Goal: Task Accomplishment & Management: Manage account settings

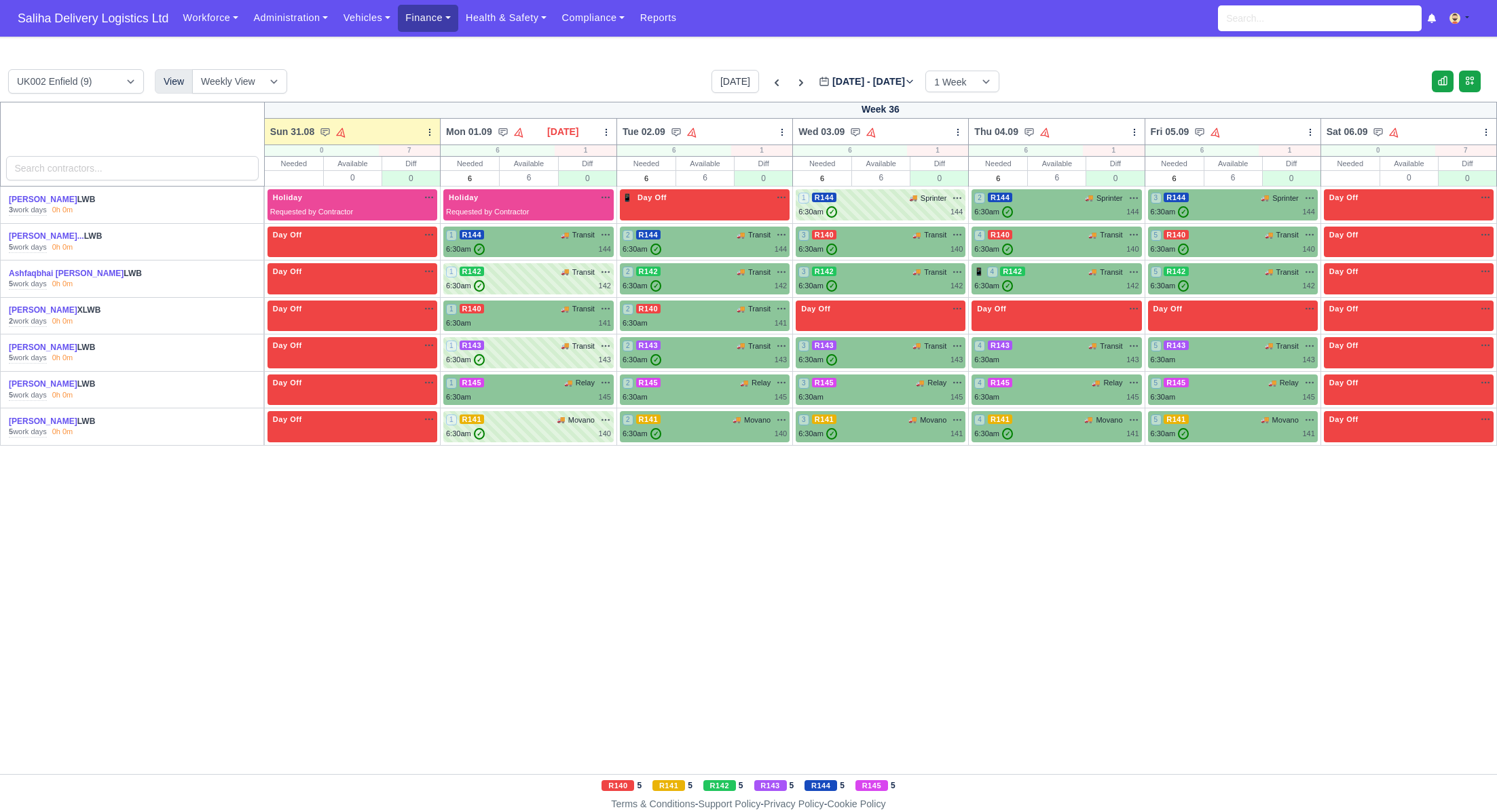
click at [446, 16] on link "Finance" at bounding box center [428, 17] width 61 height 27
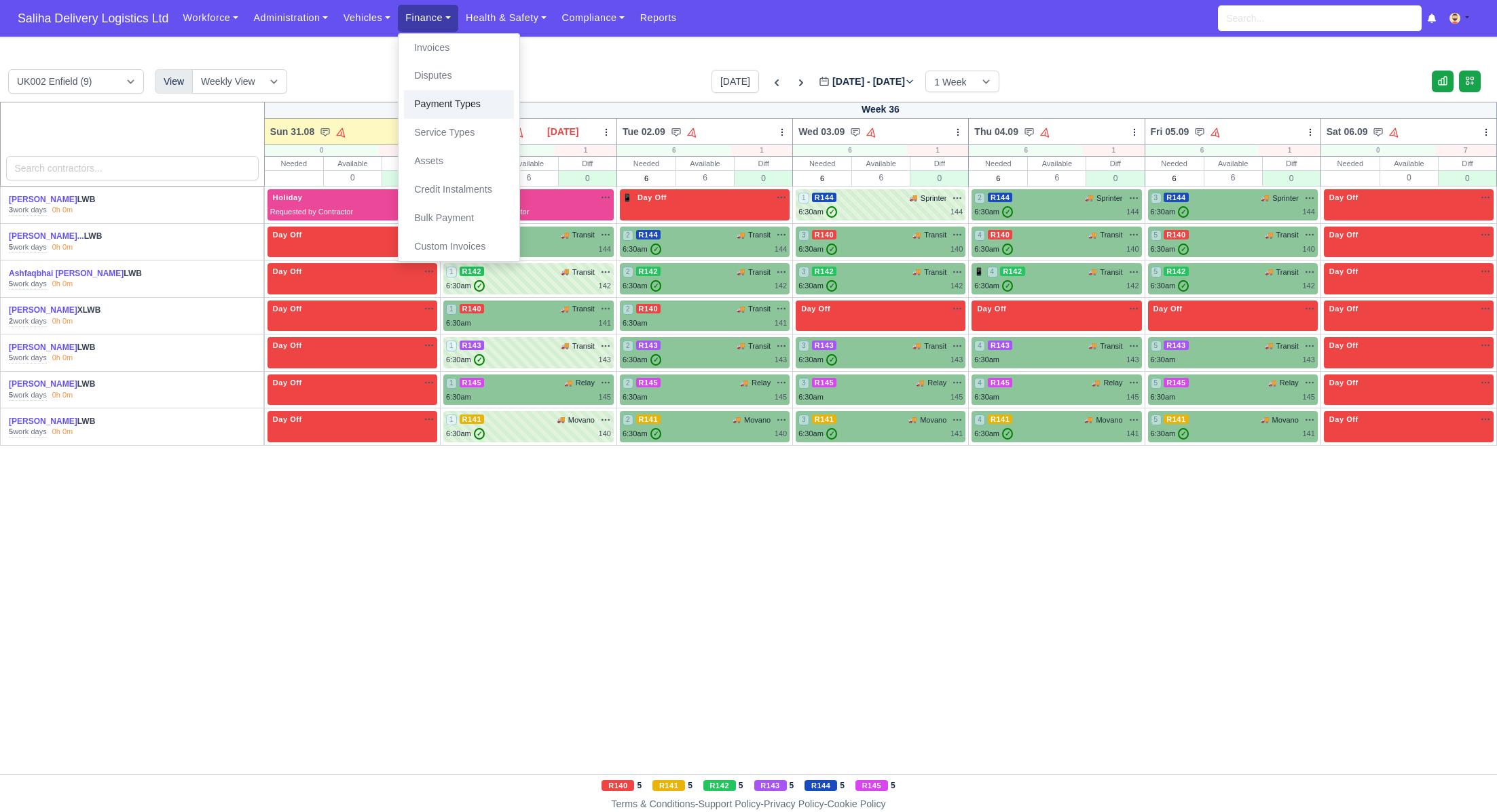
click at [465, 105] on link "Payment Types" at bounding box center [459, 105] width 110 height 29
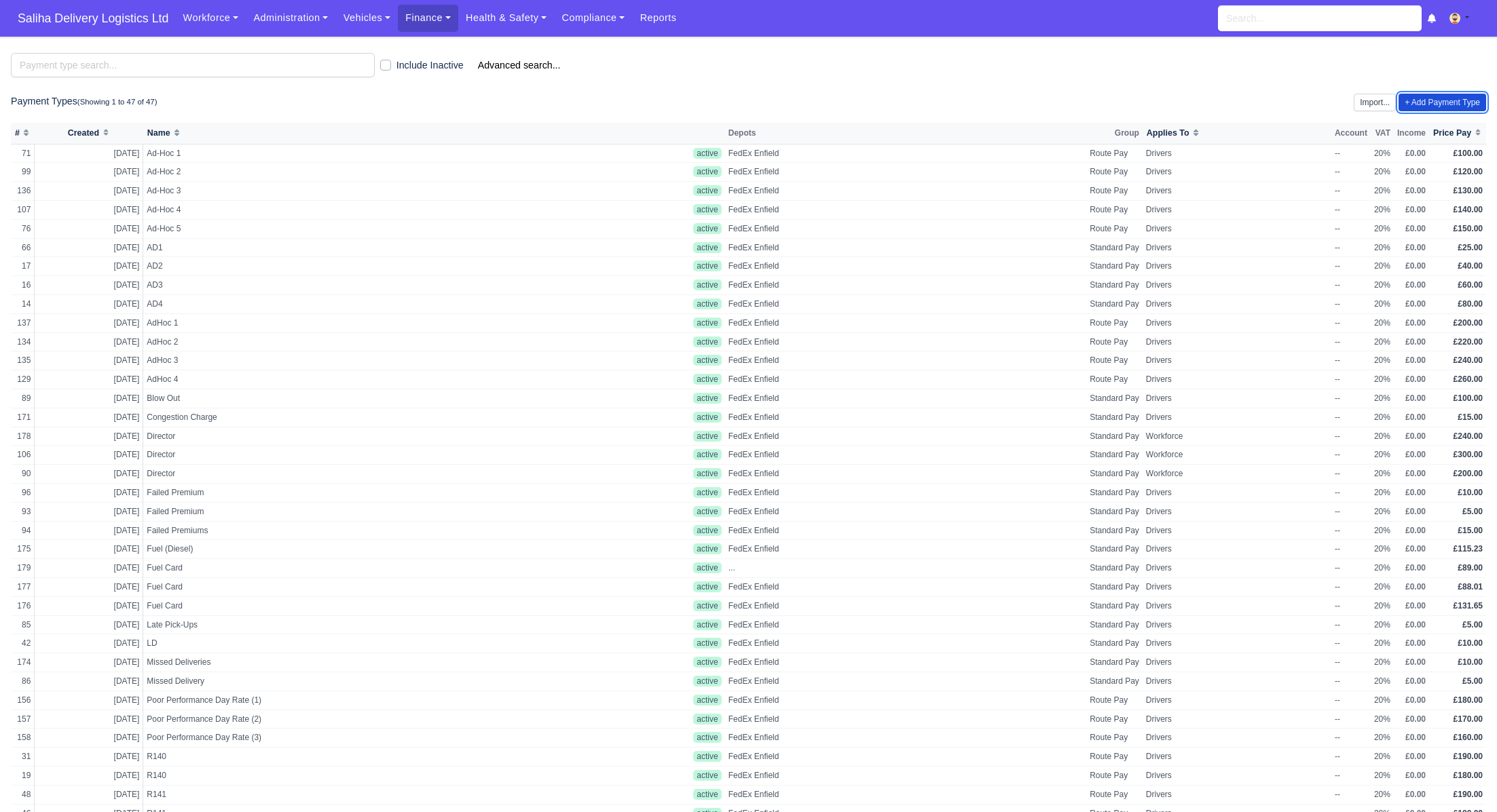
click at [1412, 104] on link "+ Add Payment Type" at bounding box center [1442, 102] width 87 height 17
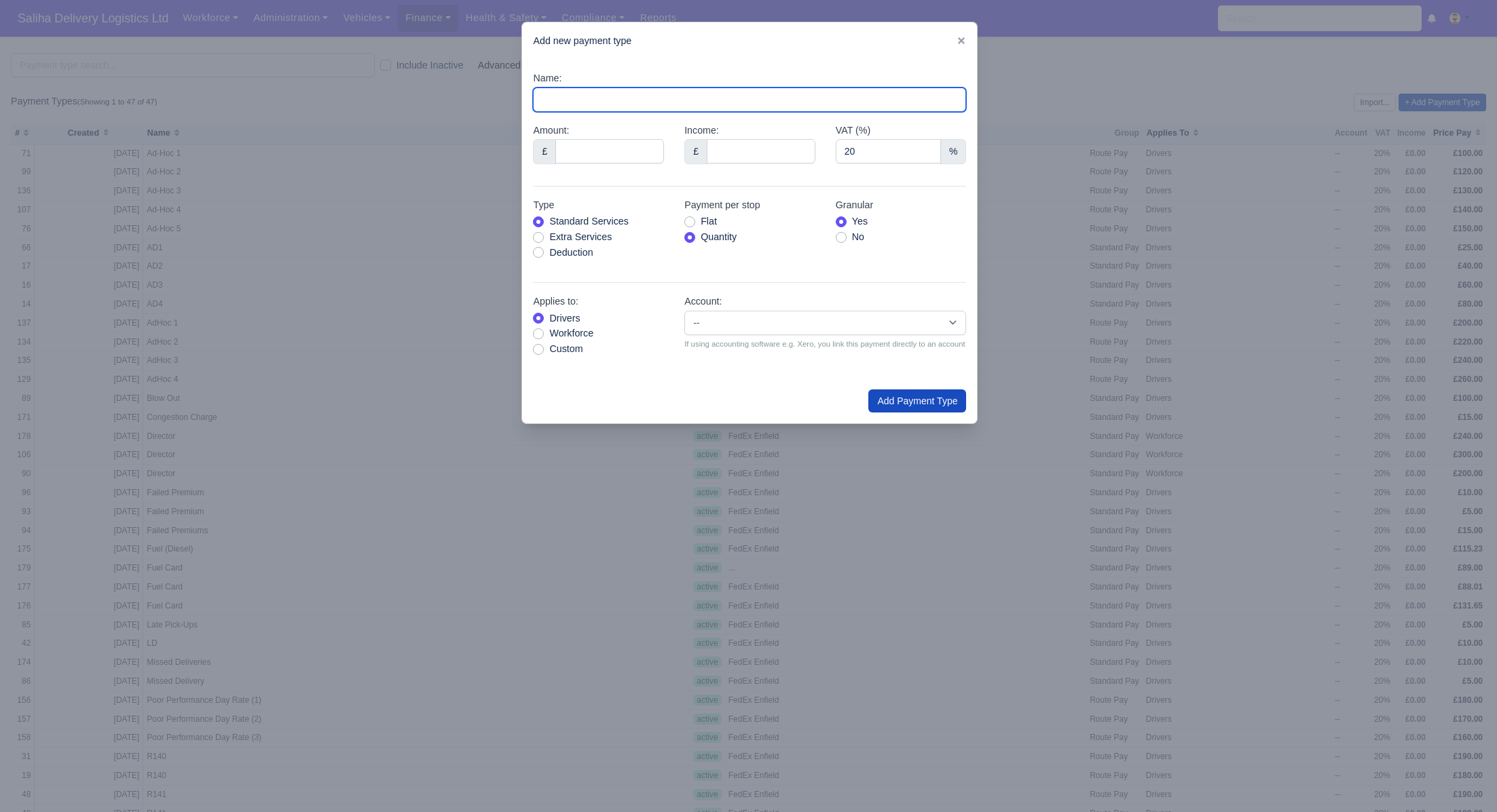
click at [608, 95] on input "Name:" at bounding box center [749, 99] width 433 height 24
type input "PCN (QZ20258116)"
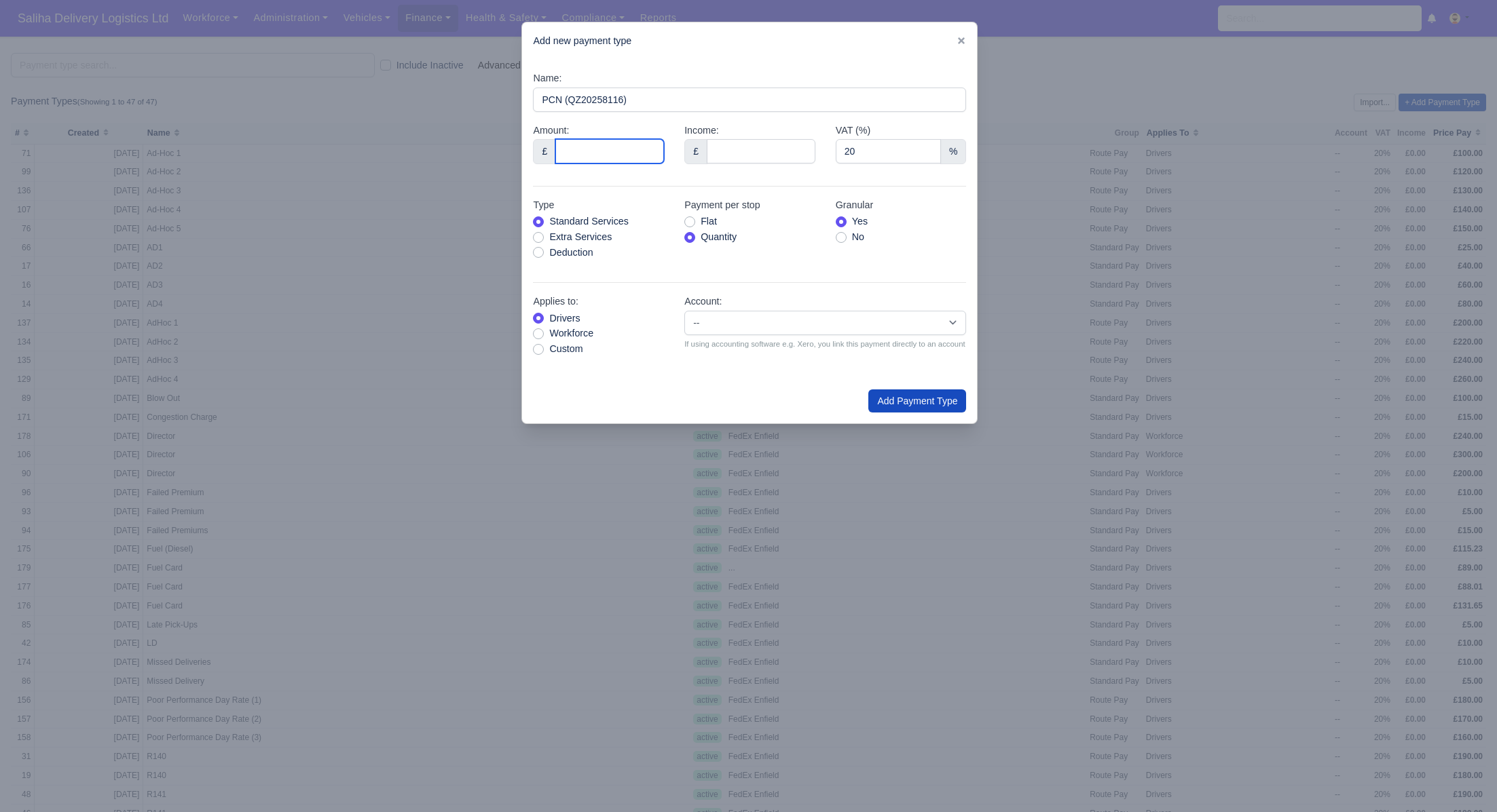
click at [622, 149] on input "Amount:" at bounding box center [609, 151] width 109 height 24
type input "80"
click at [549, 254] on label "Deduction" at bounding box center [570, 253] width 43 height 16
click at [536, 254] on input "Deduction" at bounding box center [538, 250] width 11 height 11
radio input "true"
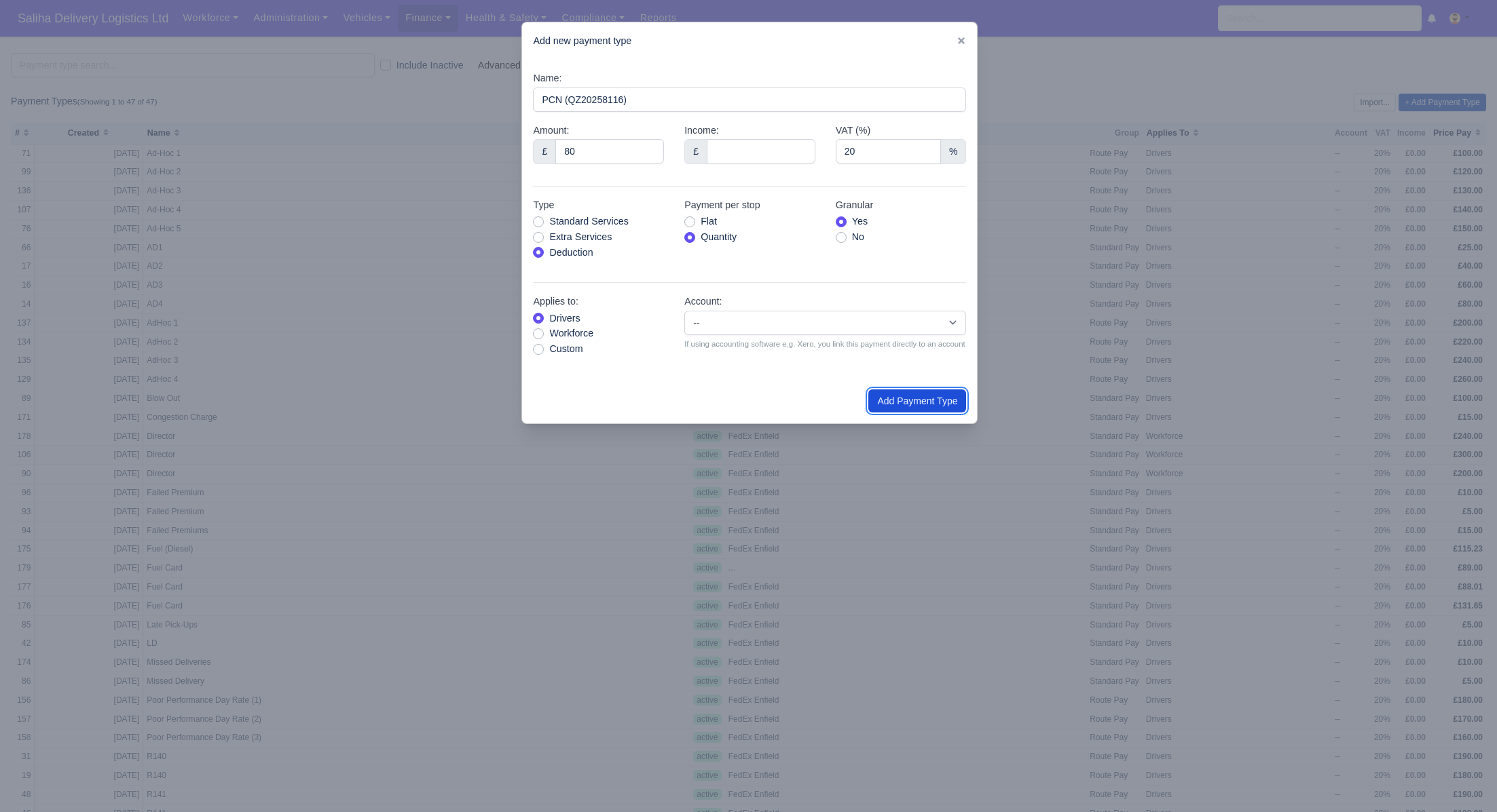
click at [931, 410] on button "Add Payment Type" at bounding box center [917, 401] width 98 height 23
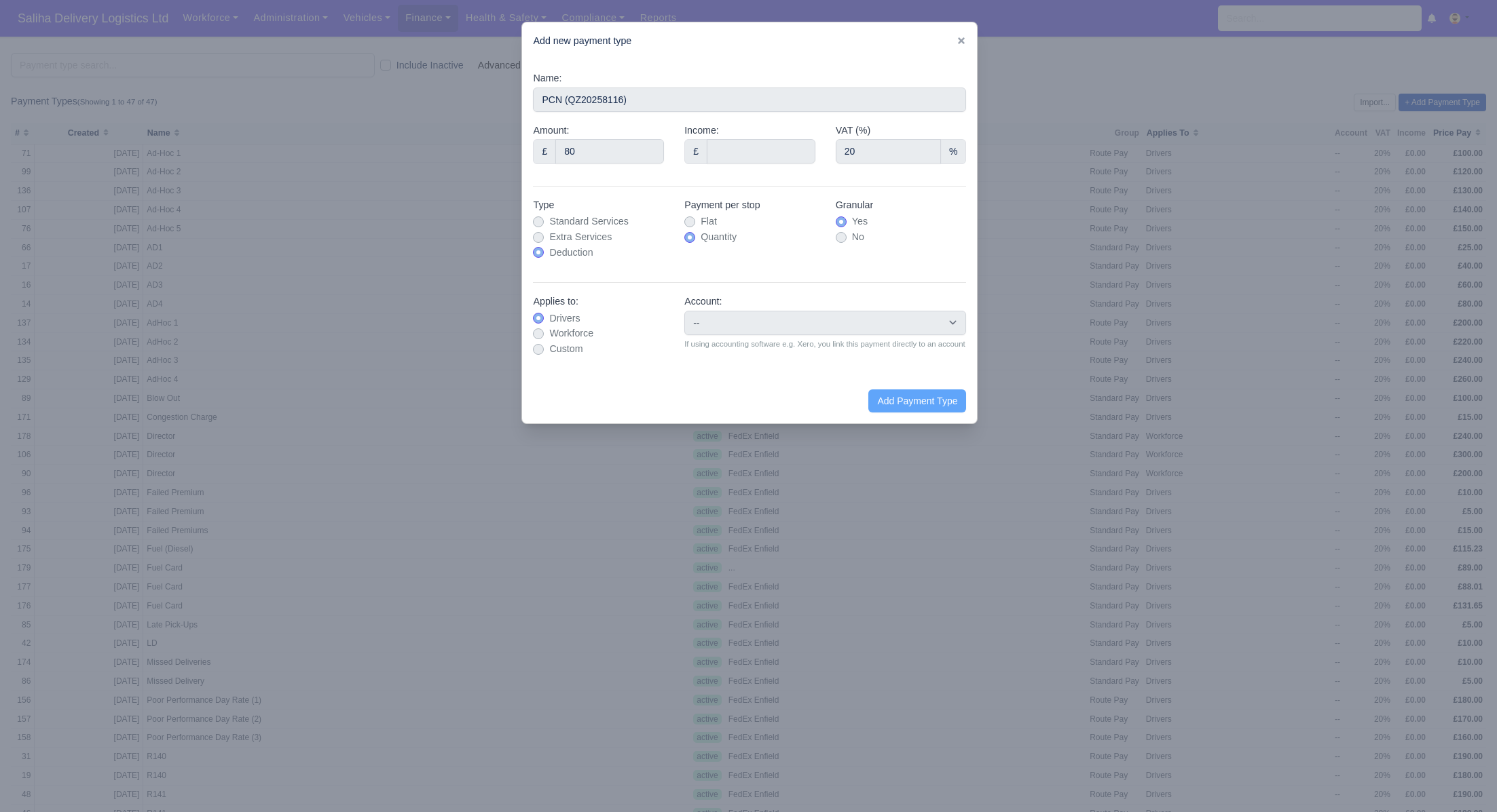
type input "0"
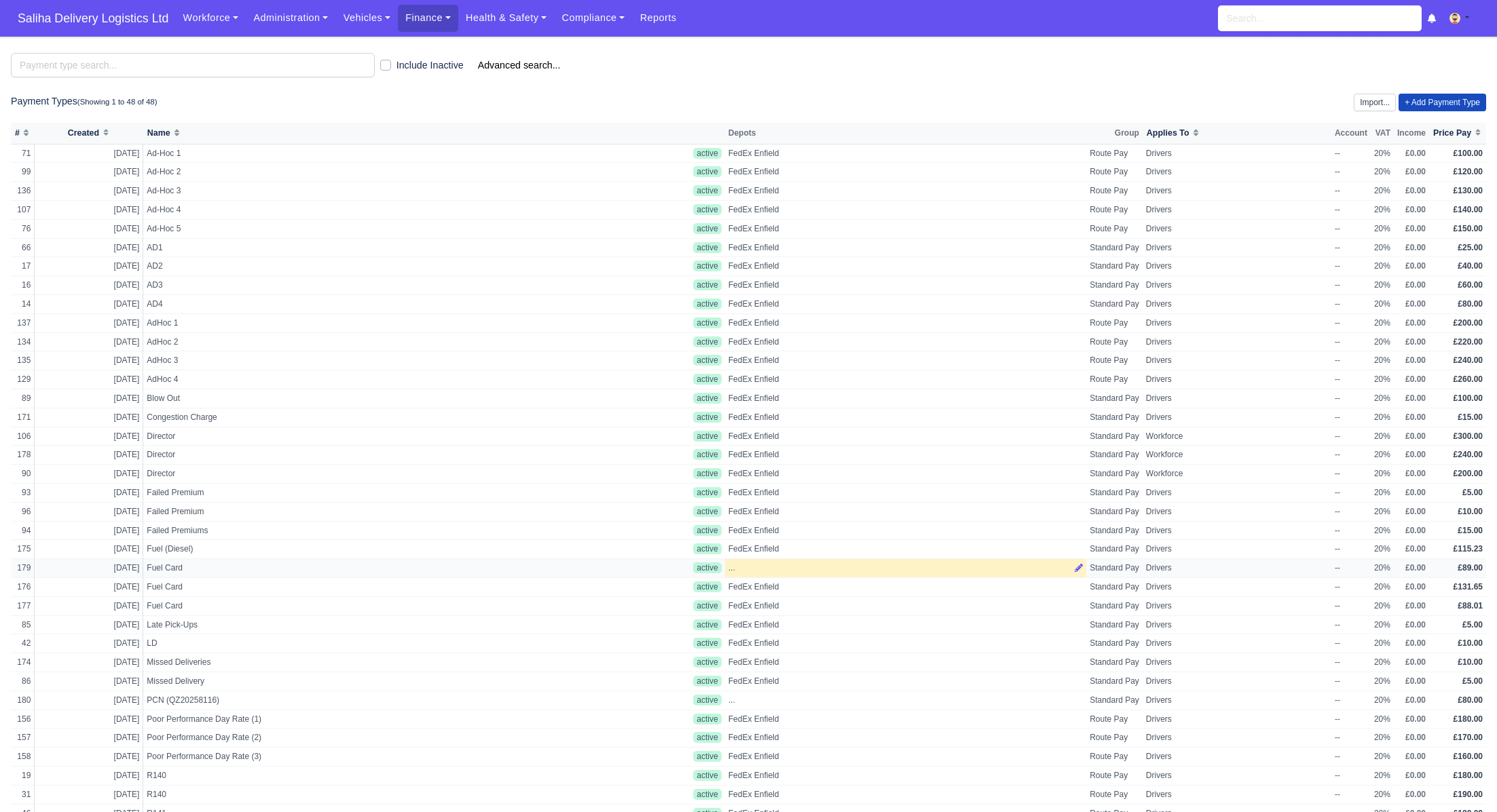
click at [757, 571] on td "..." at bounding box center [906, 568] width 361 height 19
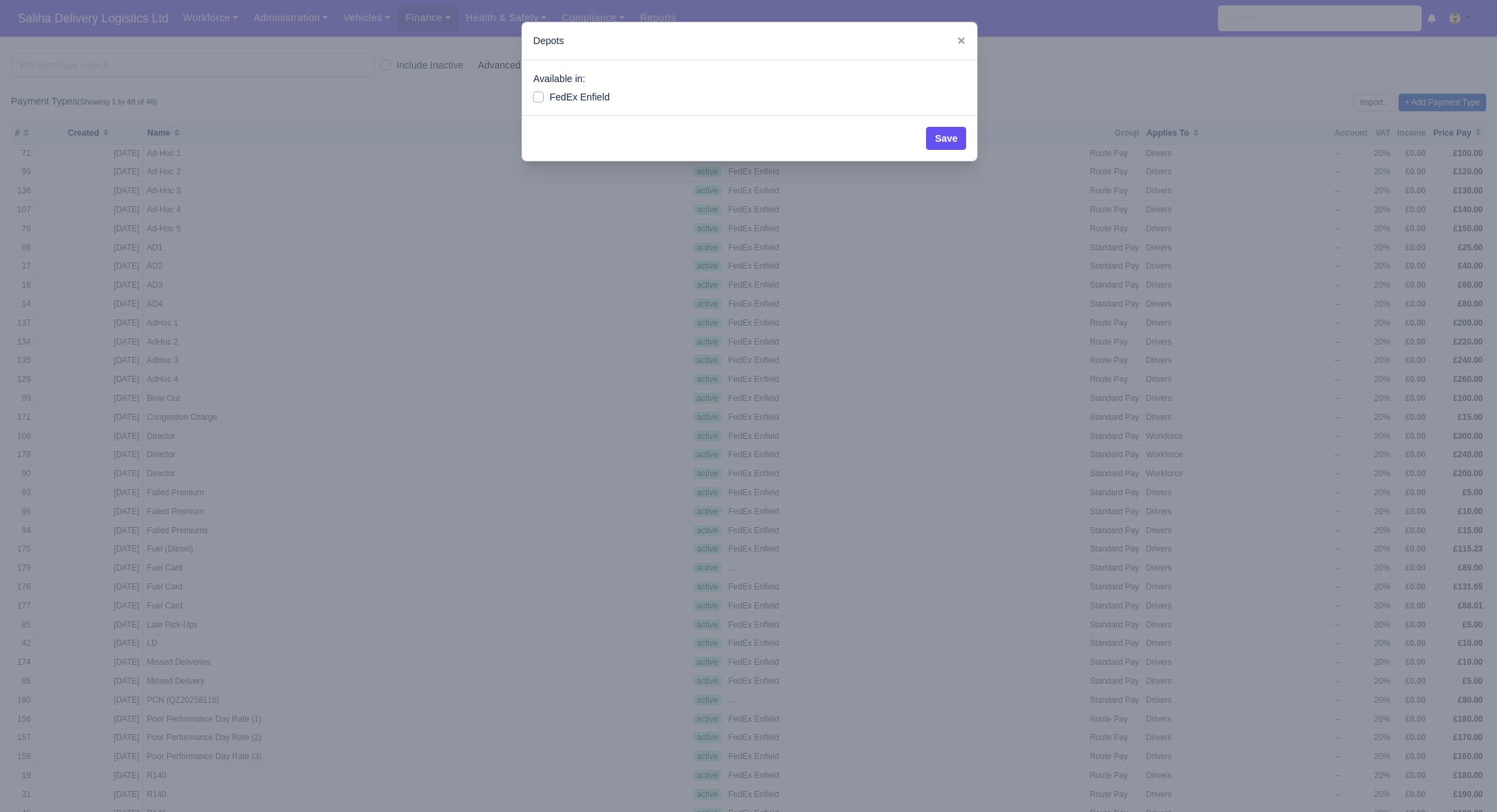
click at [549, 93] on label "FedEx Enfield" at bounding box center [579, 97] width 61 height 16
click at [537, 93] on input "FedEx Enfield" at bounding box center [538, 95] width 11 height 11
checkbox input "true"
click at [954, 140] on button "Save" at bounding box center [946, 138] width 40 height 23
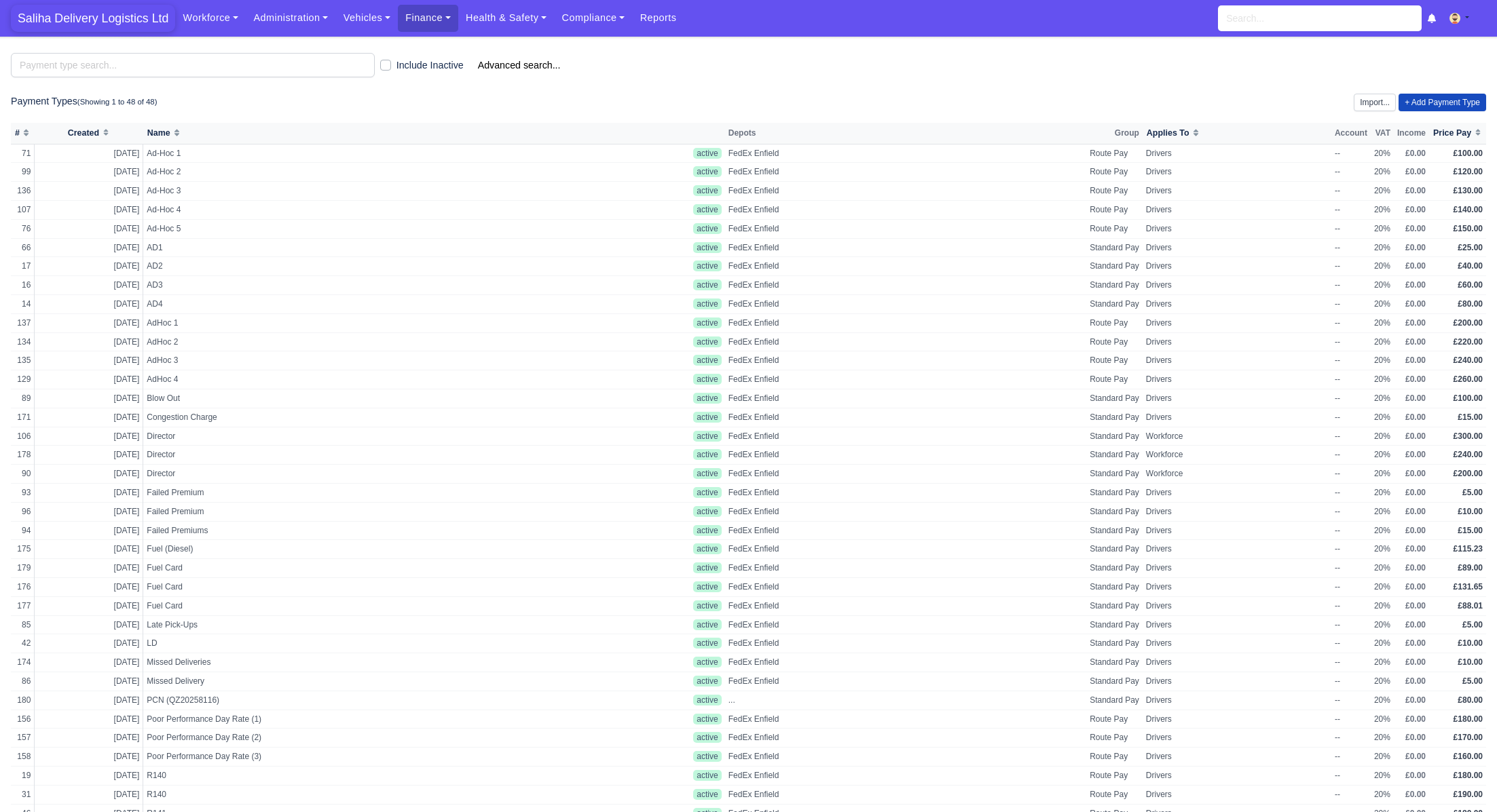
click at [93, 17] on span "Saliha Delivery Logistics Ltd" at bounding box center [93, 18] width 164 height 27
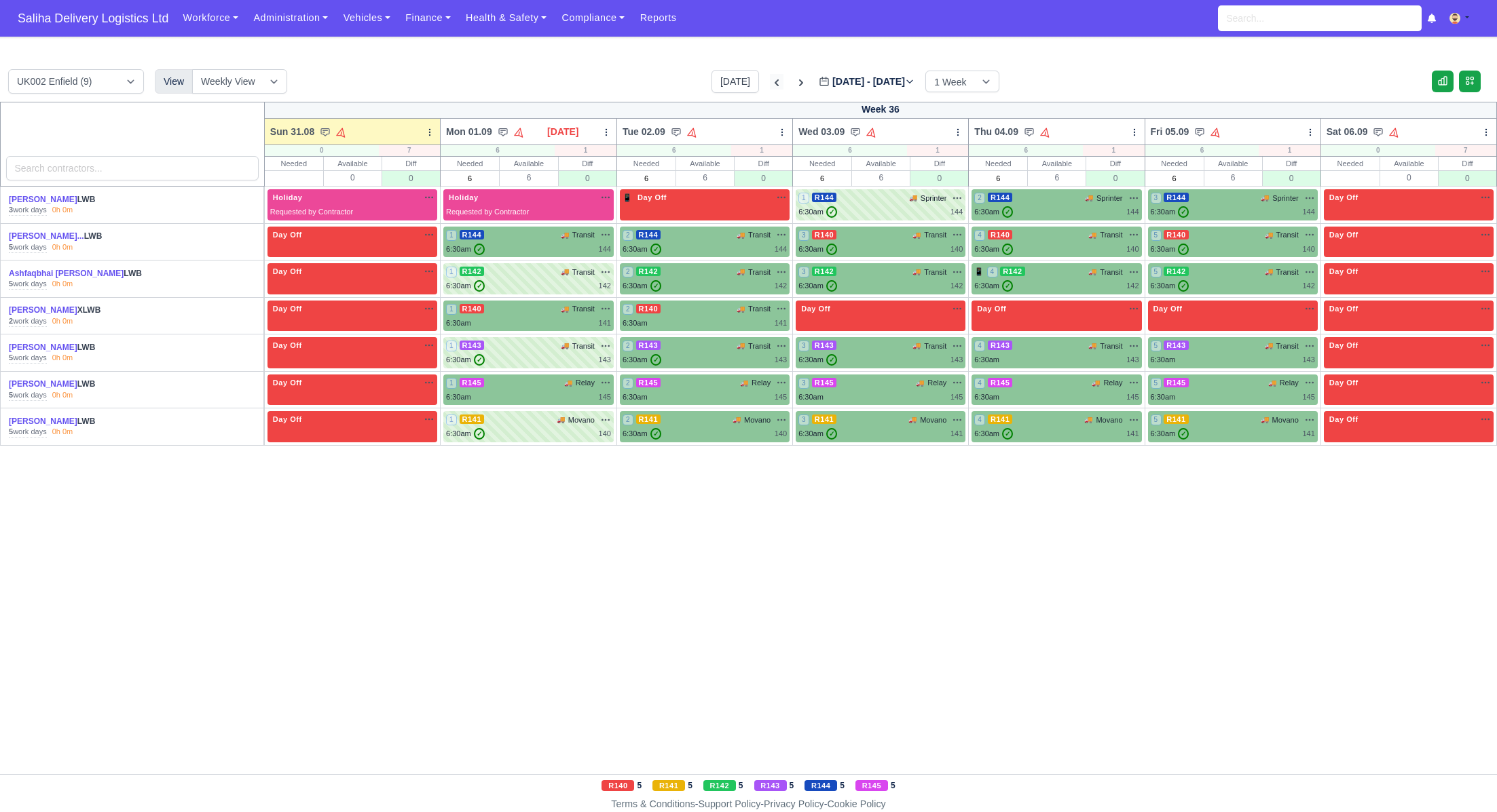
click at [770, 80] on icon at bounding box center [777, 83] width 14 height 14
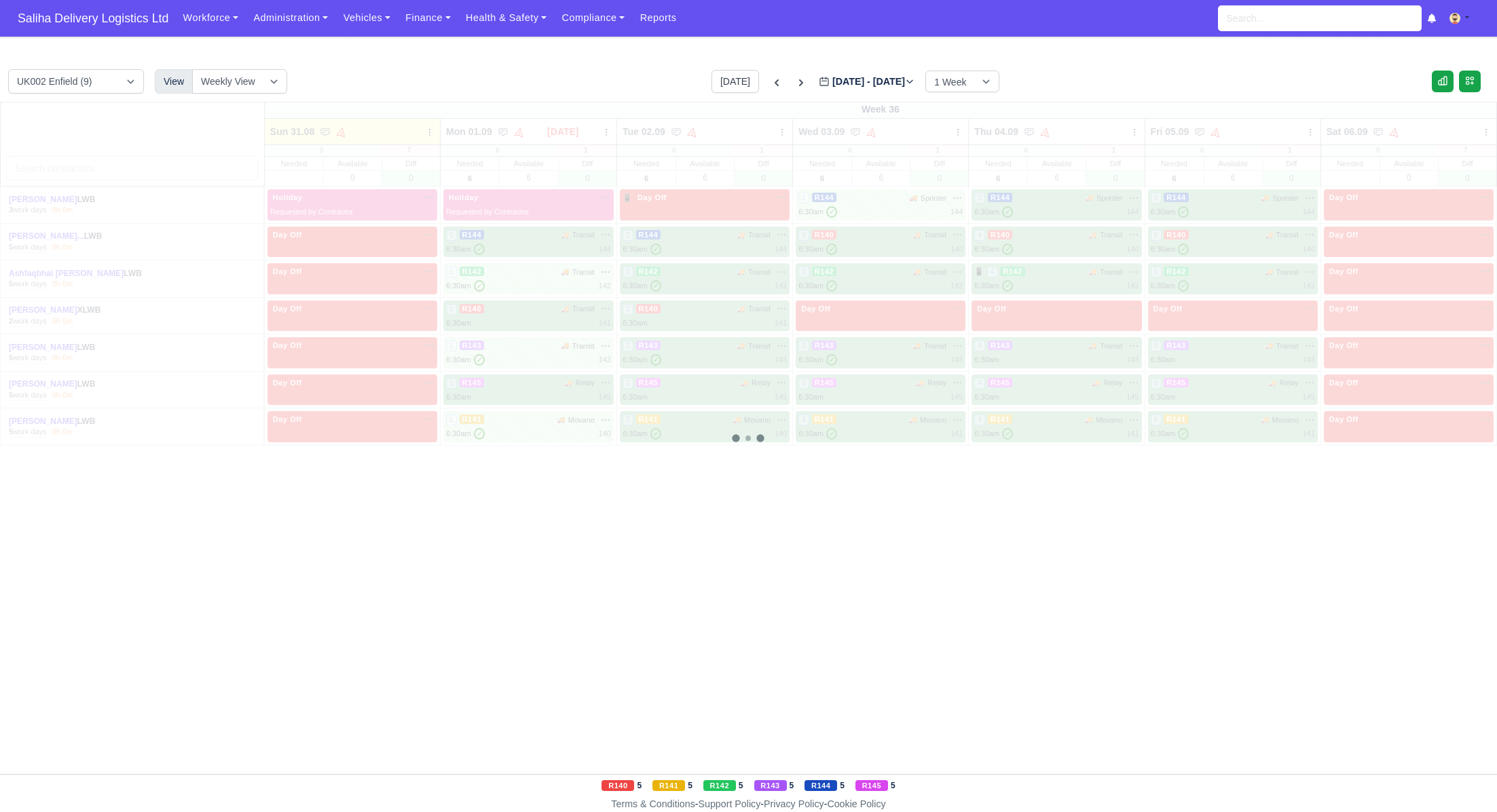
type input "2025-08-24"
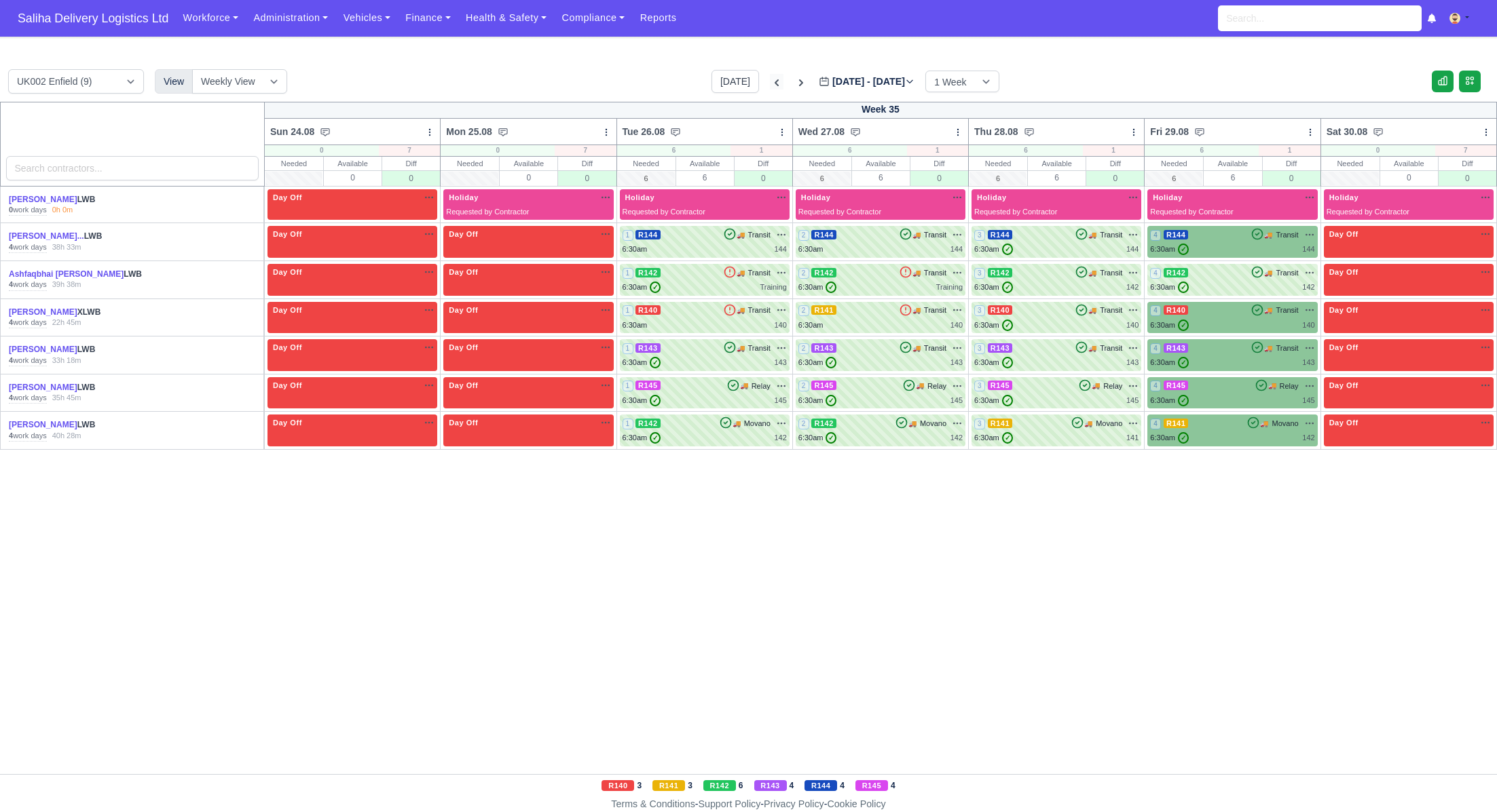
click at [770, 87] on icon at bounding box center [777, 83] width 14 height 14
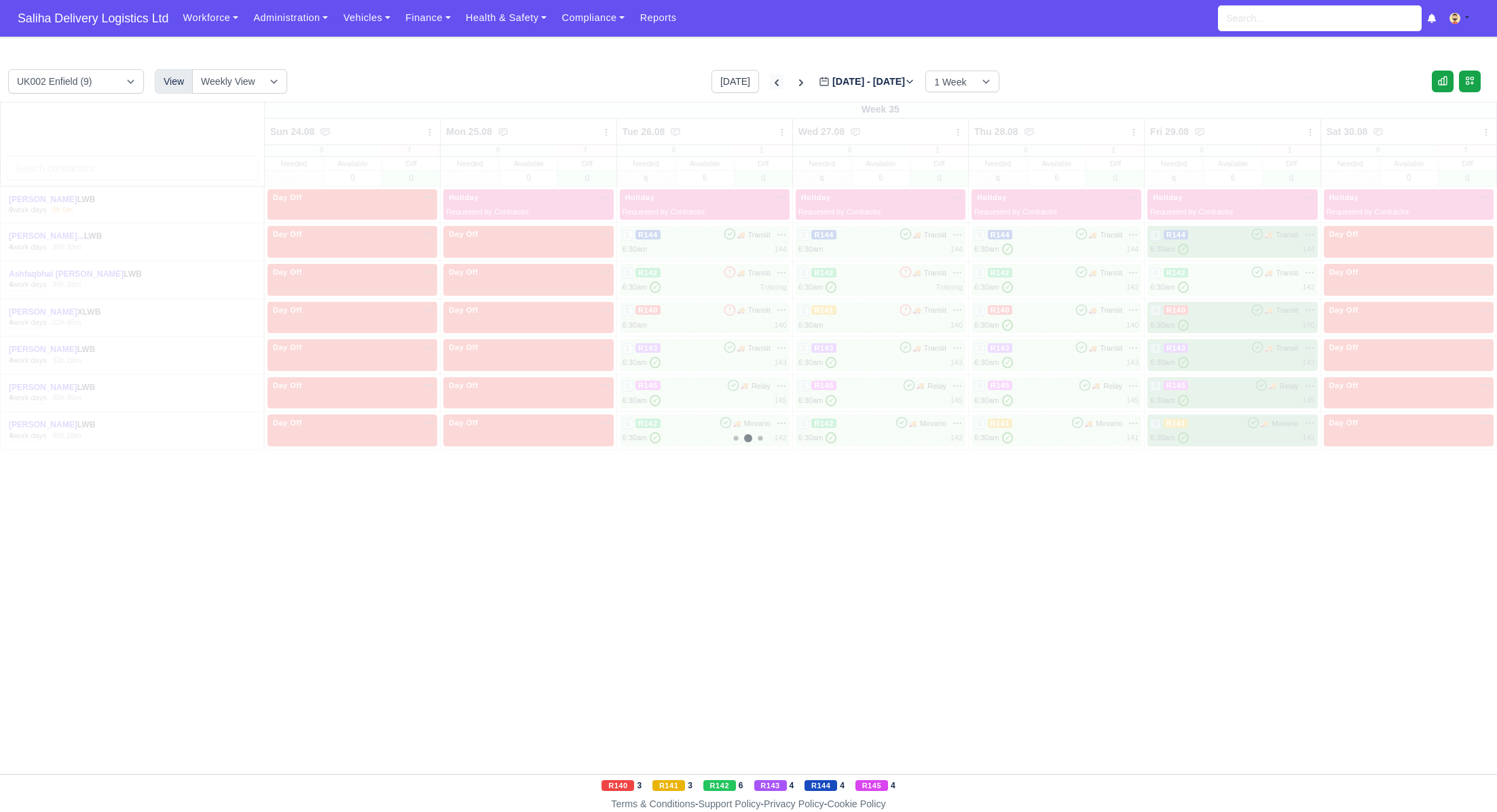
type input "2025-08-17"
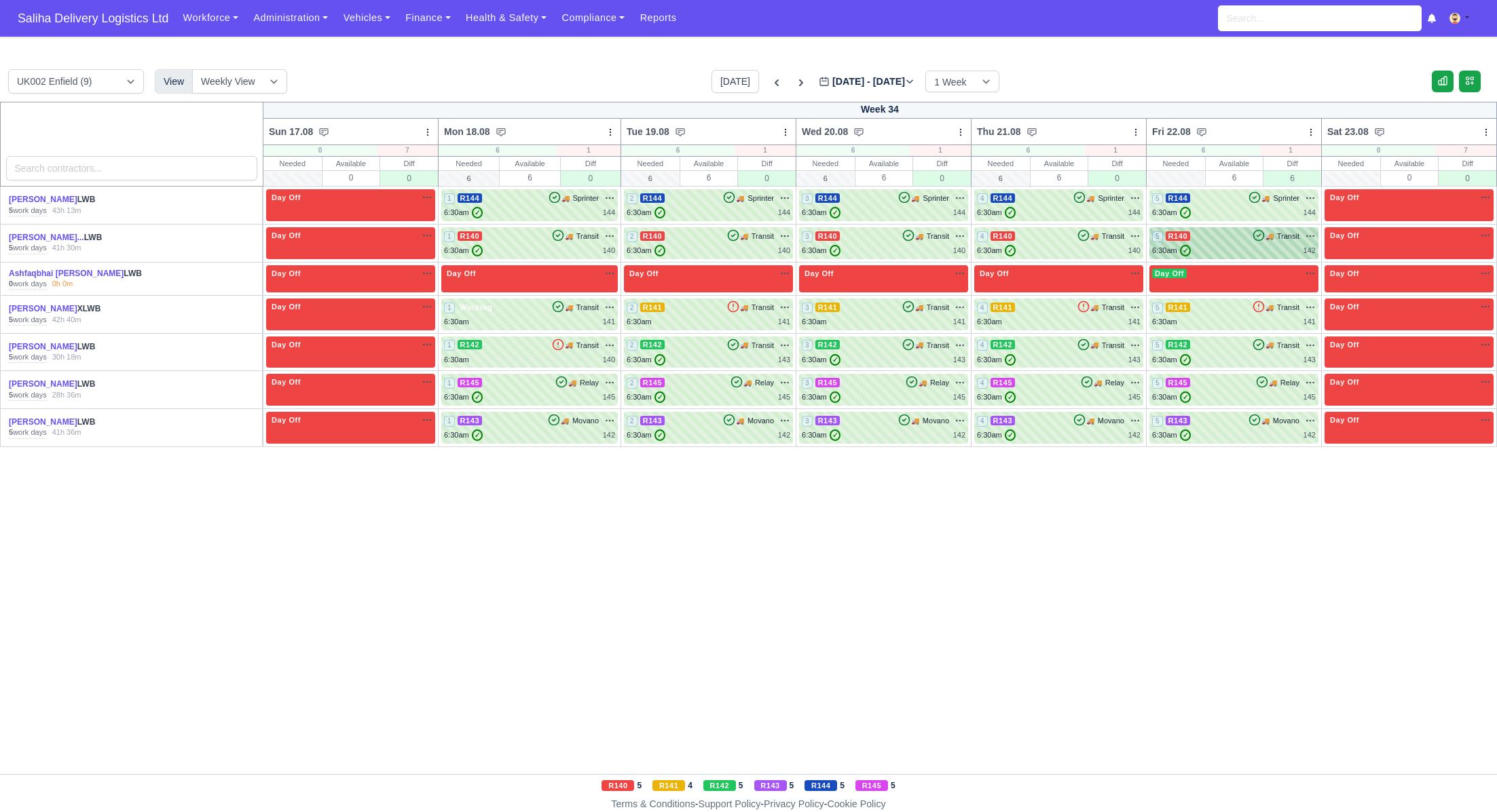
click at [1252, 242] on div "5 R140 🚚 Transit" at bounding box center [1234, 243] width 164 height 27
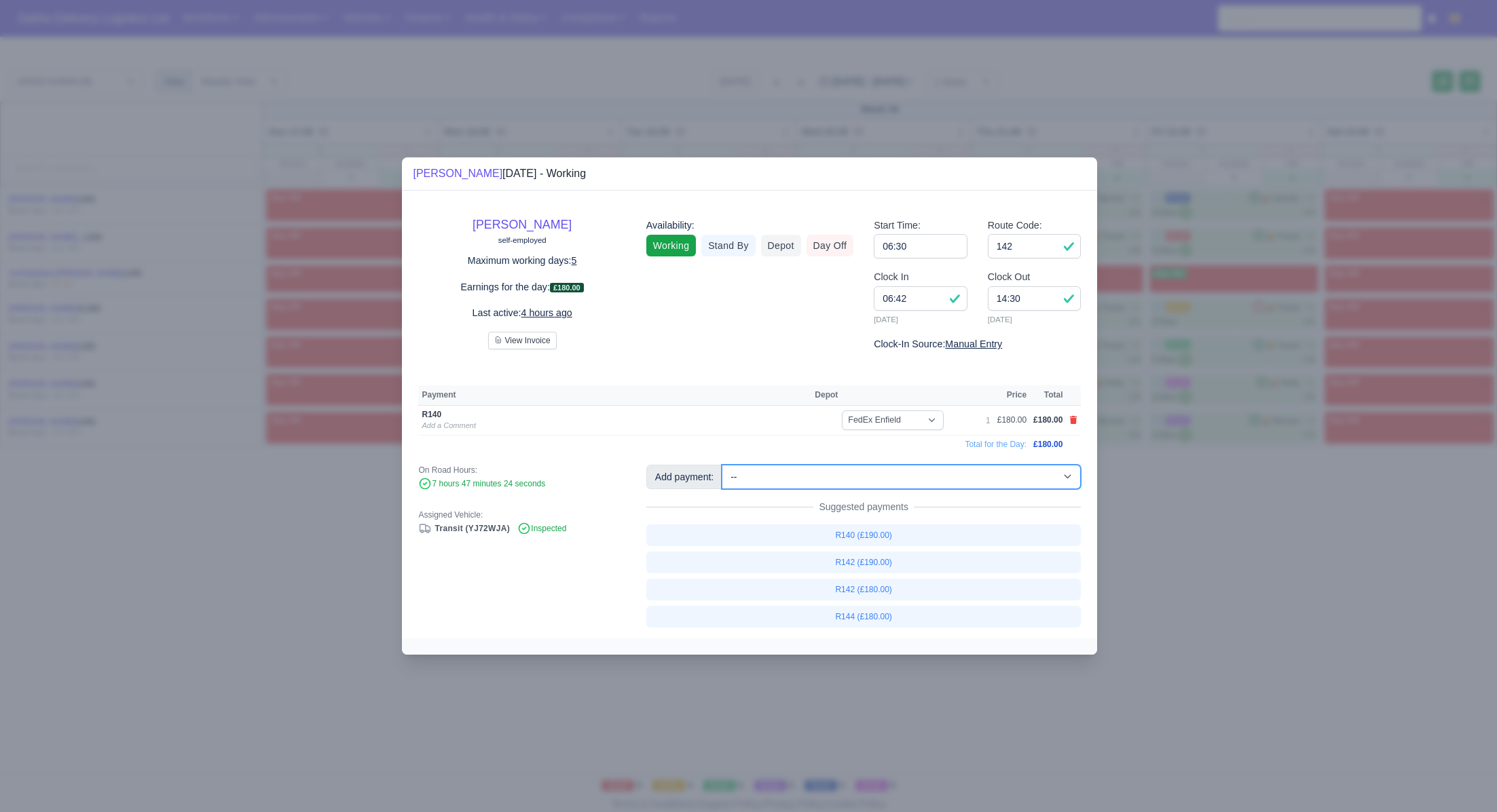
click at [795, 477] on select "-- Ad-Hoc 1 (AD-HO) Ad-Hoc 2 (AD-HO) Ad-Hoc 3 (AD-HO) Ad-Hoc 4 (AD-HO) Ad-Hoc 5…" at bounding box center [901, 477] width 359 height 24
click at [723, 465] on select "-- Ad-Hoc 1 (AD-HO) Ad-Hoc 2 (AD-HO) Ad-Hoc 3 (AD-HO) Ad-Hoc 4 (AD-HO) Ad-Hoc 5…" at bounding box center [901, 477] width 359 height 24
select select "1"
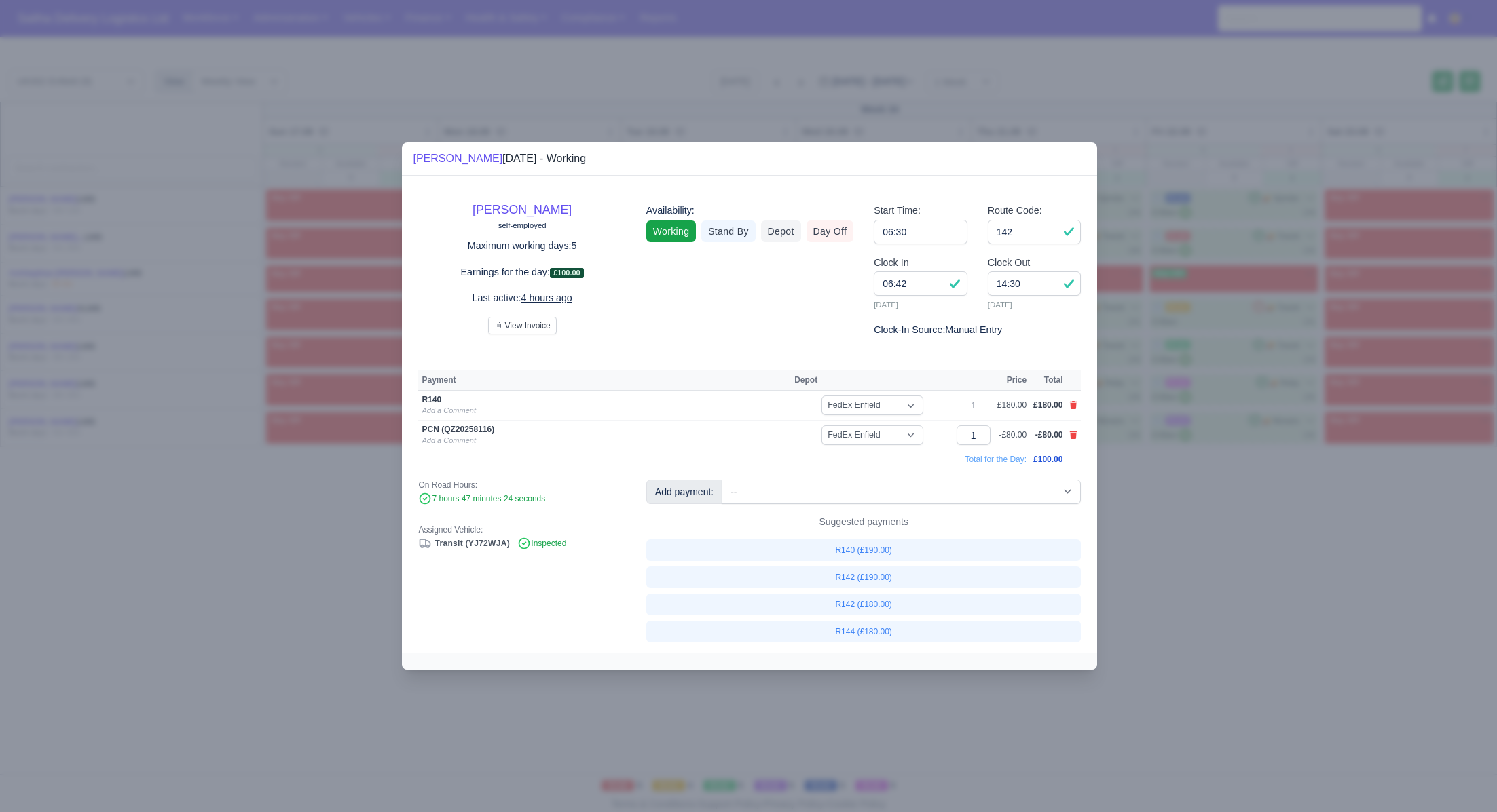
click at [1184, 549] on div at bounding box center [748, 406] width 1497 height 812
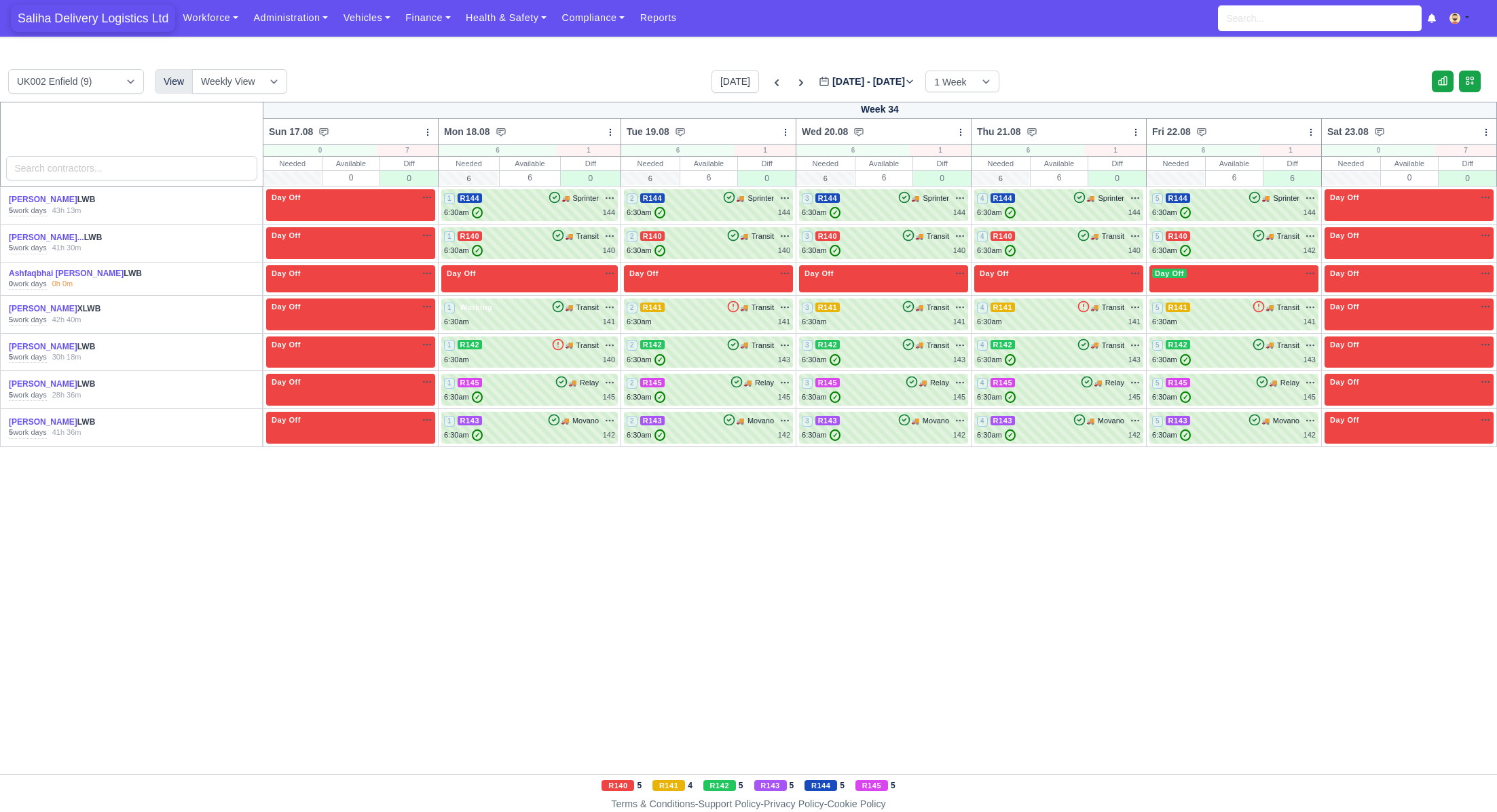
click at [124, 23] on span "Saliha Delivery Logistics Ltd" at bounding box center [93, 18] width 164 height 27
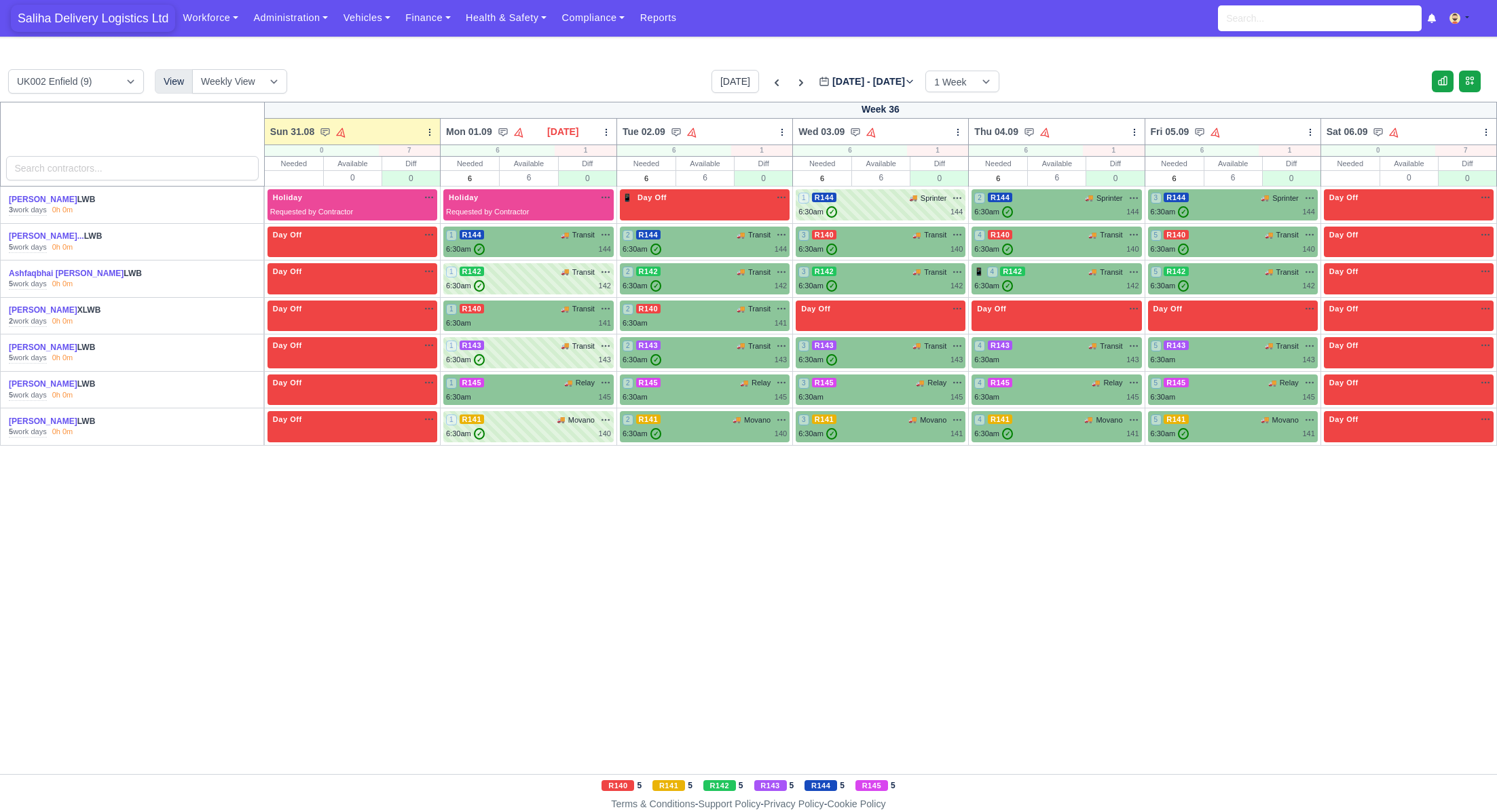
click at [66, 10] on span "Saliha Delivery Logistics Ltd" at bounding box center [93, 18] width 164 height 27
click at [68, 14] on span "Saliha Delivery Logistics Ltd" at bounding box center [93, 18] width 164 height 27
click at [77, 29] on span "Saliha Delivery Logistics Ltd" at bounding box center [93, 18] width 164 height 27
click at [106, 13] on span "Saliha Delivery Logistics Ltd" at bounding box center [93, 18] width 164 height 27
click at [118, 6] on span "Saliha Delivery Logistics Ltd" at bounding box center [93, 18] width 164 height 27
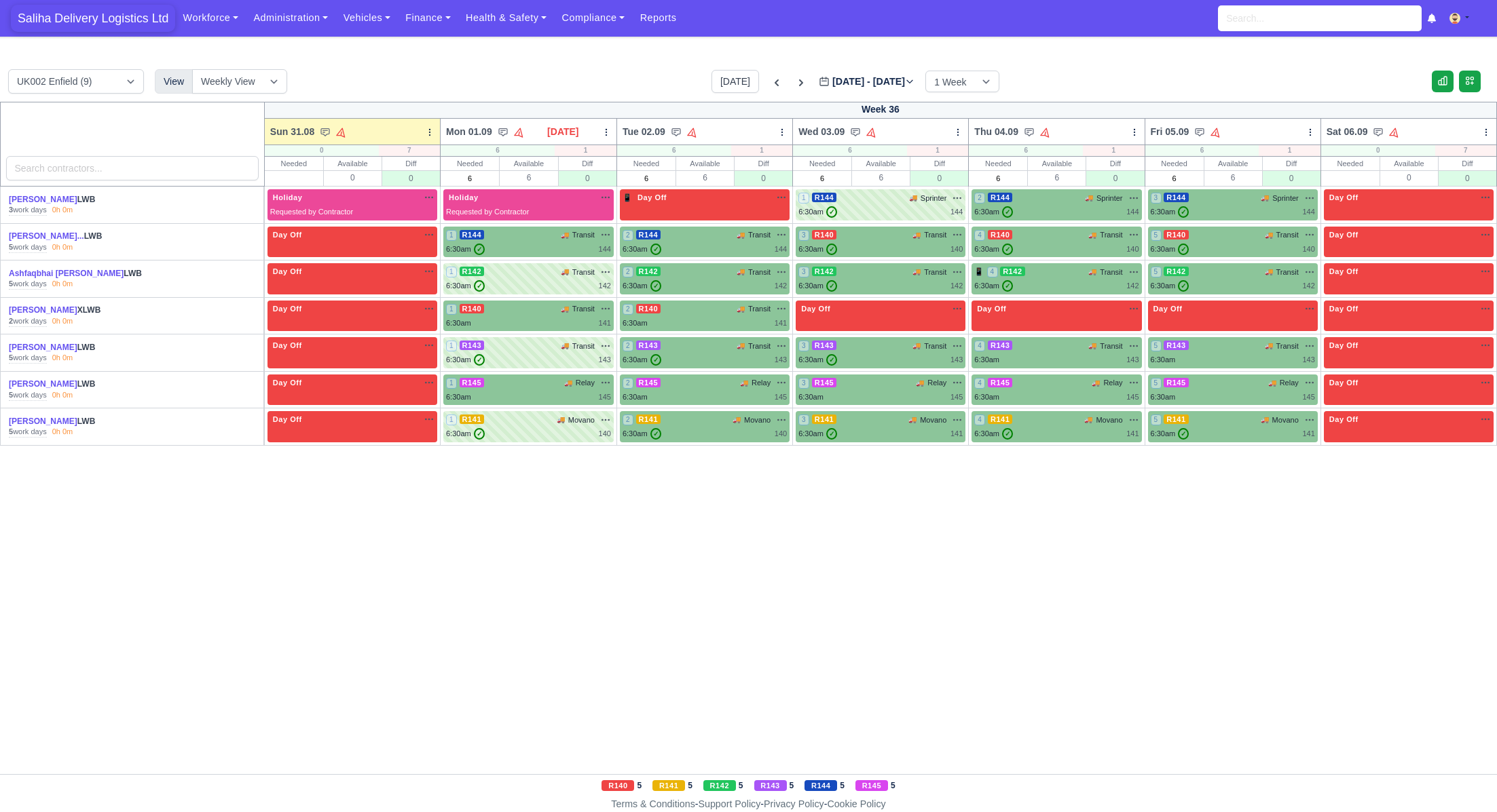
click at [106, 19] on span "Saliha Delivery Logistics Ltd" at bounding box center [93, 18] width 164 height 27
click at [46, 272] on link "Ashfaqbhai [PERSON_NAME]" at bounding box center [66, 273] width 115 height 10
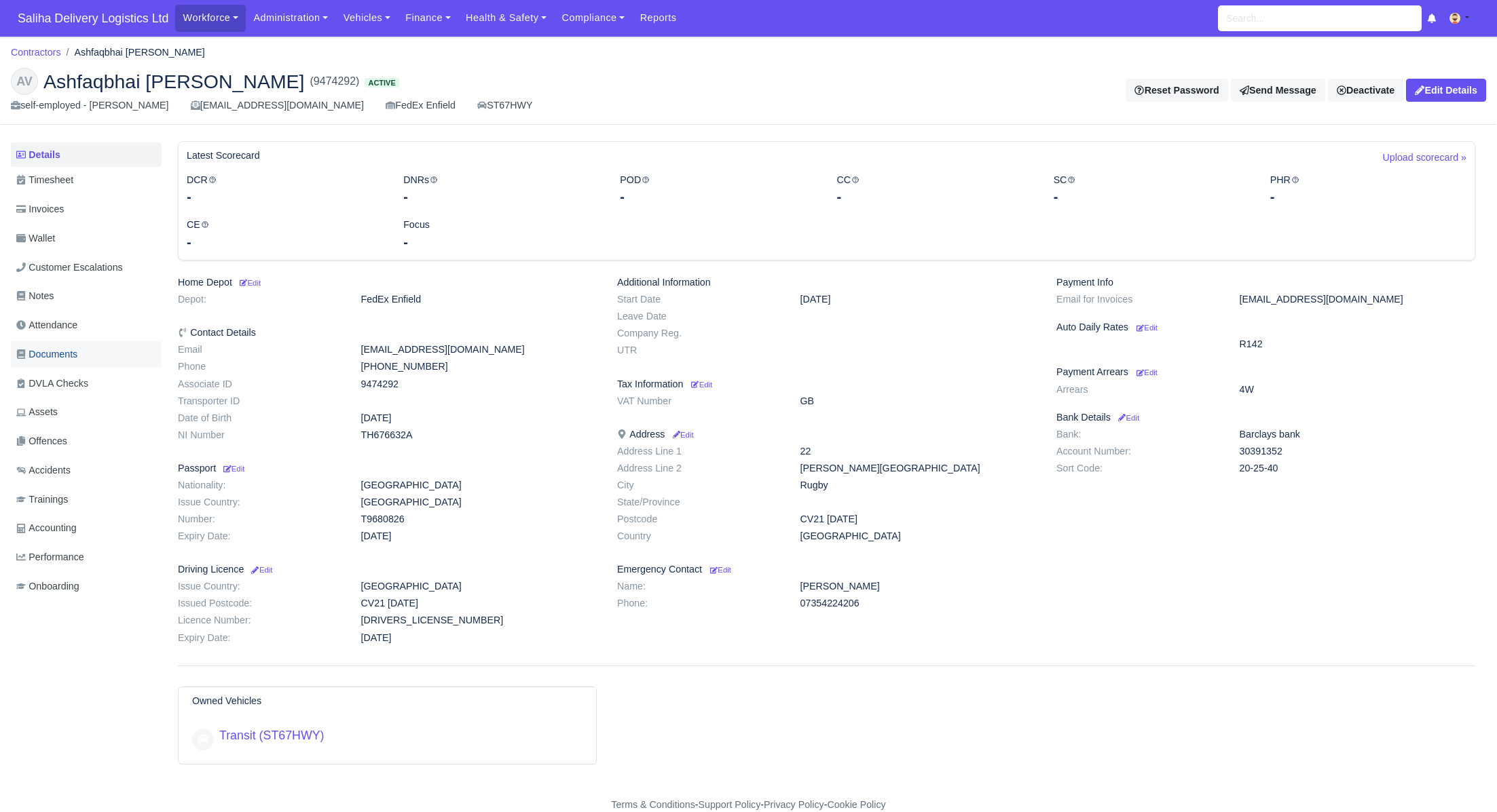
click at [59, 350] on span "Documents" at bounding box center [46, 354] width 61 height 16
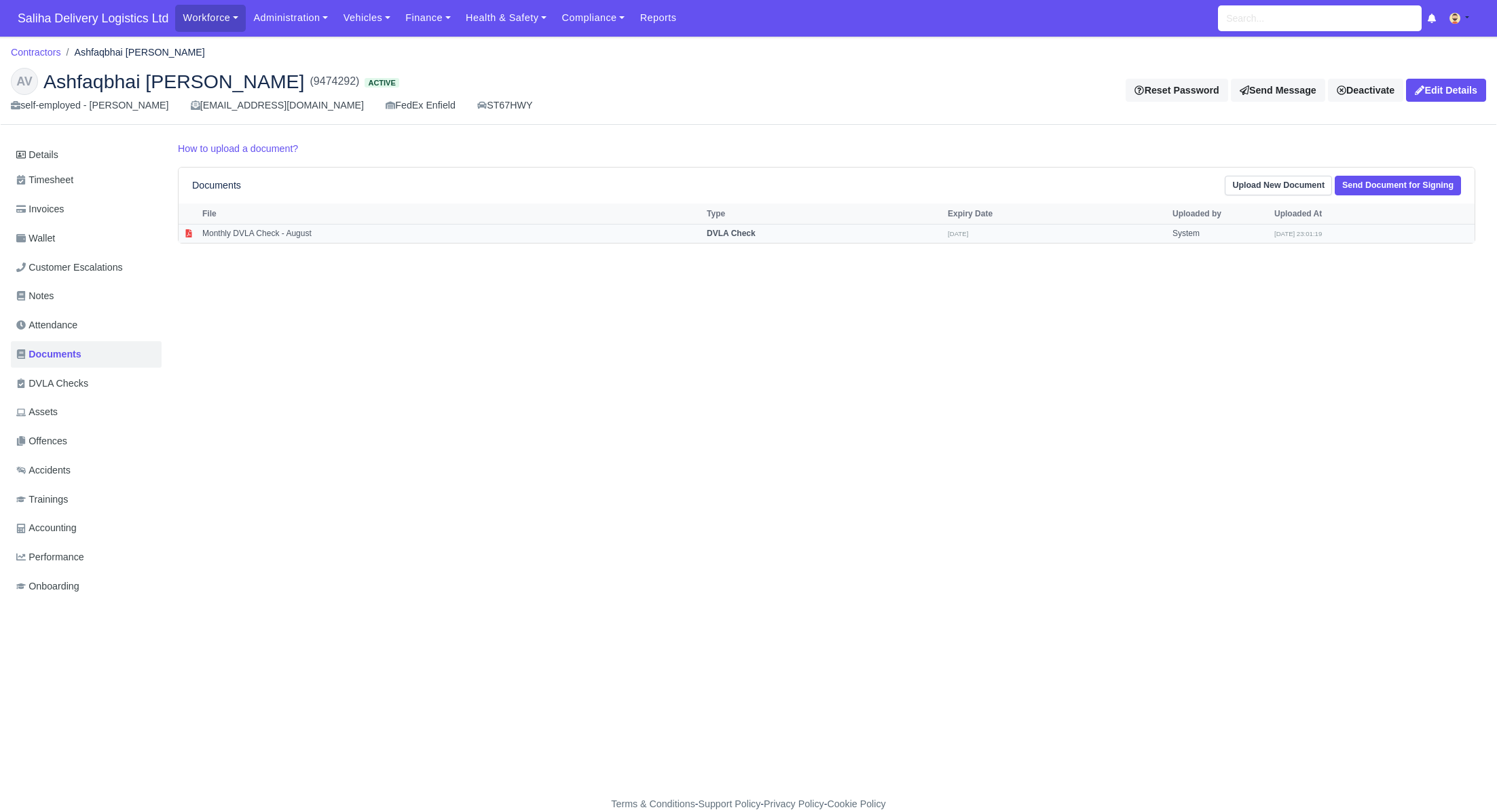
click at [744, 230] on strong "DVLA Check" at bounding box center [731, 233] width 49 height 10
select select "dvla-check"
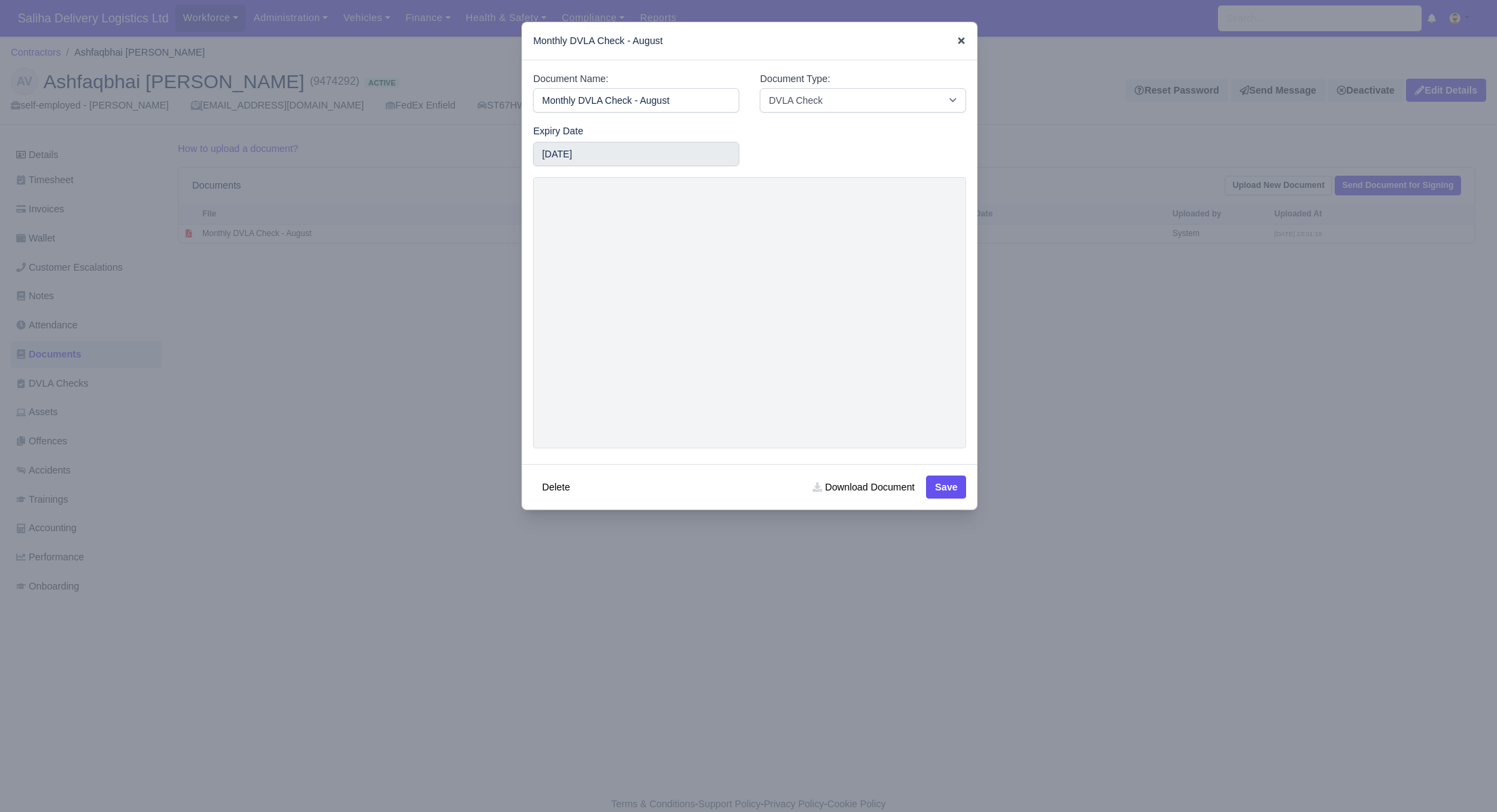
click at [963, 41] on icon at bounding box center [961, 40] width 10 height 10
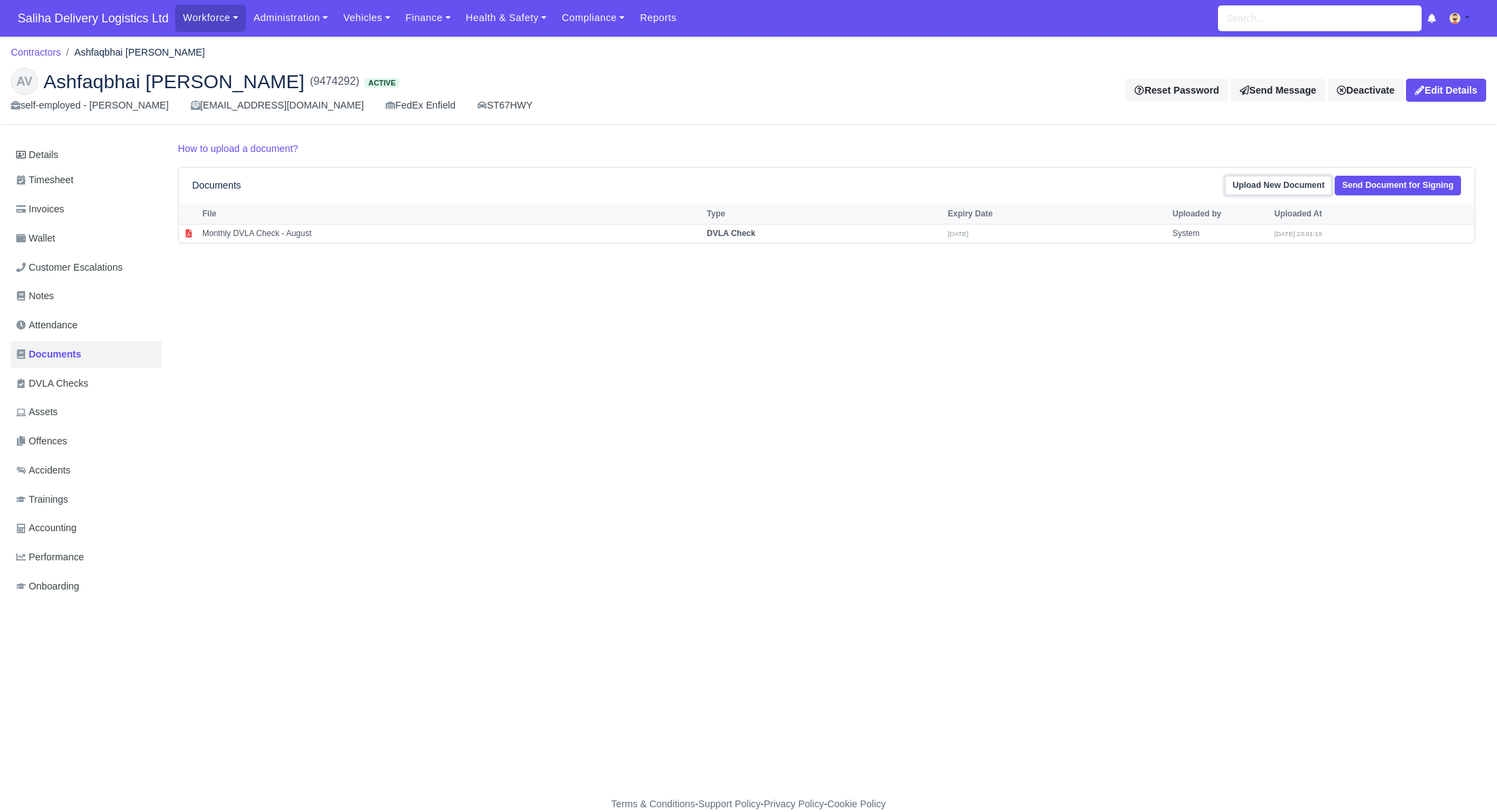
click at [1296, 187] on link "Upload New Document" at bounding box center [1278, 186] width 107 height 20
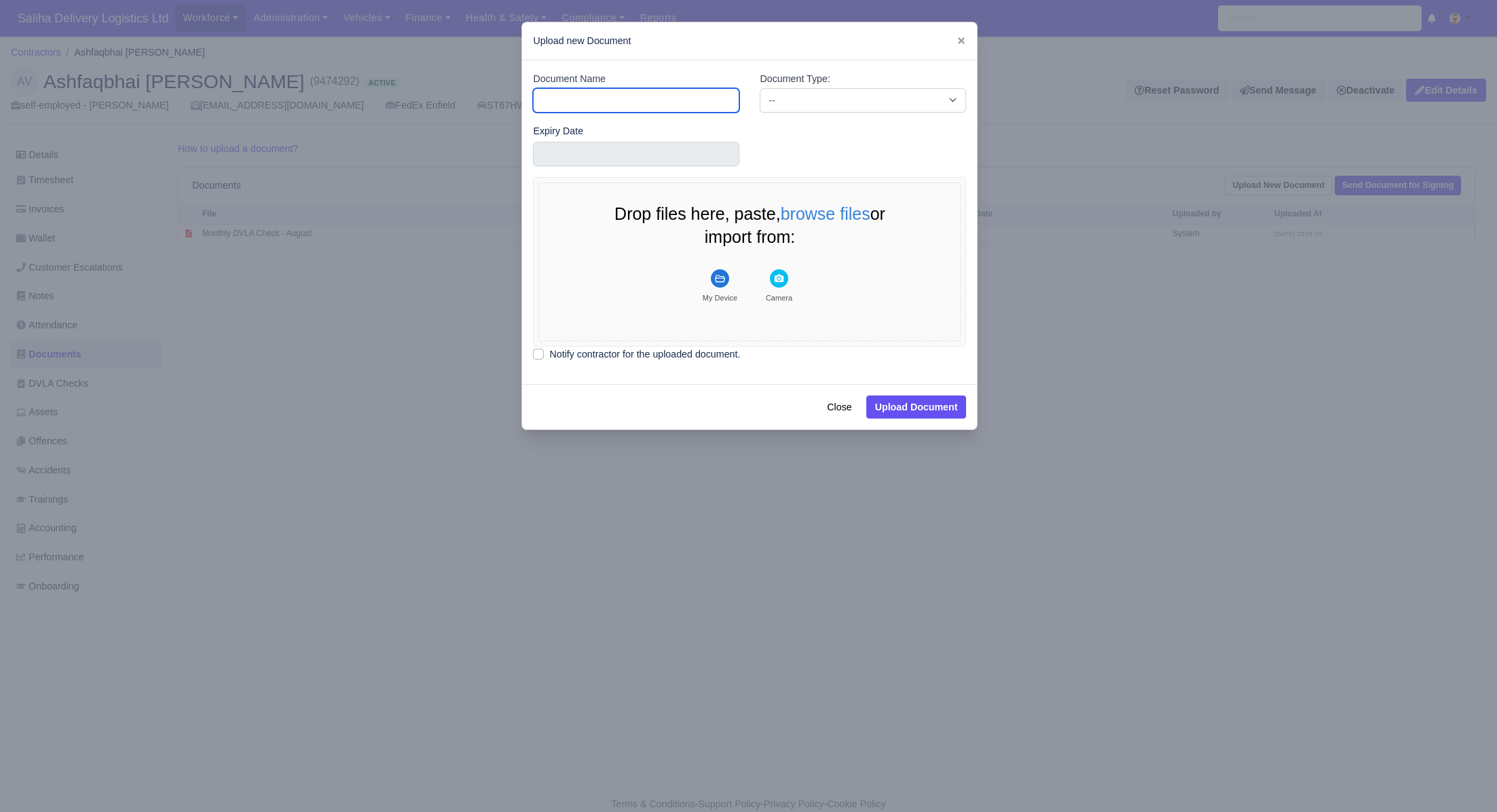
click at [595, 99] on input "Document Name" at bounding box center [636, 100] width 206 height 24
type input "Passport"
click at [796, 96] on select "-- Accounting Engagement Letter Age Verification Confirmation Background Check …" at bounding box center [863, 100] width 206 height 24
select select "passport"
click at [760, 88] on select "-- Accounting Engagement Letter Age Verification Confirmation Background Check …" at bounding box center [863, 100] width 206 height 24
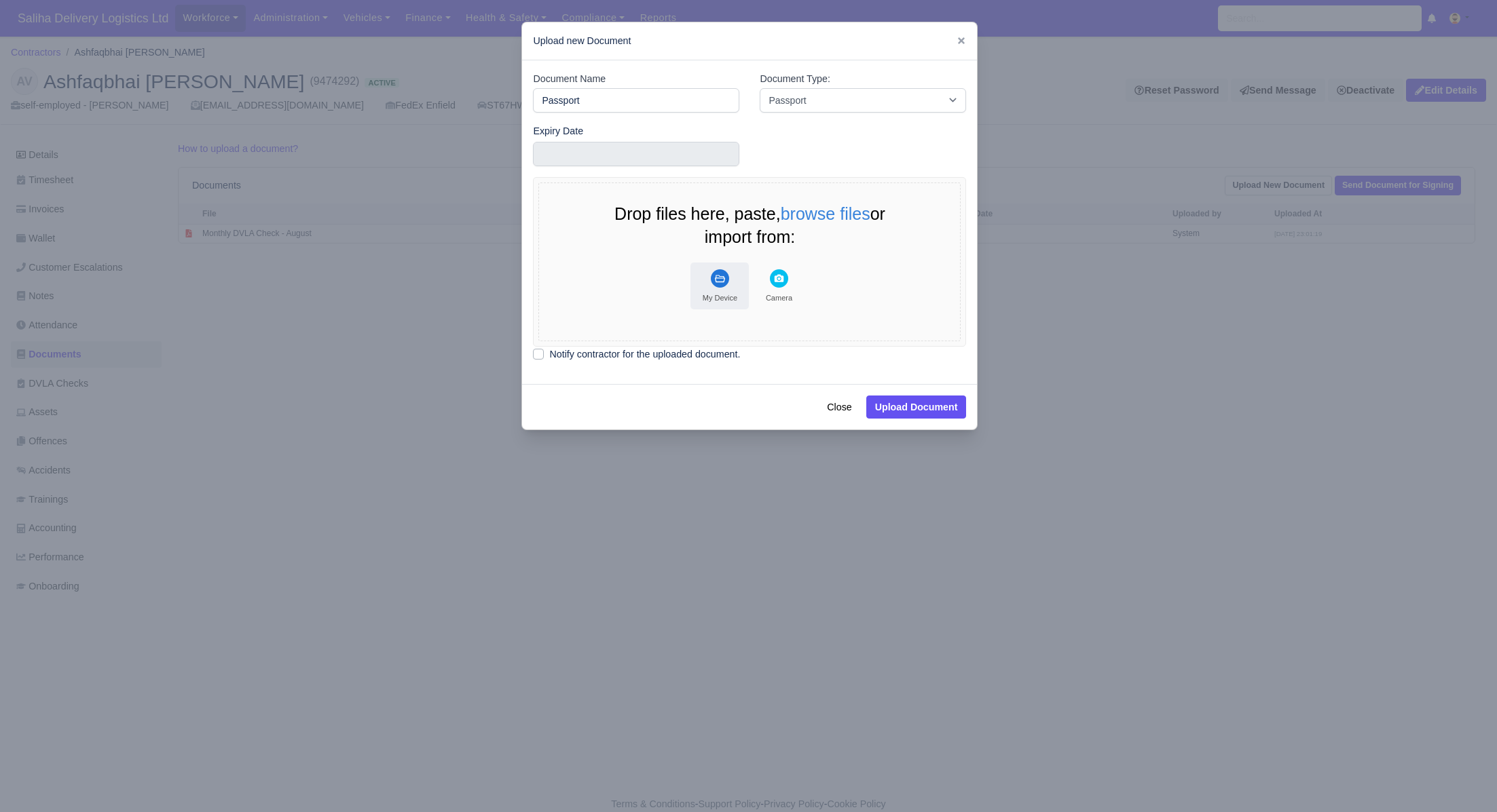
click at [704, 268] on button "My Device" at bounding box center [719, 286] width 58 height 47
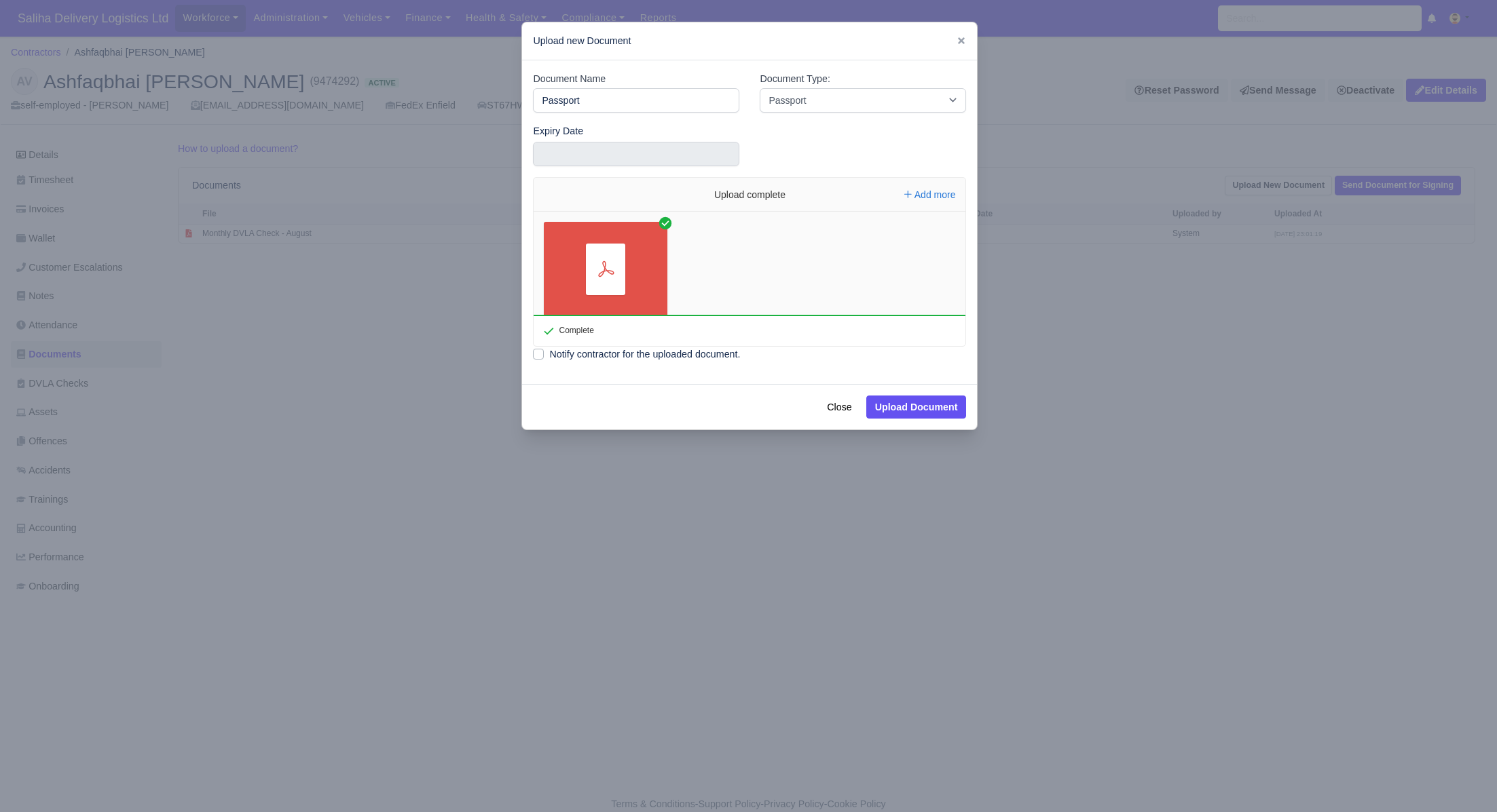
drag, startPoint x: 538, startPoint y: 356, endPoint x: 545, endPoint y: 342, distance: 15.7
click at [549, 356] on label "Notify contractor for the uploaded document." at bounding box center [644, 354] width 191 height 16
click at [538, 356] on input "Notify contractor for the uploaded document." at bounding box center [538, 352] width 11 height 11
checkbox input "true"
click at [588, 143] on input "text" at bounding box center [636, 154] width 206 height 24
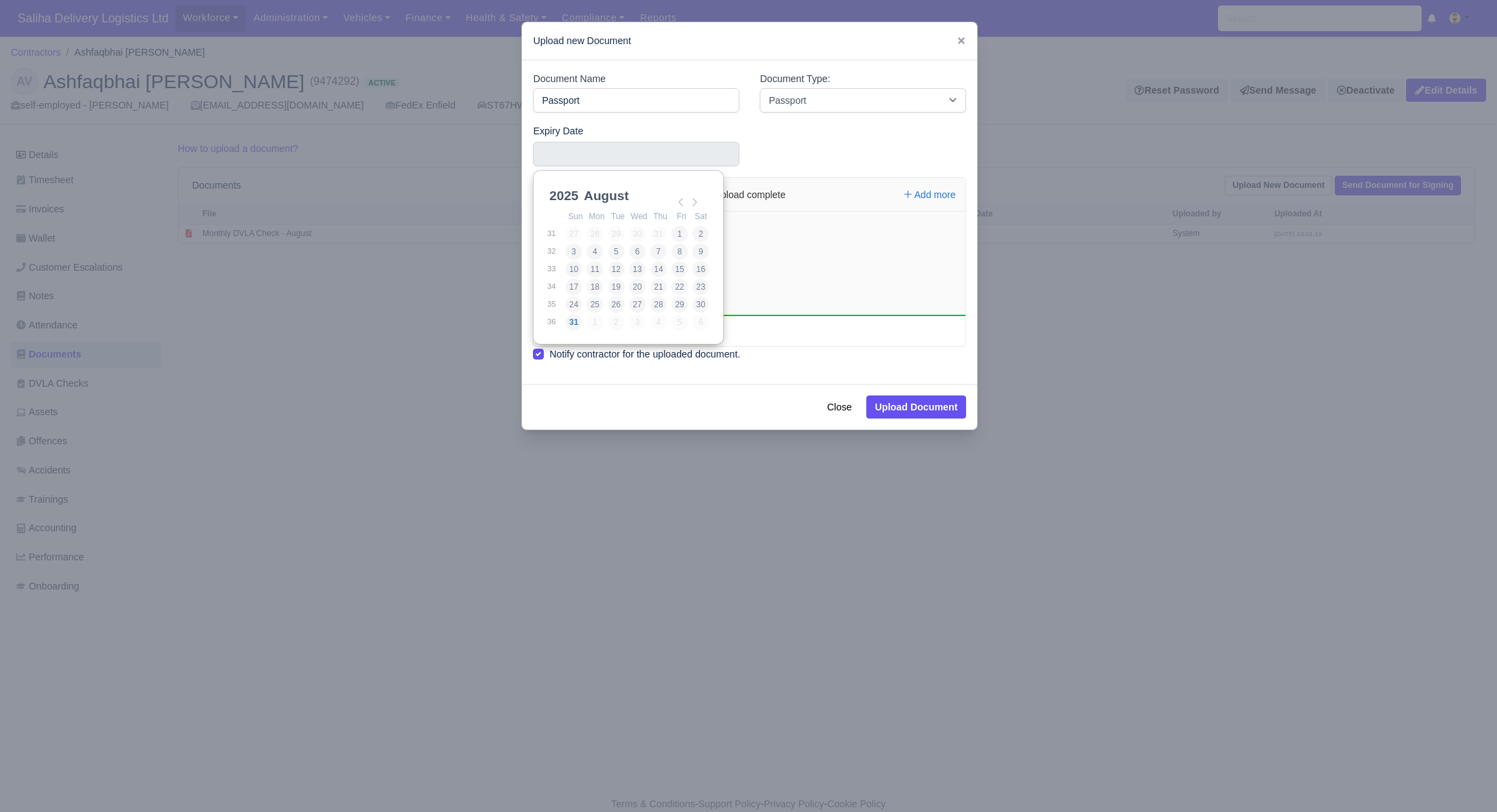
click at [575, 196] on select "2021 2022 2023 2024 2025 2026 2027 2028 2029 2030 2031 2032 2033 2034 2035 2036…" at bounding box center [577, 203] width 61 height 29
type input "2030-08-19"
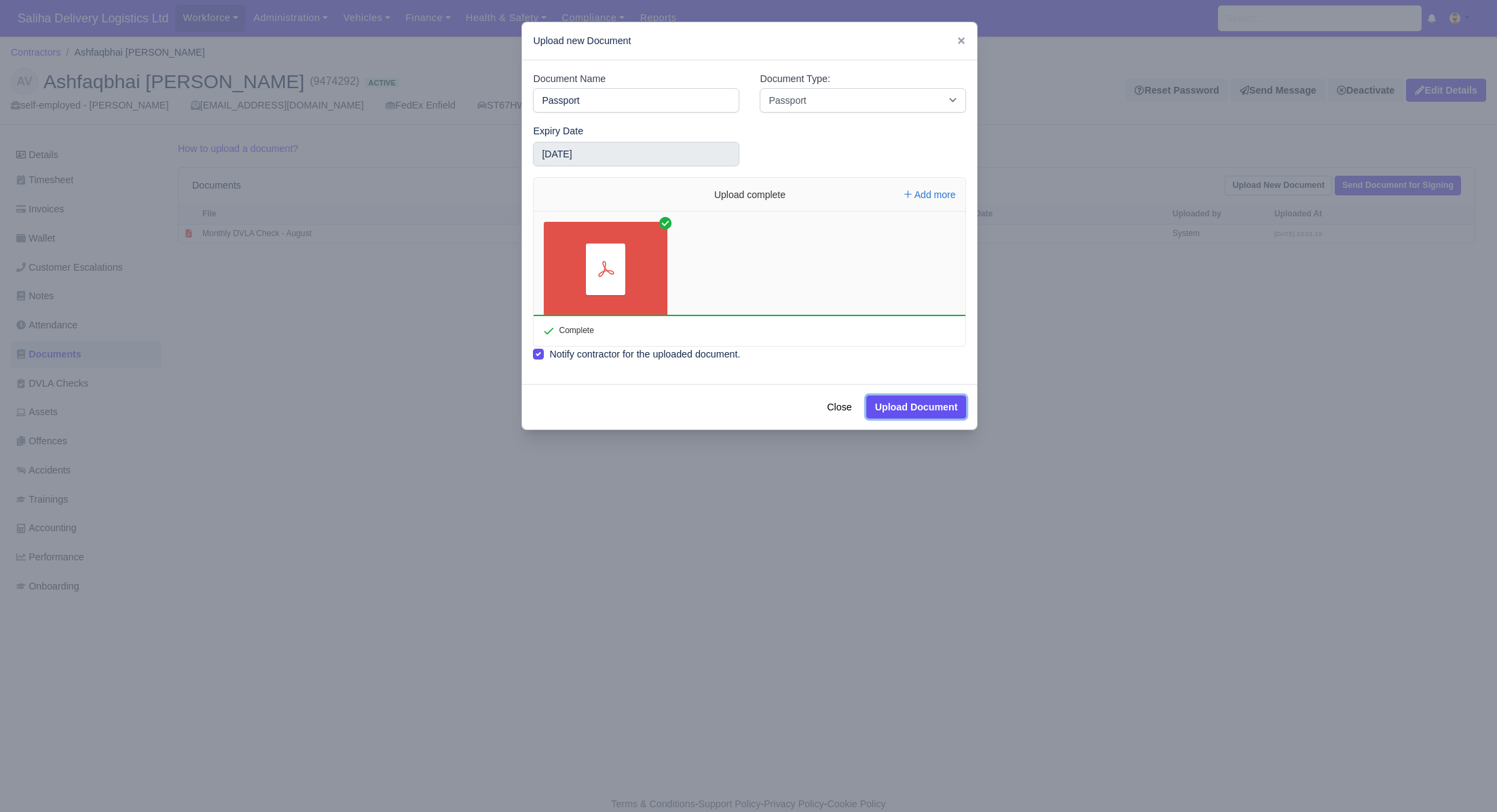
click at [890, 409] on button "Upload Document" at bounding box center [916, 407] width 100 height 23
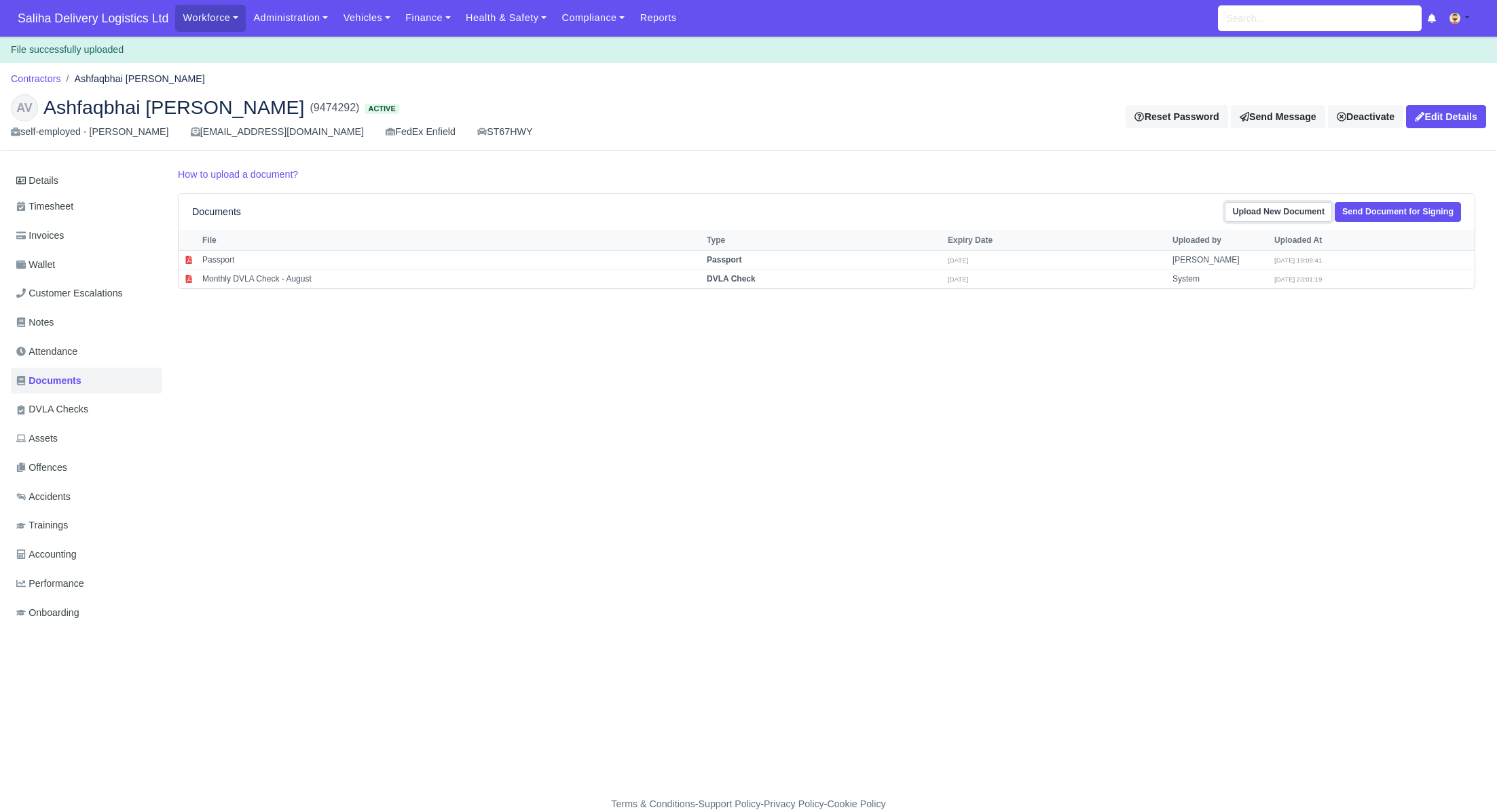
click at [1235, 209] on link "Upload New Document" at bounding box center [1278, 212] width 107 height 20
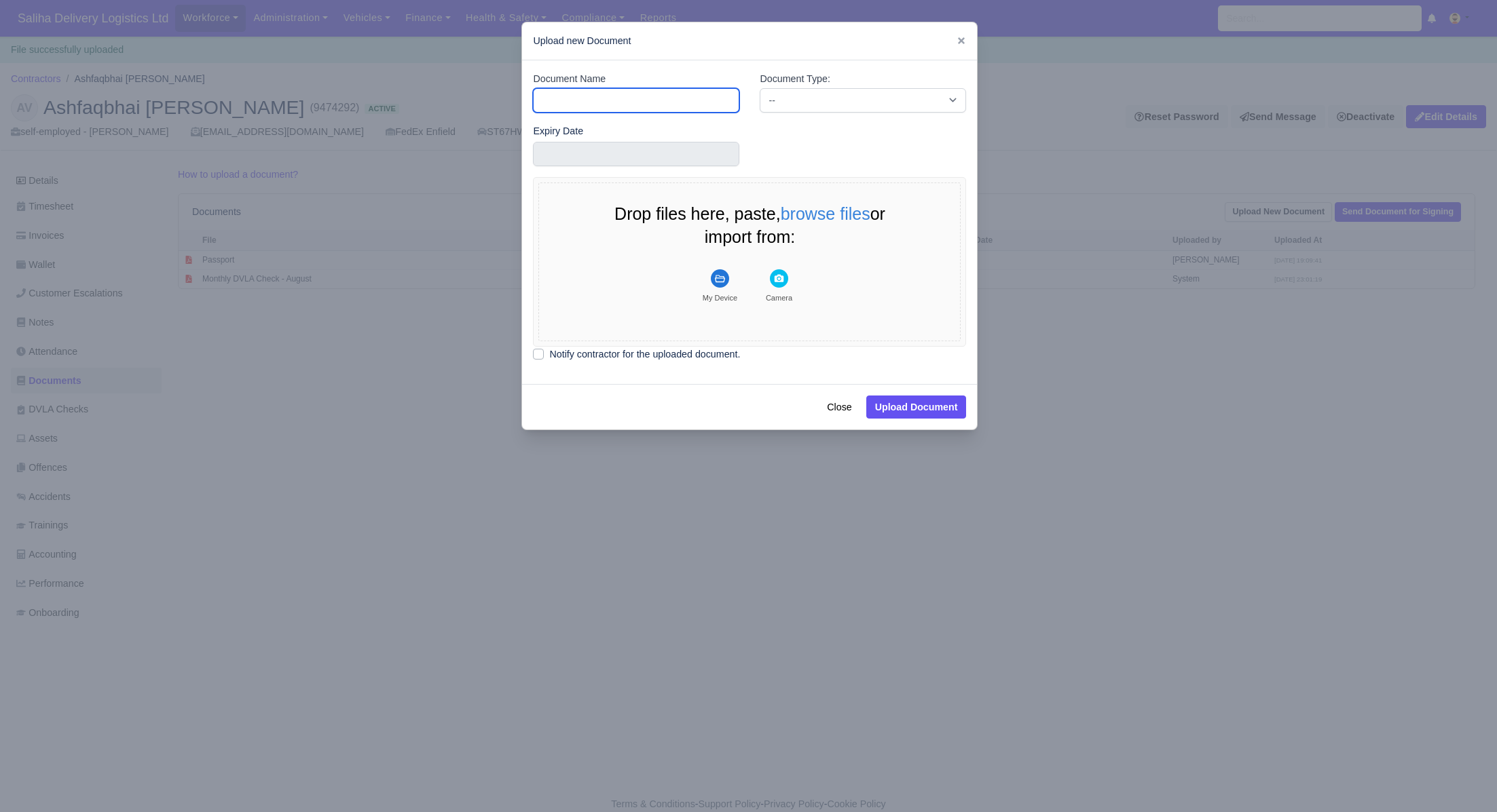
click at [625, 89] on input "Document Name" at bounding box center [636, 100] width 206 height 24
type input "Driving Licence"
click at [800, 109] on select "-- Accounting Engagement Letter Age Verification Confirmation Background Check …" at bounding box center [863, 100] width 206 height 24
select select "driving-licence-front"
click at [760, 88] on select "-- Accounting Engagement Letter Age Verification Confirmation Background Check …" at bounding box center [863, 100] width 206 height 24
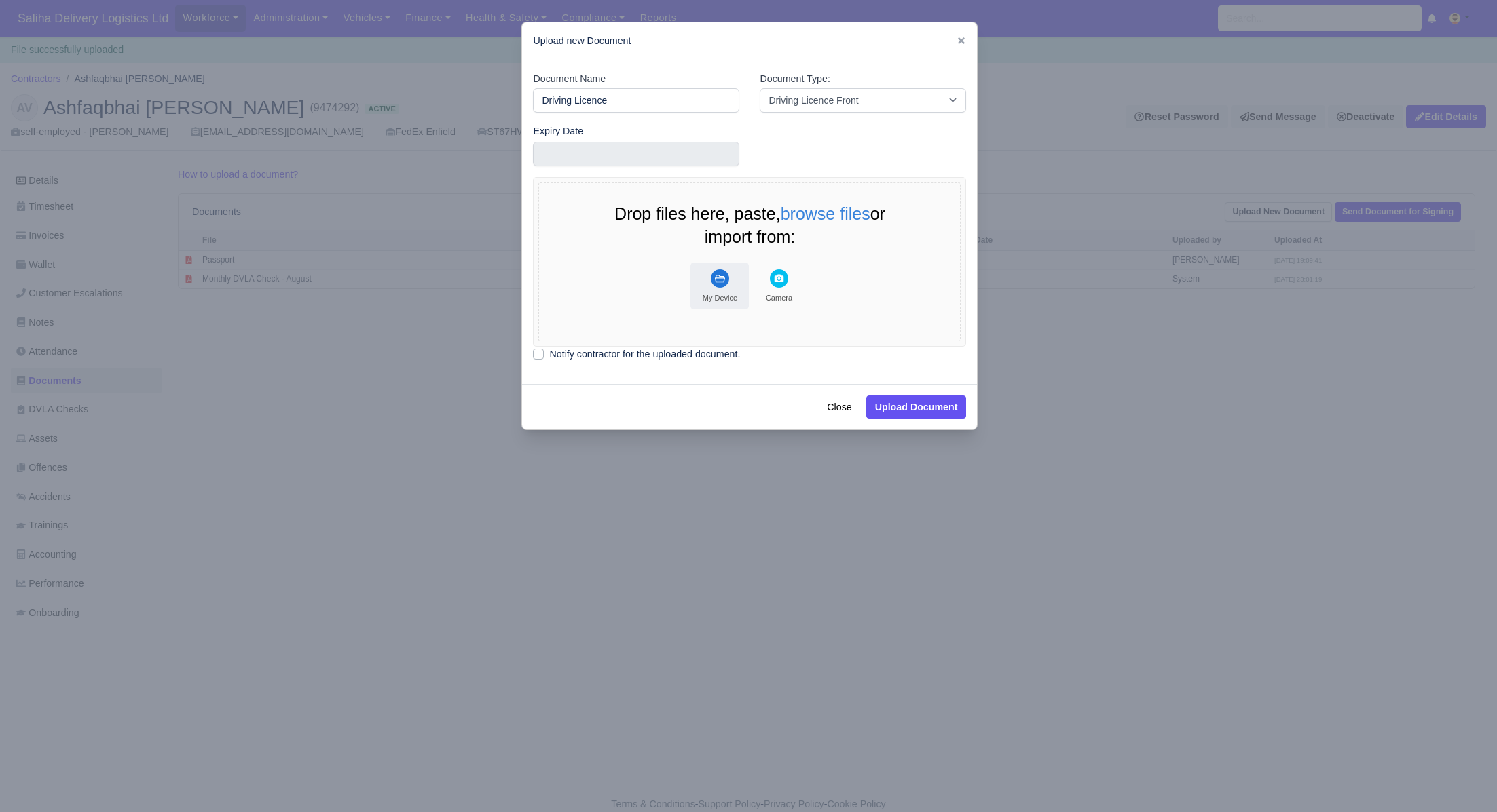
click at [723, 280] on icon "File Uploader" at bounding box center [720, 279] width 10 height 8
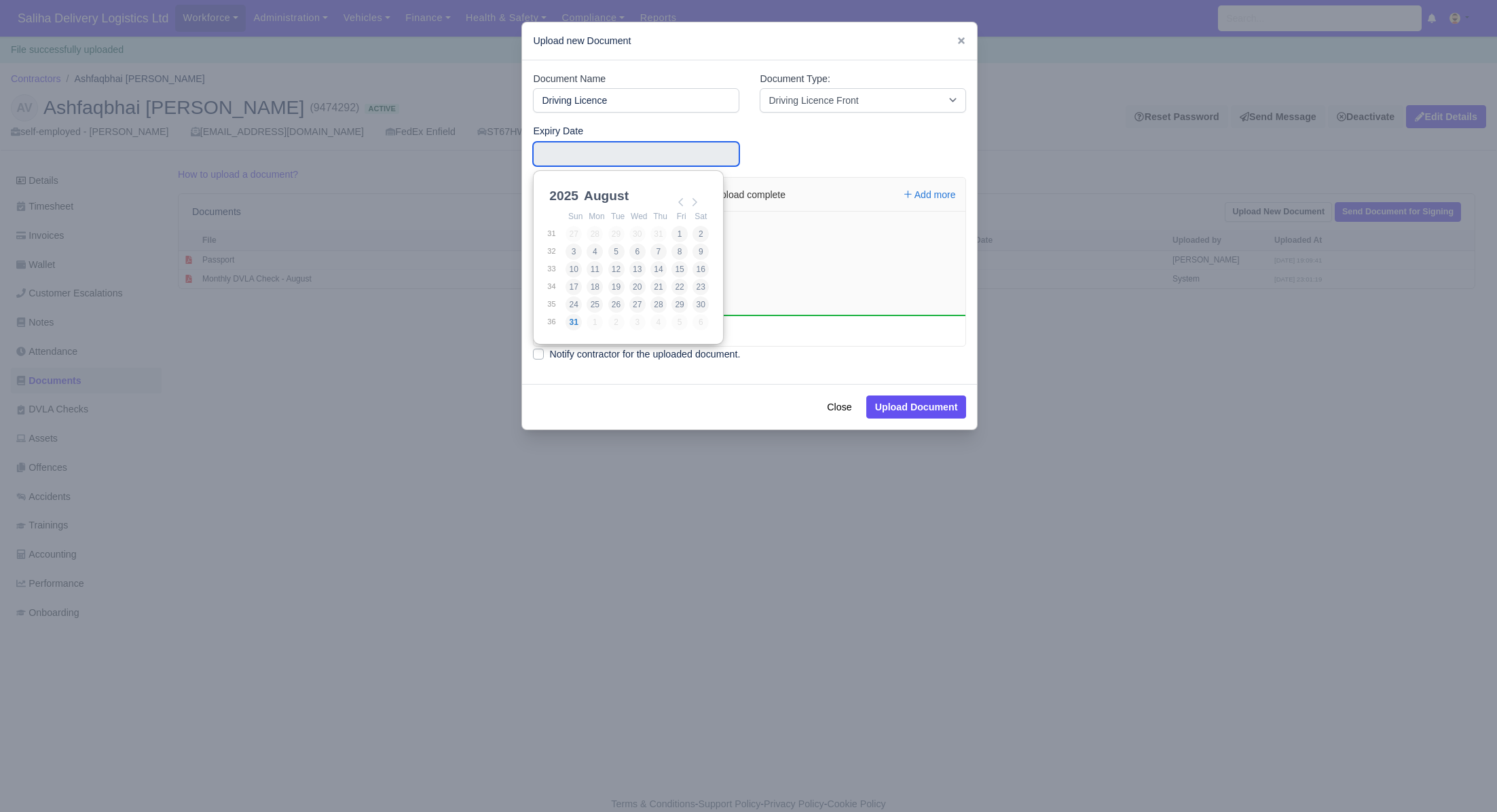
click at [633, 162] on input "Use the arrow keys to pick a date" at bounding box center [636, 154] width 206 height 24
click at [584, 194] on select "2021 2022 2023 2024 2025 2026 2027 2028 2029 2030 2031 2032 2033 2034 2035 2036…" at bounding box center [577, 203] width 61 height 29
type input "[DATE]"
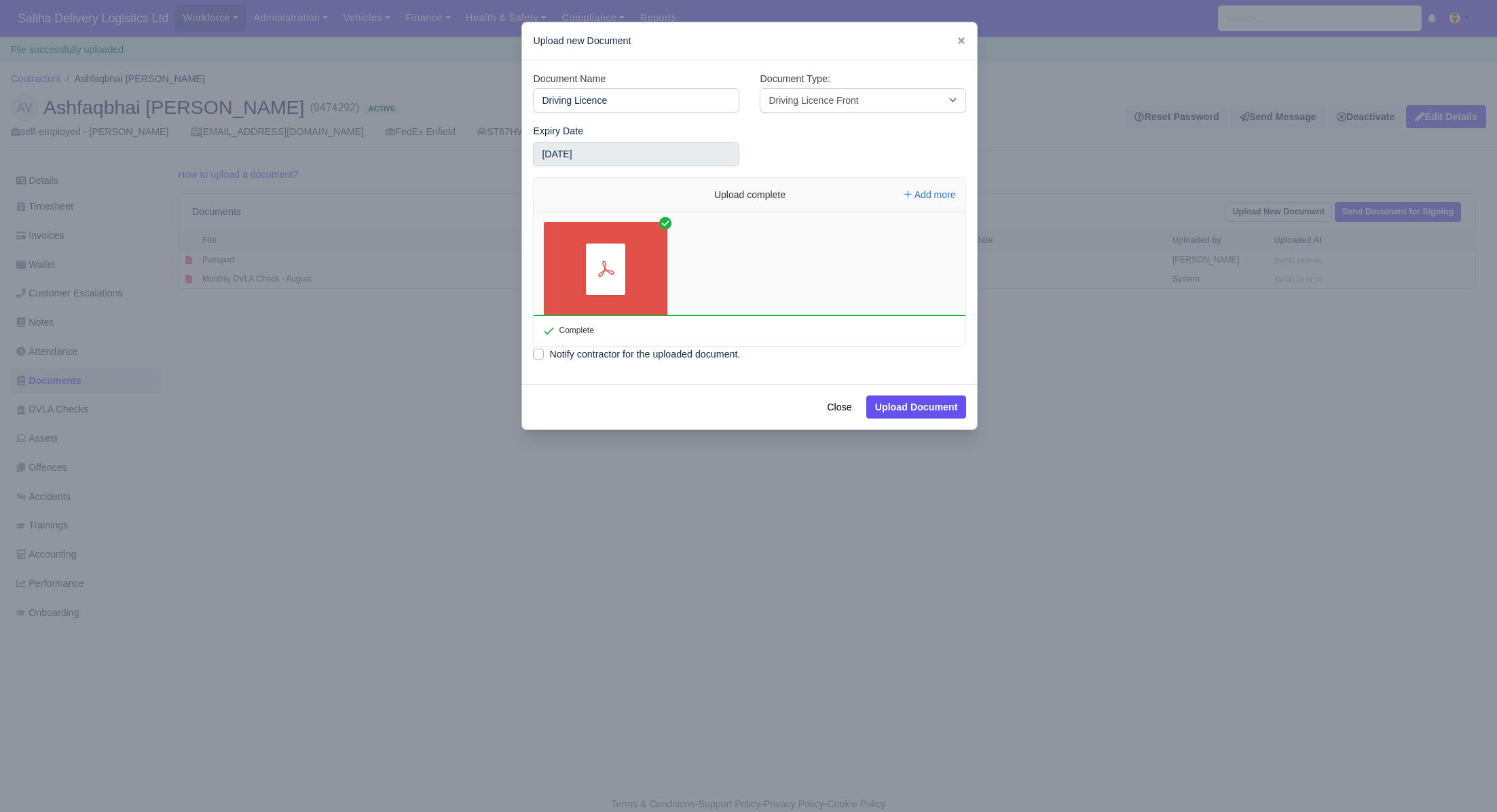
click at [549, 352] on label "Notify contractor for the uploaded document." at bounding box center [644, 354] width 191 height 16
click at [540, 352] on input "Notify contractor for the uploaded document." at bounding box center [538, 352] width 11 height 11
checkbox input "true"
click at [891, 403] on button "Upload Document" at bounding box center [916, 407] width 100 height 23
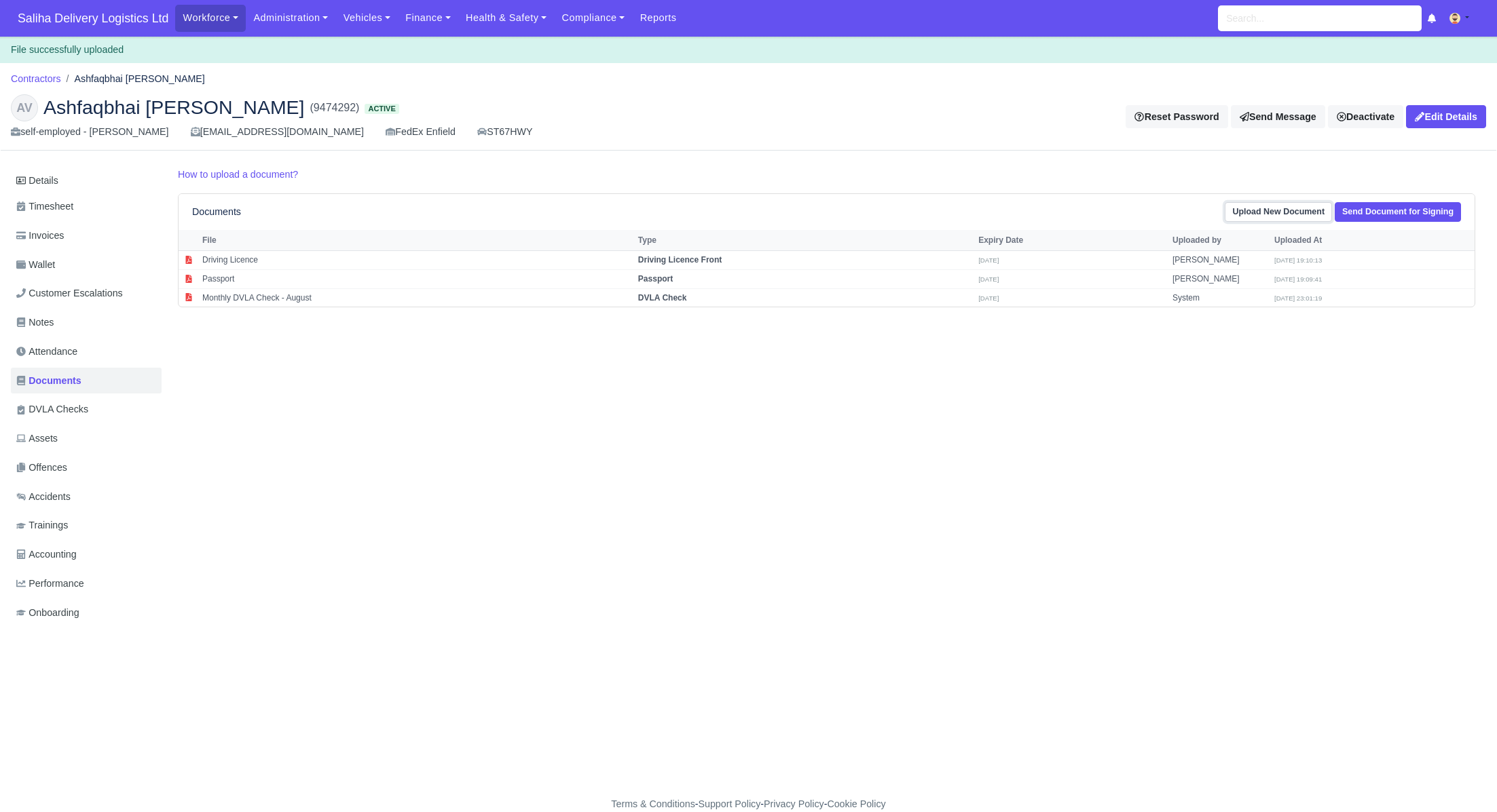
click at [1268, 216] on link "Upload New Document" at bounding box center [1278, 212] width 107 height 20
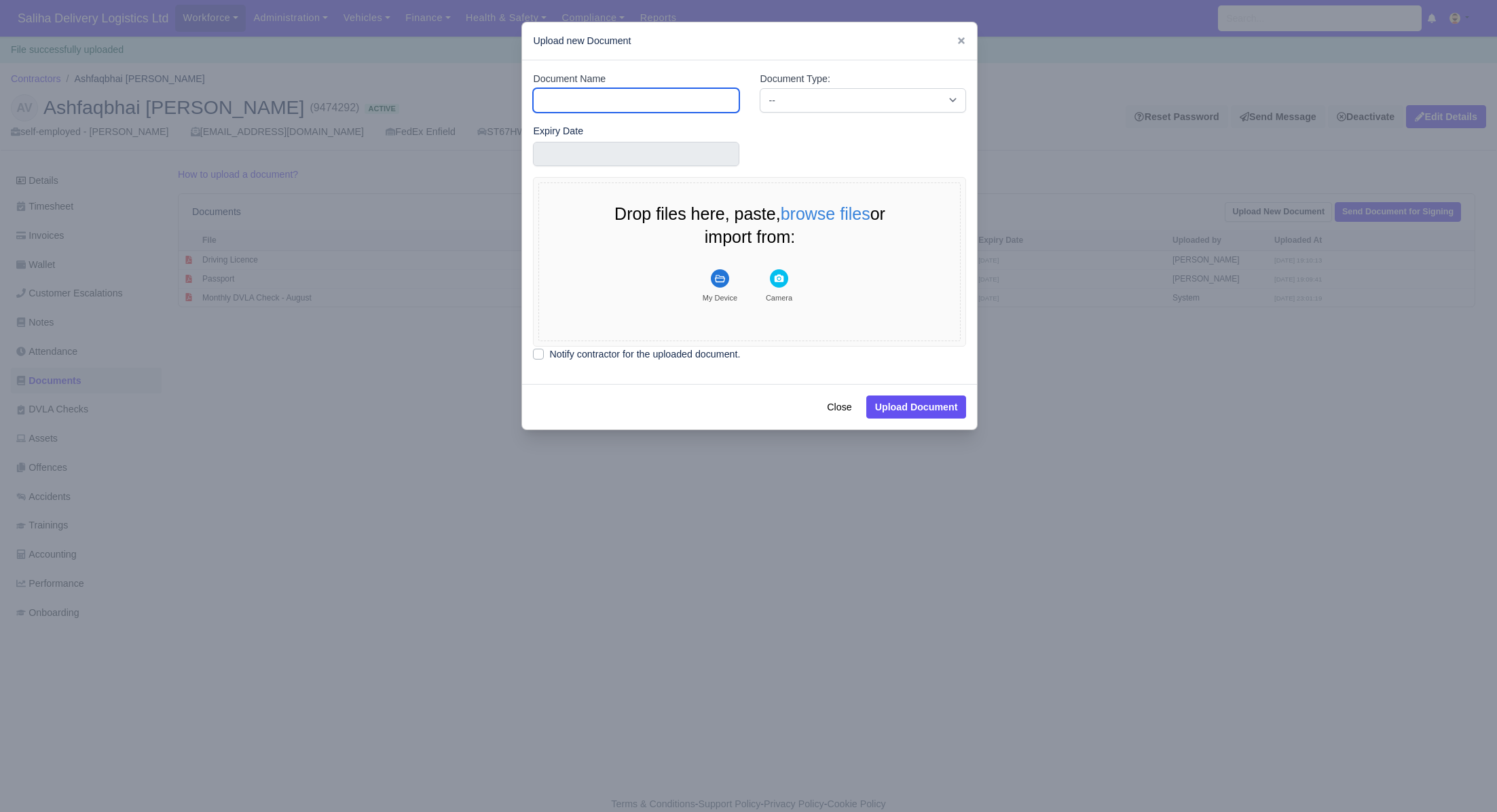
click at [627, 99] on input "Document Name" at bounding box center [636, 100] width 206 height 24
type input "Proof Of Address"
click at [821, 98] on select "-- Accounting Engagement Letter Age Verification Confirmation Background Check …" at bounding box center [863, 100] width 206 height 24
select select "proof-of-address"
click at [760, 88] on select "-- Accounting Engagement Letter Age Verification Confirmation Background Check …" at bounding box center [863, 100] width 206 height 24
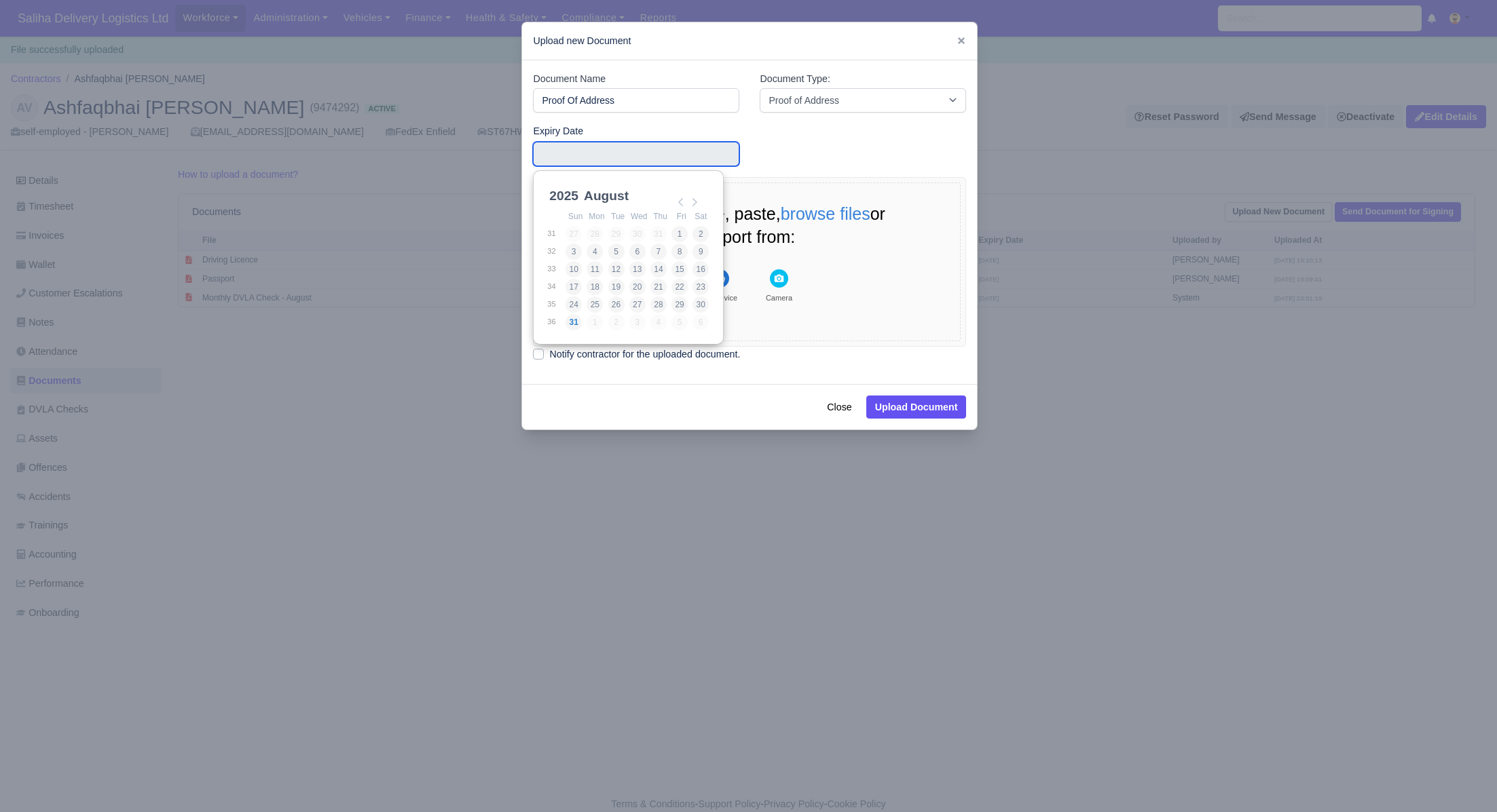
click at [645, 157] on input "Use the arrow keys to pick a date" at bounding box center [636, 154] width 206 height 24
click at [585, 199] on select "January February March April May June July August September October November De…" at bounding box center [626, 203] width 90 height 29
click at [555, 190] on select "2021 2022 2023 2024 2025 2026 2027 2028 2029 2030 2031 2032 2033 2034 2035 2036…" at bounding box center [577, 203] width 61 height 29
type input "2030-12-27"
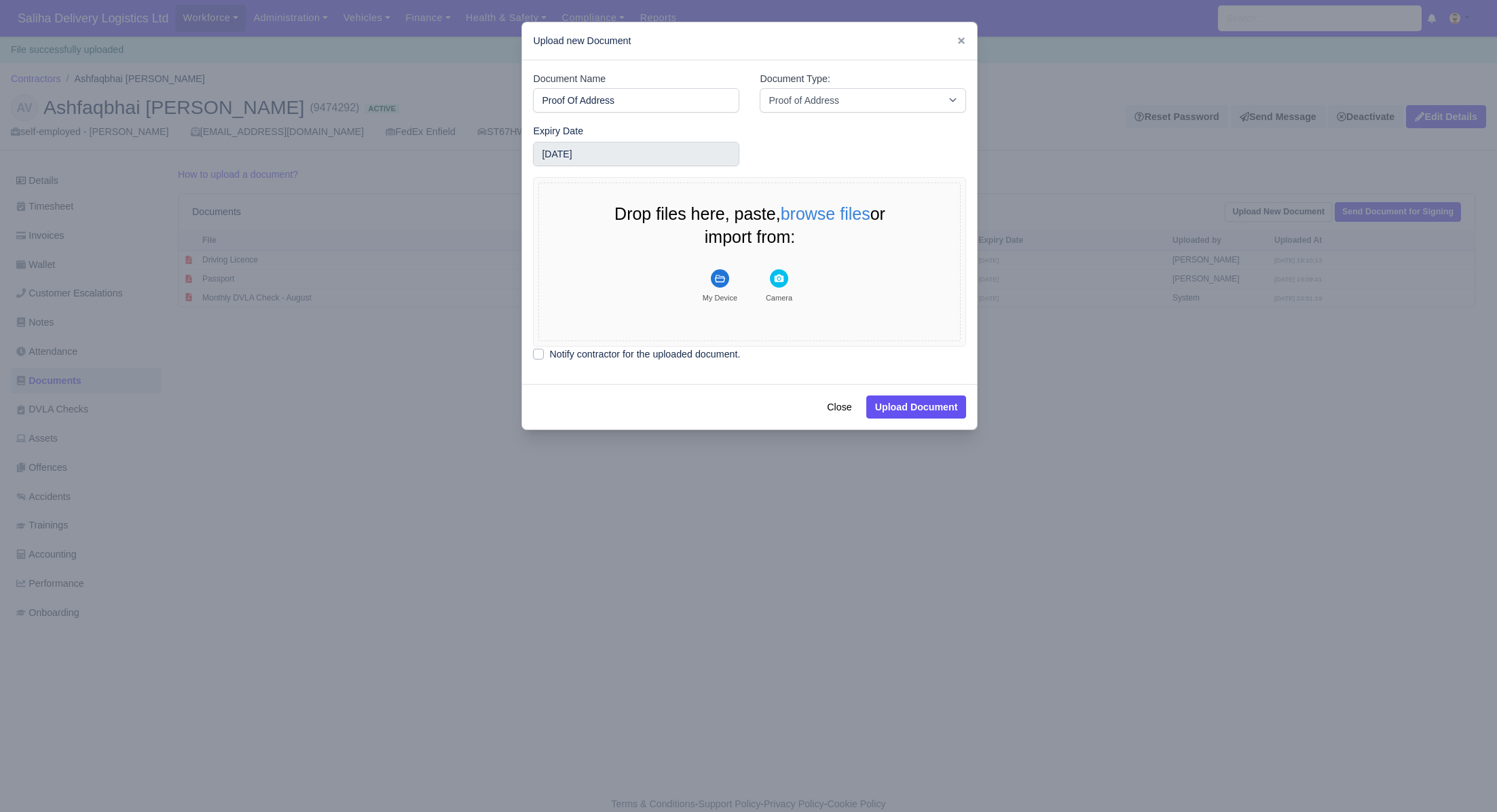
drag, startPoint x: 538, startPoint y: 357, endPoint x: 552, endPoint y: 348, distance: 16.6
click at [549, 357] on label "Notify contractor for the uploaded document." at bounding box center [644, 354] width 191 height 16
click at [539, 357] on input "Notify contractor for the uploaded document." at bounding box center [538, 352] width 11 height 11
checkbox input "true"
click at [721, 279] on rect "File Uploader" at bounding box center [720, 279] width 18 height 18
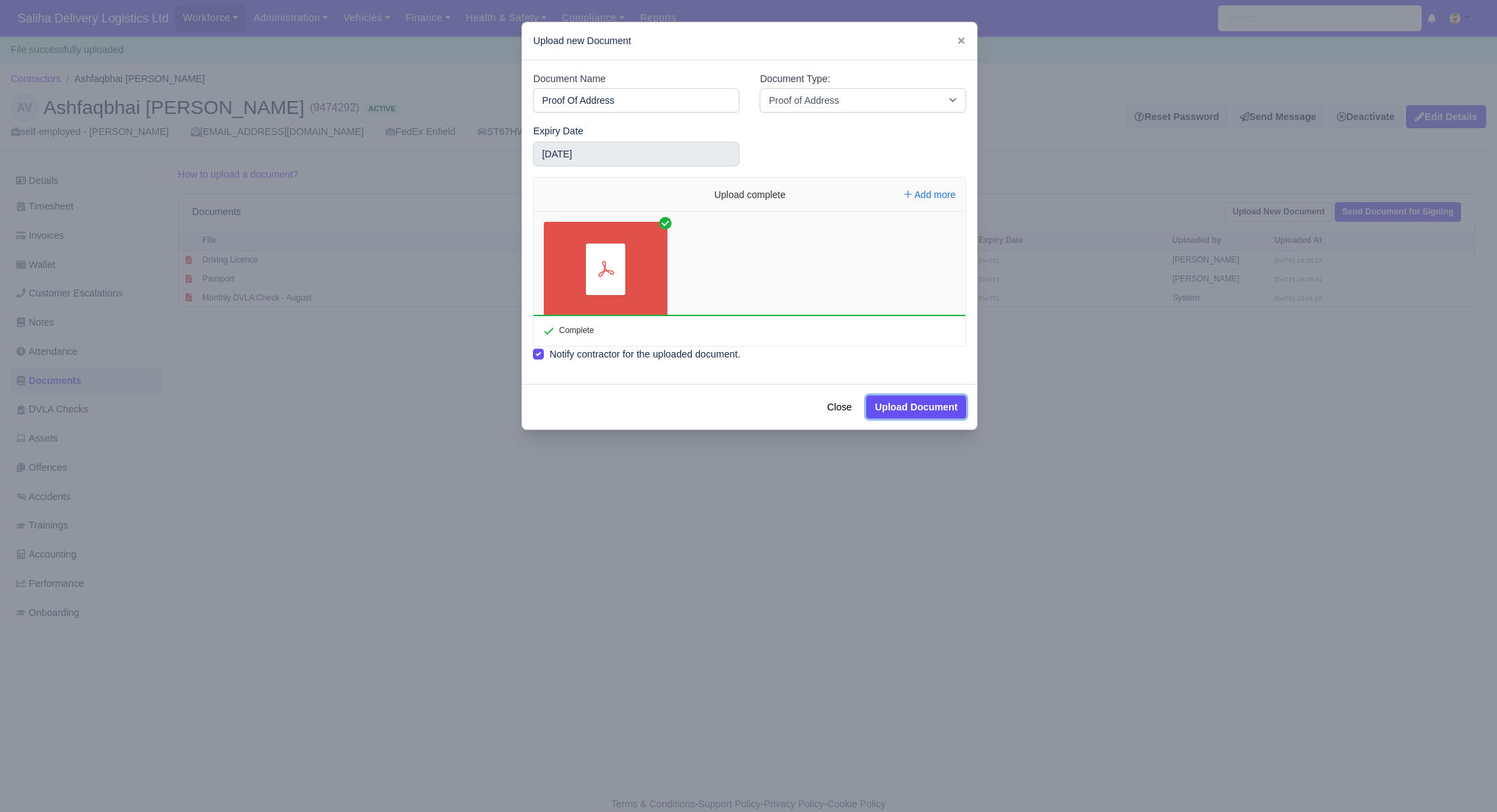
click at [885, 406] on button "Upload Document" at bounding box center [916, 407] width 100 height 23
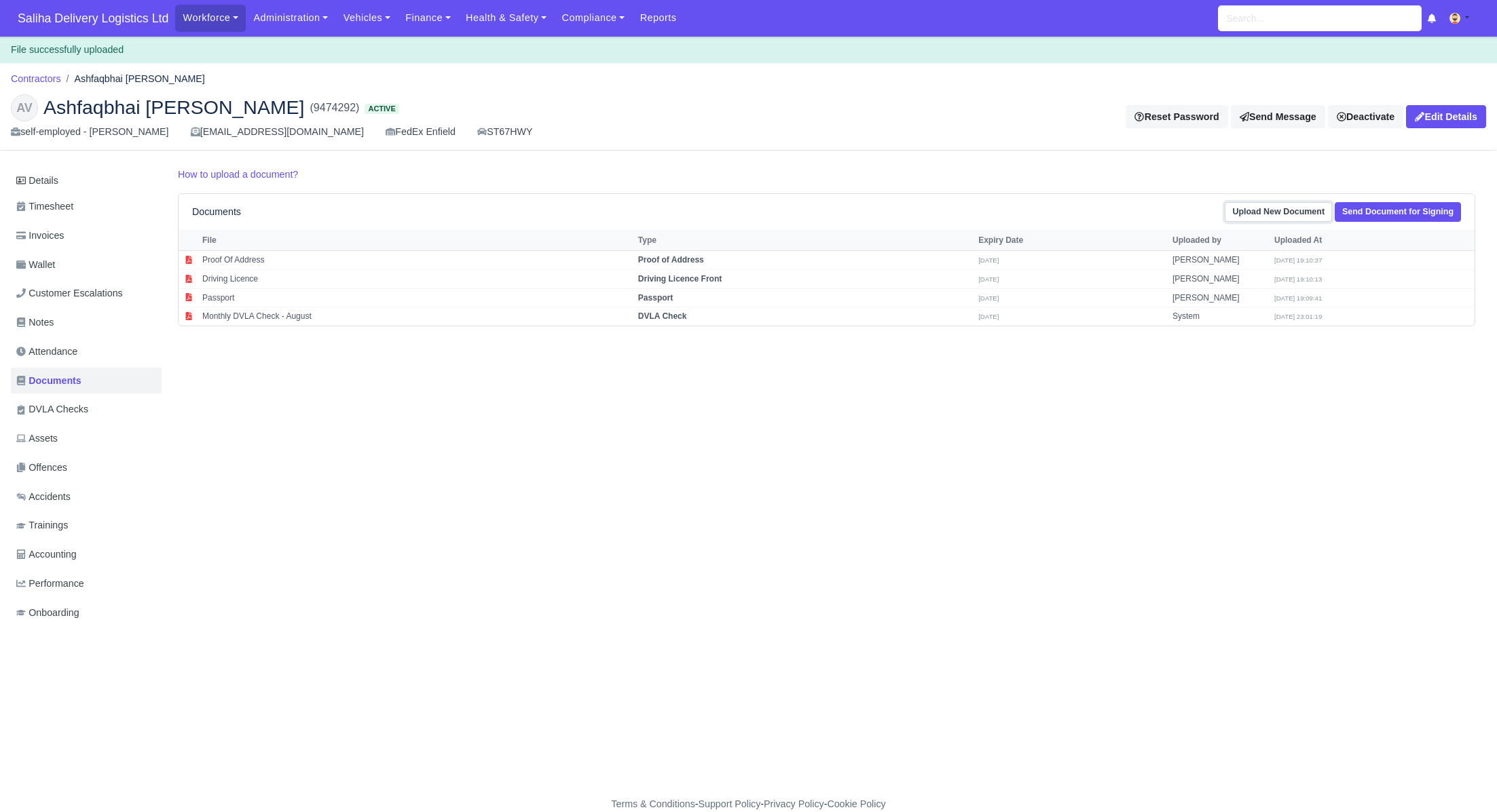
click at [1275, 203] on link "Upload New Document" at bounding box center [1278, 212] width 107 height 20
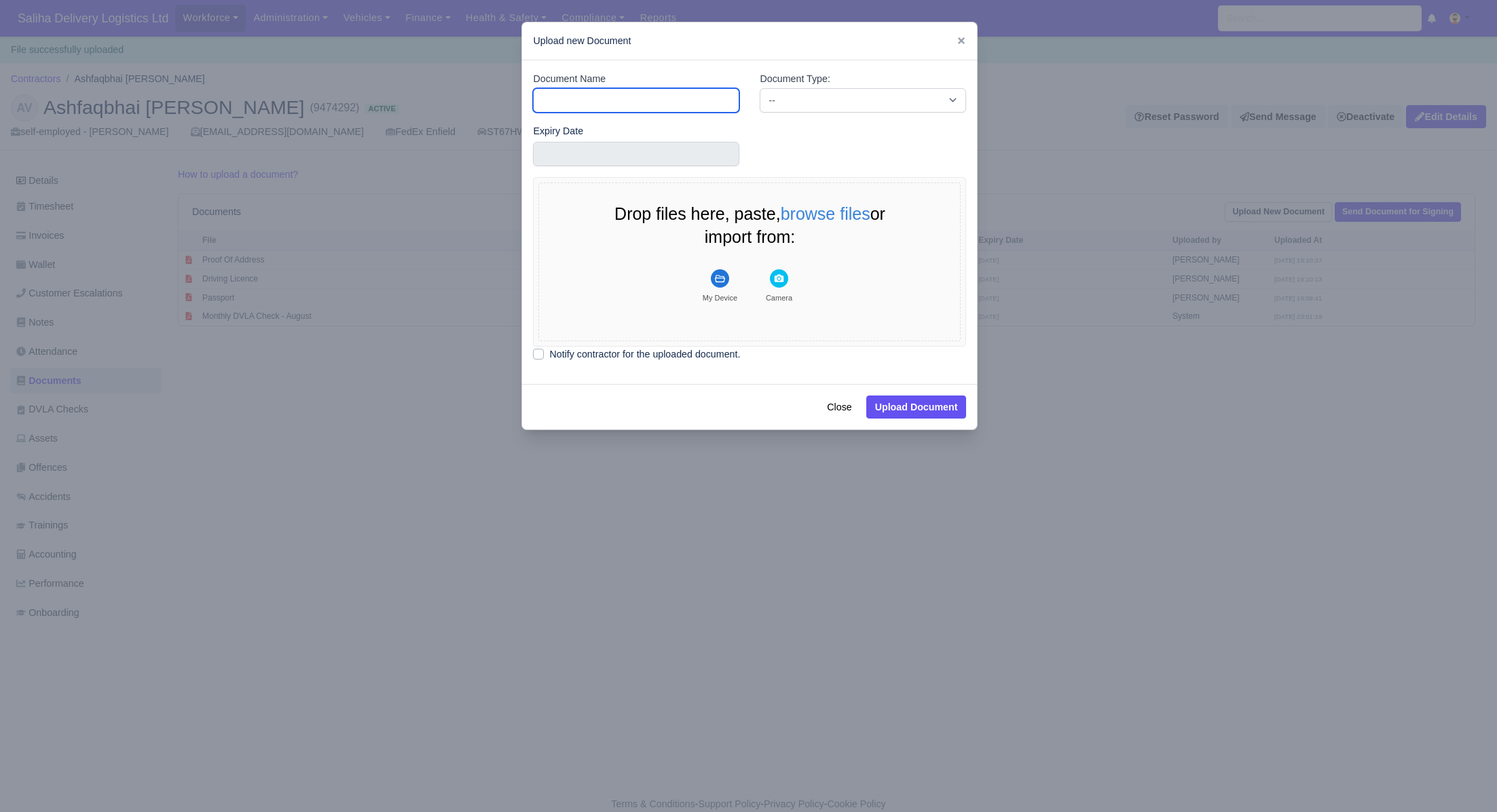
click at [623, 111] on input "Document Name" at bounding box center [636, 100] width 206 height 24
type input "Motor Insurance"
click at [916, 105] on select "-- Accounting Engagement Letter Age Verification Confirmation Background Check …" at bounding box center [863, 100] width 206 height 24
select select "motor-insurance"
click at [760, 88] on select "-- Accounting Engagement Letter Age Verification Confirmation Background Check …" at bounding box center [863, 100] width 206 height 24
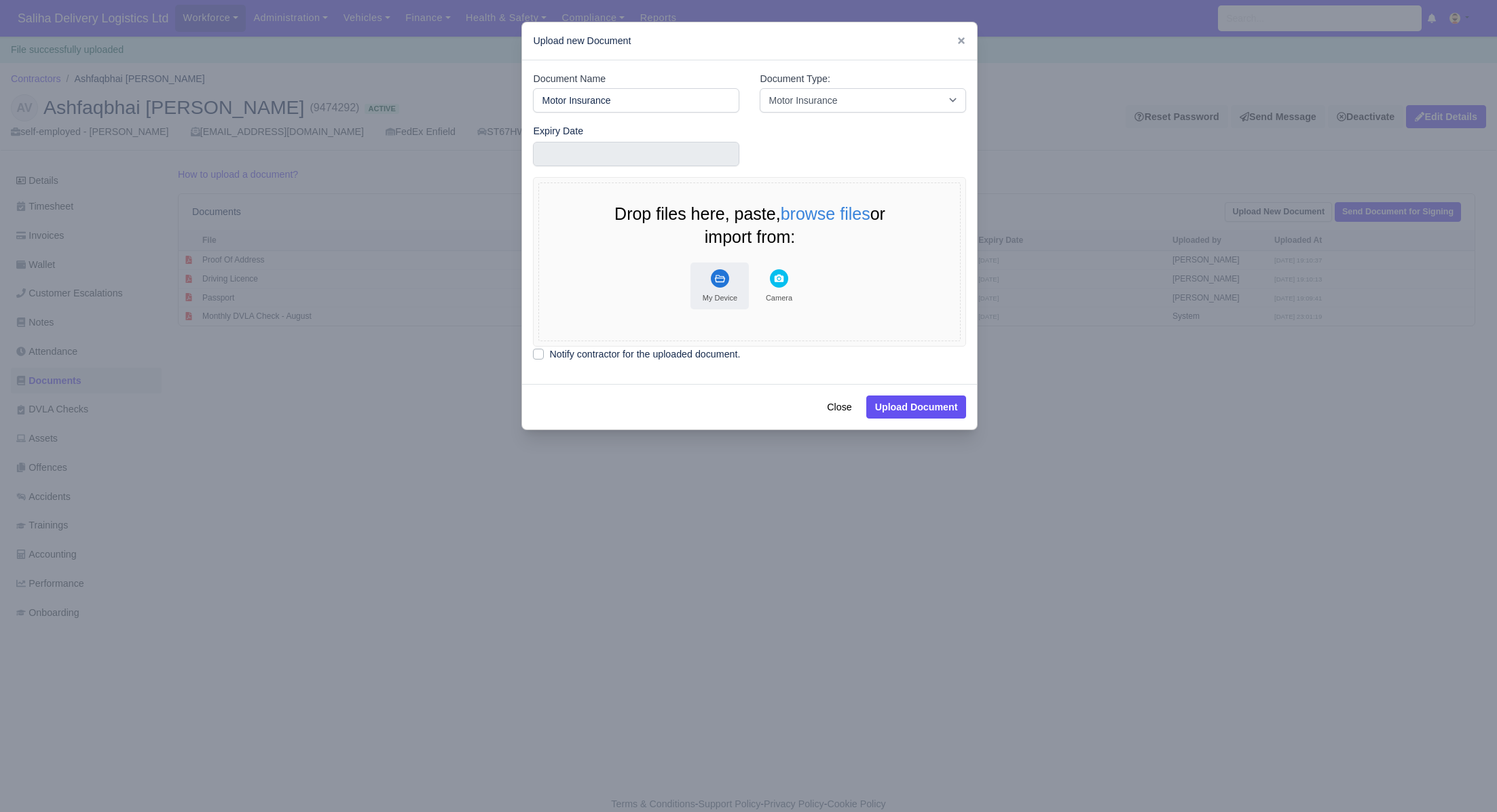
click at [724, 283] on rect "File Uploader" at bounding box center [720, 279] width 18 height 18
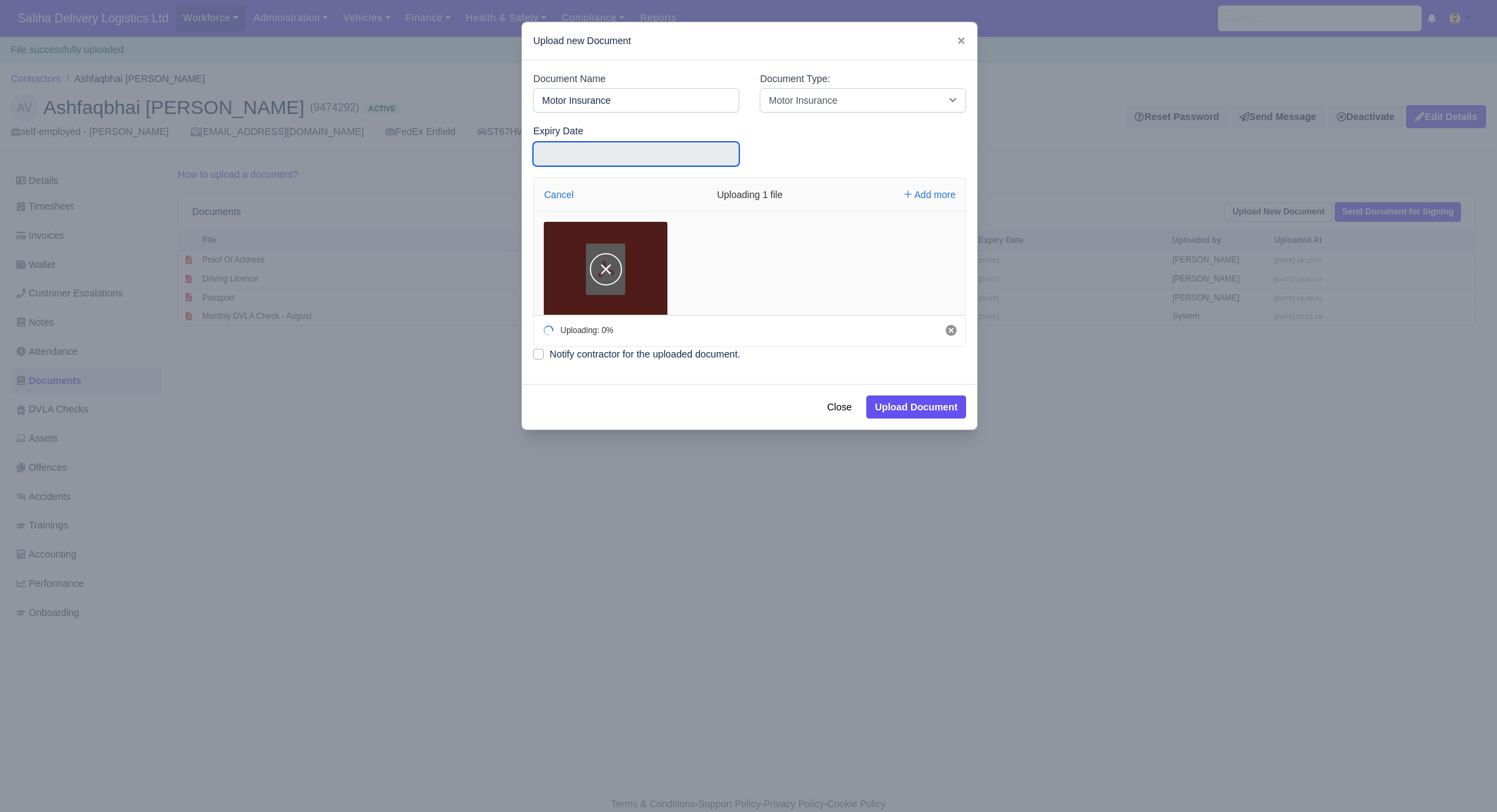
click at [638, 151] on input "text" at bounding box center [636, 154] width 206 height 24
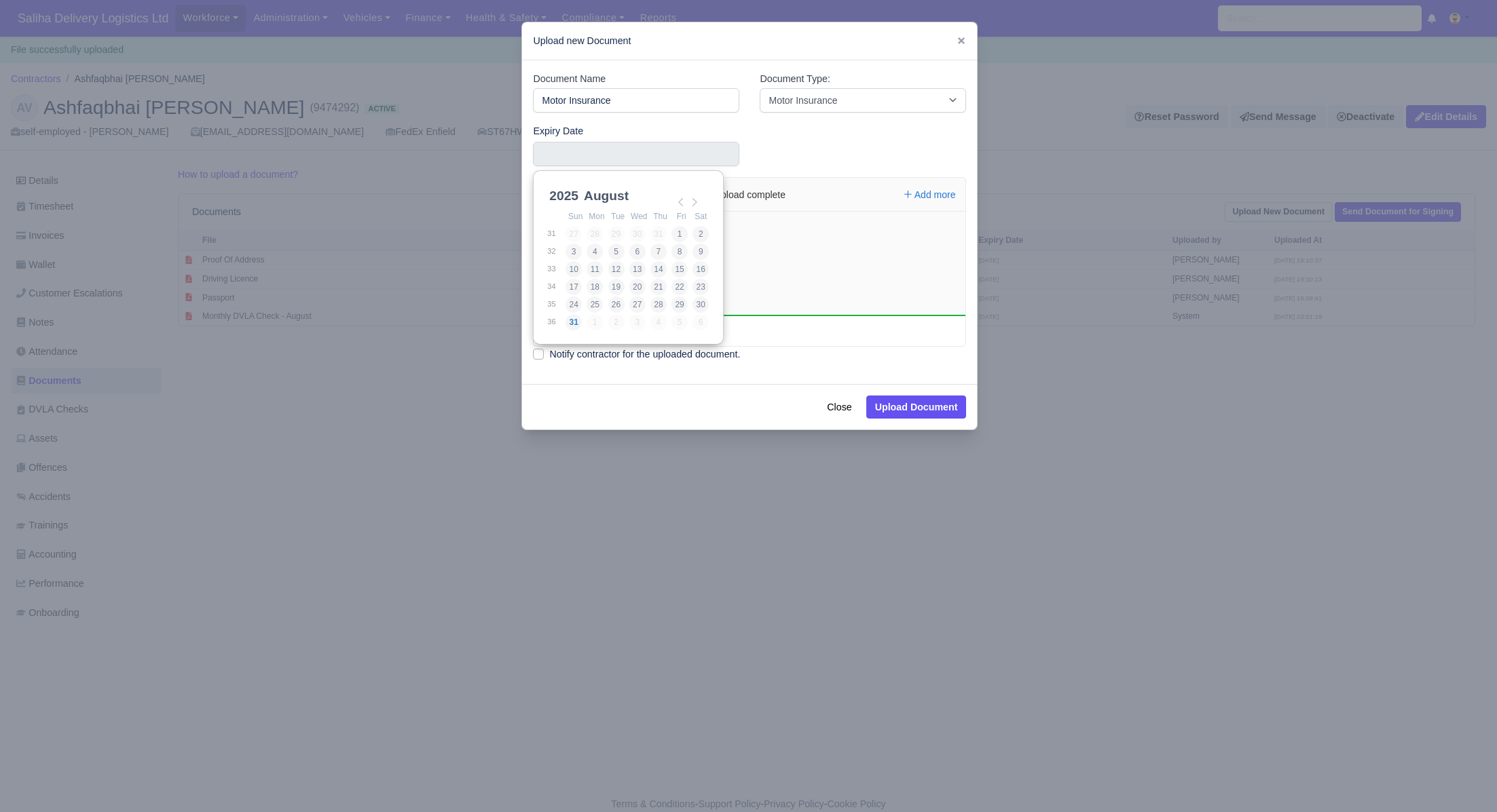
click at [578, 190] on select "2021 2022 2023 2024 2025 2026 2027 2028 2029 2030 2031 2032 2033 2034 2035 2036…" at bounding box center [577, 203] width 61 height 29
type input "2026-08-24"
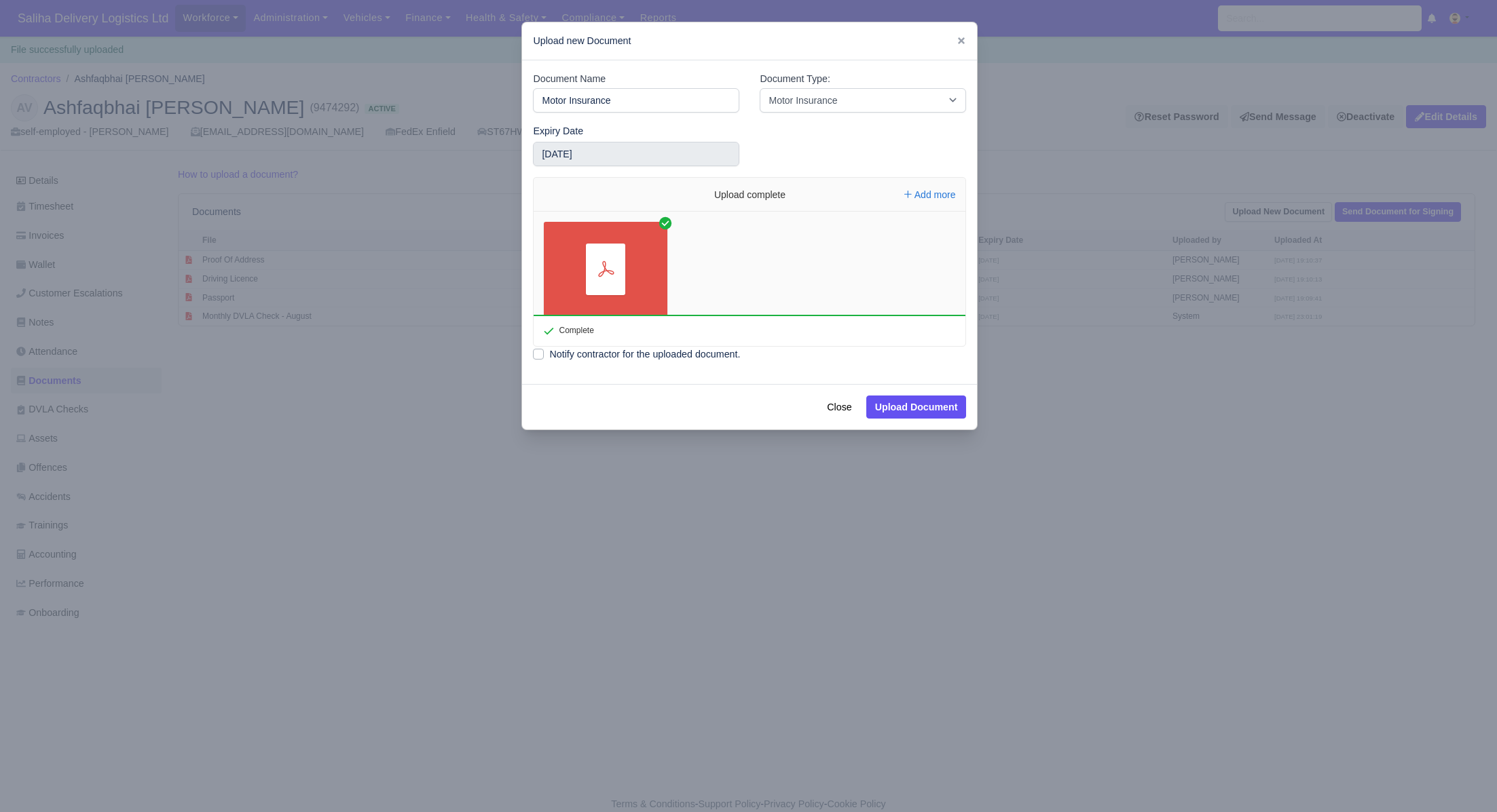
click at [549, 356] on label "Notify contractor for the uploaded document." at bounding box center [644, 354] width 191 height 16
click at [540, 356] on input "Notify contractor for the uploaded document." at bounding box center [538, 352] width 11 height 11
checkbox input "true"
click at [899, 408] on button "Upload Document" at bounding box center [916, 407] width 100 height 23
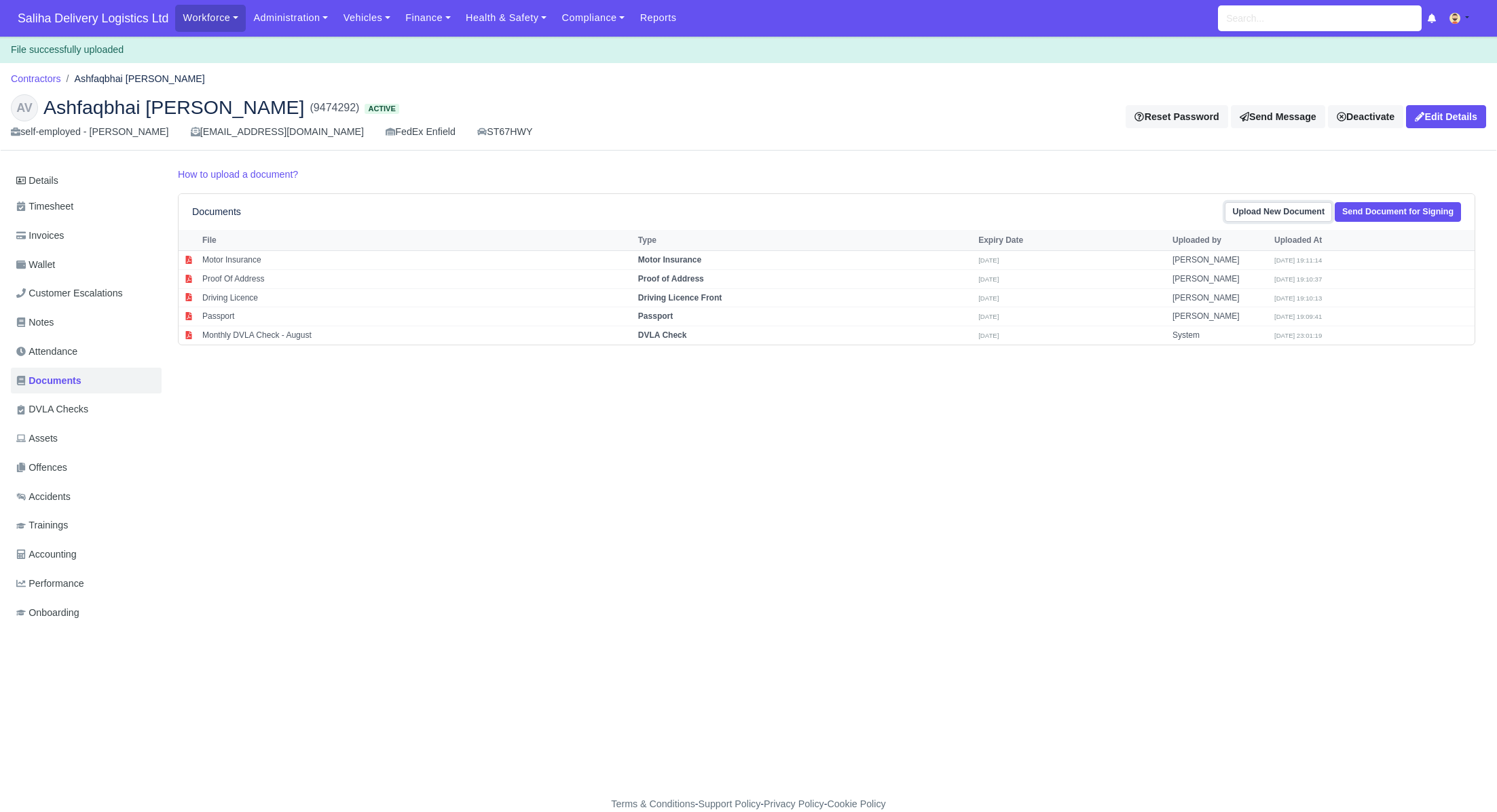
click at [1262, 212] on link "Upload New Document" at bounding box center [1278, 212] width 107 height 20
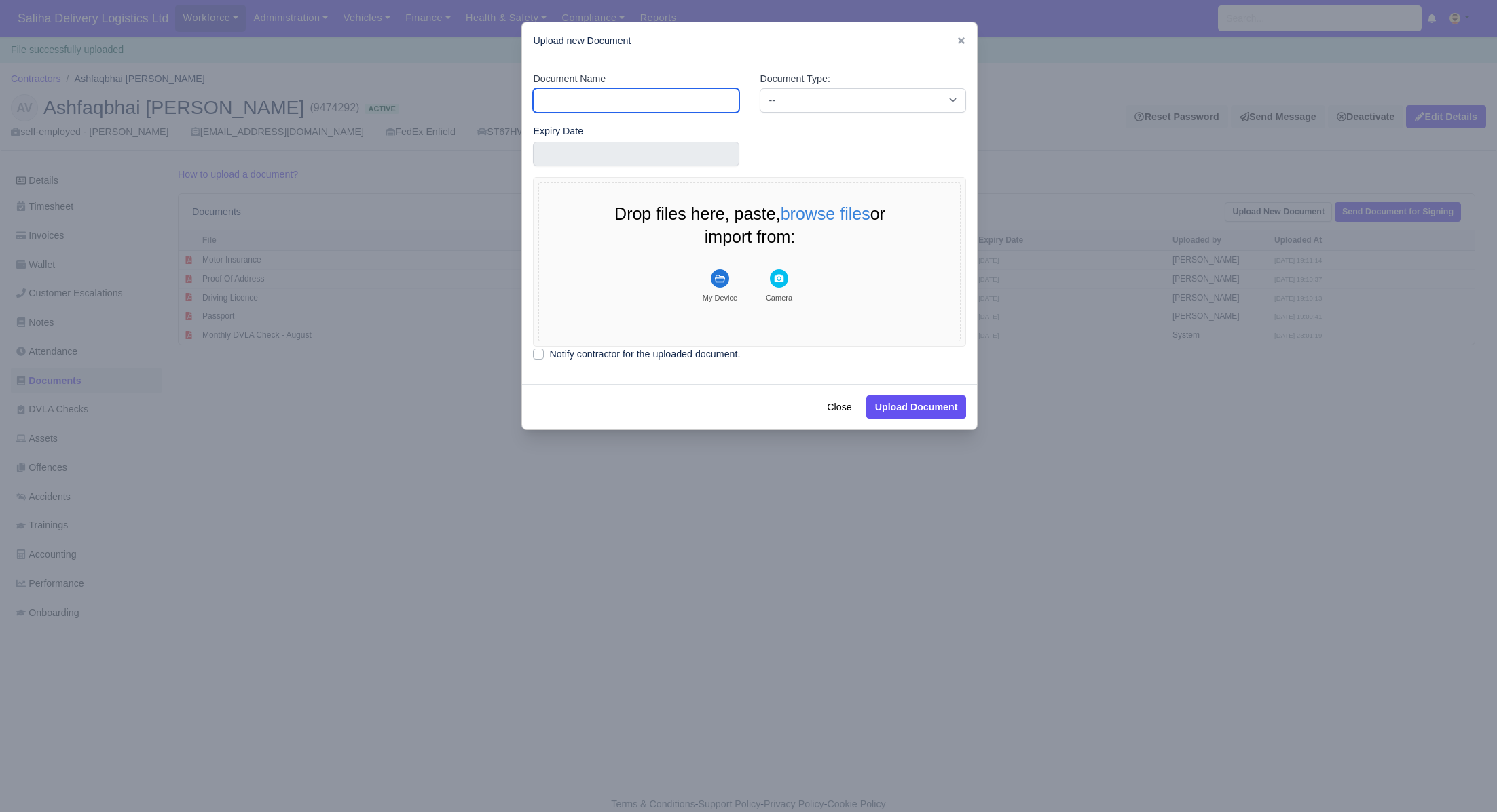
click at [654, 104] on input "Document Name" at bounding box center [636, 100] width 206 height 24
type input "Photo"
click at [786, 105] on select "-- Accounting Engagement Letter Age Verification Confirmation Background Check …" at bounding box center [863, 100] width 206 height 24
select select "profile"
click at [760, 88] on select "-- Accounting Engagement Letter Age Verification Confirmation Background Check …" at bounding box center [863, 100] width 206 height 24
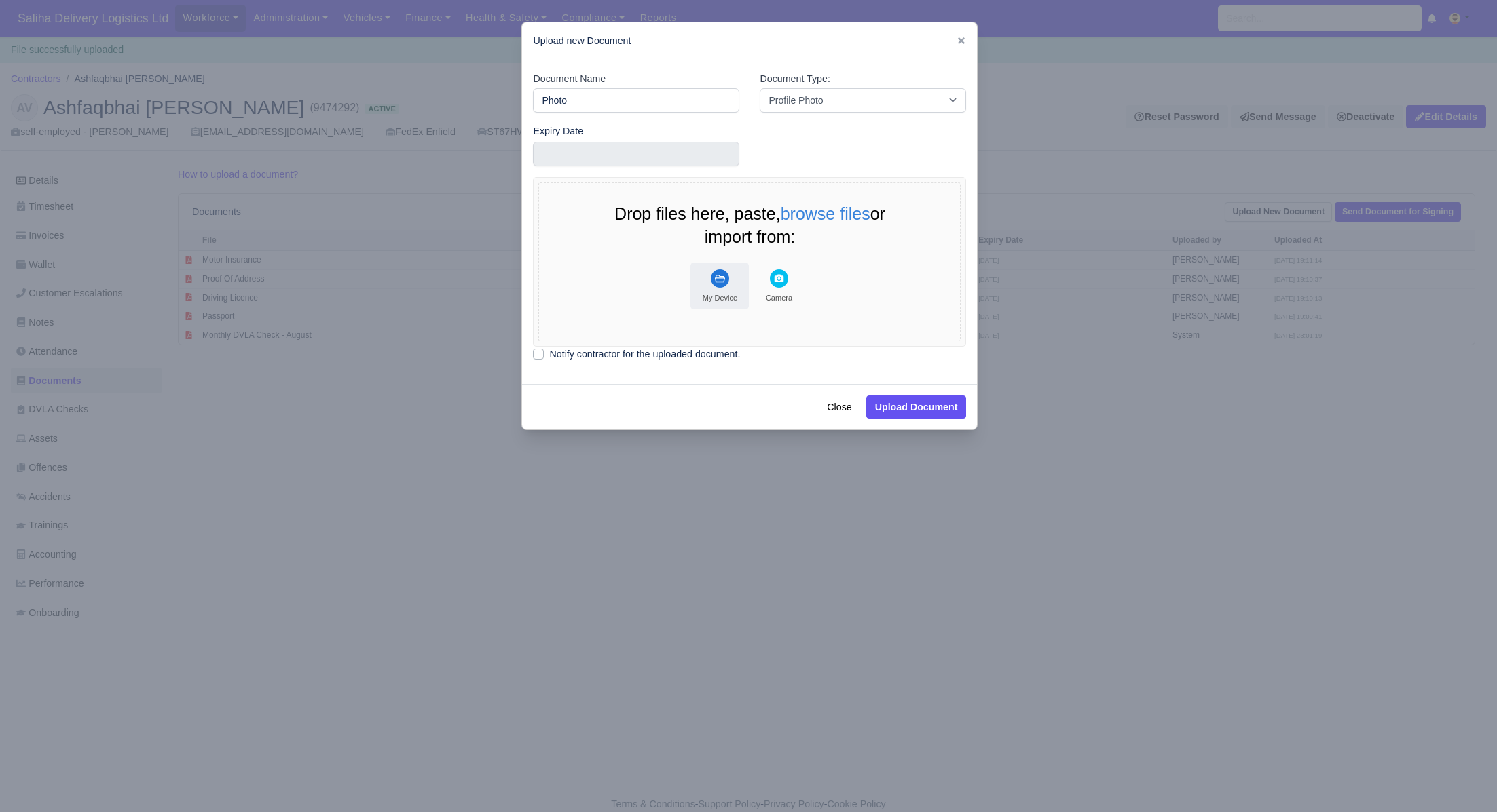
click at [729, 282] on icon "File Uploader" at bounding box center [720, 279] width 18 height 18
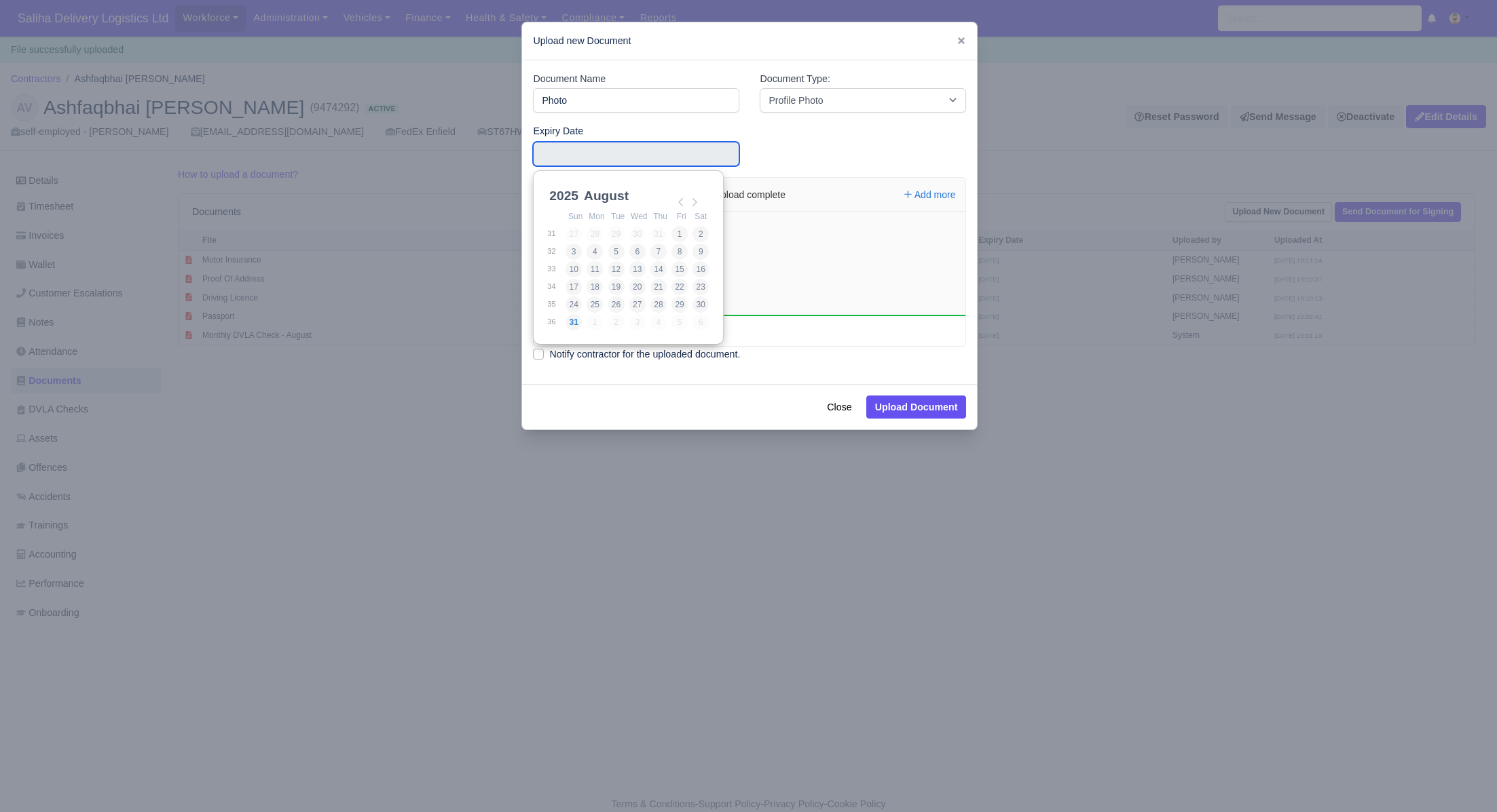
click at [568, 156] on input "Use the arrow keys to pick a date" at bounding box center [636, 154] width 206 height 24
click at [578, 196] on select "2021 2022 2023 2024 2025 2026 2027 2028 2029 2030 2031 2032 2033 2034 2035 2036…" at bounding box center [577, 203] width 61 height 29
type input "2030-08-30"
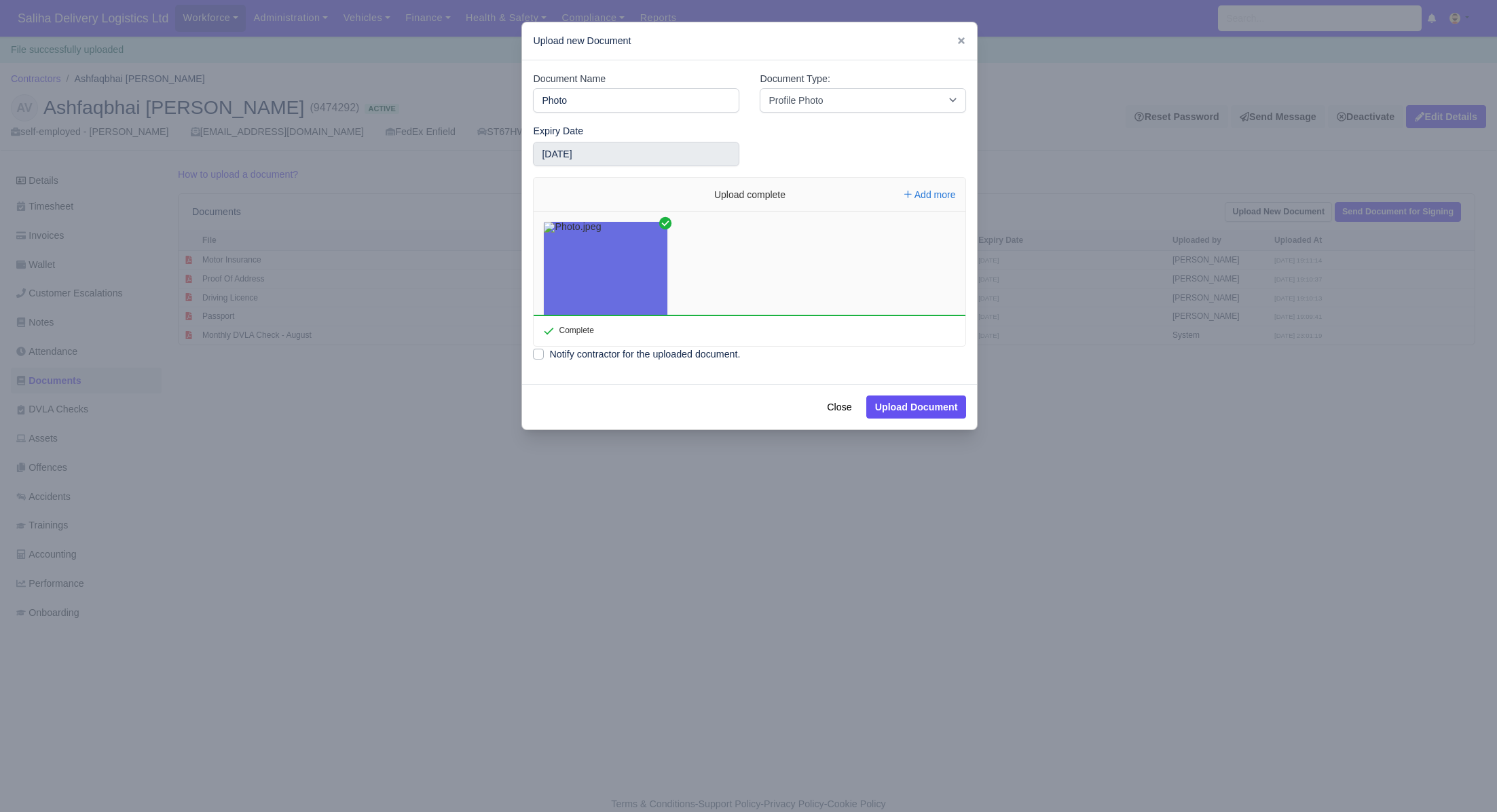
drag, startPoint x: 542, startPoint y: 352, endPoint x: 549, endPoint y: 356, distance: 8.1
click at [549, 352] on label "Notify contractor for the uploaded document." at bounding box center [644, 354] width 191 height 16
click at [542, 352] on input "Notify contractor for the uploaded document." at bounding box center [538, 352] width 11 height 11
checkbox input "true"
click at [917, 415] on button "Upload Document" at bounding box center [916, 407] width 100 height 23
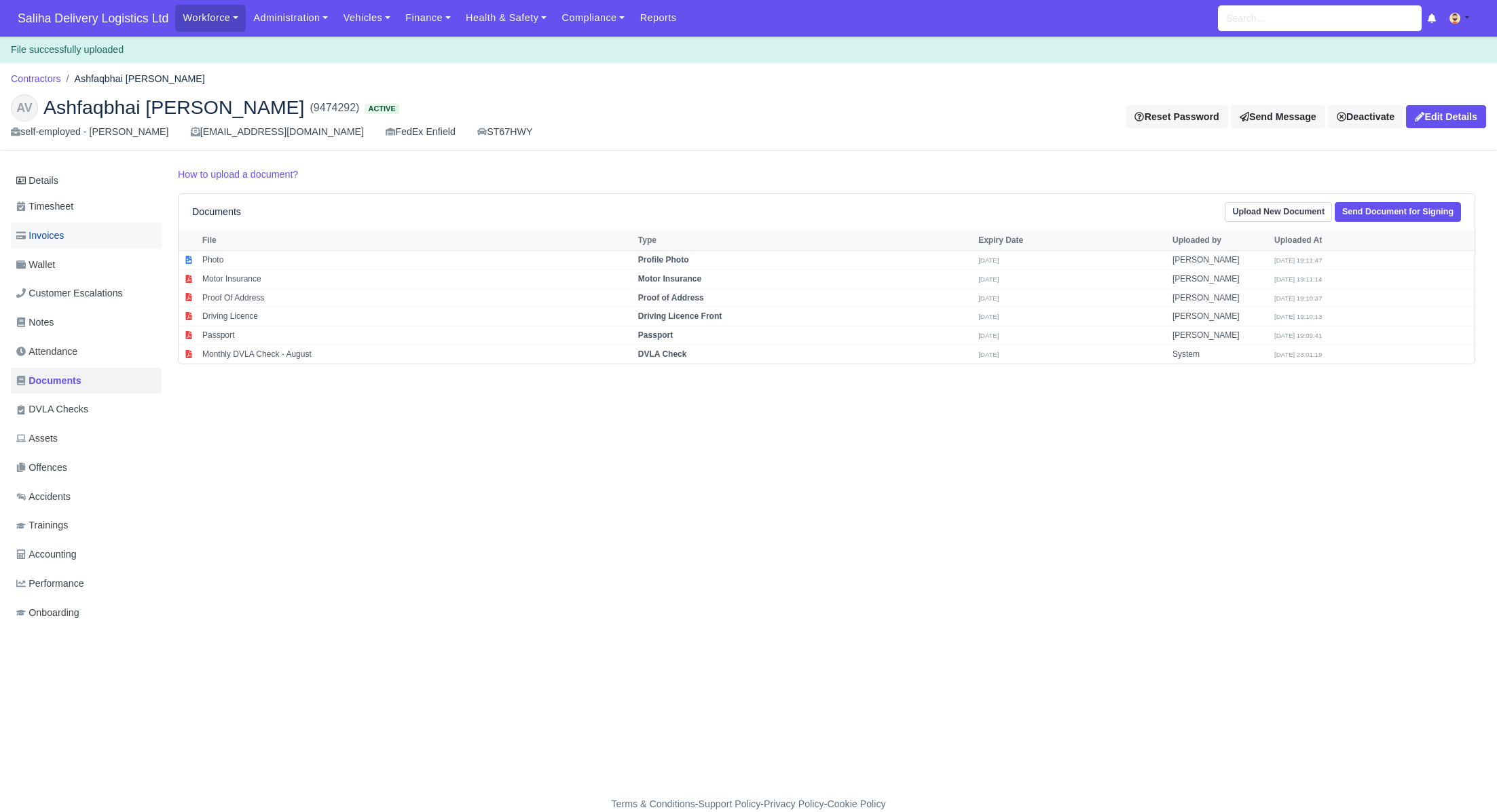
click at [80, 236] on link "Invoices" at bounding box center [86, 235] width 151 height 27
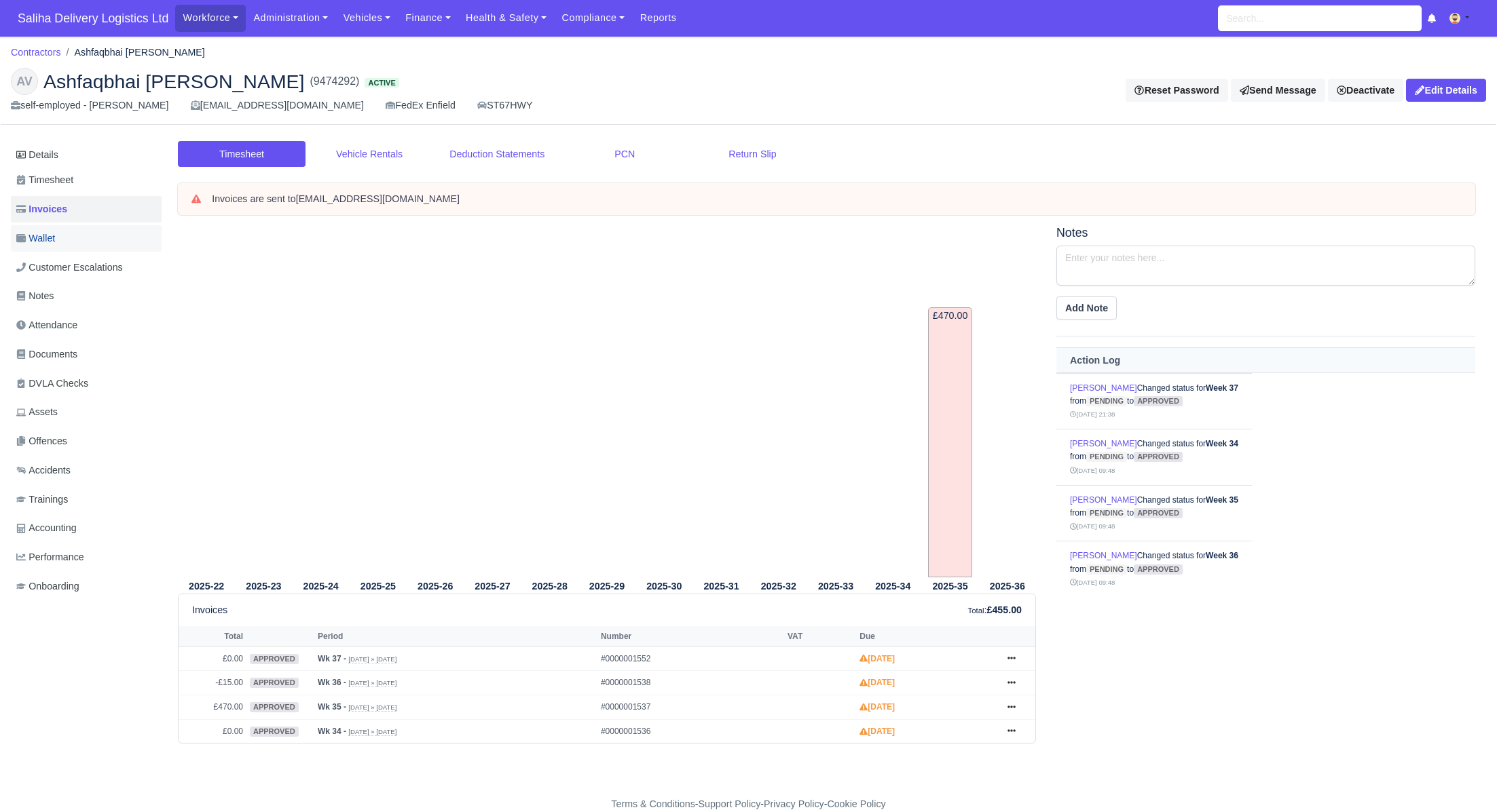
click at [85, 236] on link "Wallet" at bounding box center [86, 238] width 151 height 27
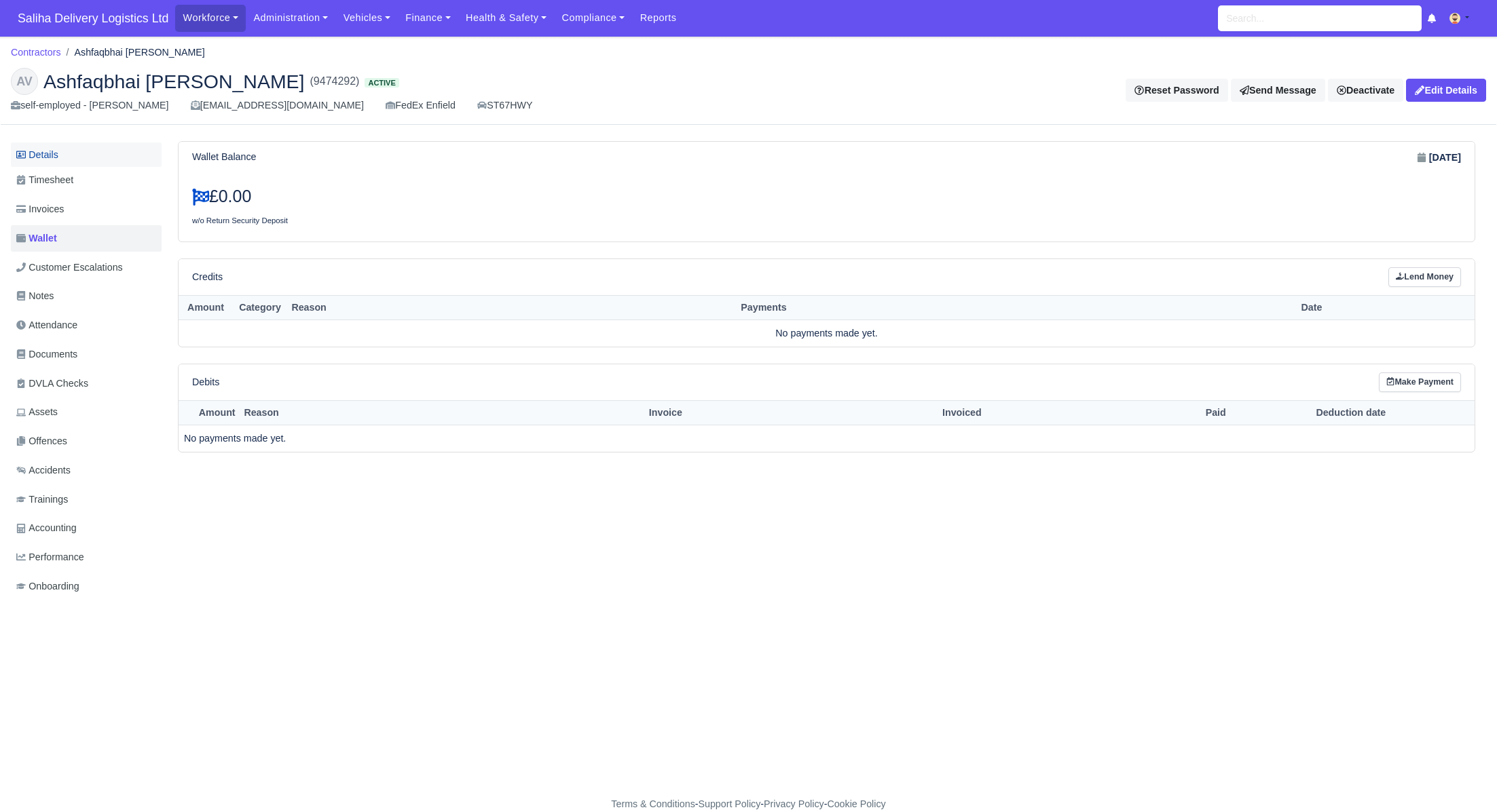
click at [77, 159] on link "Details" at bounding box center [86, 155] width 151 height 25
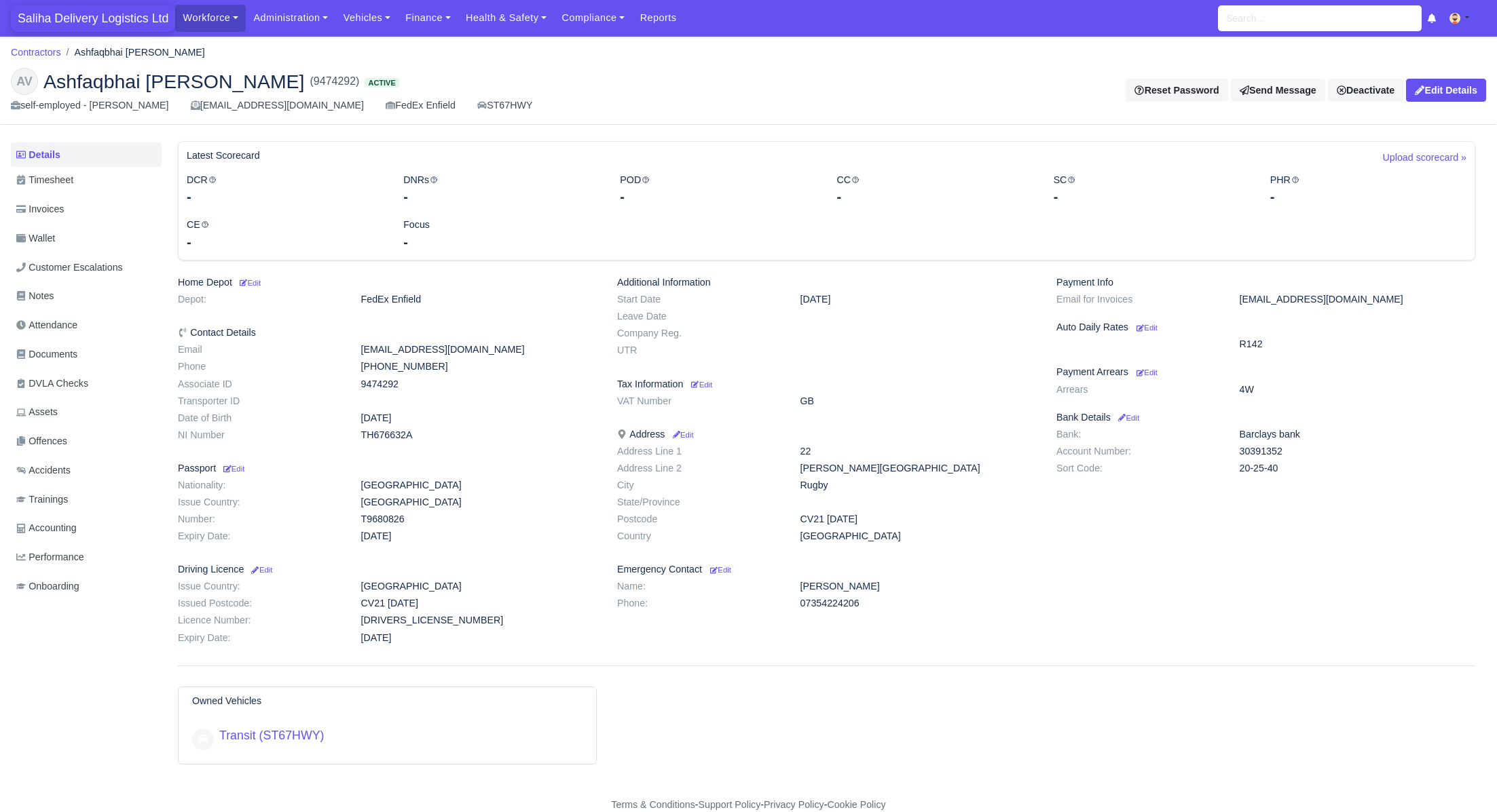
click at [39, 19] on span "Saliha Delivery Logistics Ltd" at bounding box center [93, 18] width 164 height 27
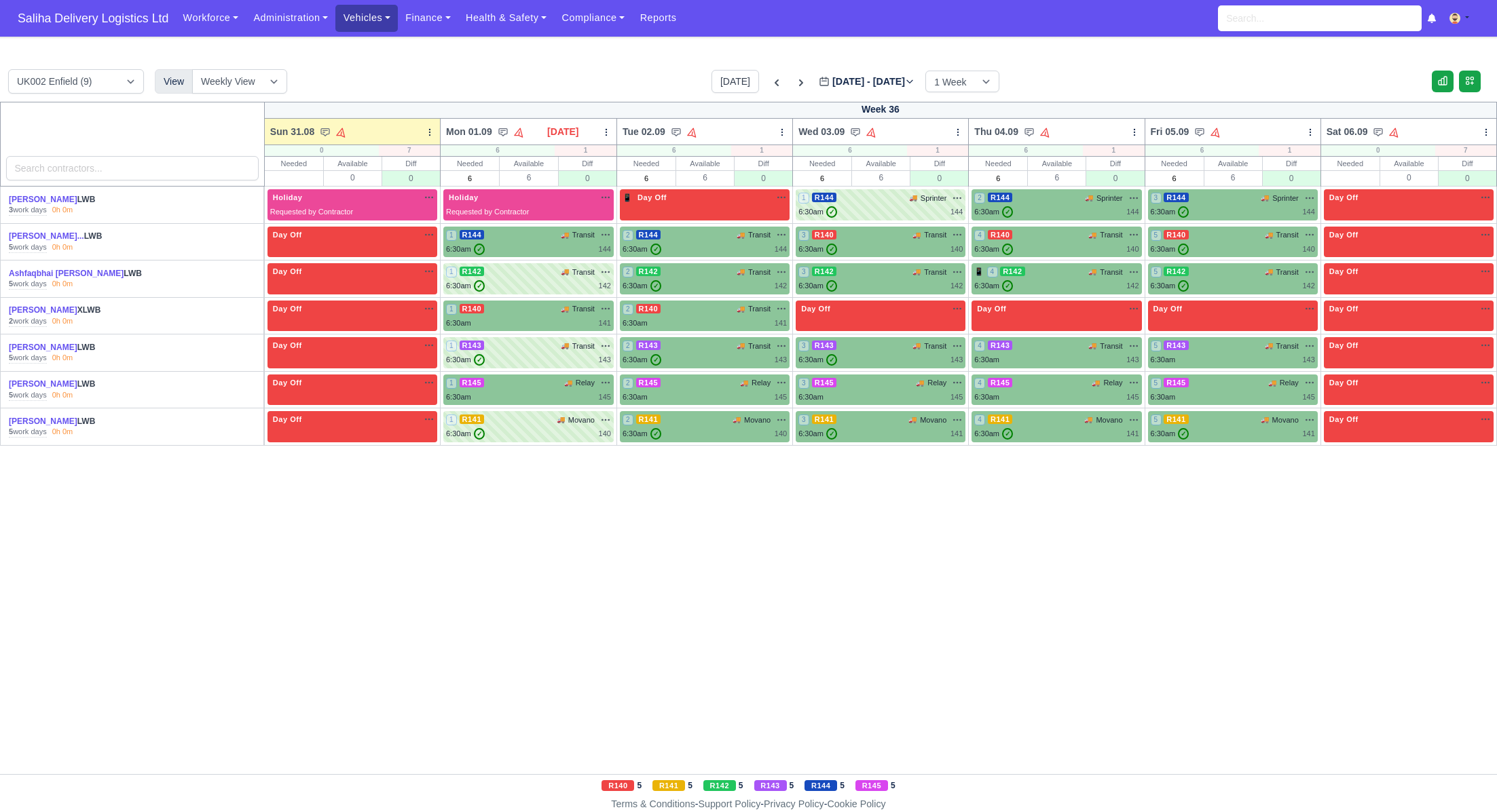
click at [364, 24] on link "Vehicles" at bounding box center [367, 17] width 62 height 27
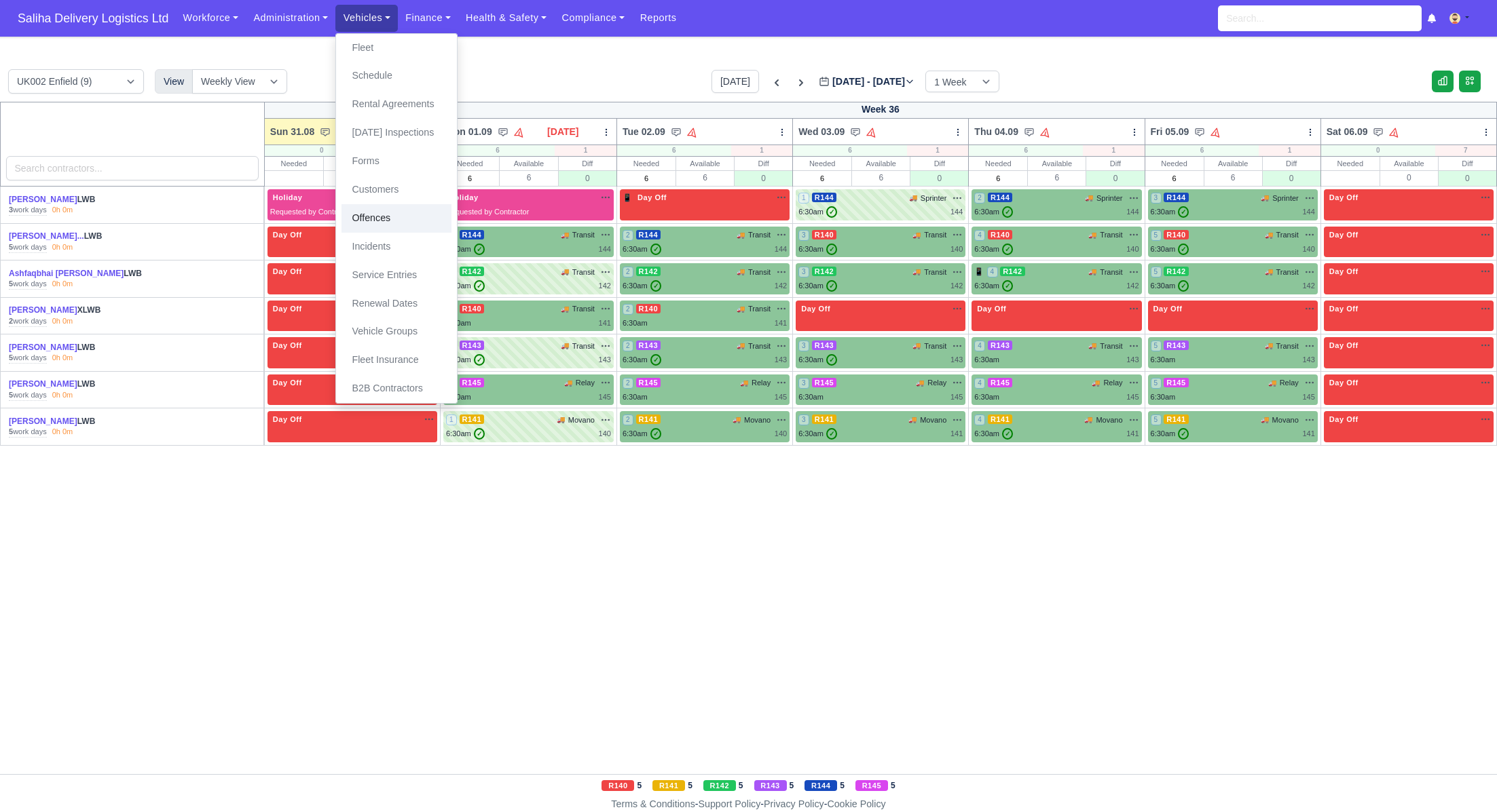
click at [380, 220] on link "Offences" at bounding box center [396, 219] width 110 height 29
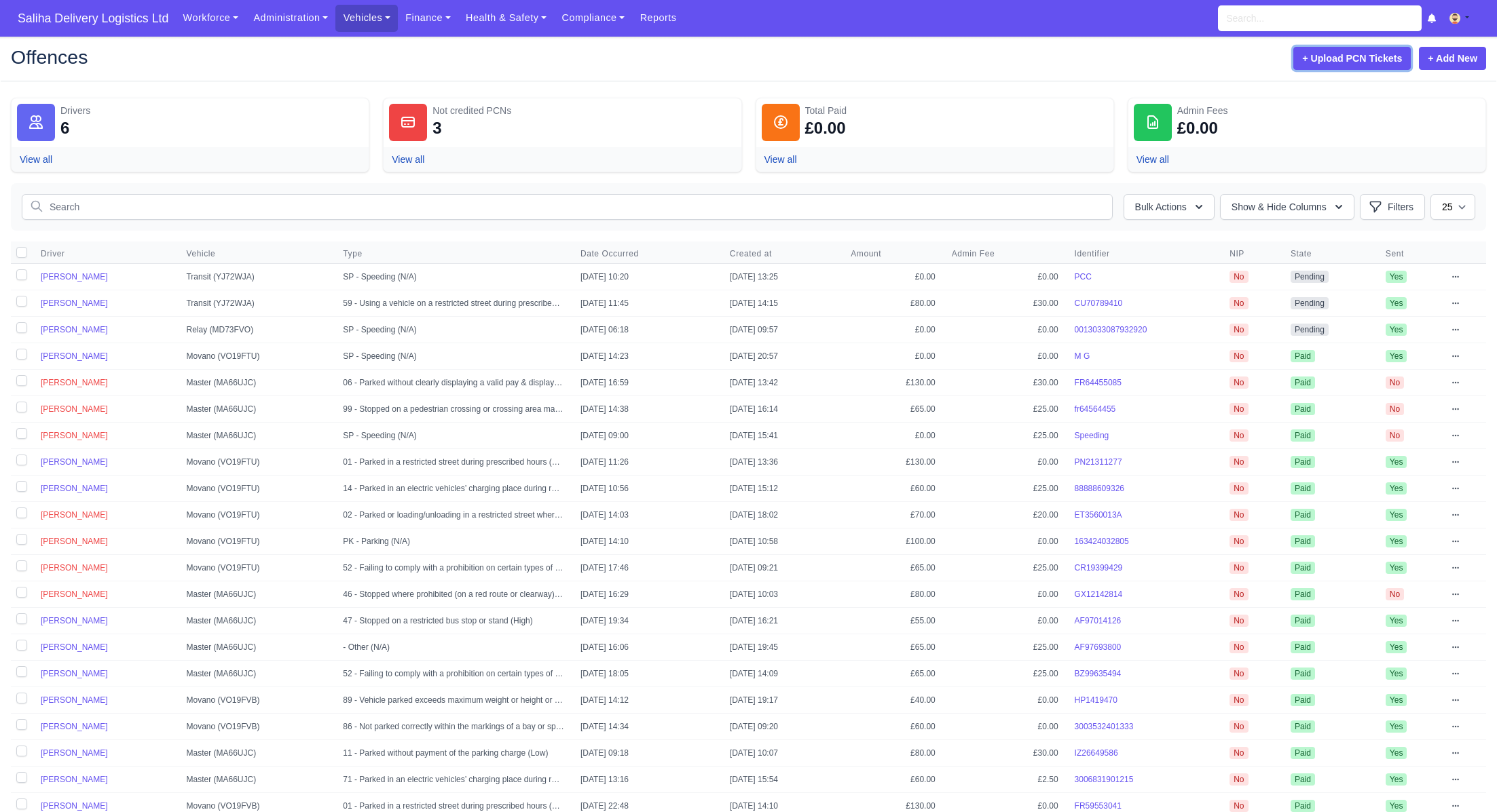
click at [1363, 53] on button "+ Upload PCN Tickets" at bounding box center [1352, 58] width 118 height 23
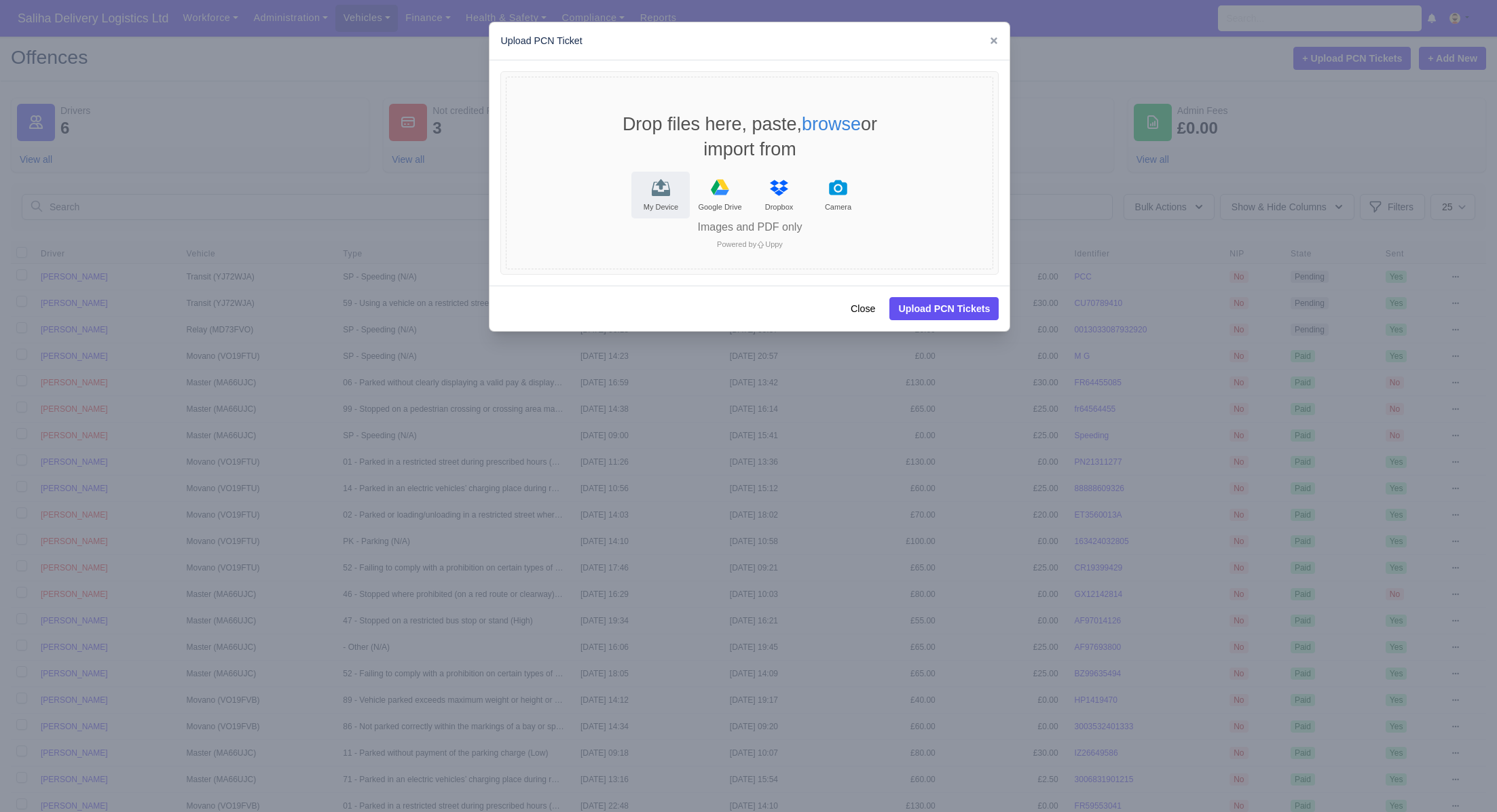
click at [663, 194] on icon "File Uploader" at bounding box center [660, 189] width 18 height 14
drag, startPoint x: 864, startPoint y: 308, endPoint x: 870, endPoint y: 314, distance: 8.5
click at [865, 308] on button "Close" at bounding box center [862, 309] width 42 height 23
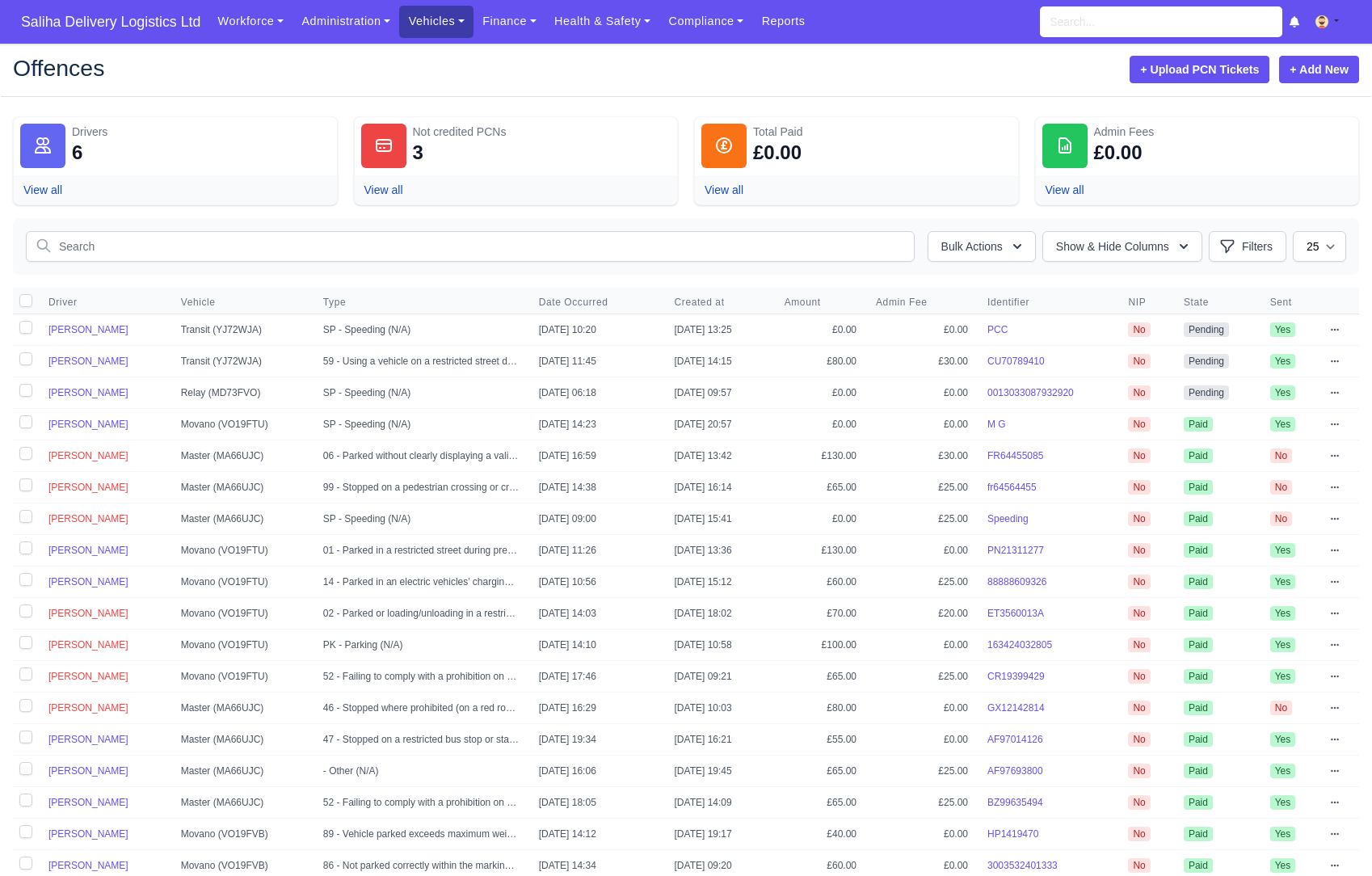
click at [450, 31] on link "Vehicles" at bounding box center [437, 21] width 74 height 32
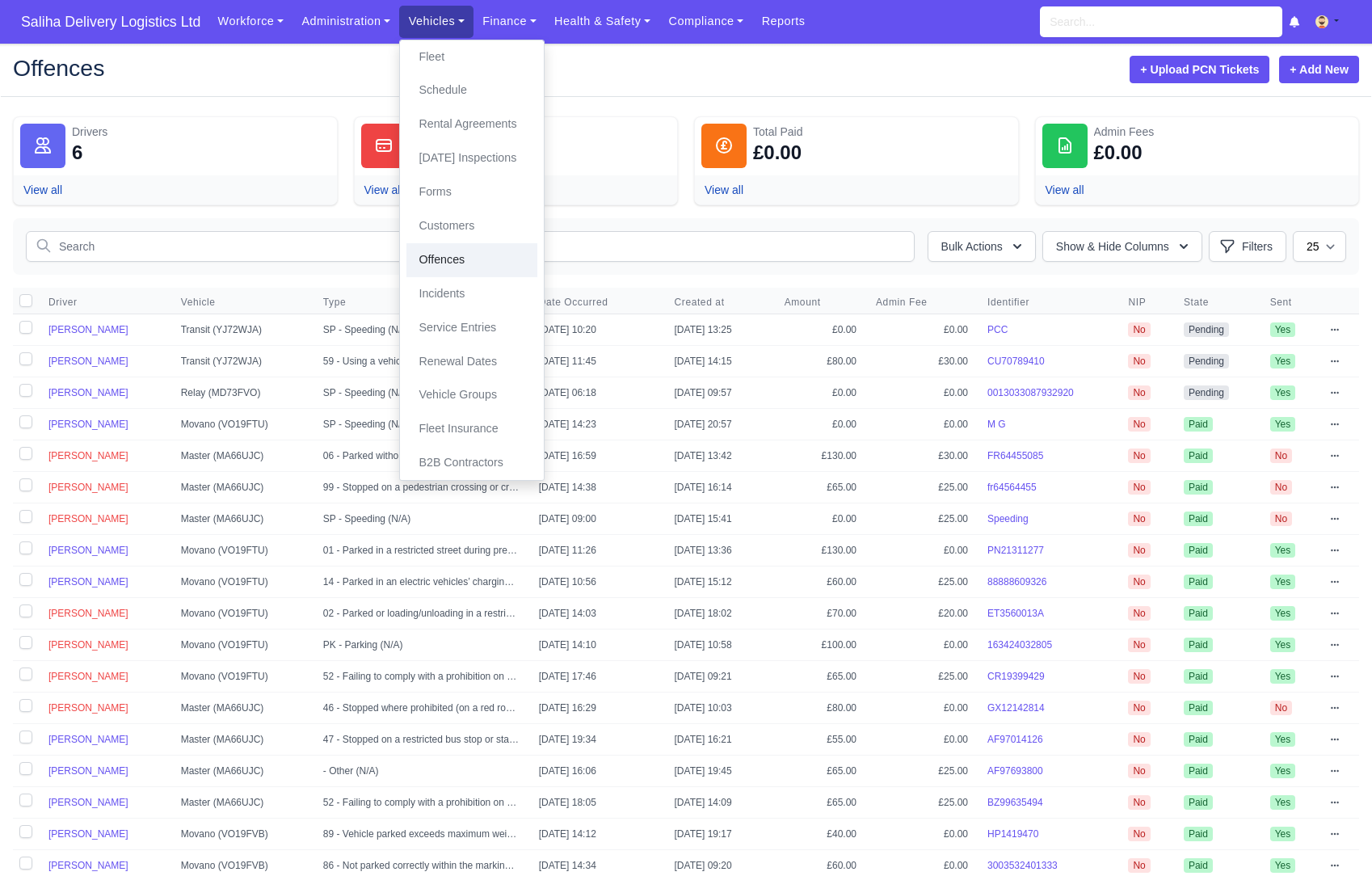
click at [458, 259] on link "Offences" at bounding box center [472, 260] width 131 height 34
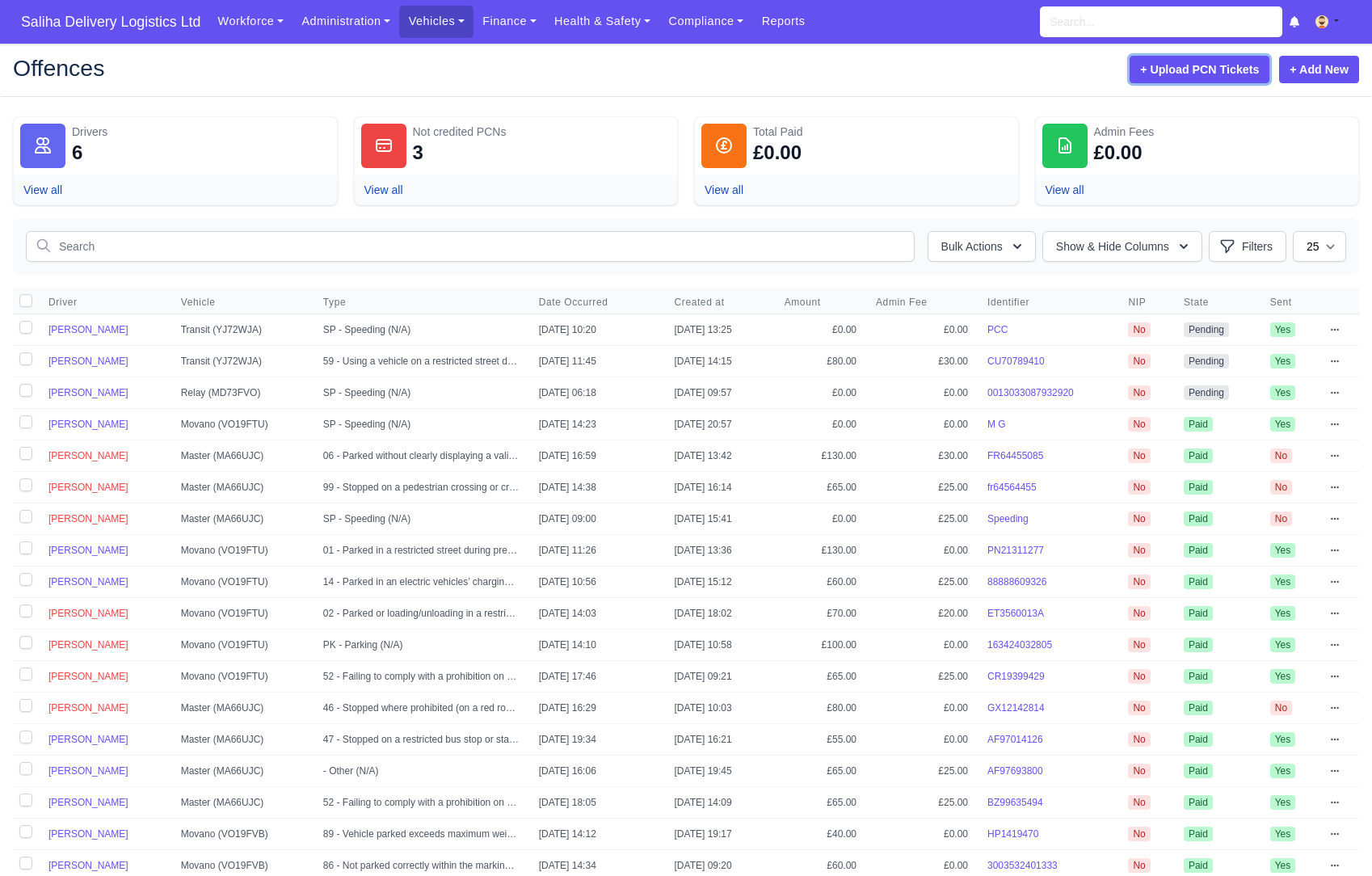
click at [1184, 67] on button "+ Upload PCN Tickets" at bounding box center [1199, 70] width 140 height 27
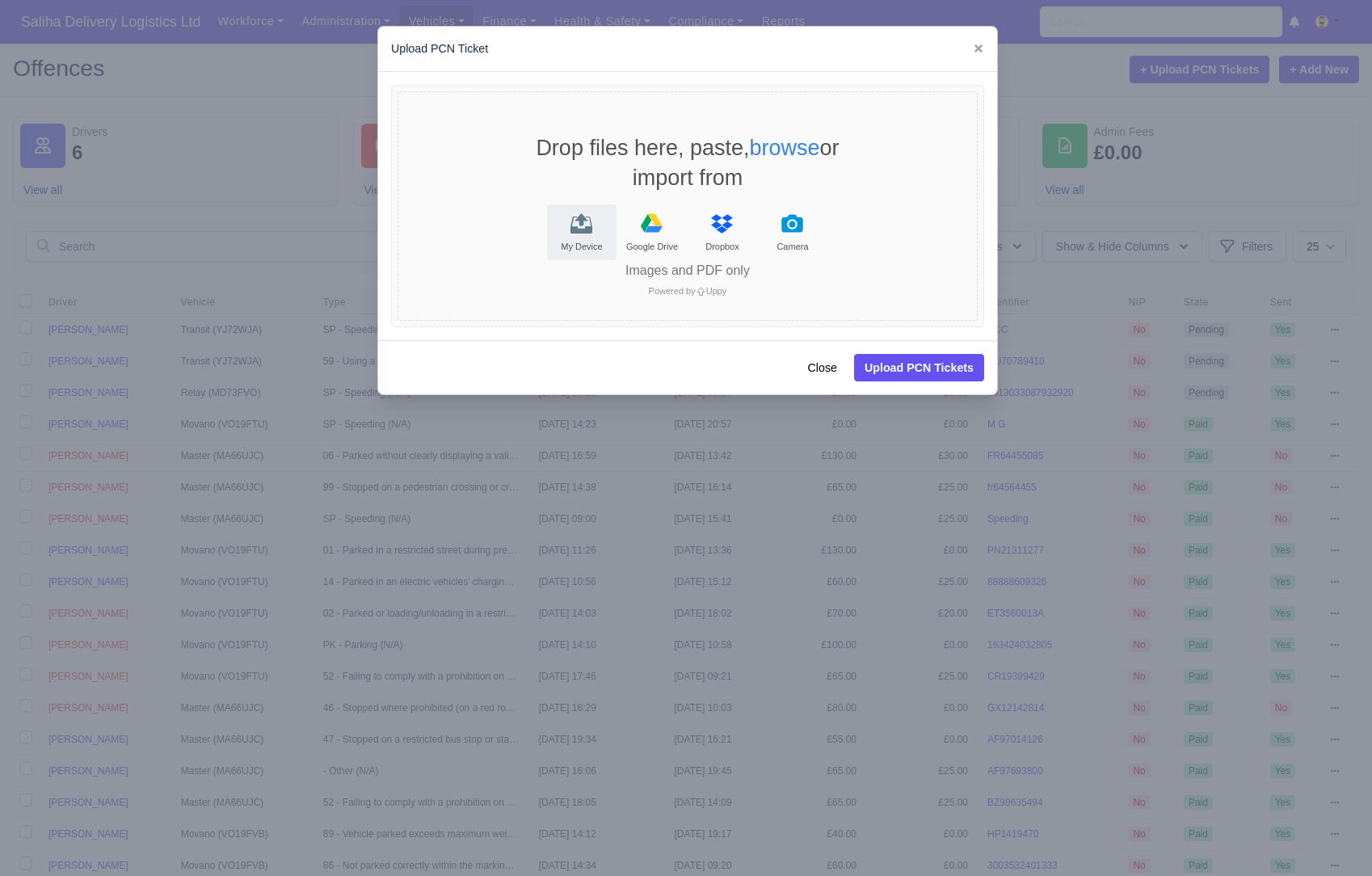
click at [582, 230] on icon "File Uploader" at bounding box center [581, 225] width 22 height 17
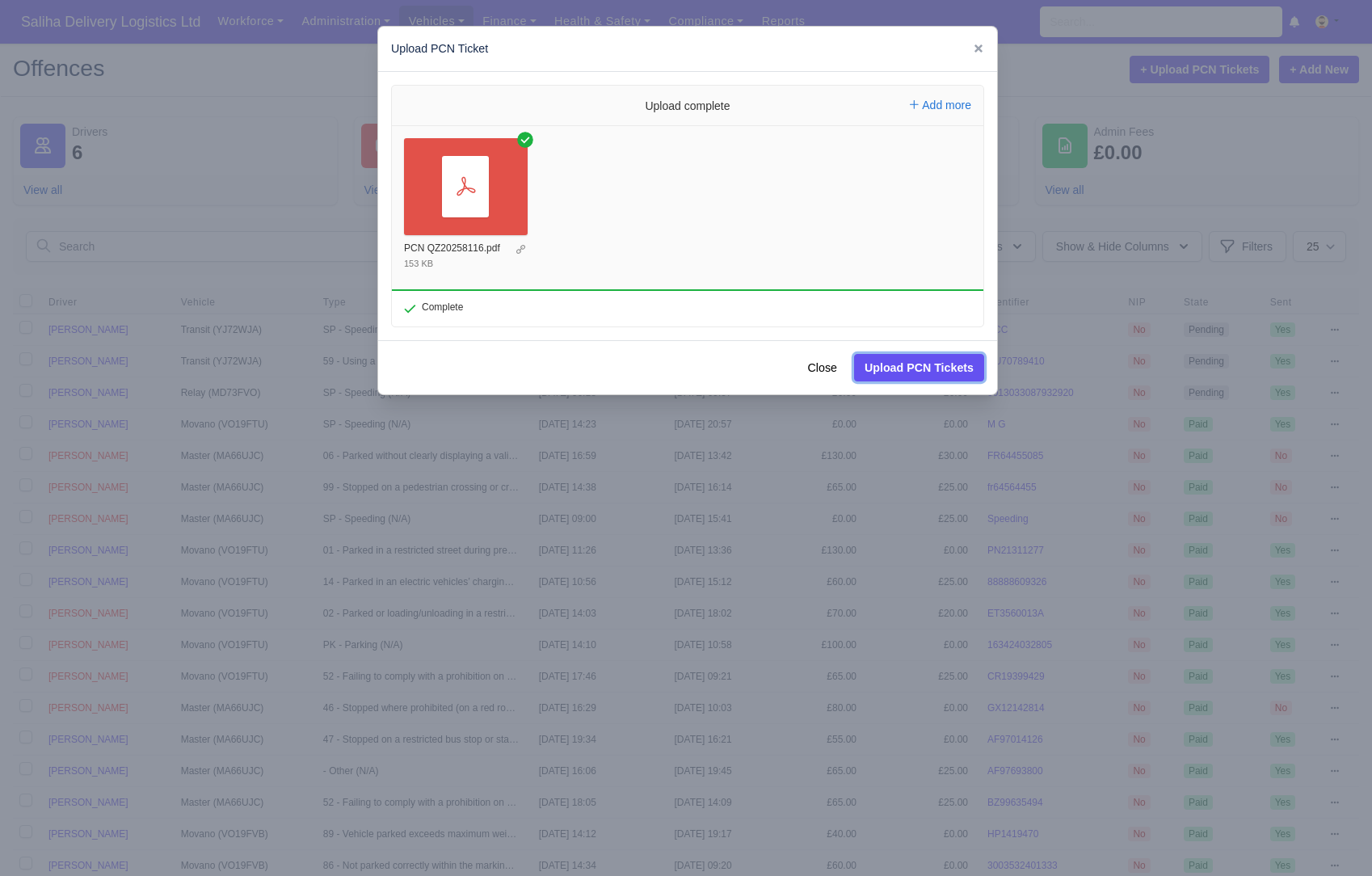
click at [951, 366] on button "Upload PCN Tickets" at bounding box center [919, 368] width 130 height 27
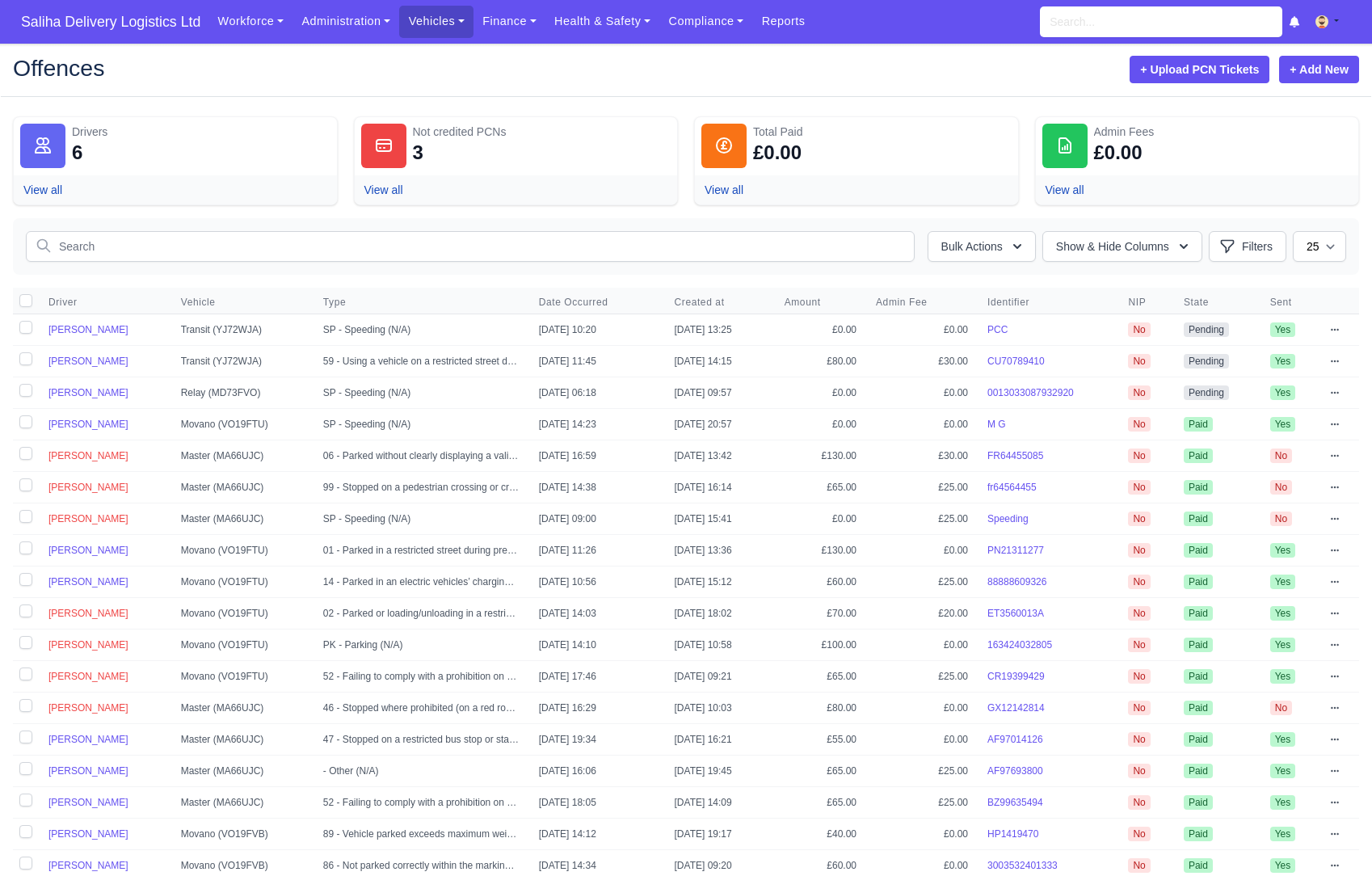
click at [23, 331] on label at bounding box center [25, 330] width 26 height 31
click at [23, 331] on input "checkbox" at bounding box center [25, 327] width 13 height 13
checkbox input "true"
click at [25, 362] on label at bounding box center [25, 362] width 26 height 31
click at [25, 362] on input "checkbox" at bounding box center [25, 359] width 13 height 13
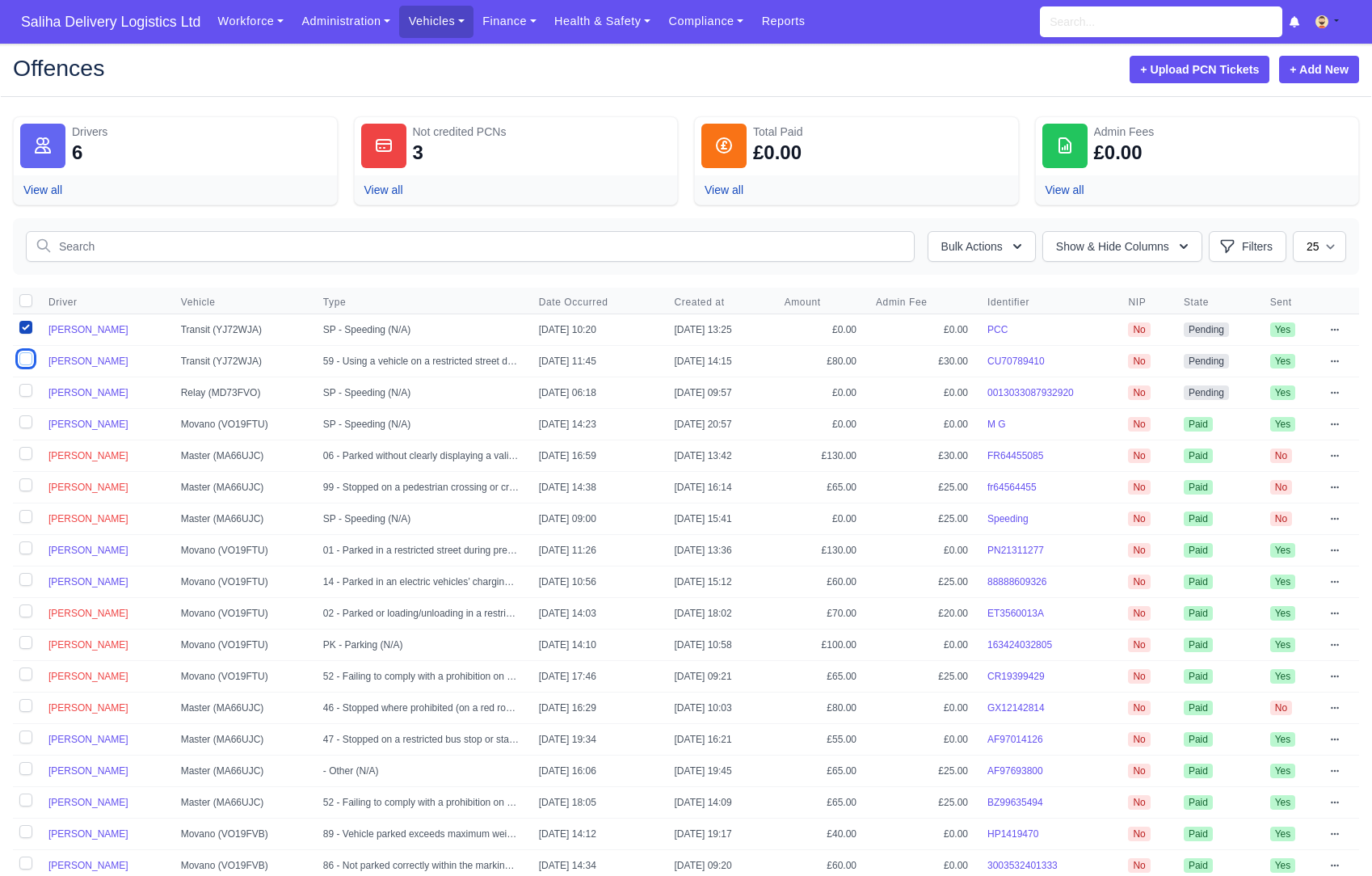
checkbox input "true"
click at [1011, 243] on icon "button" at bounding box center [1018, 247] width 16 height 16
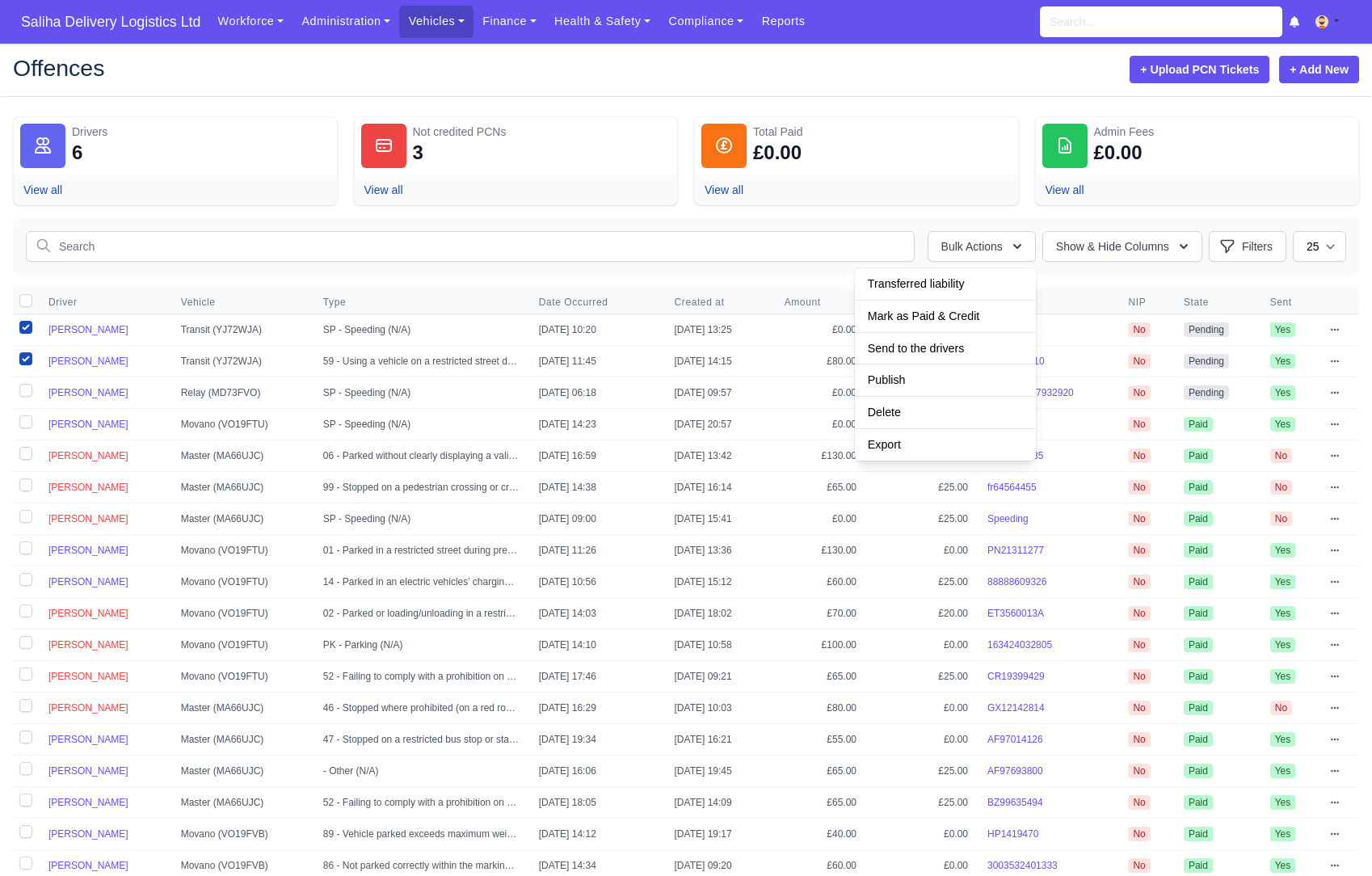
click at [27, 390] on label at bounding box center [25, 393] width 26 height 31
click at [27, 390] on input "checkbox" at bounding box center [25, 391] width 13 height 13
checkbox input "true"
click at [926, 313] on span "Mark as Paid & Credit" at bounding box center [923, 316] width 111 height 13
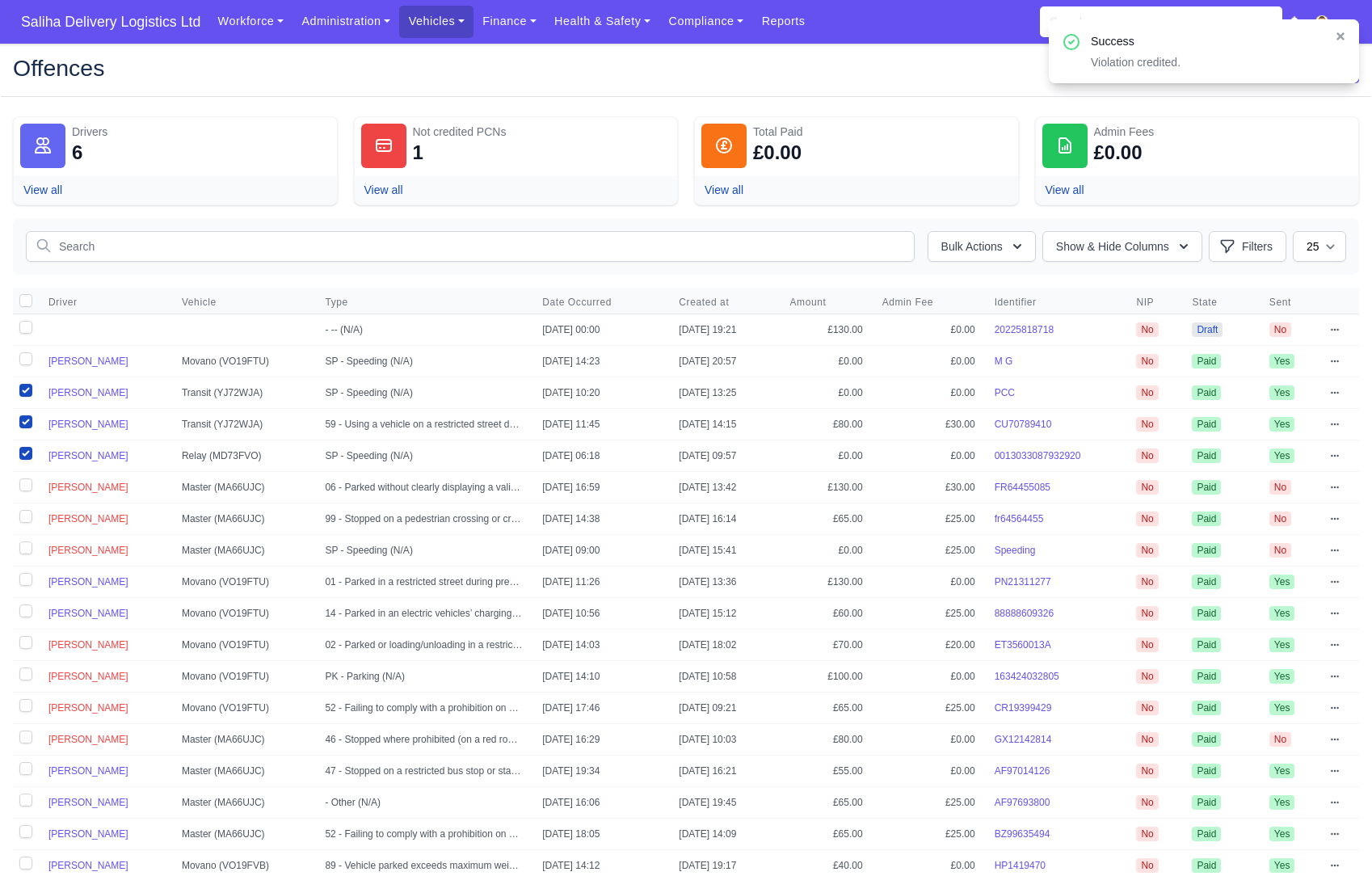
click at [416, 331] on td "- -- (N/A)" at bounding box center [424, 330] width 218 height 32
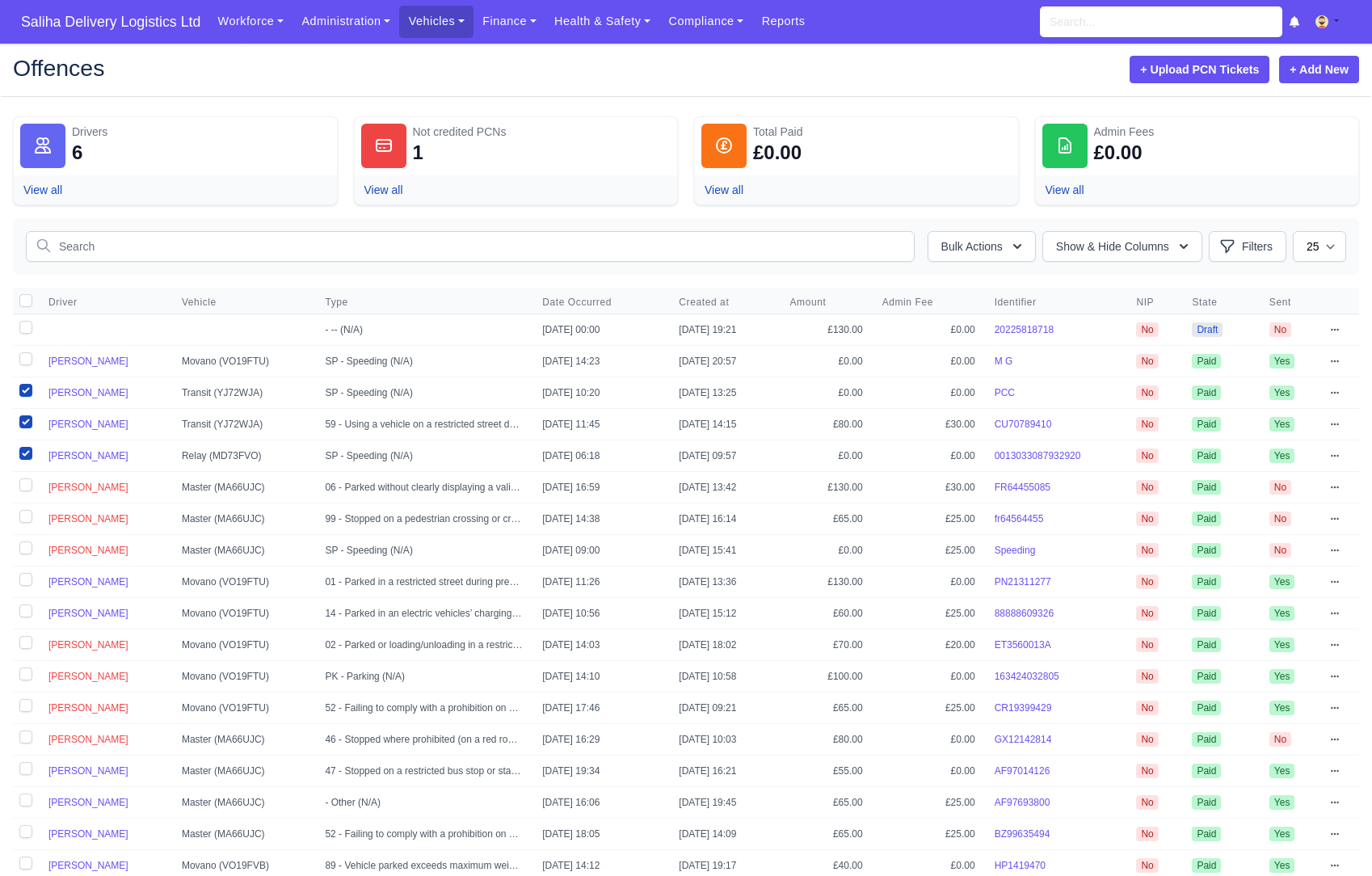
drag, startPoint x: 100, startPoint y: 325, endPoint x: 69, endPoint y: 324, distance: 31.0
click at [99, 325] on td at bounding box center [106, 330] width 134 height 32
click at [1340, 325] on icon at bounding box center [1335, 329] width 10 height 10
click at [1202, 393] on link "Edit" at bounding box center [1249, 388] width 181 height 29
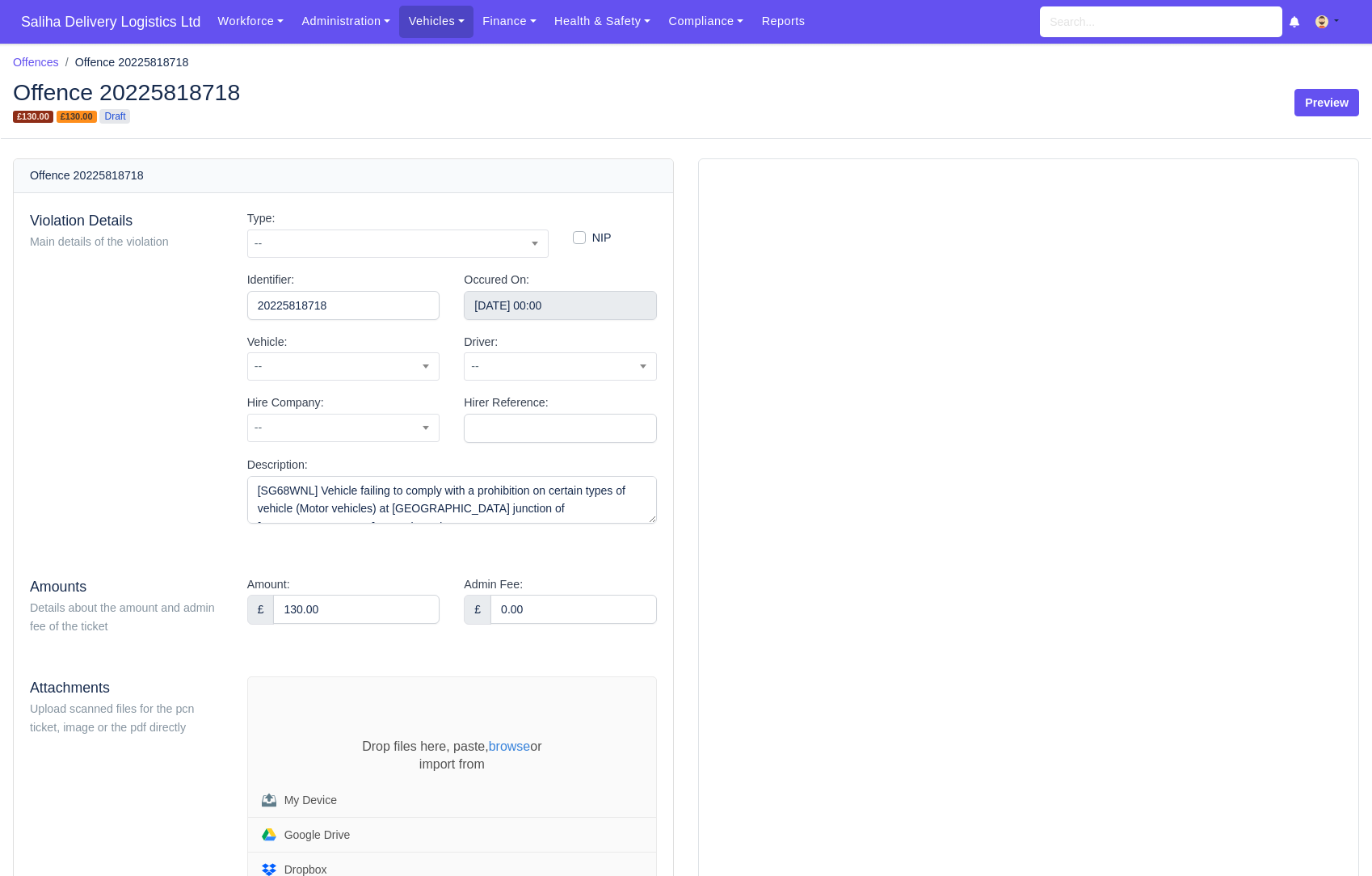
scroll to position [105, 0]
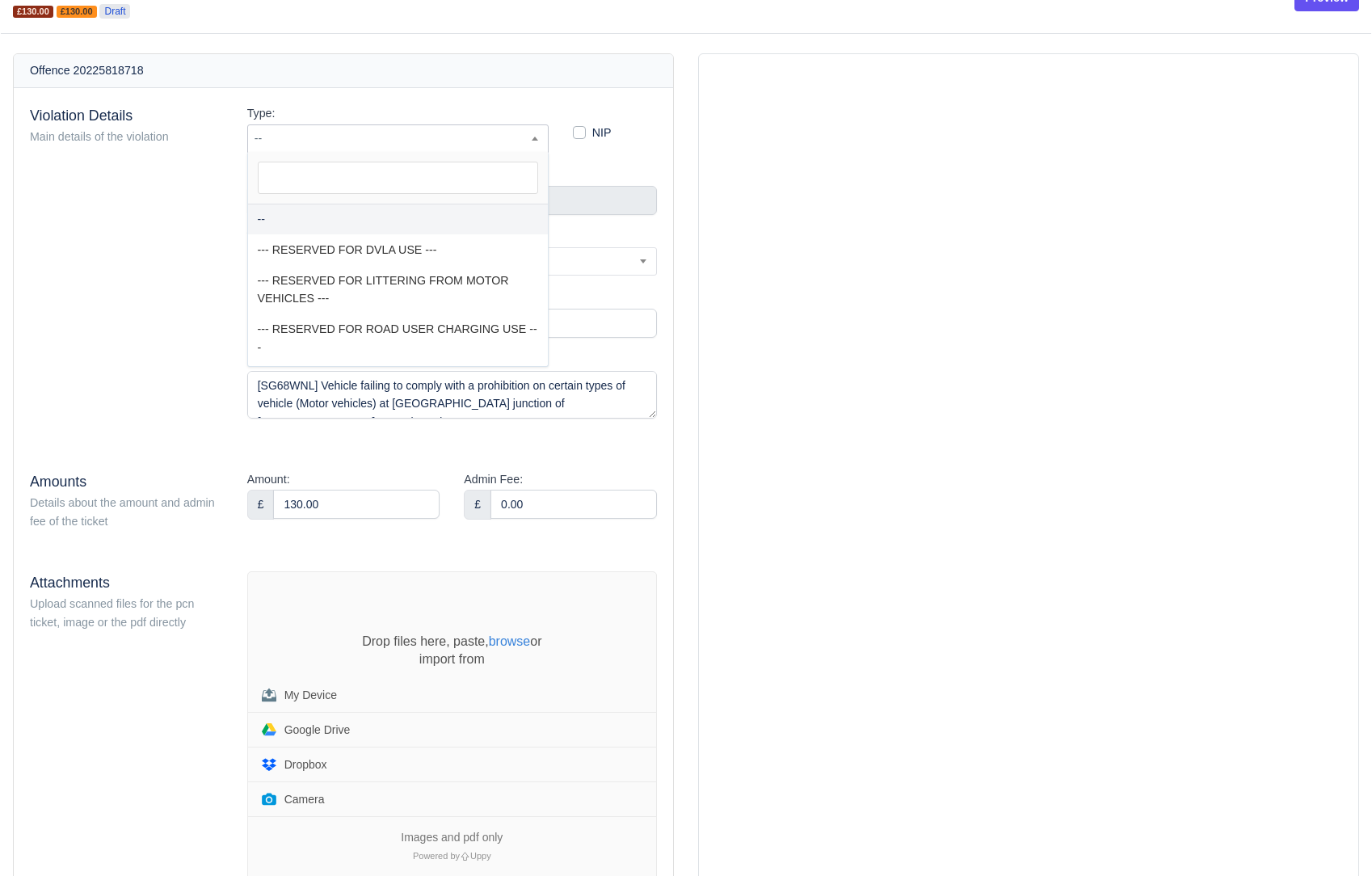
click at [328, 139] on span "--" at bounding box center [399, 138] width 300 height 20
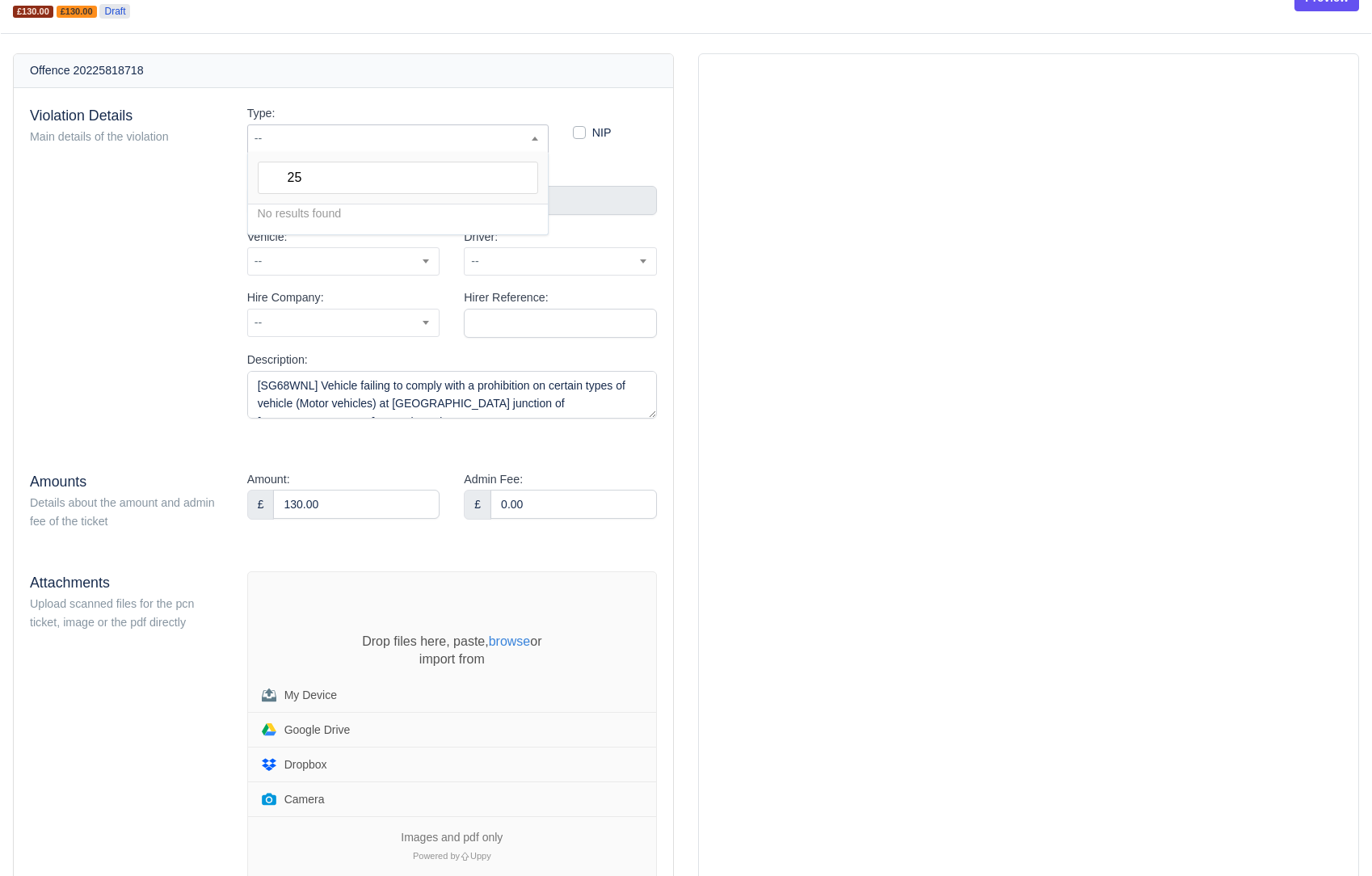
type input "2"
type input "5"
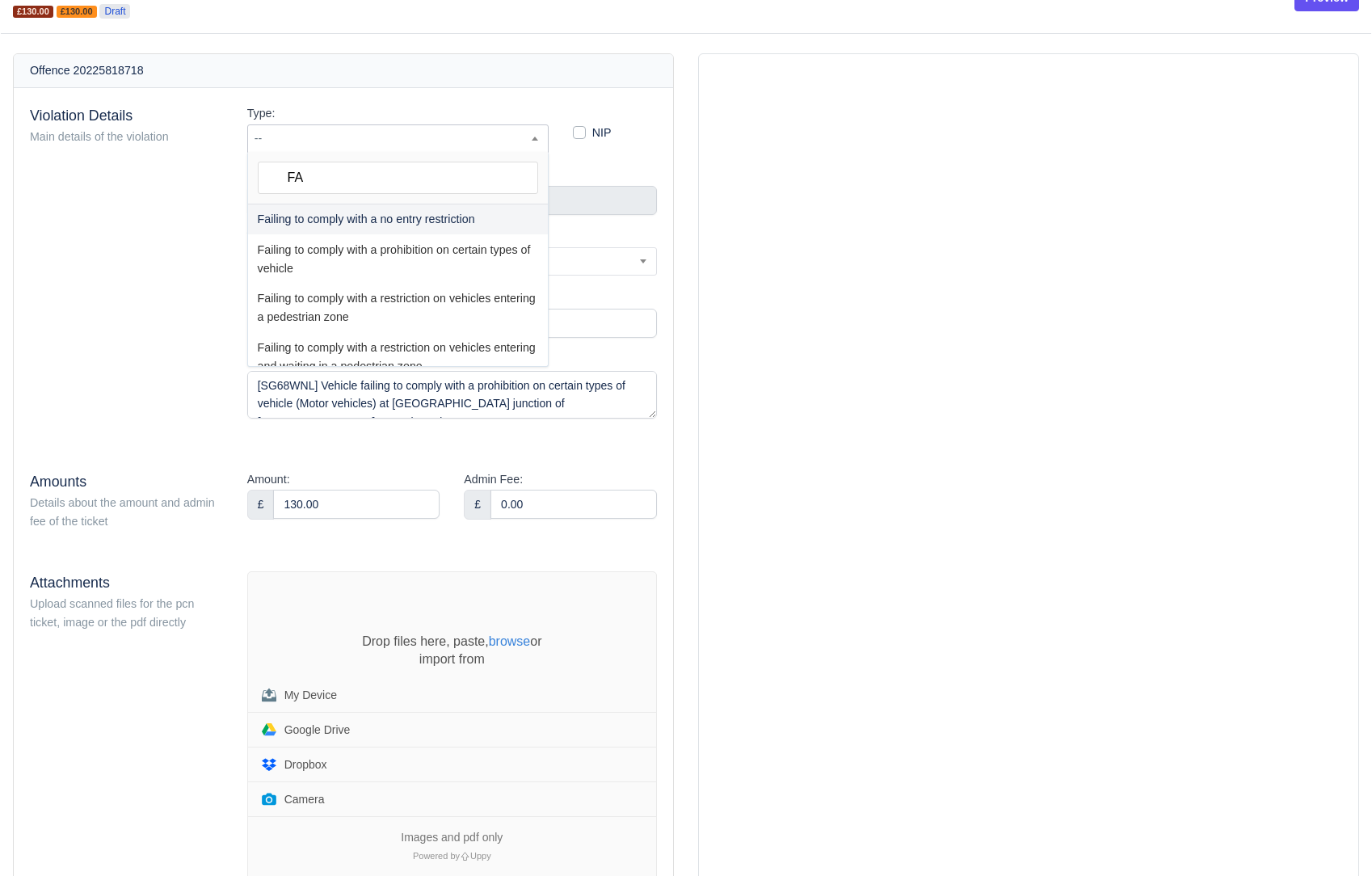
type input "F"
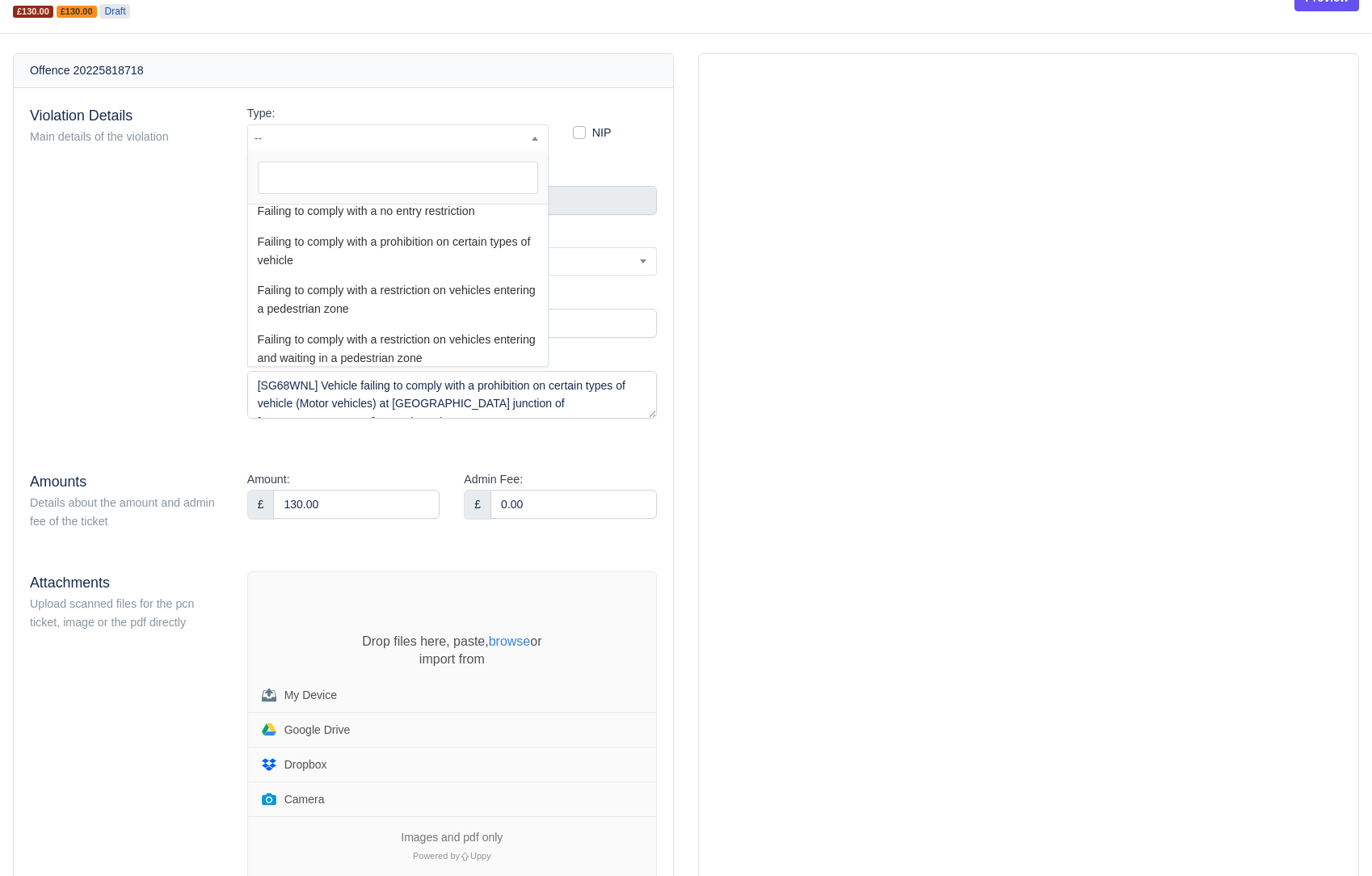
scroll to position [328, 0]
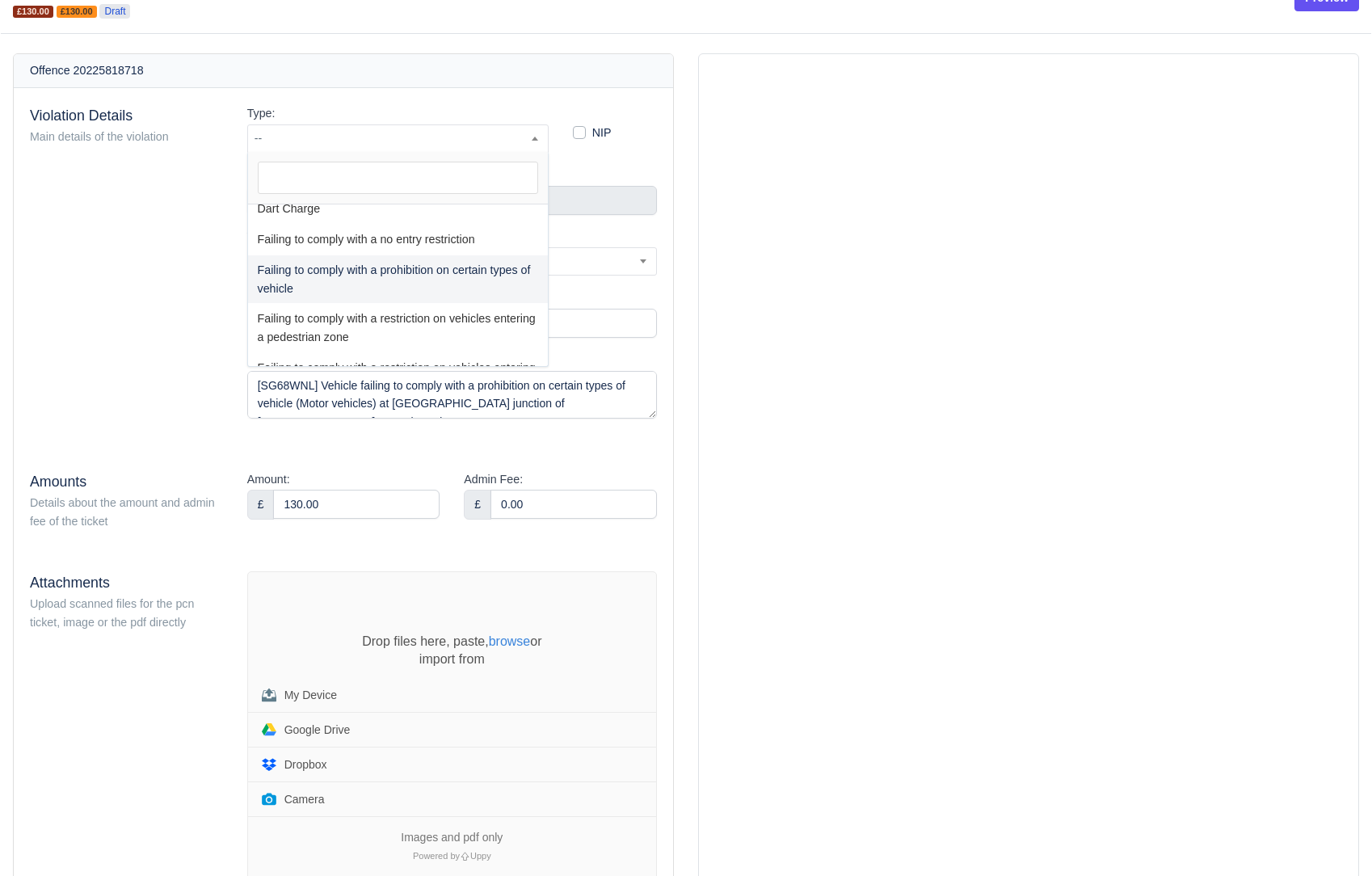
select select "72"
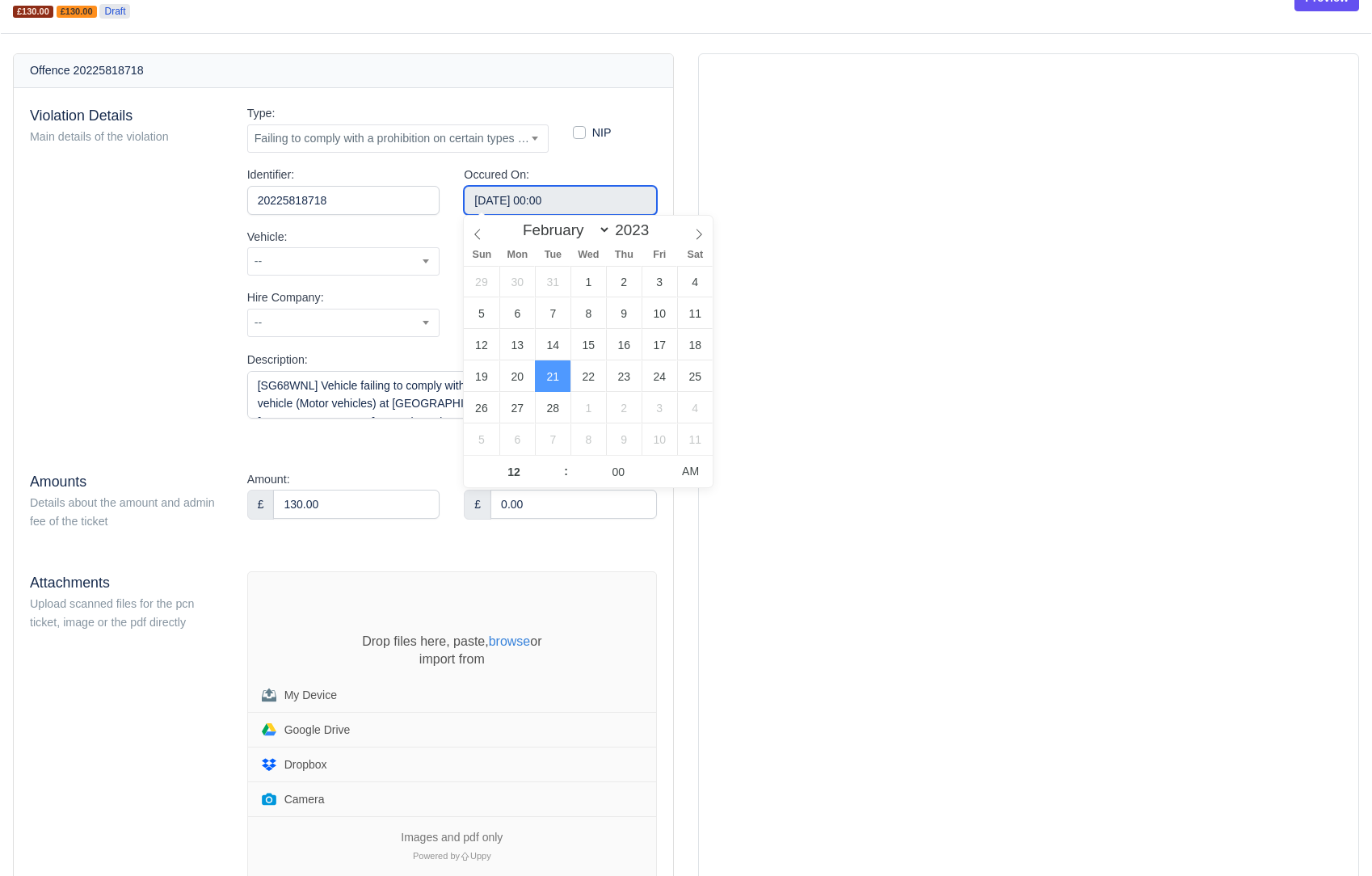
click at [556, 203] on input "February 21, 2023 00:00" at bounding box center [560, 201] width 193 height 29
click at [600, 229] on select "January February March April May June July August September October November De…" at bounding box center [564, 230] width 96 height 19
select select "7"
click at [516, 221] on select "January February March April May June July August September October November De…" at bounding box center [564, 230] width 96 height 19
type input "August 23, 2023 00:00"
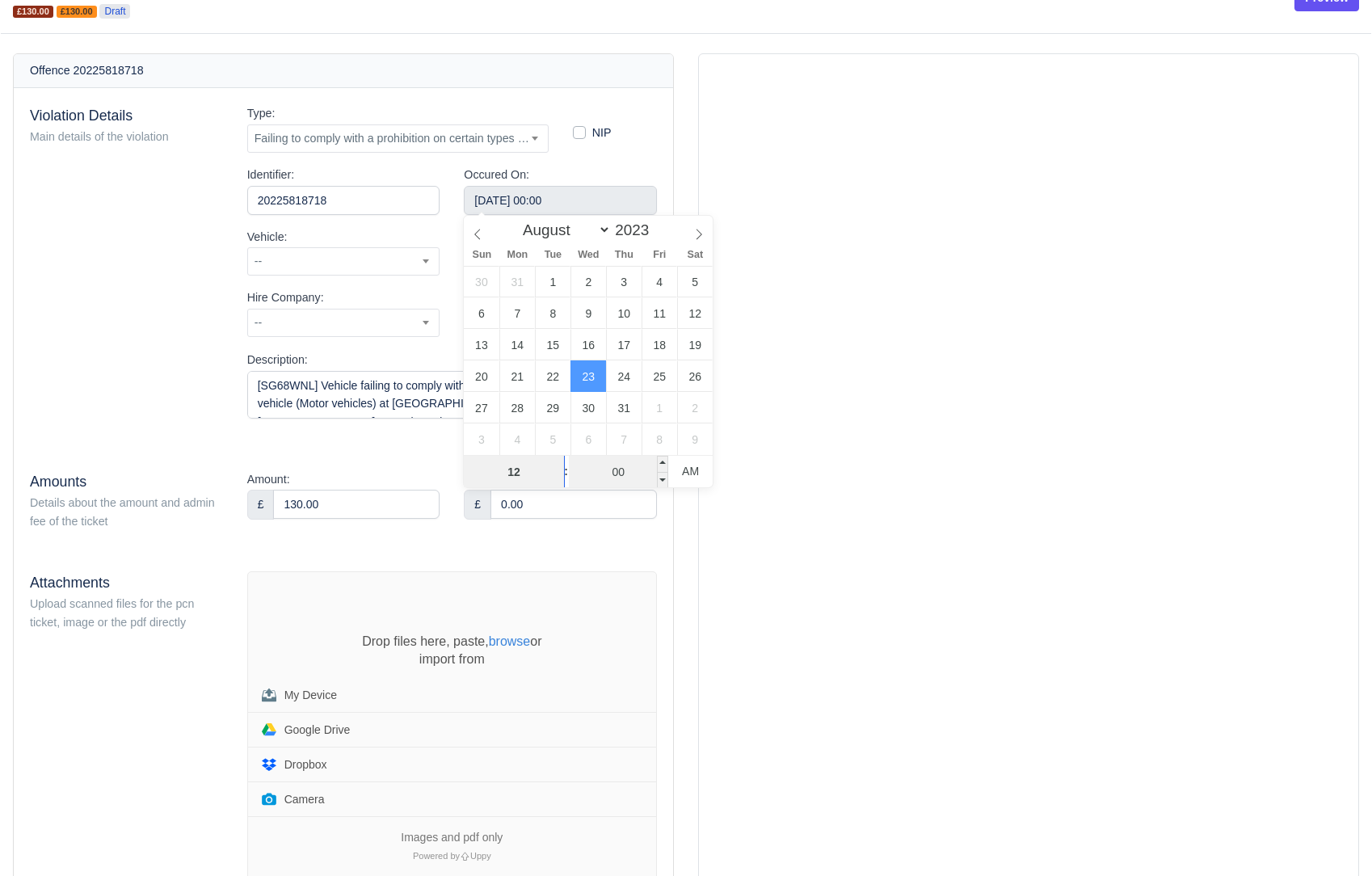
type input "3"
type input "13"
type input "August 23, 2023 01:00"
type input "01"
click at [630, 471] on input "00" at bounding box center [619, 472] width 99 height 33
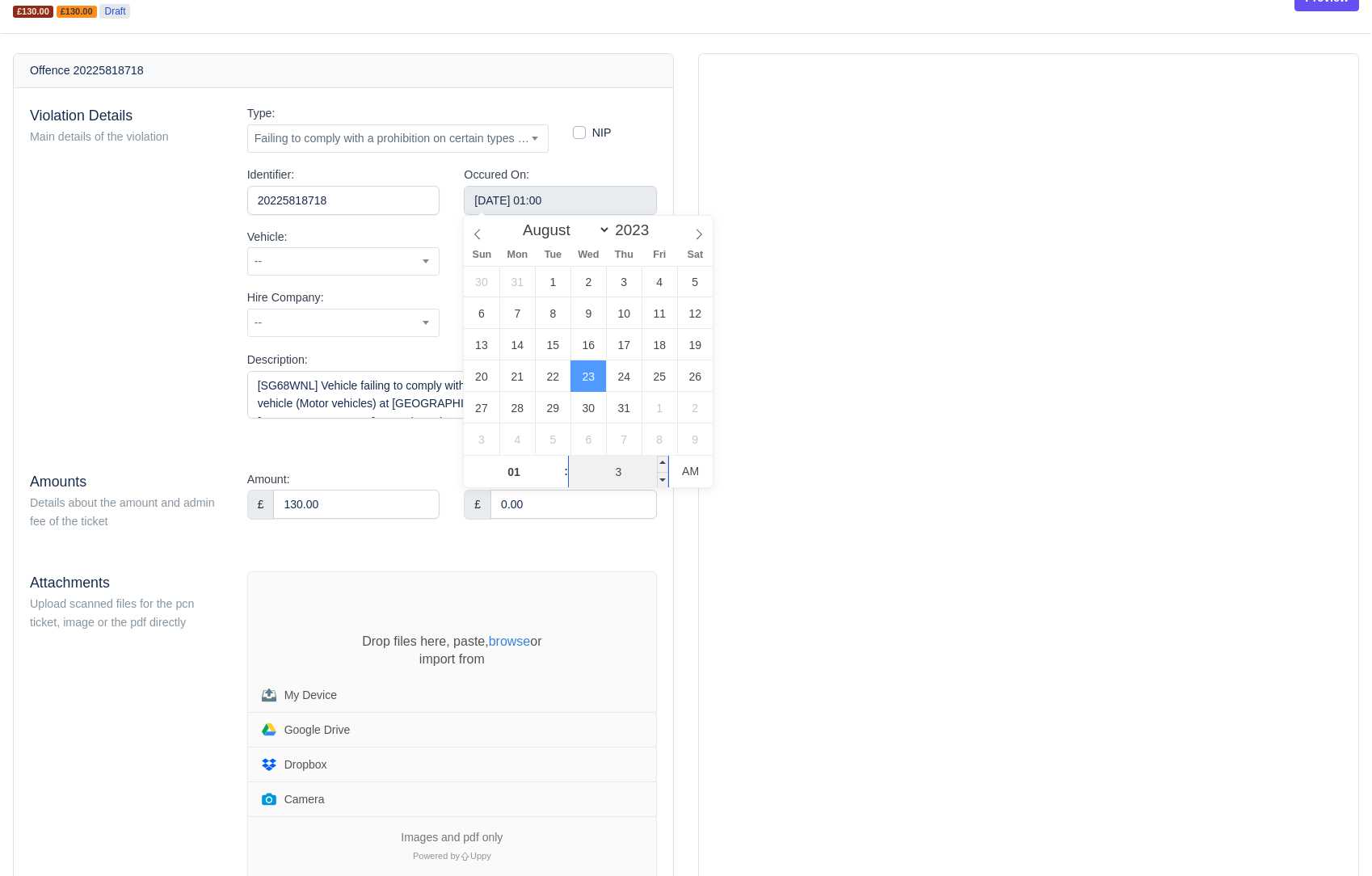
type input "37"
type input "August 23, 2023 13:37"
click at [687, 468] on span "AM" at bounding box center [691, 471] width 44 height 33
click at [684, 509] on div "Offence 20225818718 Violation Details Main details of the violation Type: -- --…" at bounding box center [343, 526] width 685 height 947
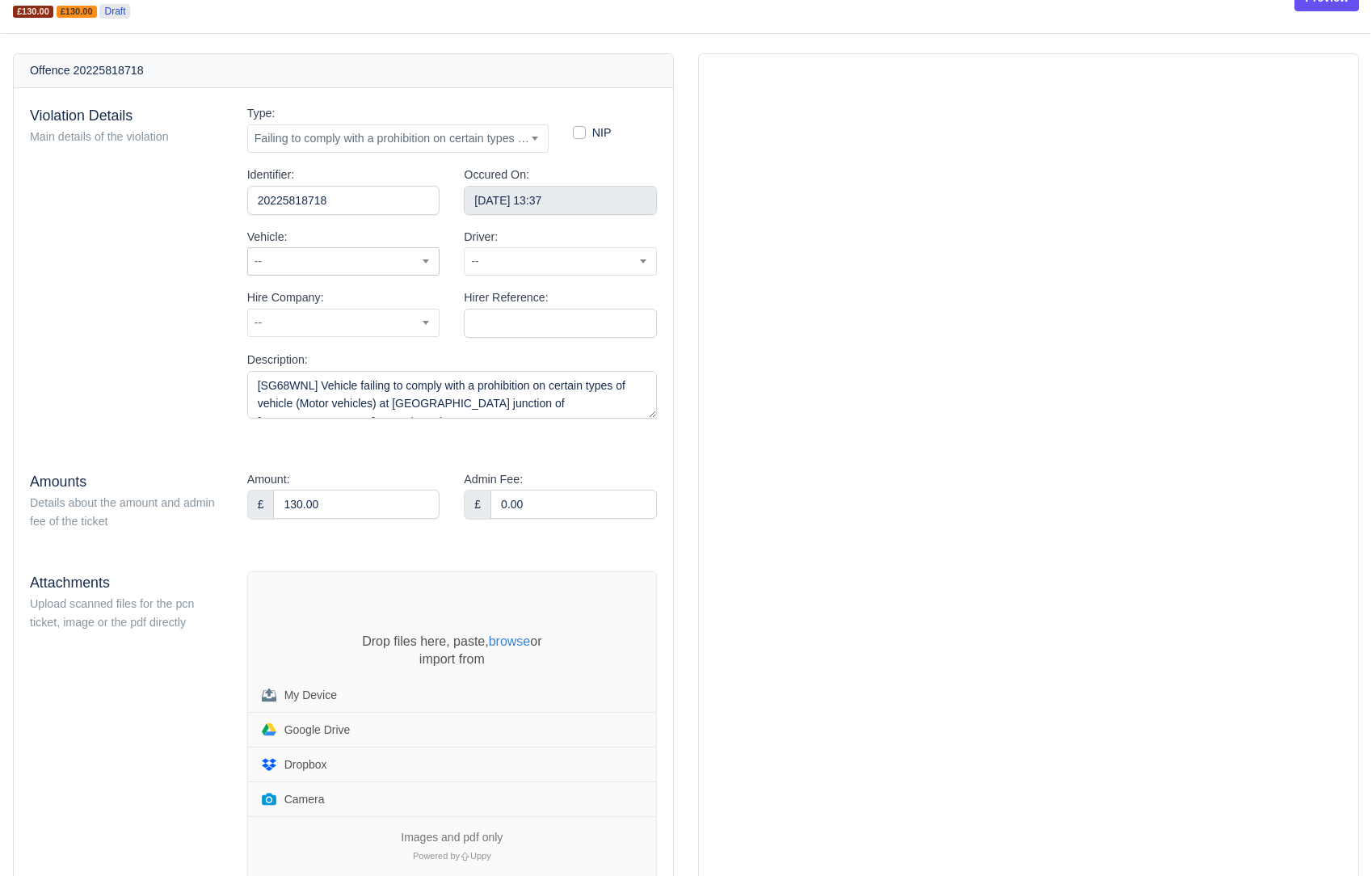
click at [354, 259] on span "--" at bounding box center [344, 261] width 192 height 20
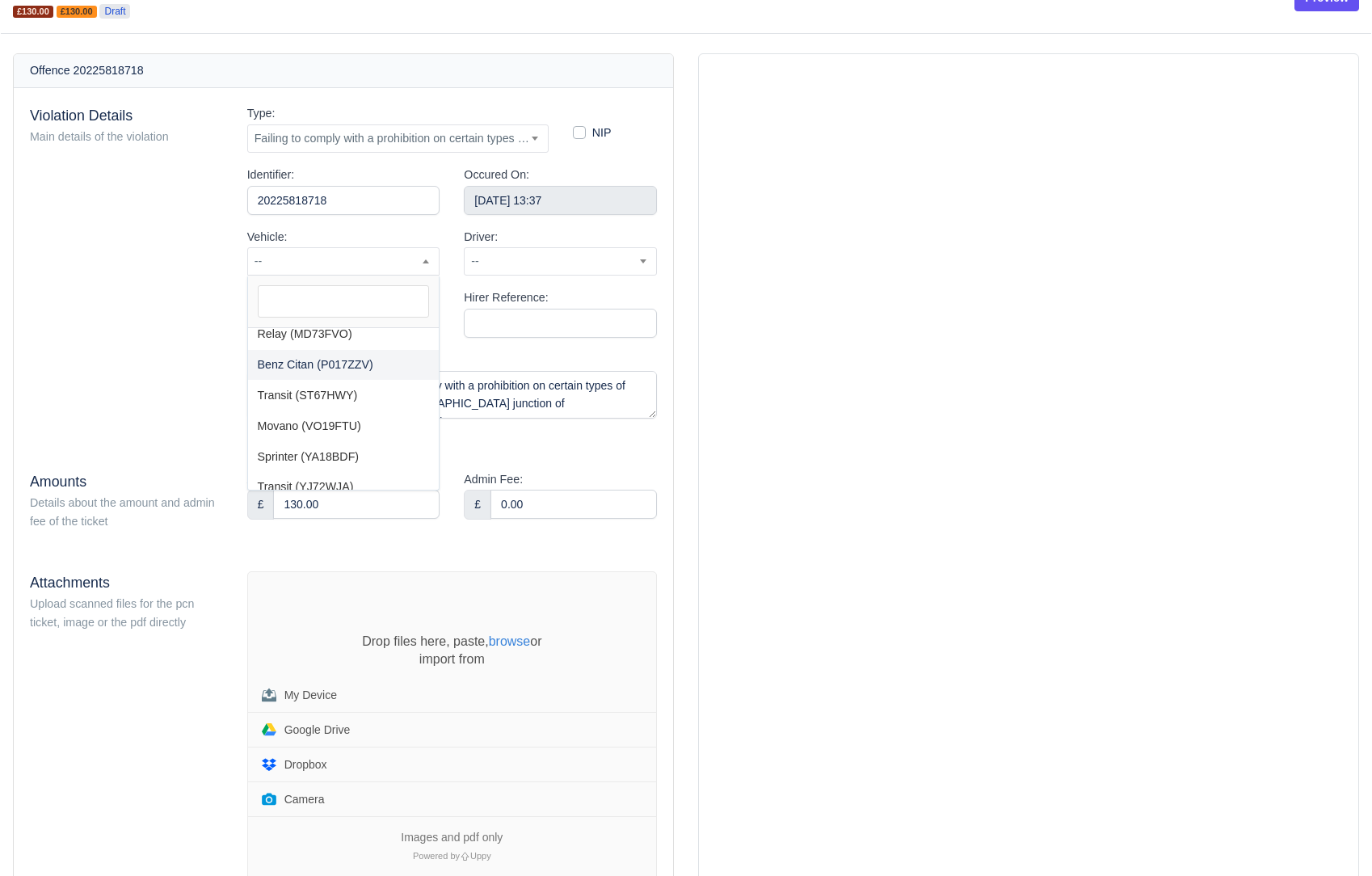
scroll to position [179, 0]
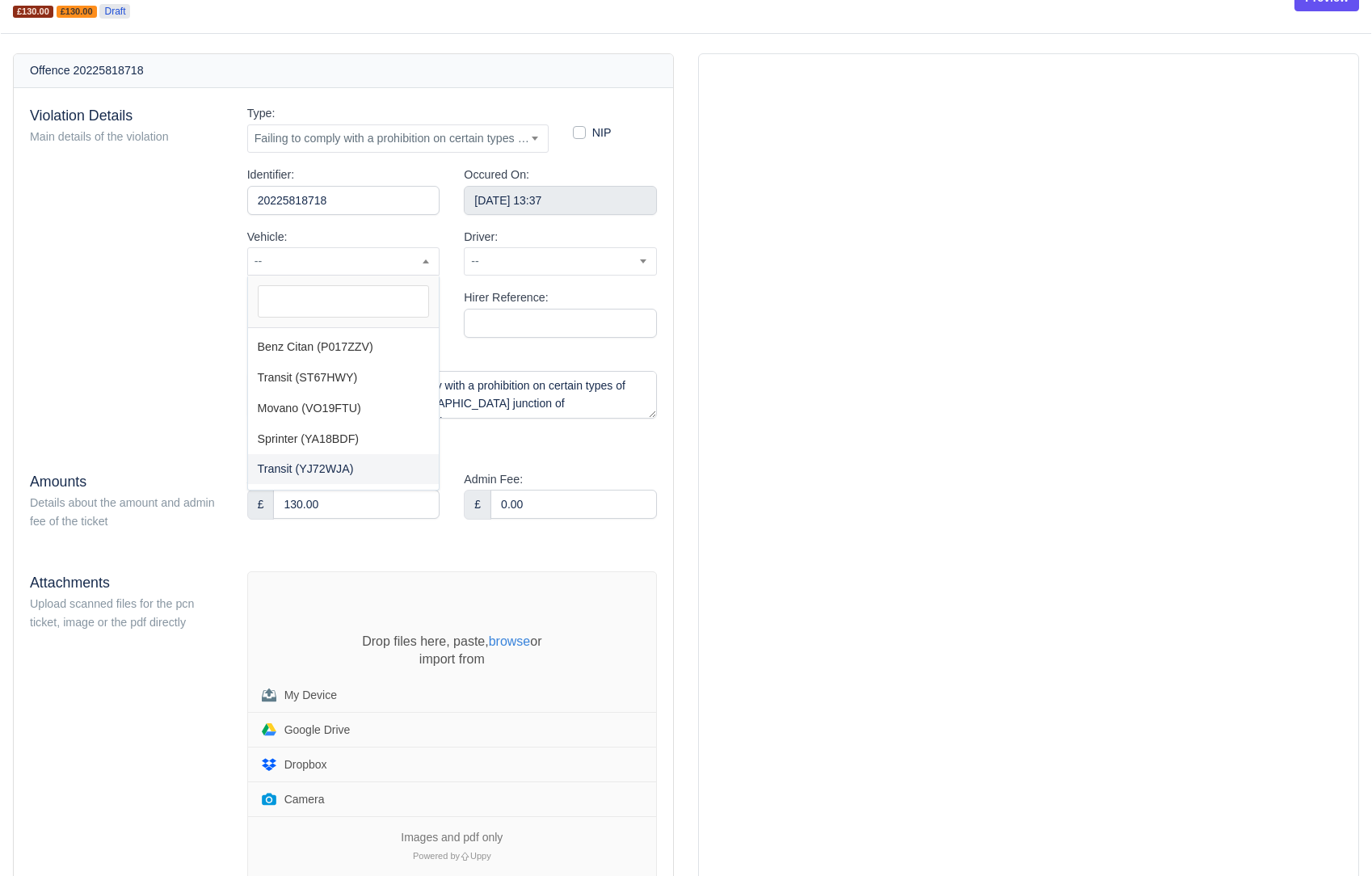
select select "41"
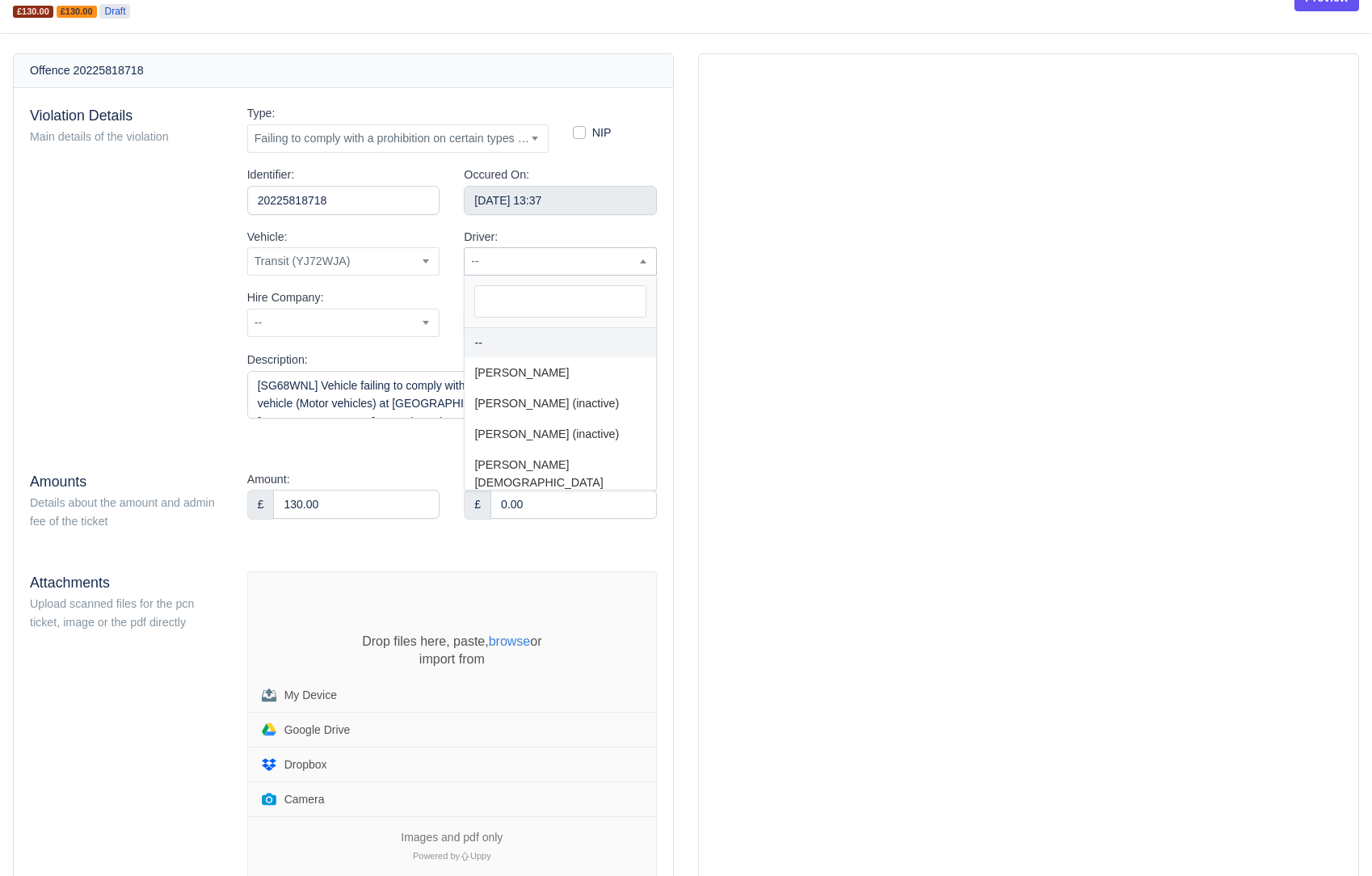
click at [510, 268] on span "--" at bounding box center [560, 261] width 192 height 20
select select "229"
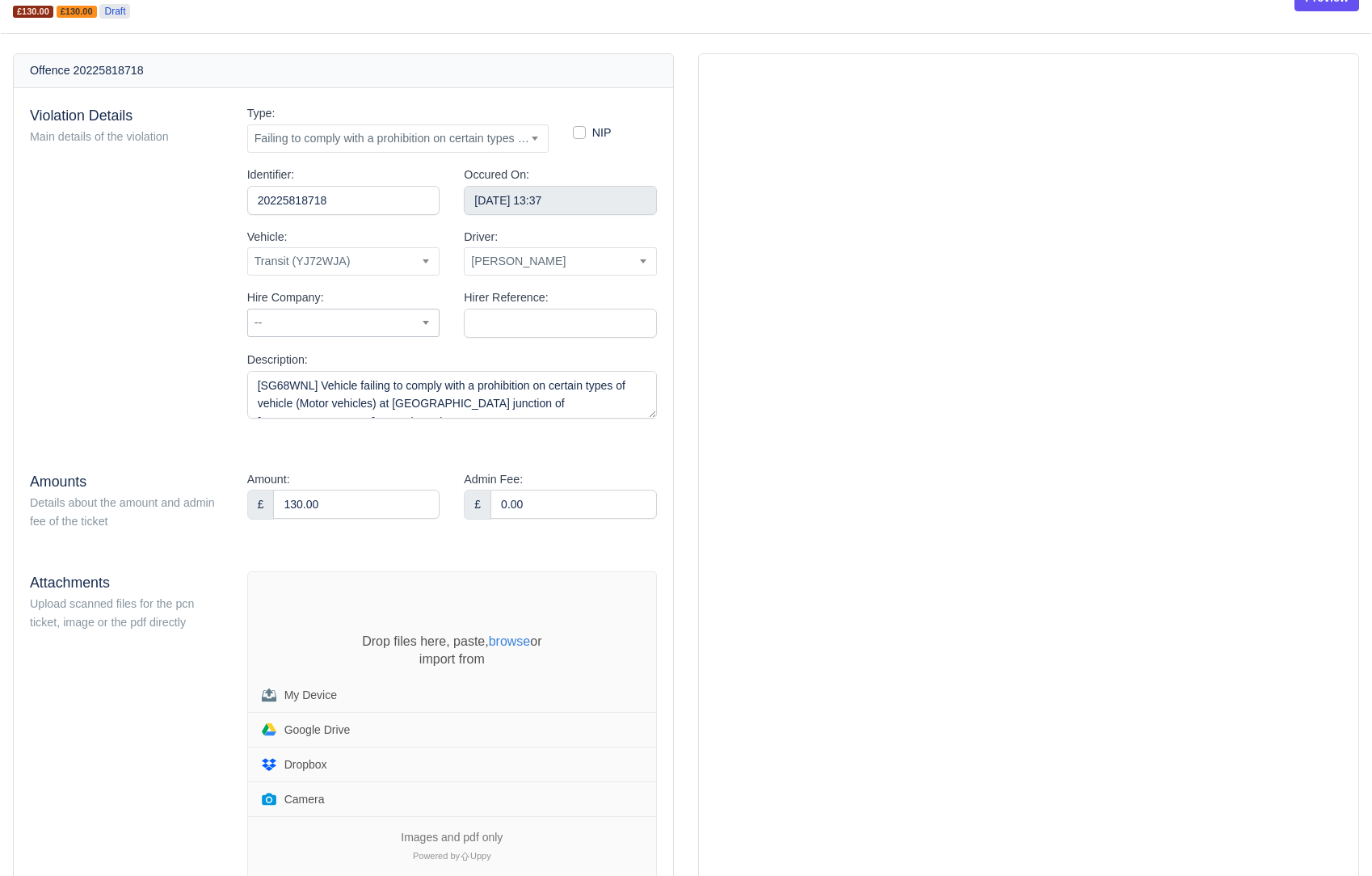
click at [365, 333] on span "--" at bounding box center [344, 323] width 193 height 28
select select "2"
click at [516, 333] on input "Hirer Reference:" at bounding box center [560, 324] width 193 height 29
type input "A Hamidouche"
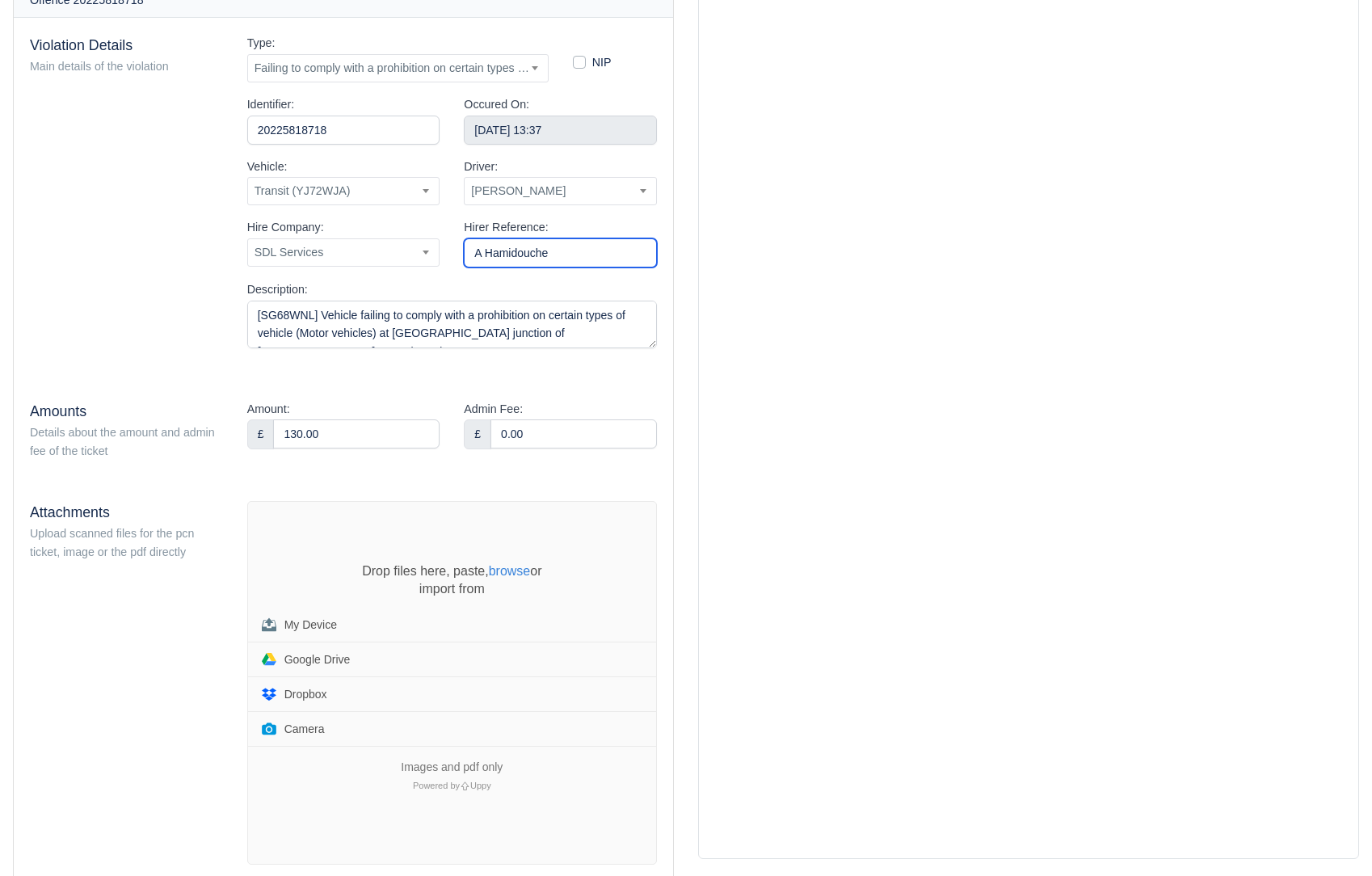
scroll to position [177, 0]
drag, startPoint x: 369, startPoint y: 437, endPoint x: 268, endPoint y: 428, distance: 101.4
click at [268, 428] on div "£ 130.00" at bounding box center [344, 432] width 193 height 29
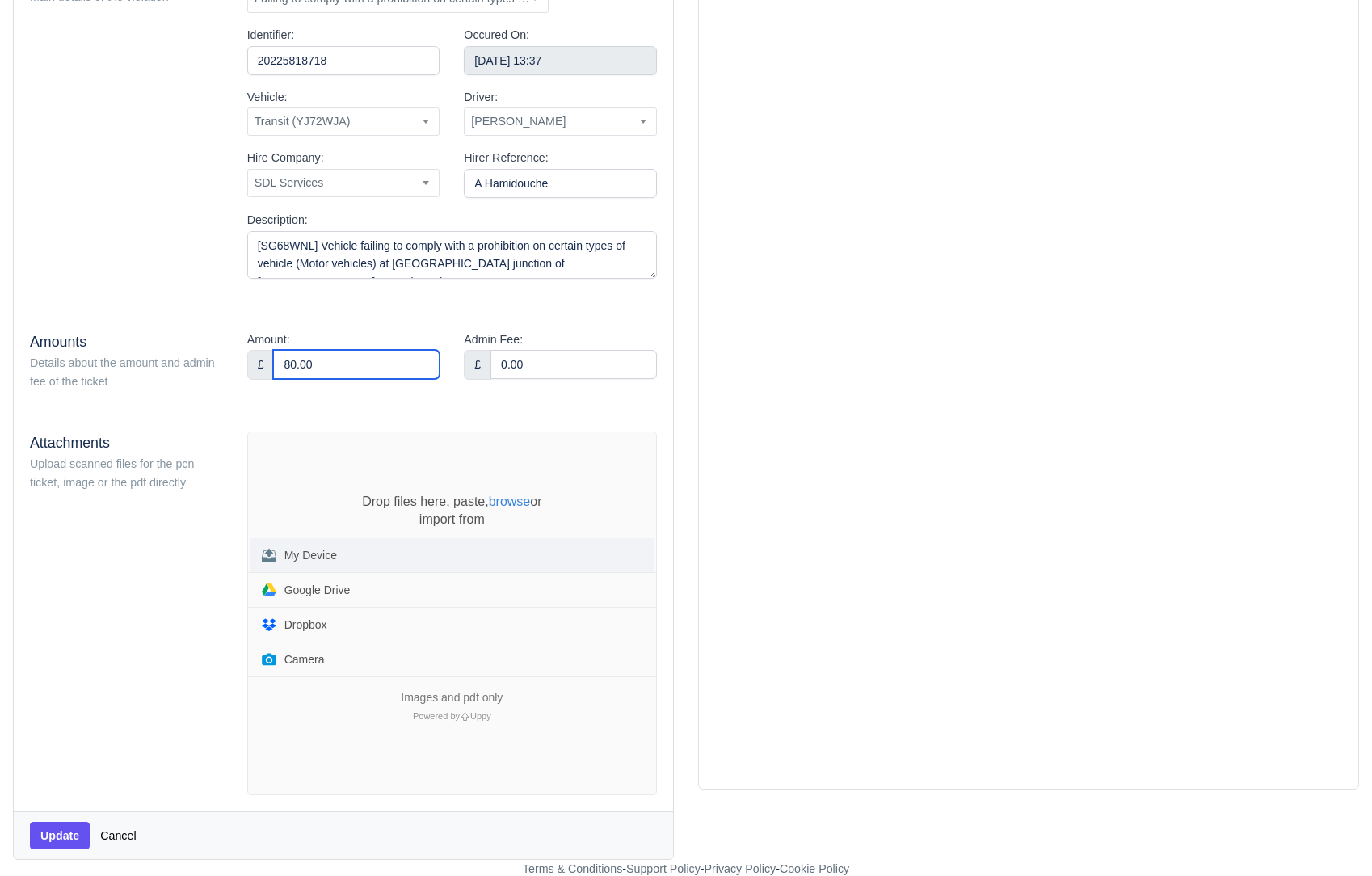
type input "80.00"
click at [303, 550] on div "My Device" at bounding box center [311, 555] width 52 height 12
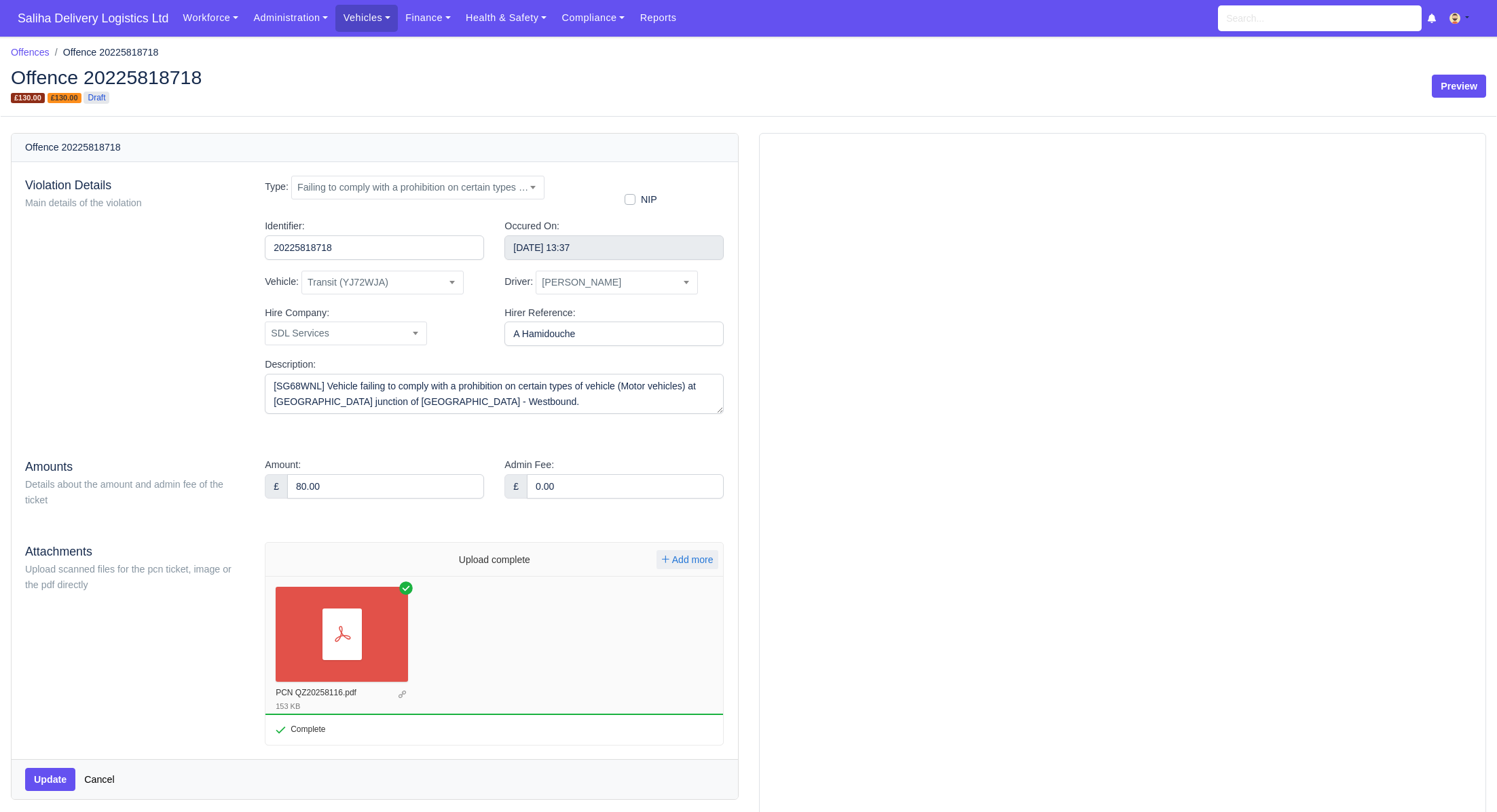
scroll to position [153, 0]
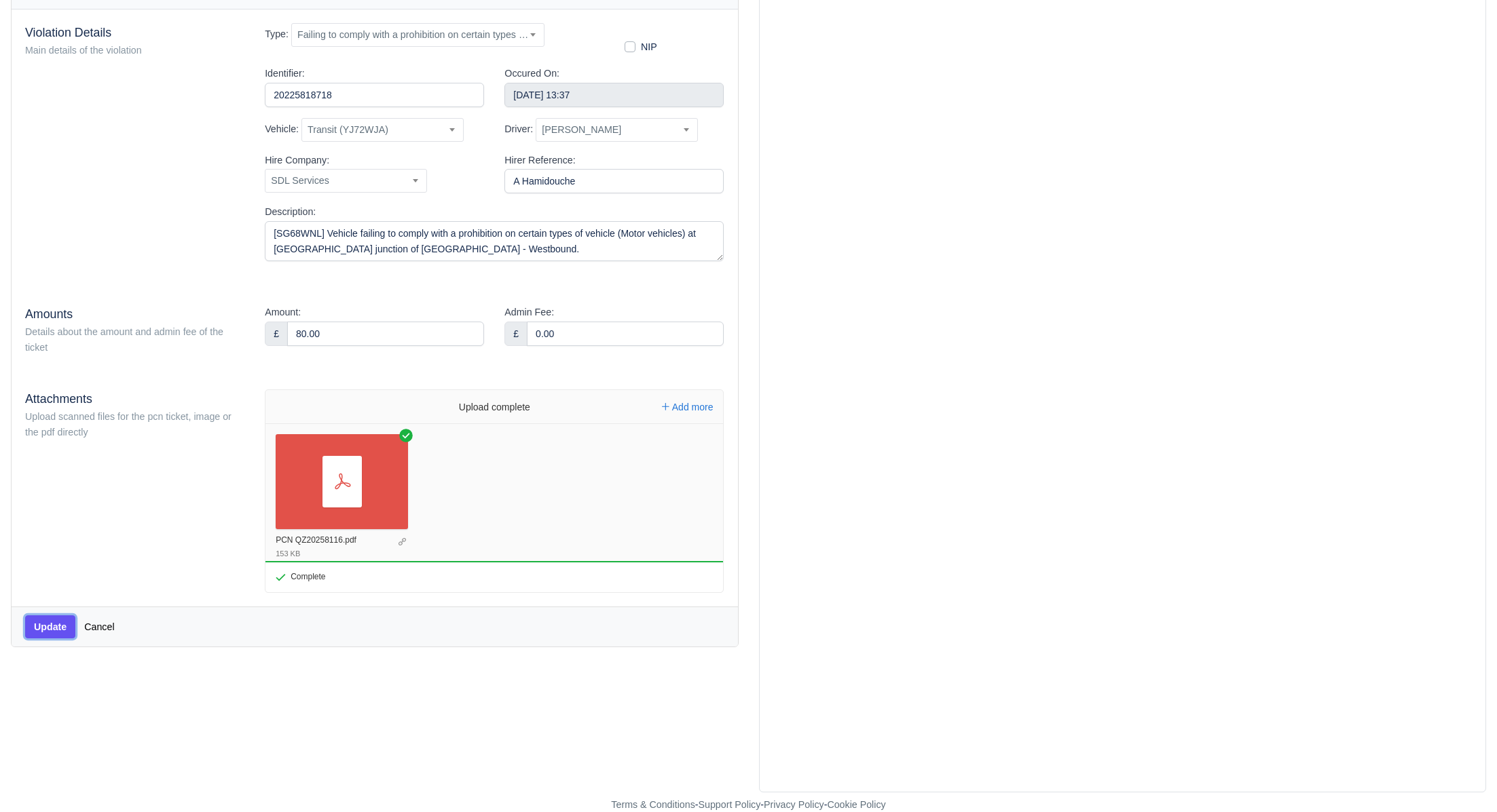
click at [52, 620] on button "Update" at bounding box center [50, 627] width 50 height 23
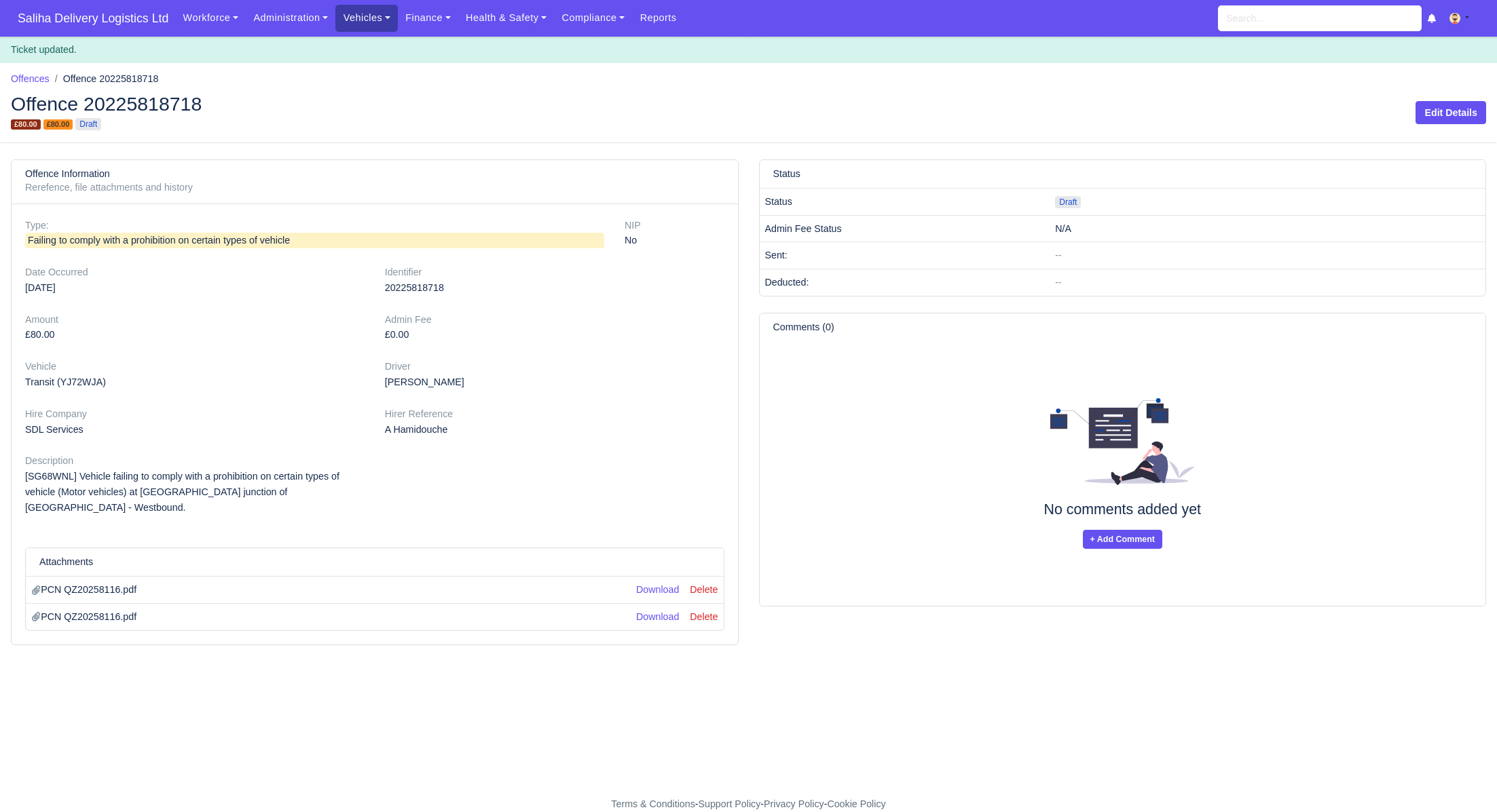
click at [389, 20] on link "Vehicles" at bounding box center [367, 17] width 62 height 27
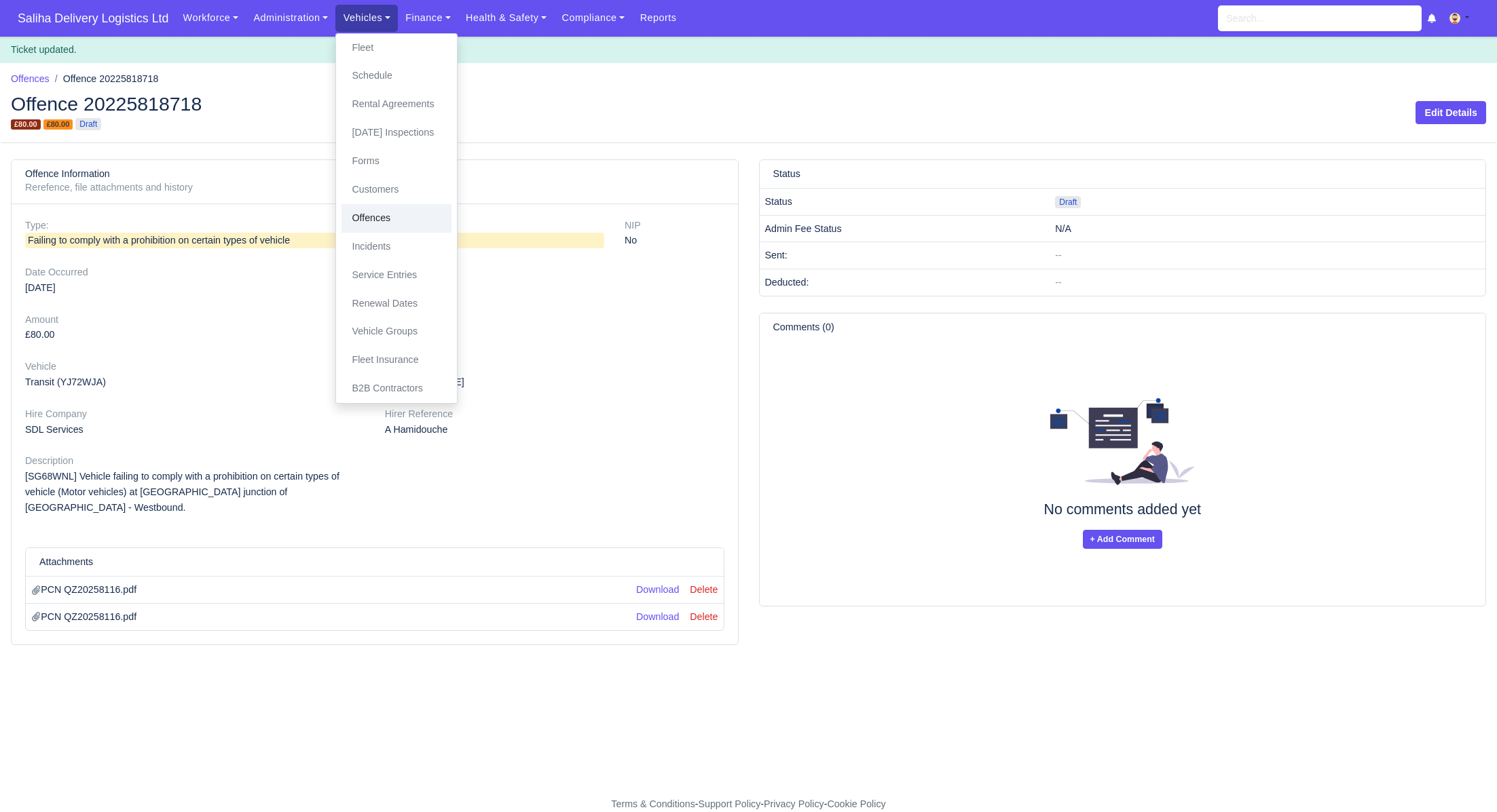
click at [389, 216] on link "Offences" at bounding box center [396, 219] width 110 height 29
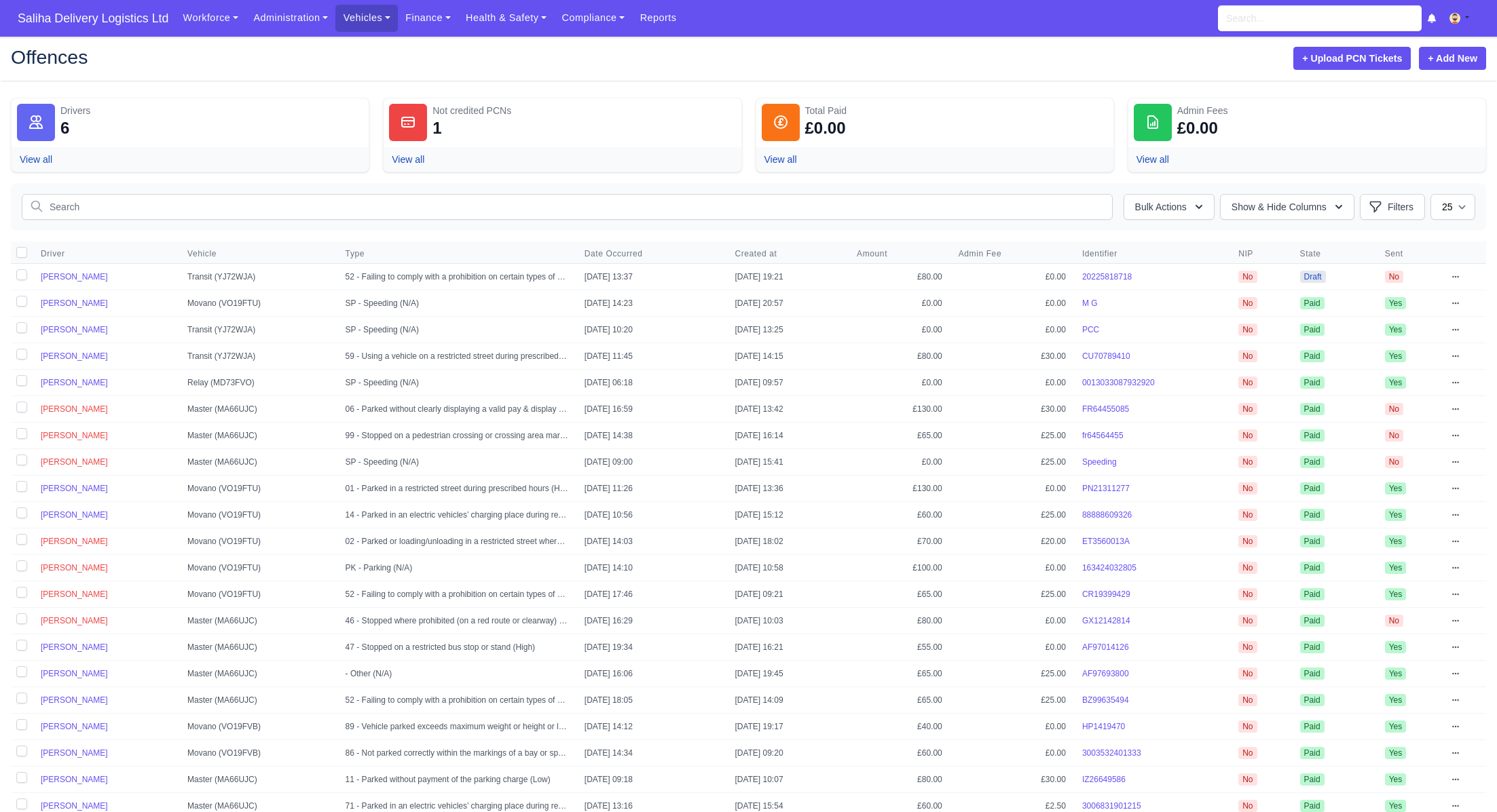
drag, startPoint x: 23, startPoint y: 276, endPoint x: 536, endPoint y: 294, distance: 513.3
click at [23, 276] on label at bounding box center [21, 277] width 22 height 26
click at [23, 276] on input "checkbox" at bounding box center [21, 275] width 11 height 11
checkbox input "true"
click at [1196, 208] on icon "button" at bounding box center [1199, 207] width 14 height 14
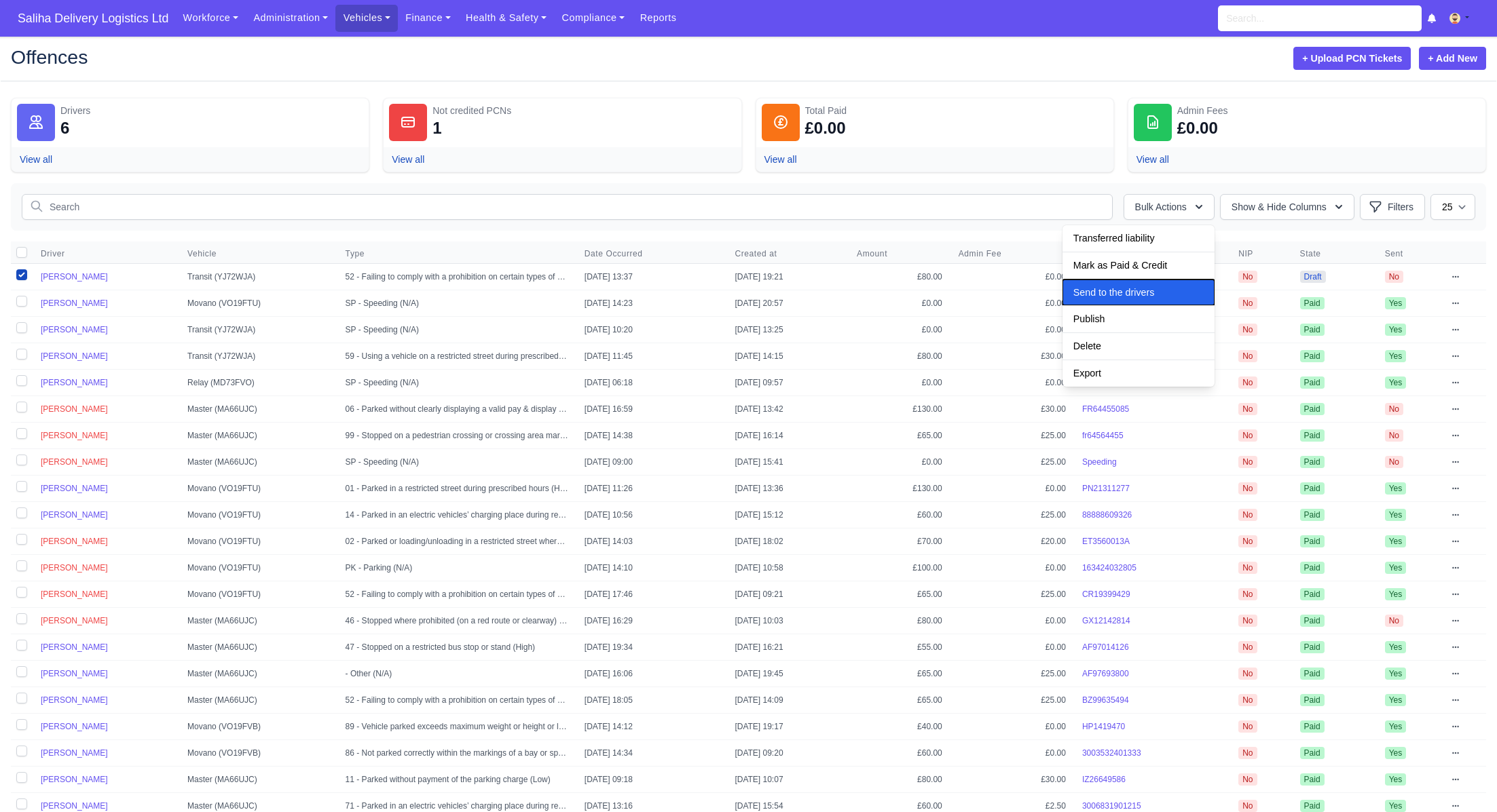
click at [1133, 287] on span "Send to the drivers" at bounding box center [1114, 292] width 80 height 11
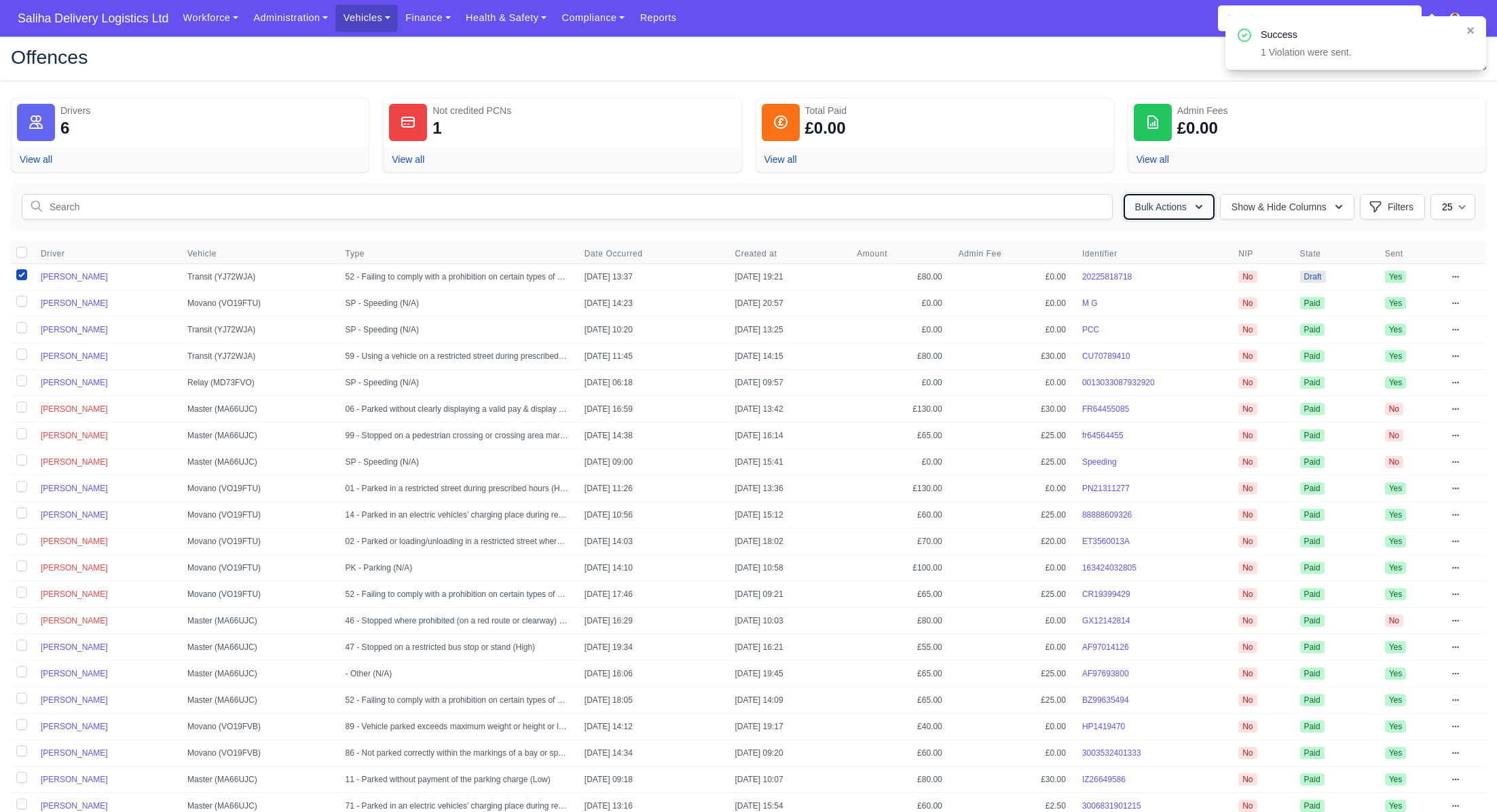
click at [1196, 202] on icon "button" at bounding box center [1199, 207] width 14 height 14
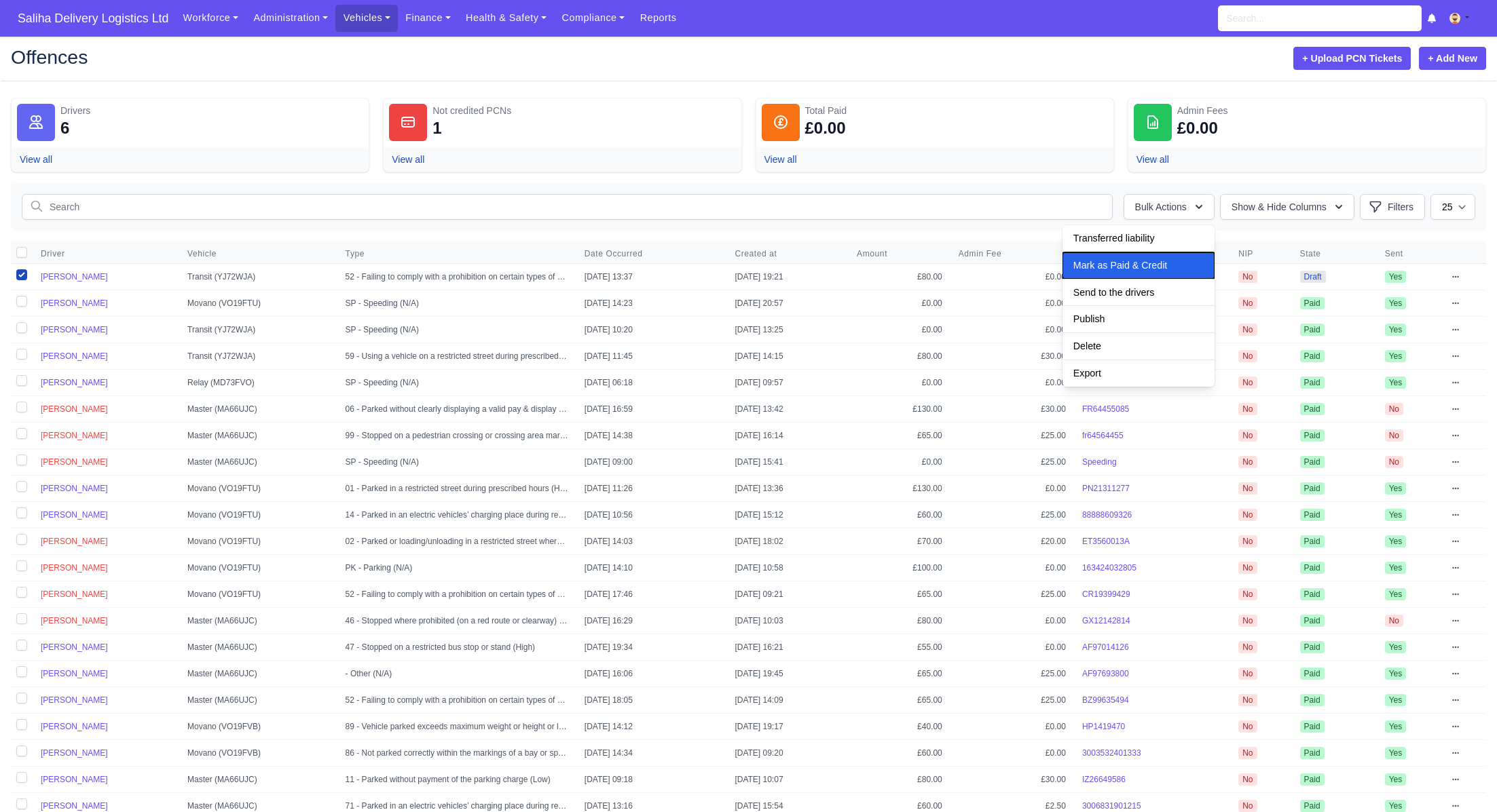
click at [1138, 266] on span "Mark as Paid & Credit" at bounding box center [1120, 265] width 93 height 11
click at [1453, 276] on td "View Edit Send to Driver Publish [GEOGRAPHIC_DATA]" at bounding box center [1464, 277] width 43 height 27
click at [1460, 273] on icon at bounding box center [1455, 276] width 8 height 8
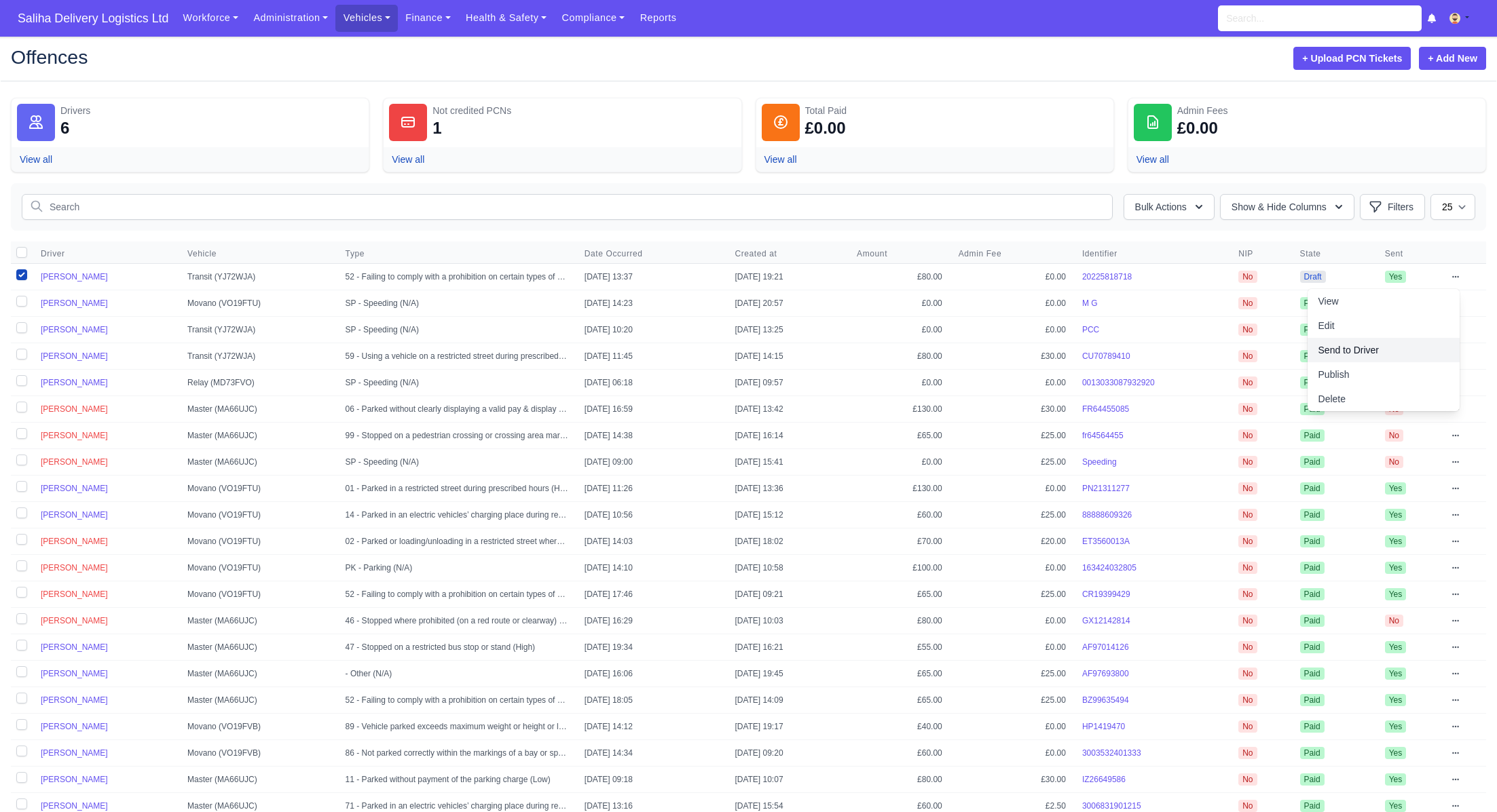
click at [1337, 348] on link "Send to Driver" at bounding box center [1383, 350] width 152 height 24
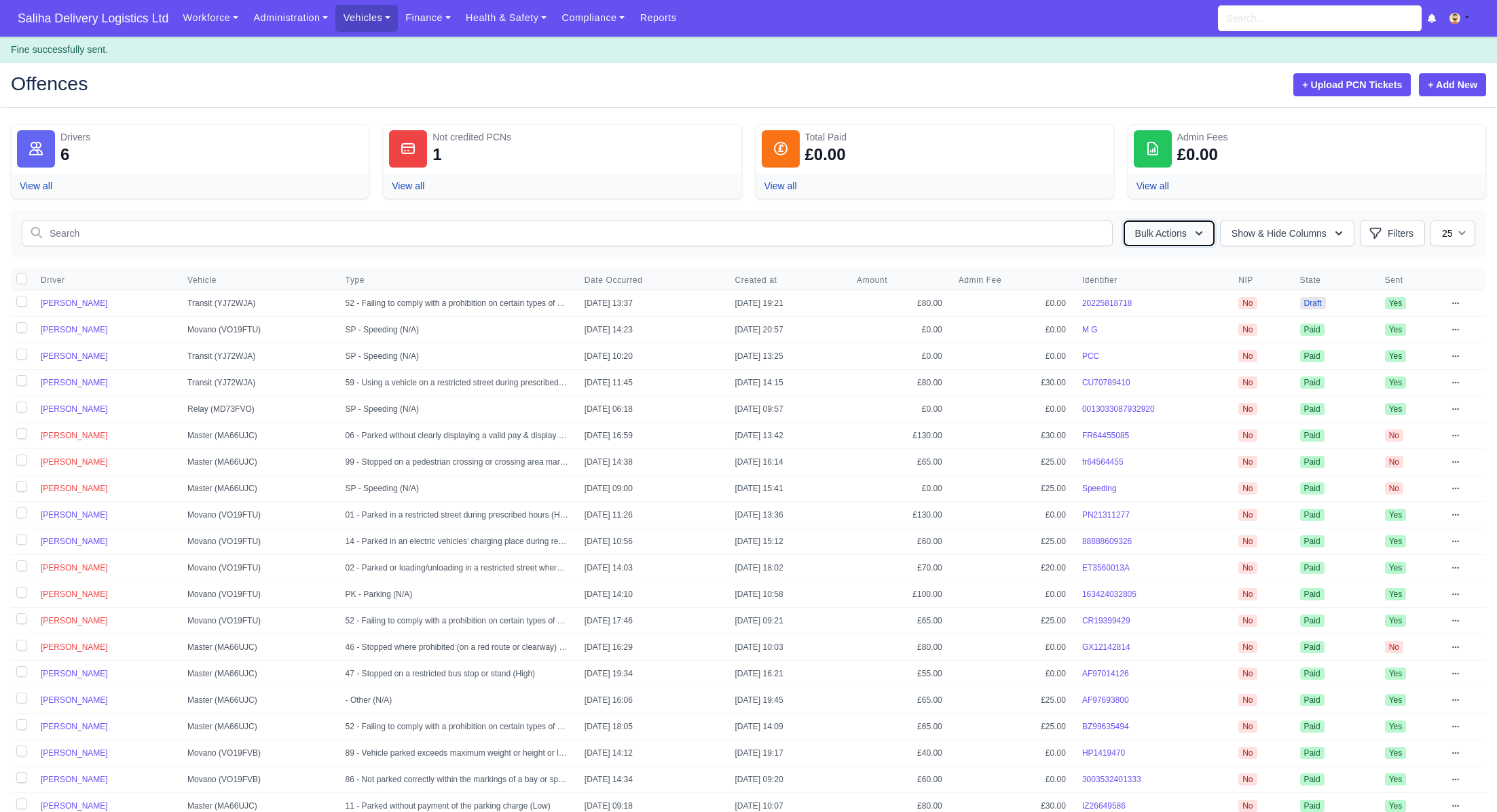
click at [1184, 227] on button "Bulk Actions" at bounding box center [1169, 234] width 91 height 26
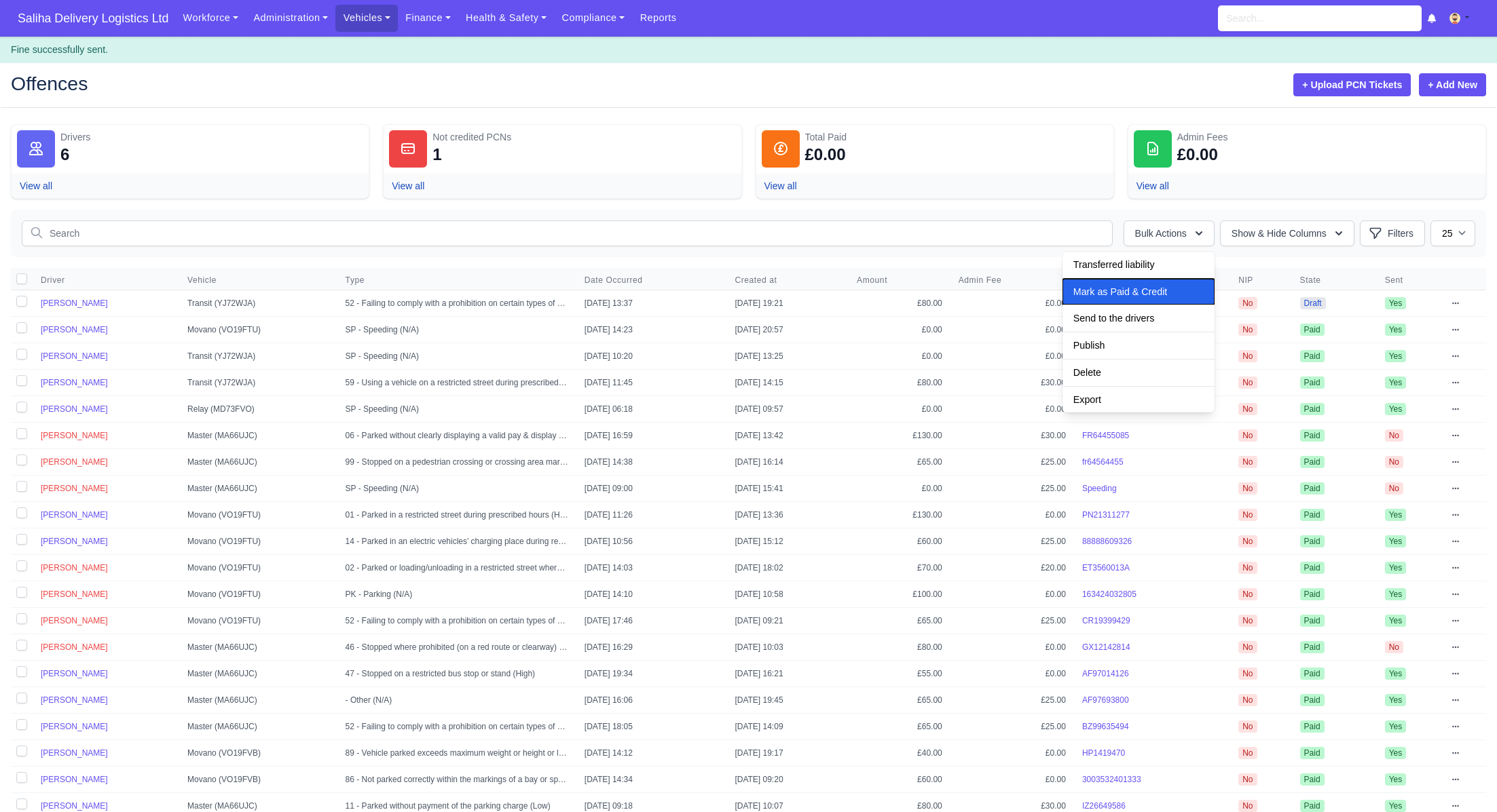
click at [1139, 294] on span "Mark as Paid & Credit" at bounding box center [1120, 291] width 93 height 11
click at [81, 25] on span "Saliha Delivery Logistics Ltd" at bounding box center [93, 18] width 164 height 27
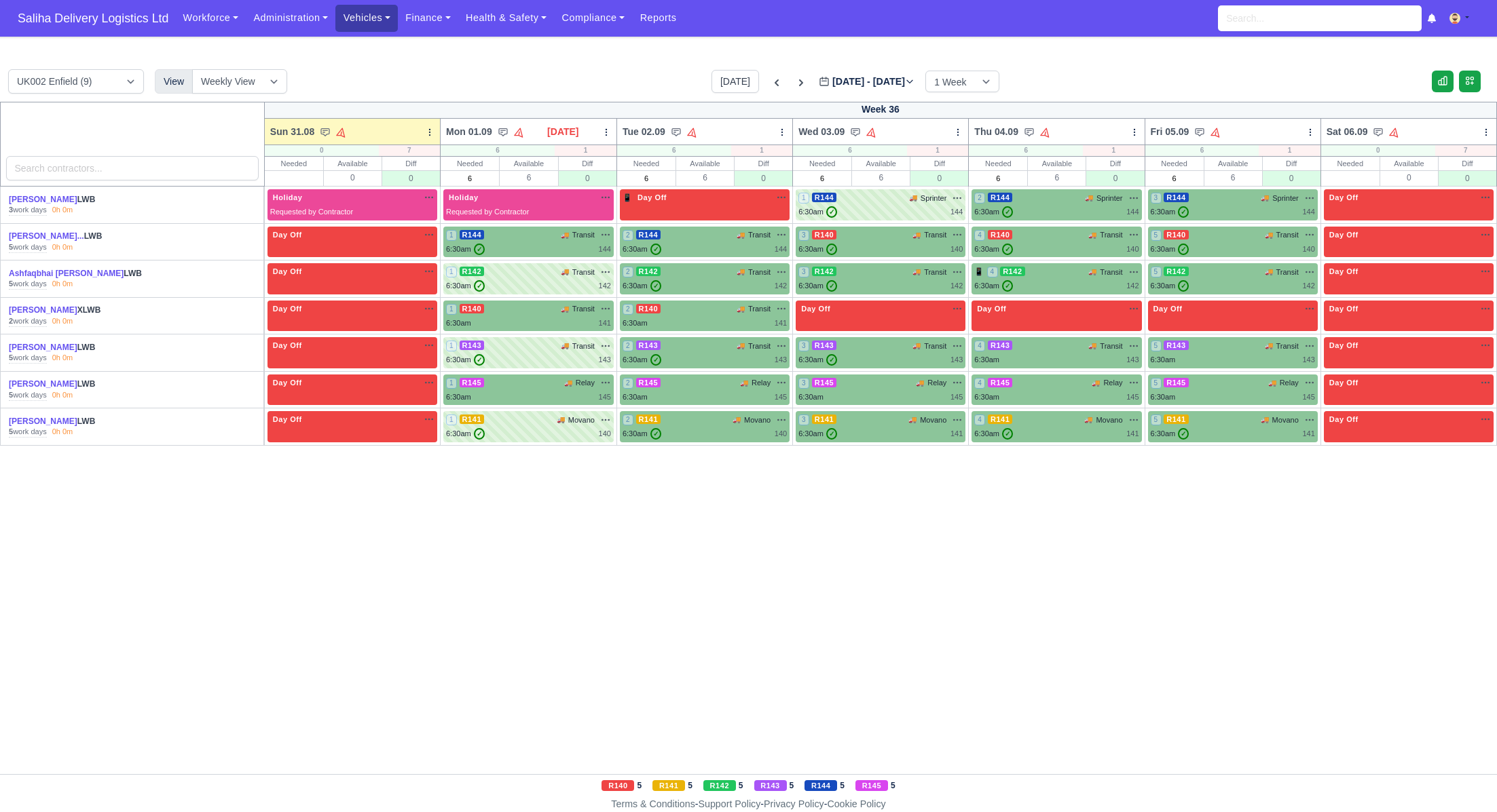
click at [363, 14] on link "Vehicles" at bounding box center [367, 17] width 62 height 27
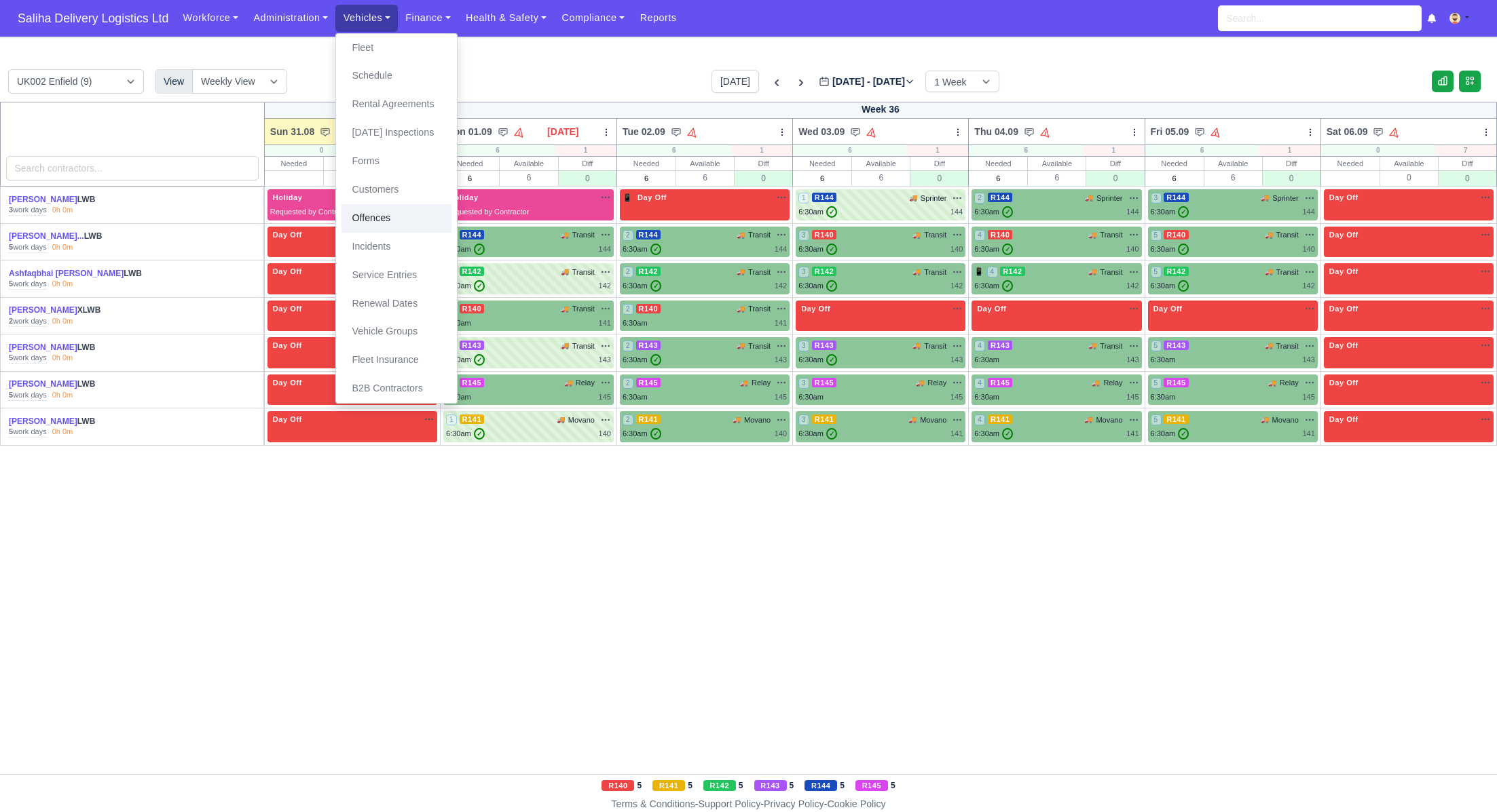
click at [397, 225] on link "Offences" at bounding box center [396, 219] width 110 height 29
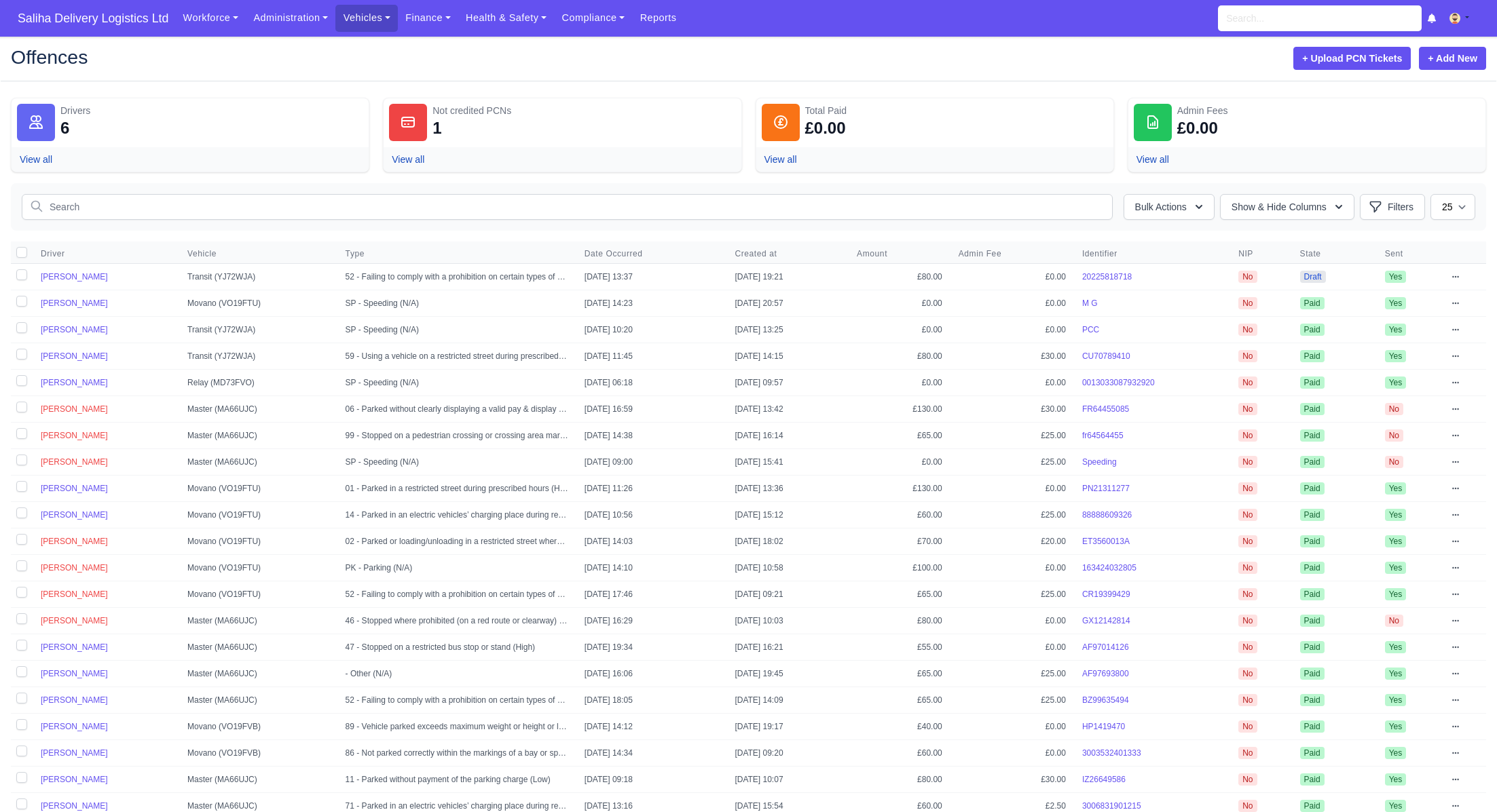
click at [20, 279] on label at bounding box center [21, 277] width 22 height 26
click at [20, 279] on input "checkbox" at bounding box center [21, 275] width 11 height 11
checkbox input "true"
click at [1193, 204] on icon "button" at bounding box center [1199, 207] width 14 height 14
click at [1124, 270] on button "Mark as Paid & Credit" at bounding box center [1138, 266] width 152 height 27
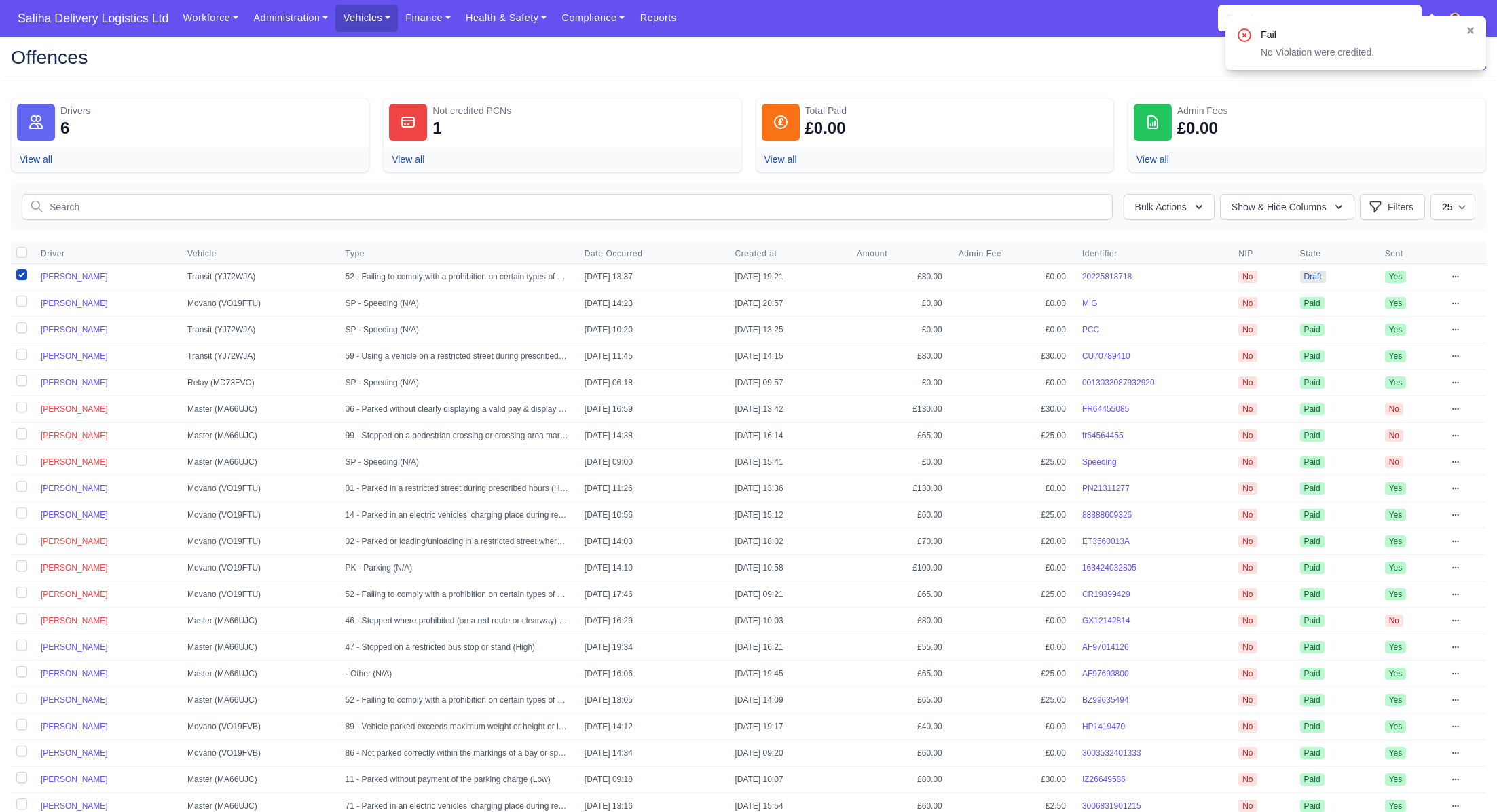
click at [1322, 271] on span "Draft" at bounding box center [1313, 277] width 26 height 12
click at [1466, 272] on td "View Edit Send to Driver Publish Delete" at bounding box center [1464, 277] width 43 height 27
click at [1460, 273] on icon at bounding box center [1455, 276] width 8 height 8
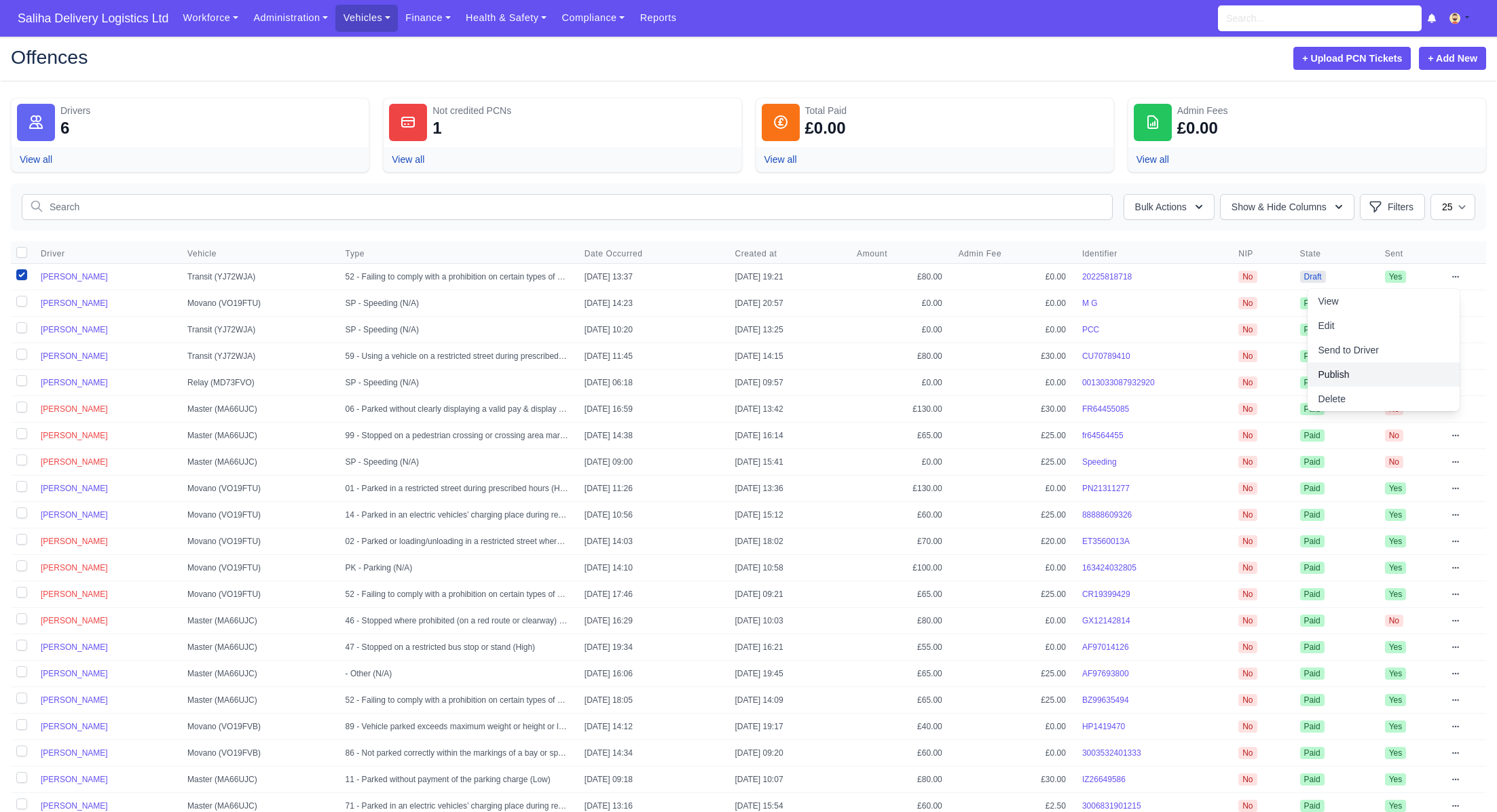
click at [1345, 376] on link "Publish" at bounding box center [1383, 375] width 152 height 24
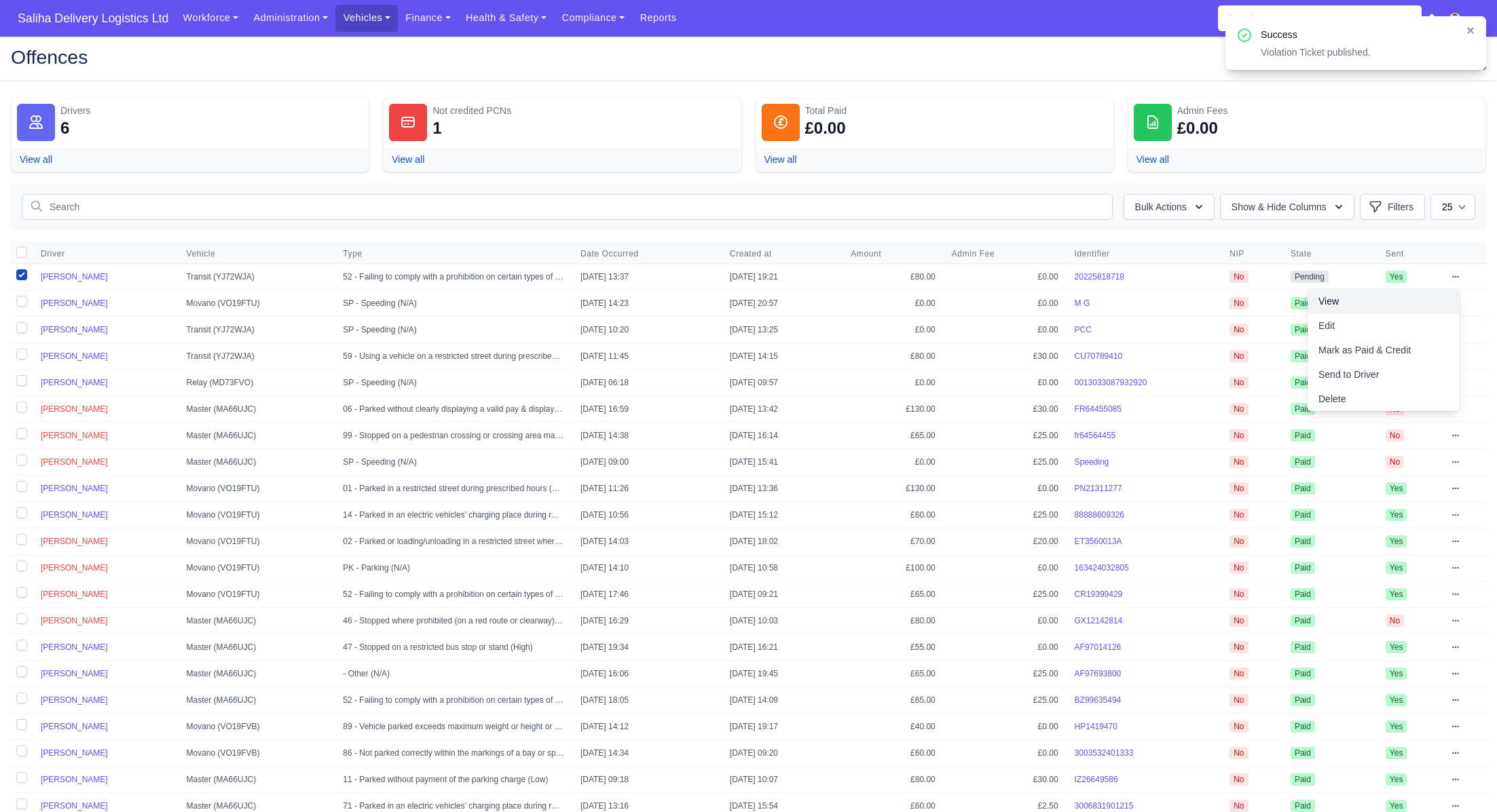
click at [1344, 303] on link "View" at bounding box center [1383, 301] width 152 height 24
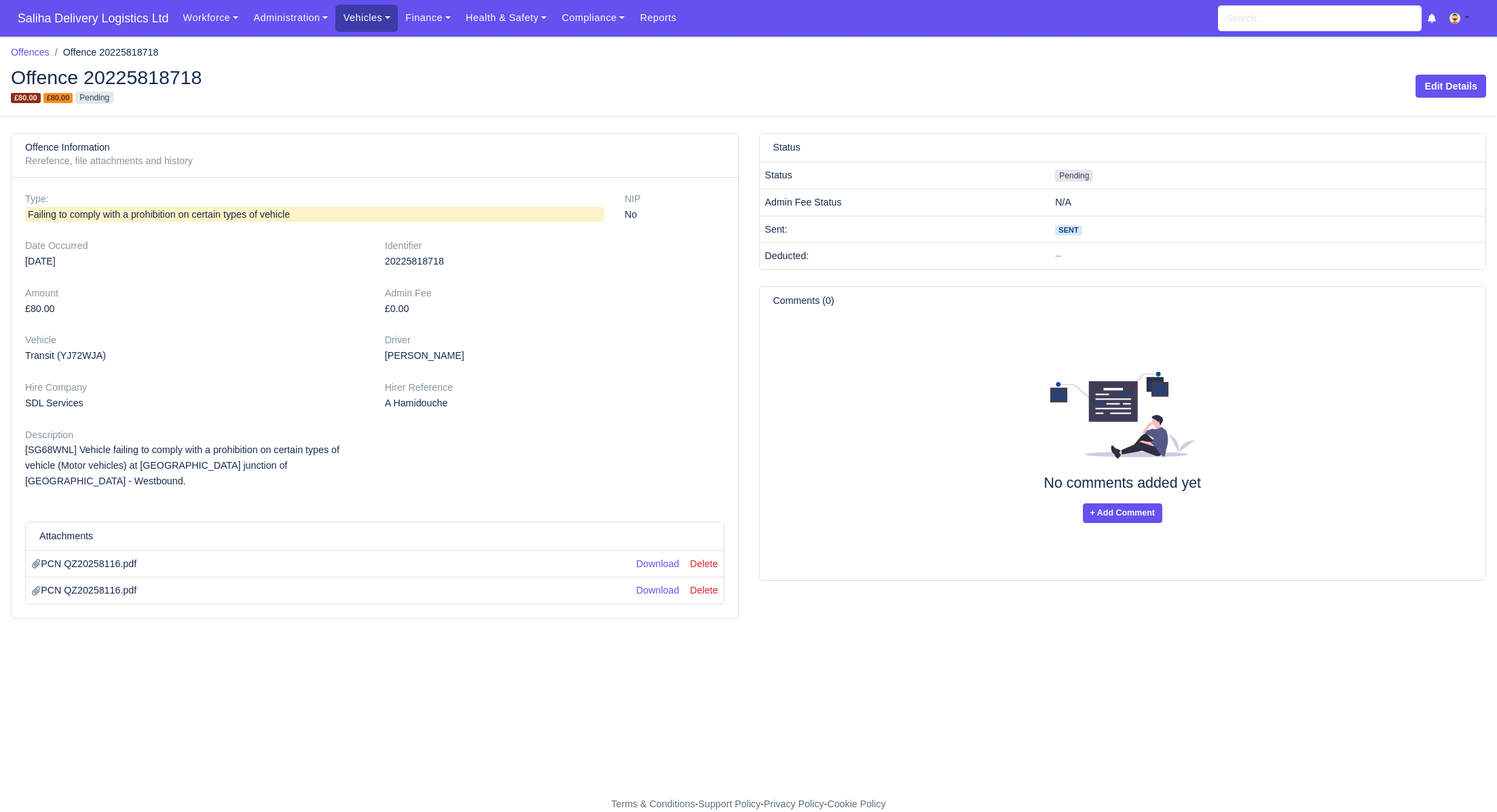
click at [350, 29] on link "Vehicles" at bounding box center [367, 17] width 62 height 27
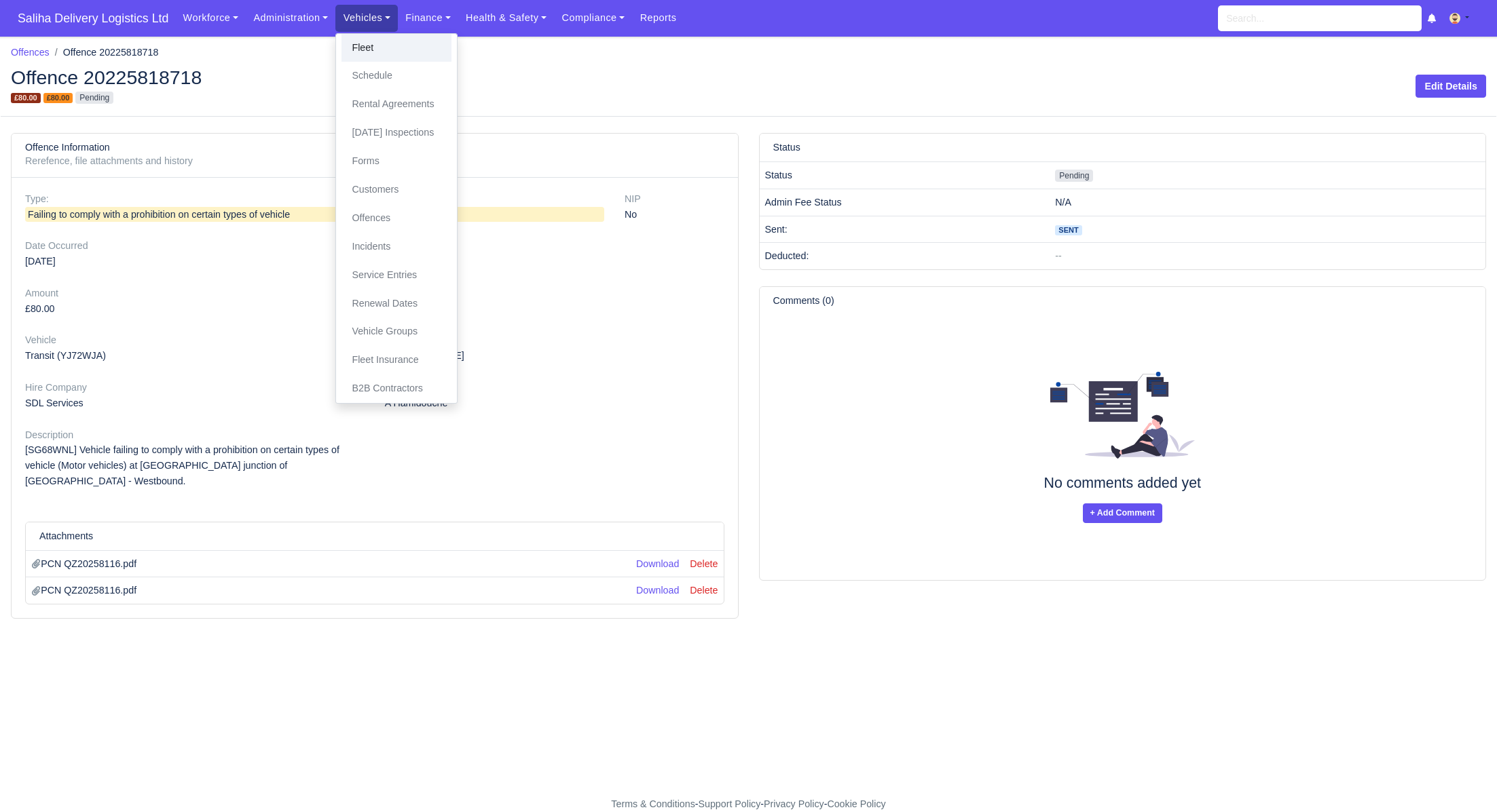
click at [366, 46] on link "Fleet" at bounding box center [396, 49] width 110 height 29
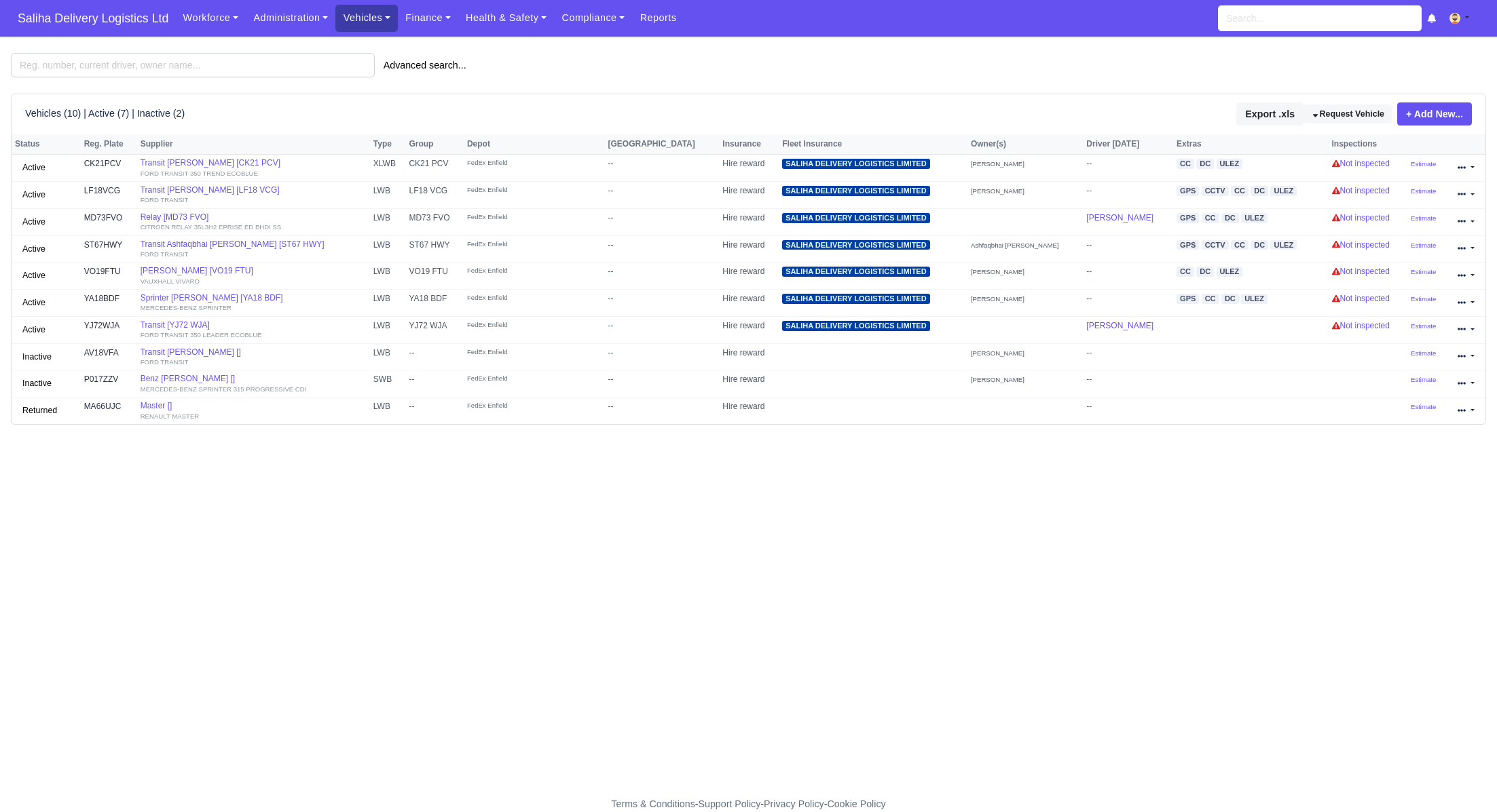
click at [371, 8] on link "Vehicles" at bounding box center [367, 17] width 62 height 27
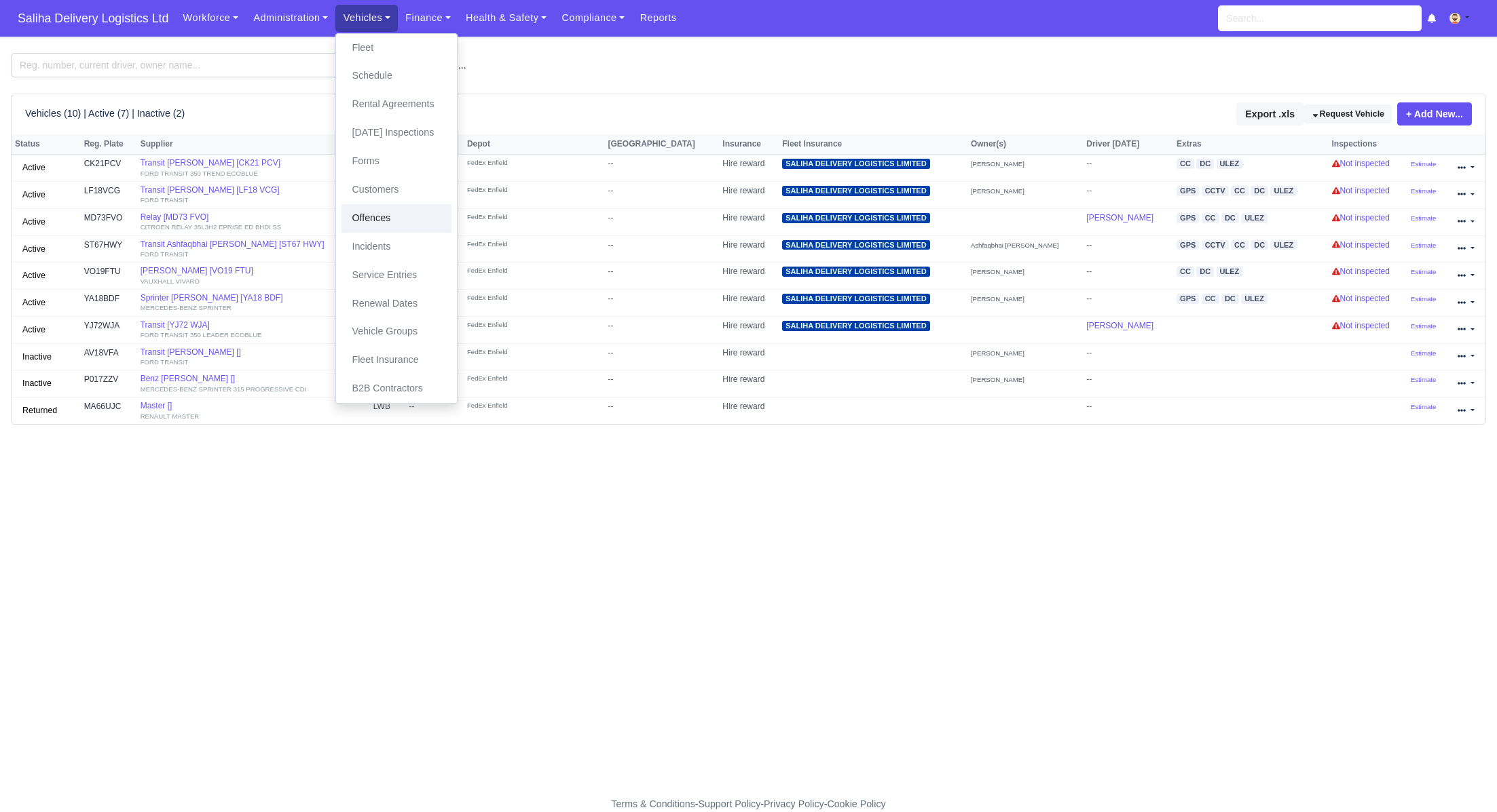
click at [381, 220] on link "Offences" at bounding box center [396, 219] width 110 height 29
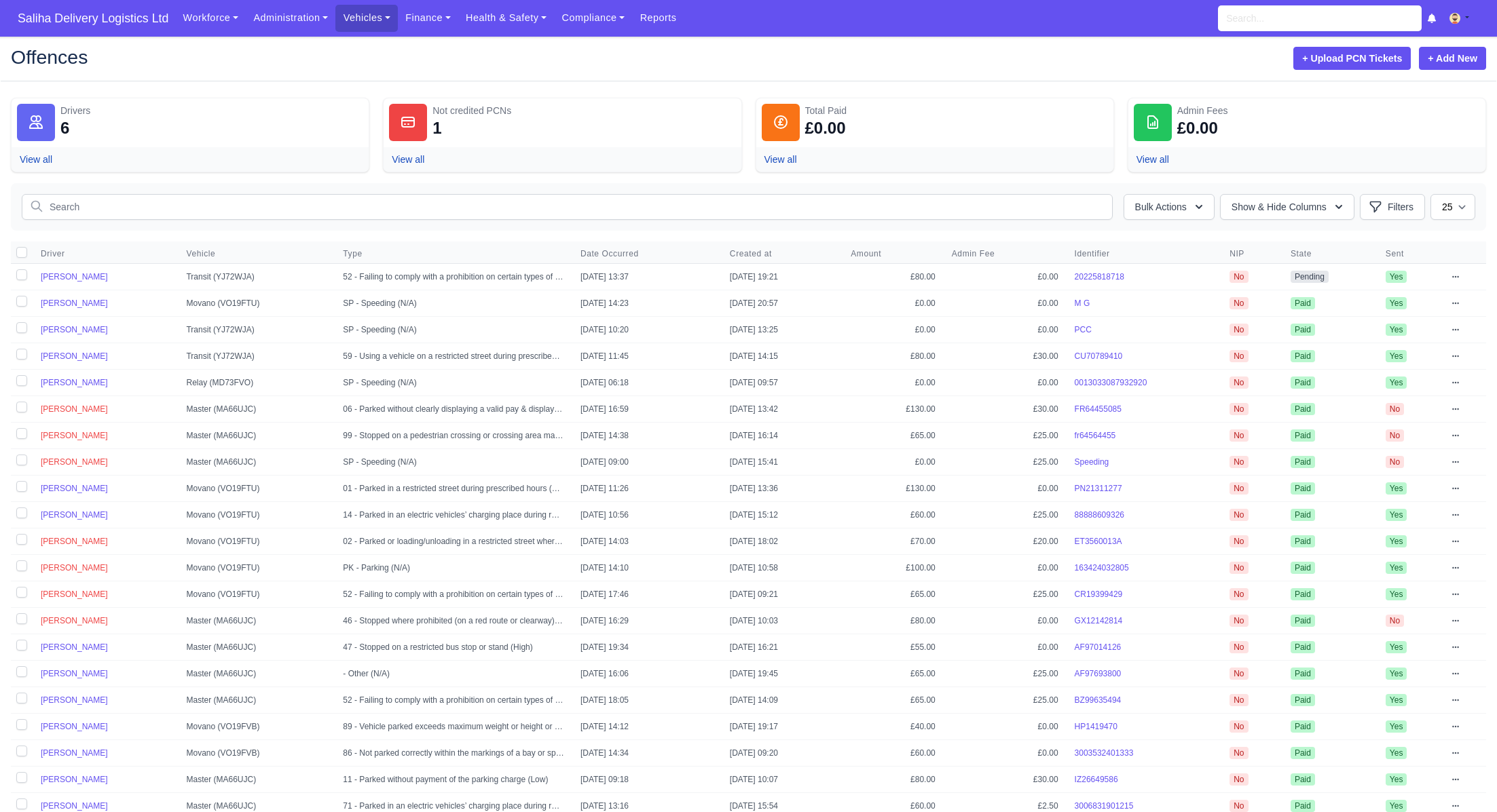
click at [23, 274] on label at bounding box center [21, 277] width 22 height 26
click at [23, 274] on input "checkbox" at bounding box center [21, 275] width 11 height 11
checkbox input "true"
click at [1213, 212] on div "Bulk Actions Transferred liability [PERSON_NAME] as Paid & Credit Send to the d…" at bounding box center [1171, 207] width 96 height 26
click at [1203, 208] on button "Bulk Actions" at bounding box center [1169, 207] width 91 height 26
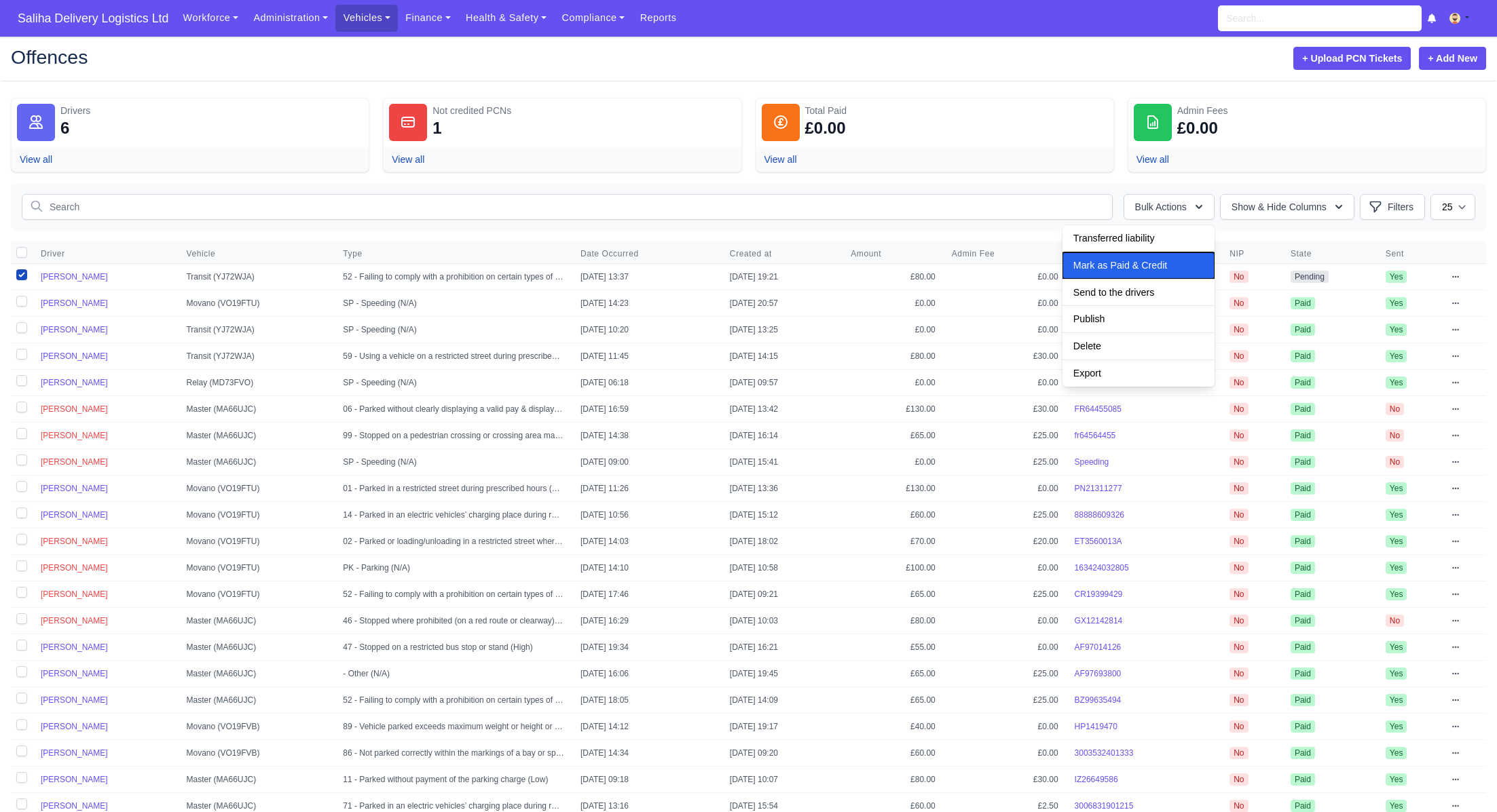
click at [1163, 262] on span "Mark as Paid & Credit" at bounding box center [1120, 265] width 93 height 11
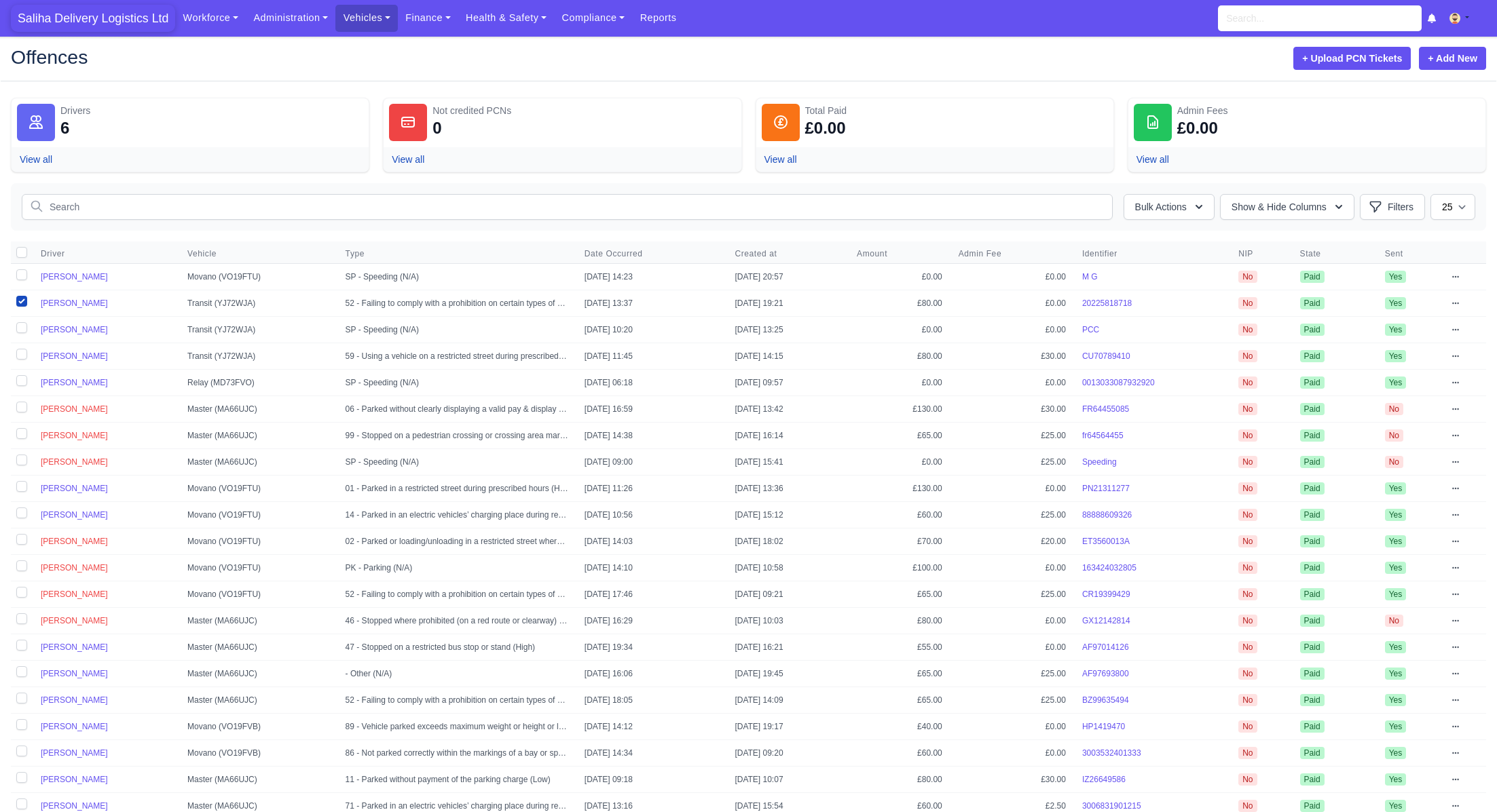
click at [71, 22] on span "Saliha Delivery Logistics Ltd" at bounding box center [93, 18] width 164 height 27
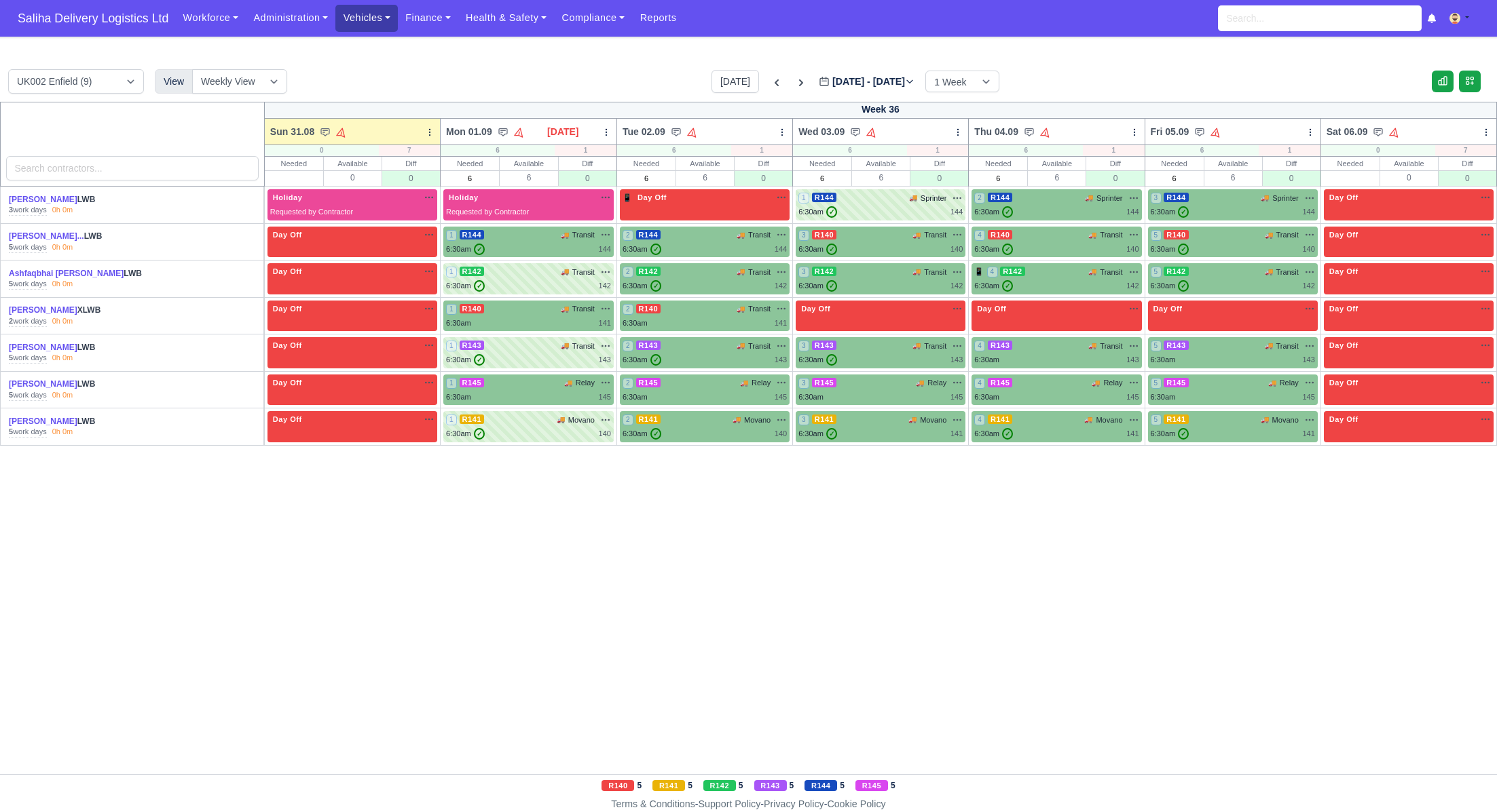
click at [389, 20] on link "Vehicles" at bounding box center [367, 17] width 62 height 27
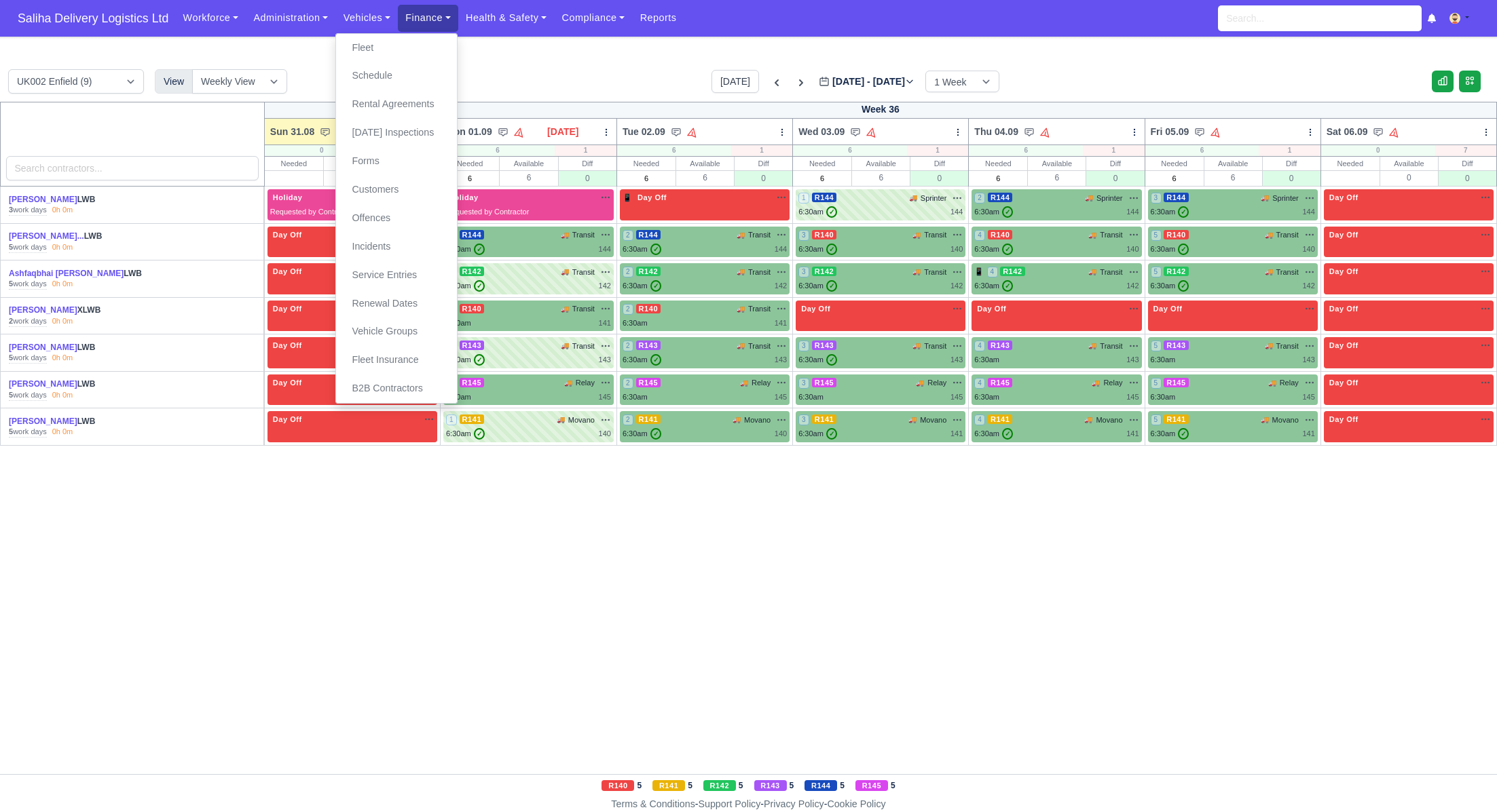
click at [441, 20] on link "Finance" at bounding box center [428, 17] width 61 height 27
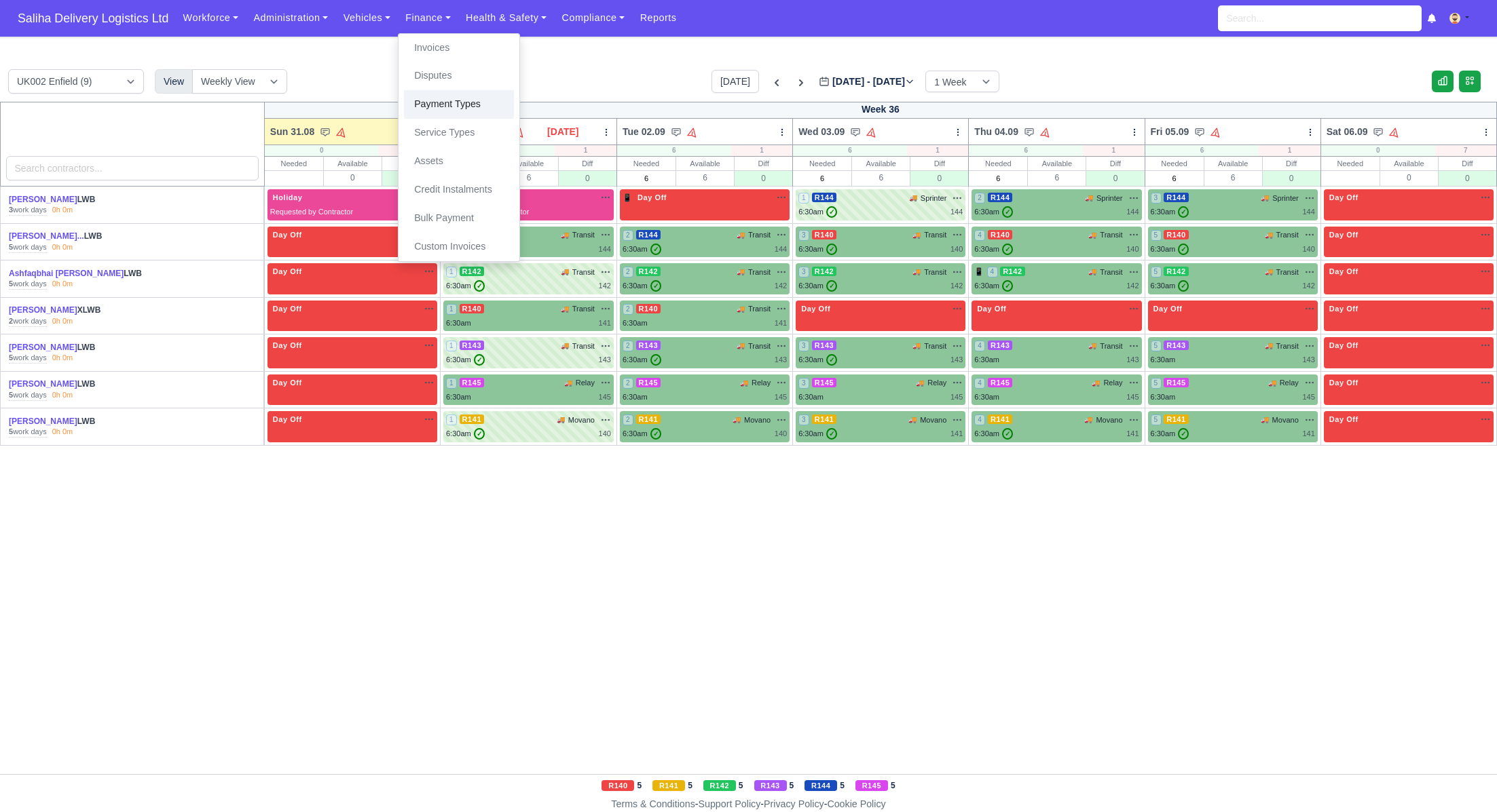
drag, startPoint x: 446, startPoint y: 108, endPoint x: 434, endPoint y: 61, distance: 48.5
click at [446, 107] on link "Payment Types" at bounding box center [459, 105] width 110 height 29
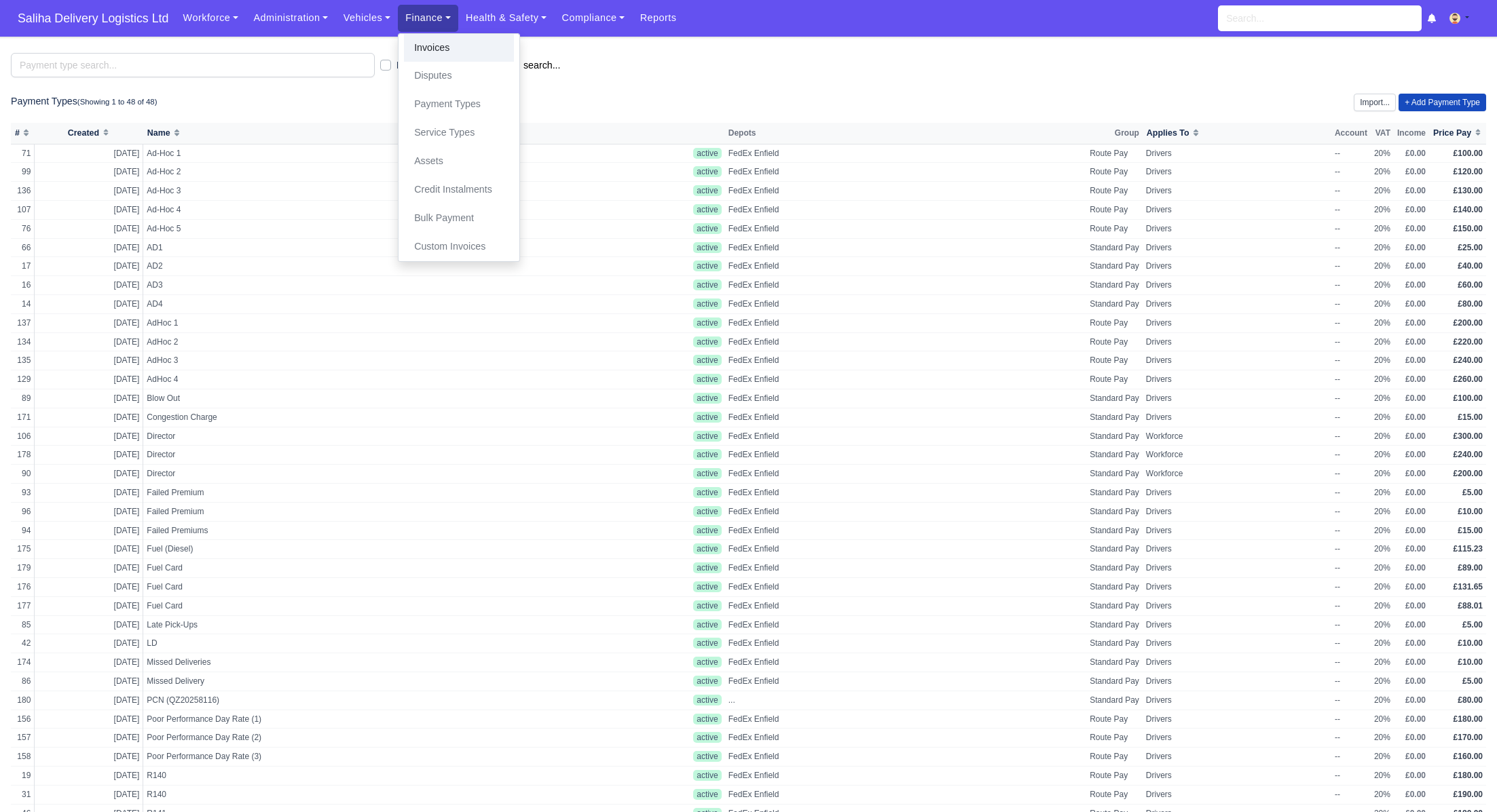
click at [443, 49] on link "Invoices" at bounding box center [459, 49] width 110 height 29
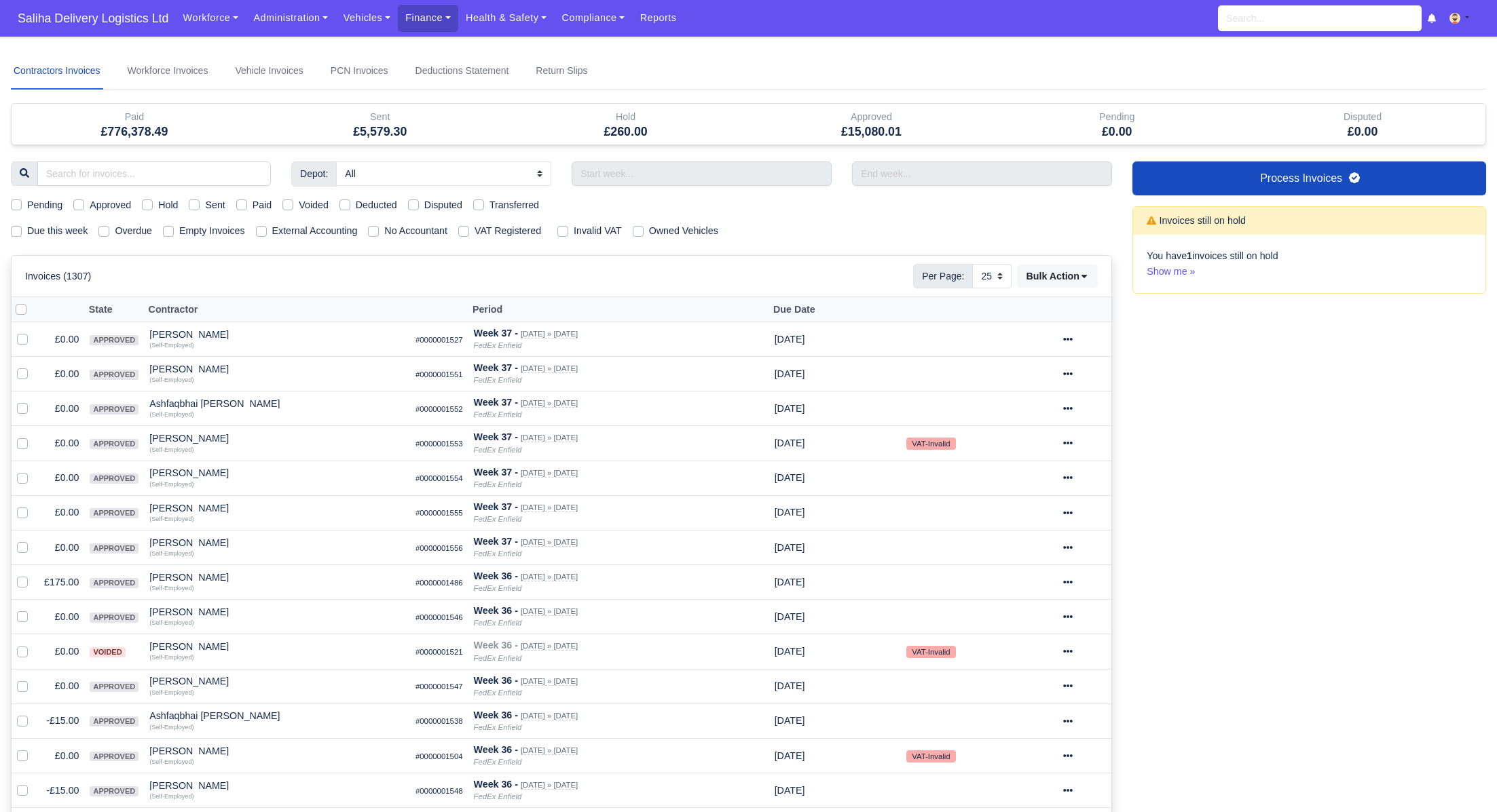
select select "25"
click at [205, 203] on label "Sent" at bounding box center [215, 205] width 20 height 16
click at [200, 203] on input "Sent" at bounding box center [194, 203] width 11 height 11
checkbox input "true"
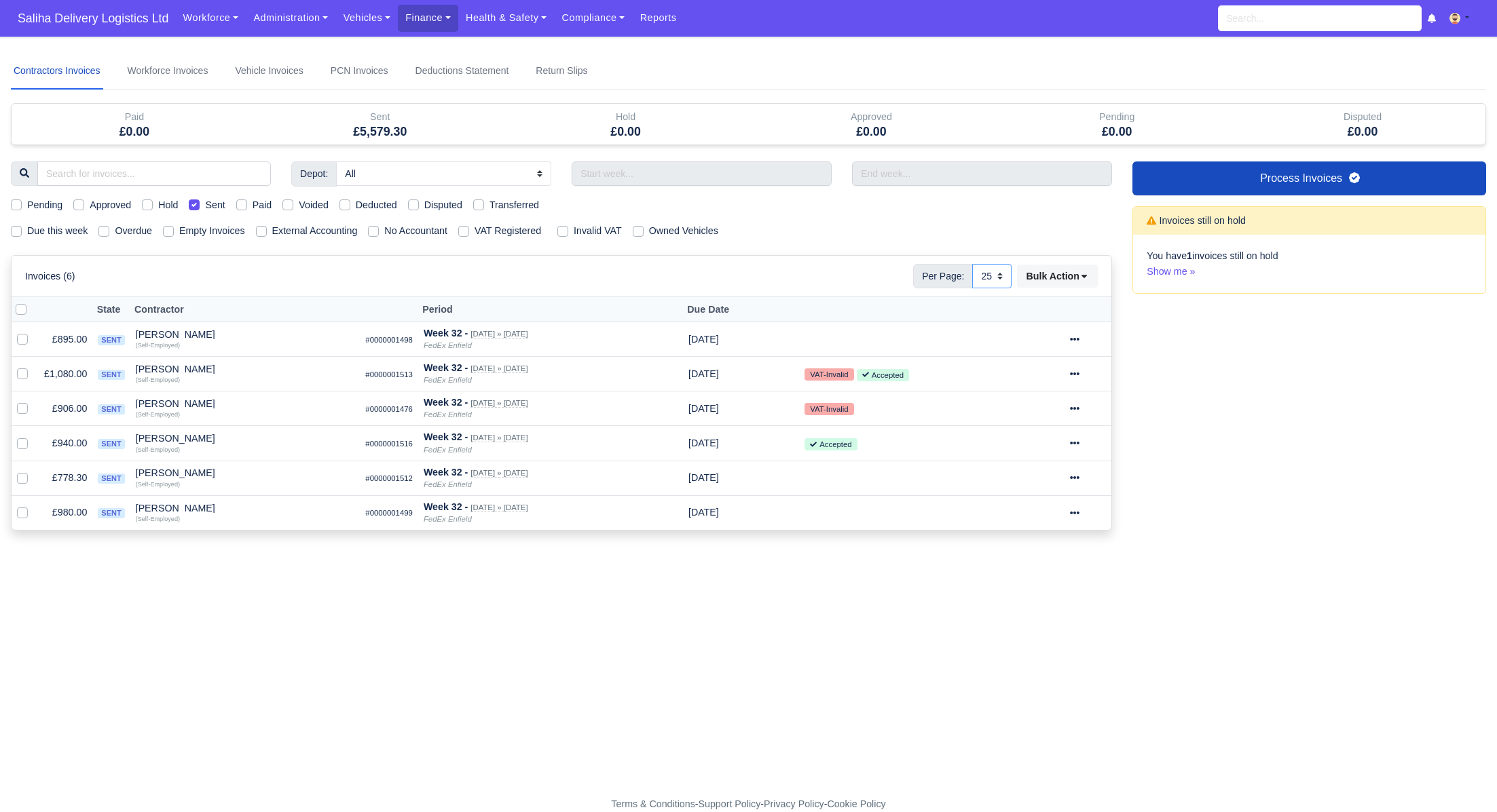
click at [997, 275] on select "10 25 50" at bounding box center [992, 276] width 39 height 24
select select "50"
click at [972, 264] on select "10 25 50" at bounding box center [992, 276] width 39 height 24
